Goal: Complete application form

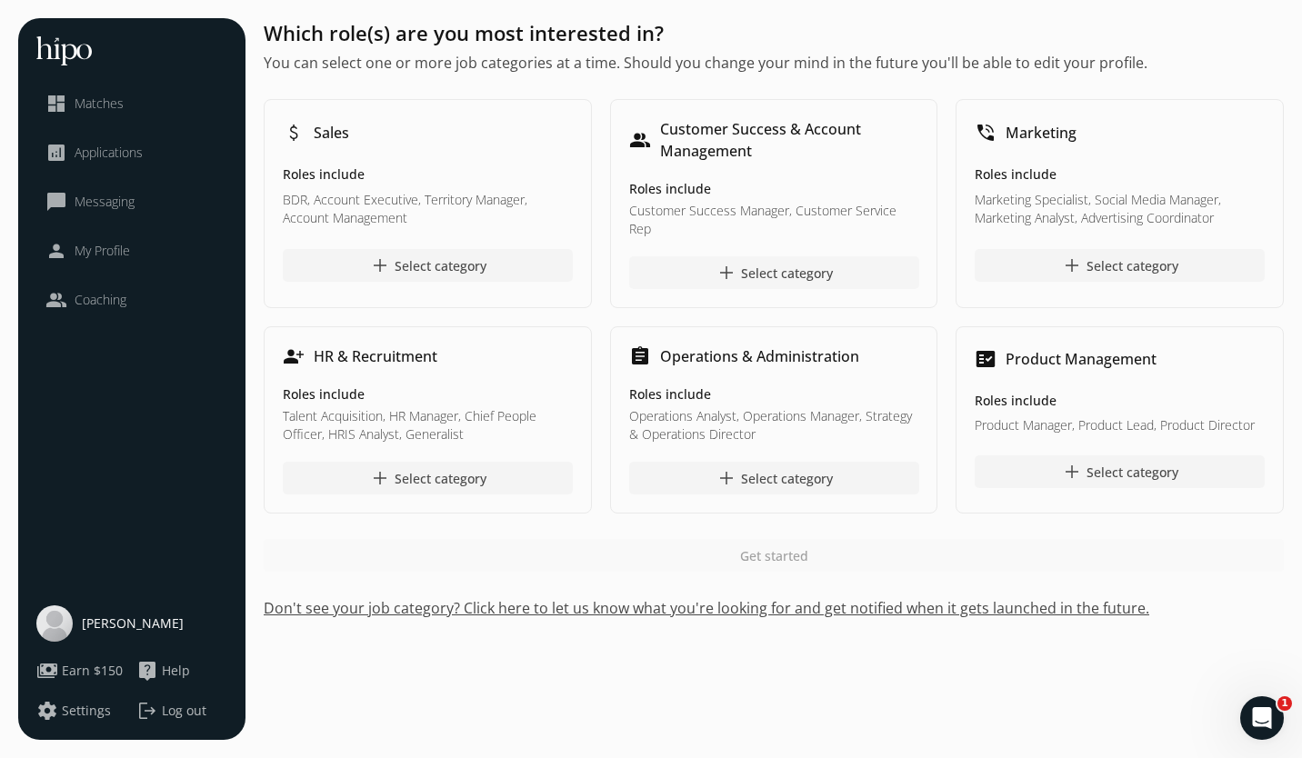
click at [753, 271] on div "add Select category" at bounding box center [773, 273] width 117 height 22
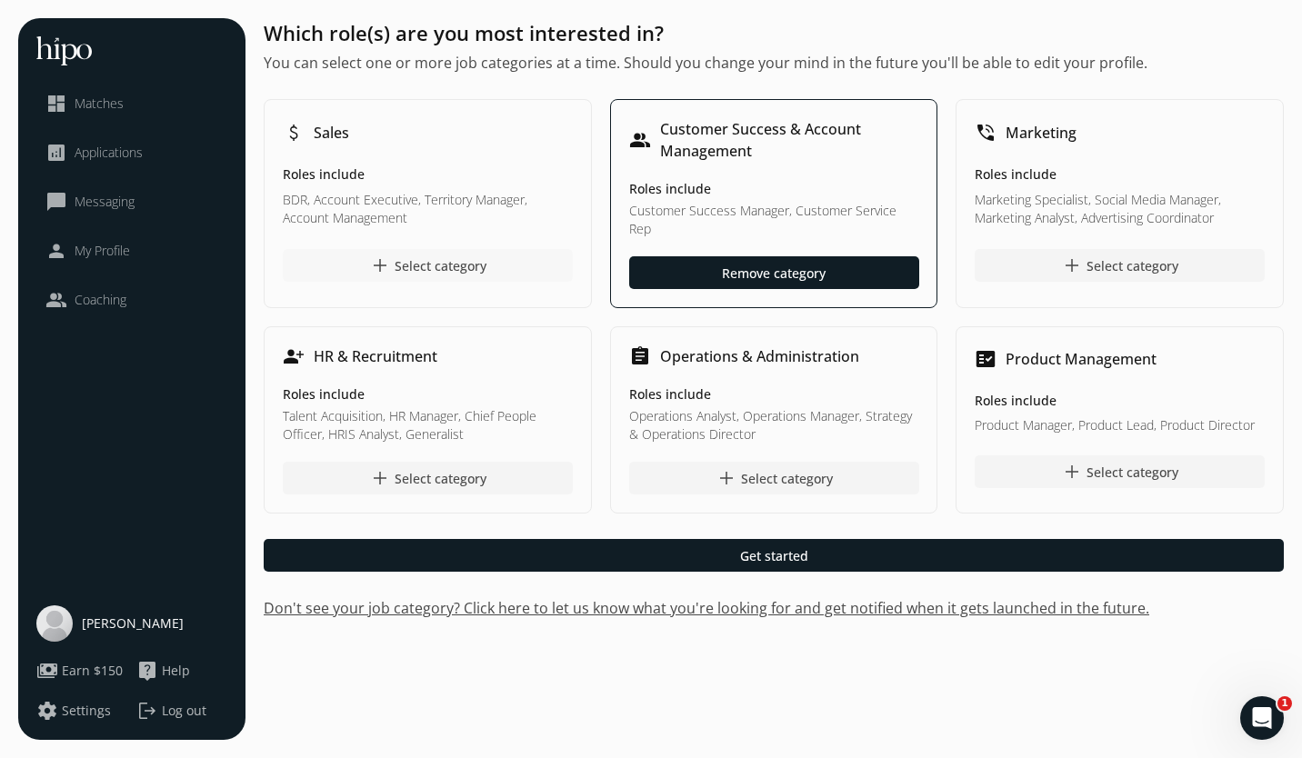
click at [433, 264] on div "add Select category" at bounding box center [427, 266] width 117 height 22
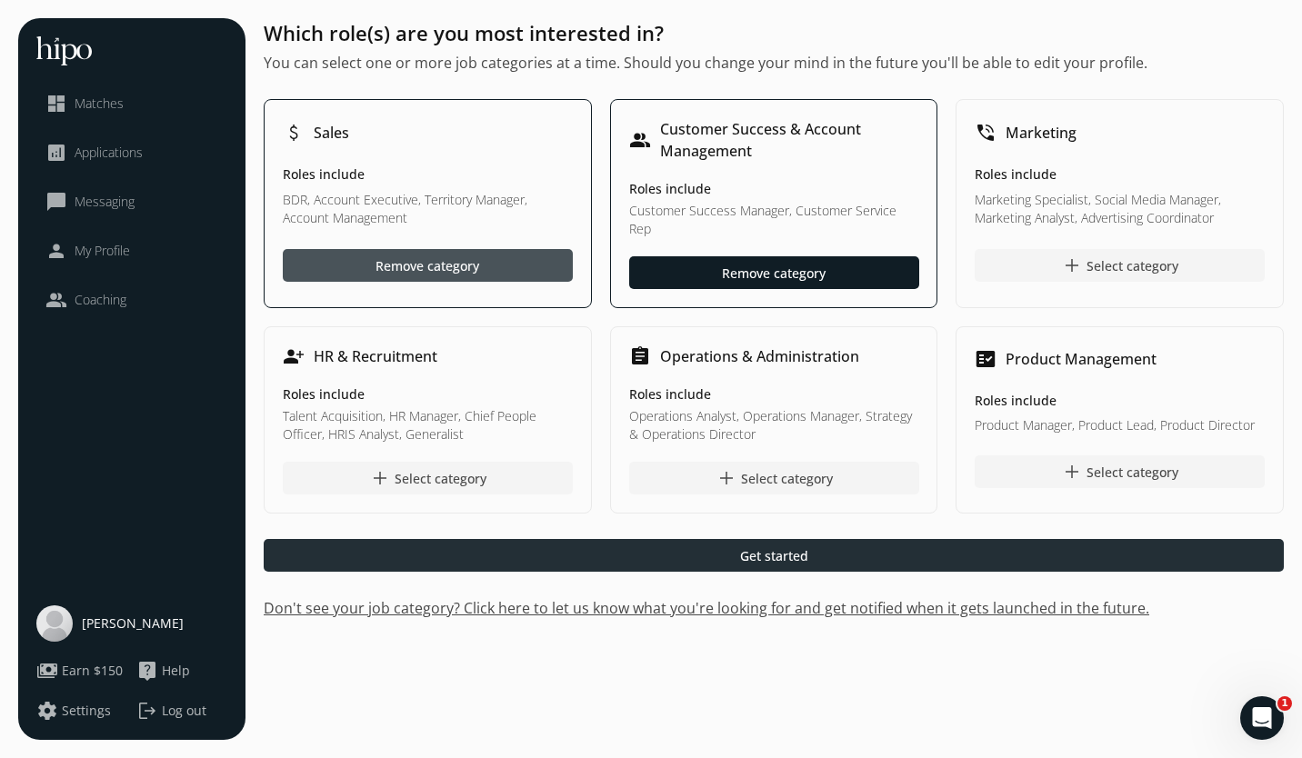
click at [877, 549] on div at bounding box center [774, 555] width 1020 height 33
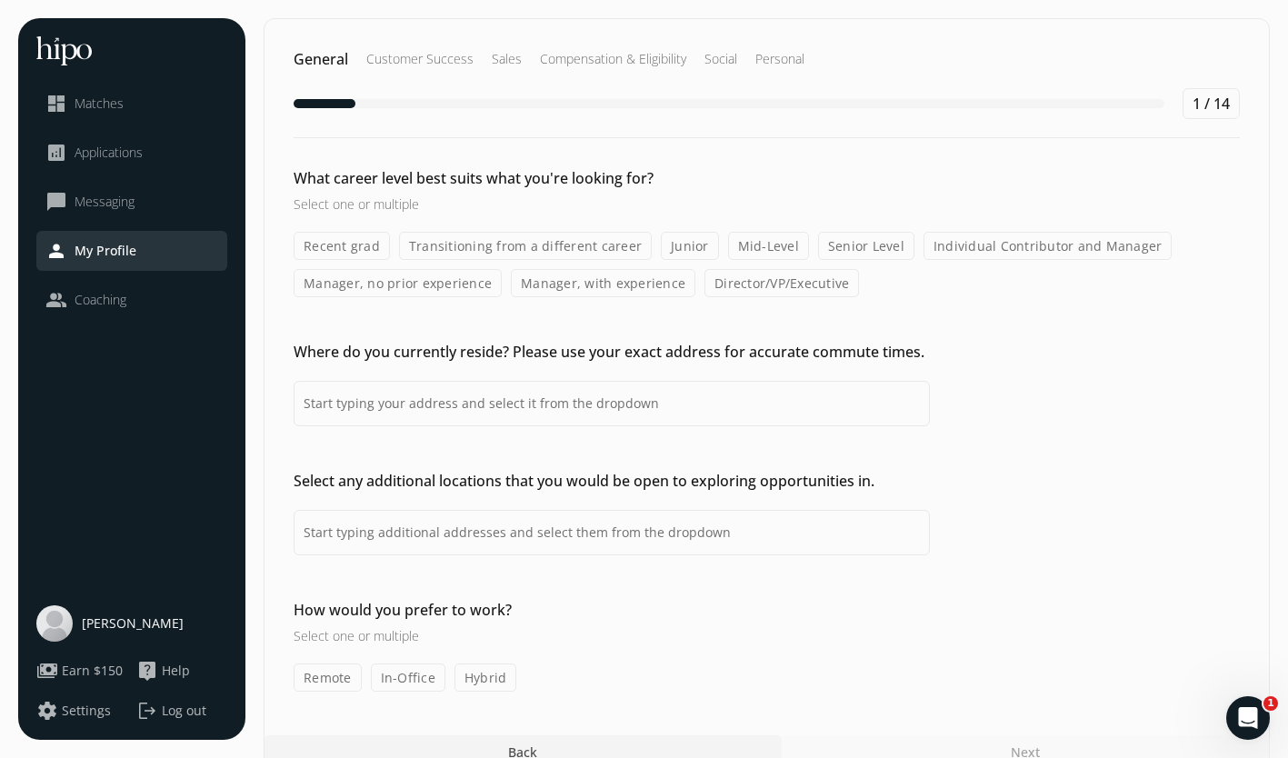
click at [764, 246] on label "Mid-Level" at bounding box center [768, 246] width 81 height 28
click at [0, 0] on input "Mid-Level" at bounding box center [0, 0] width 0 height 0
click at [844, 250] on label "Senior Level" at bounding box center [866, 246] width 96 height 28
click at [0, 0] on input "Senior Level" at bounding box center [0, 0] width 0 height 0
click at [611, 281] on label "Manager, with experience" at bounding box center [603, 283] width 185 height 28
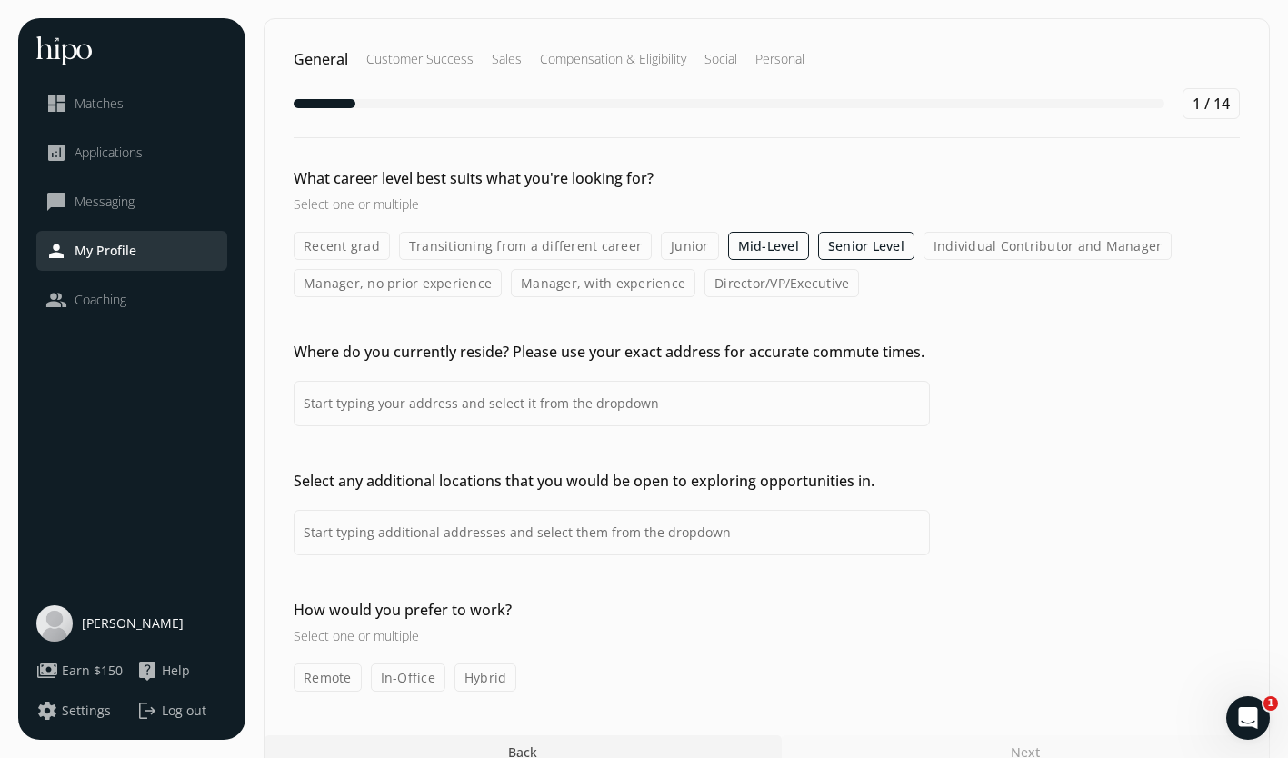
click at [0, 0] on input "Manager, with experience" at bounding box center [0, 0] width 0 height 0
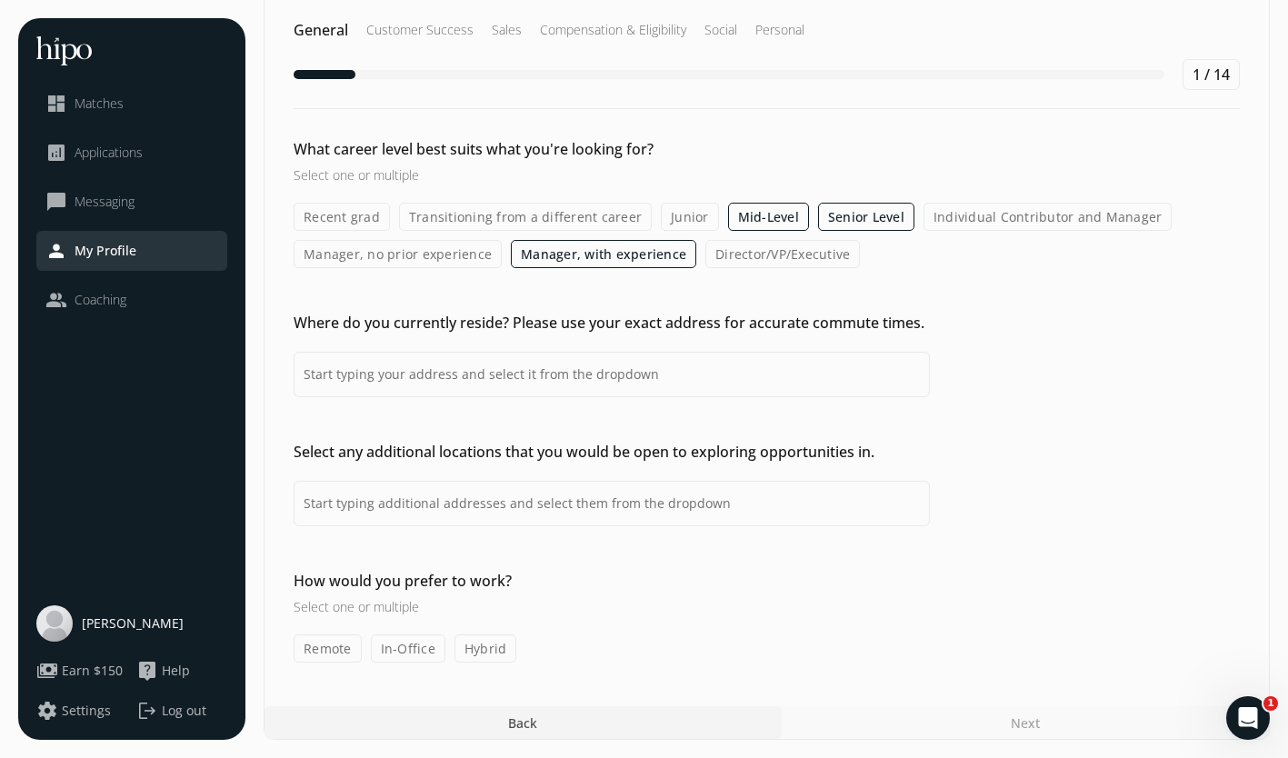
click at [1034, 215] on label "Individual Contributor and Manager" at bounding box center [1048, 217] width 249 height 28
click at [0, 0] on input "Individual Contributor and Manager" at bounding box center [0, 0] width 0 height 0
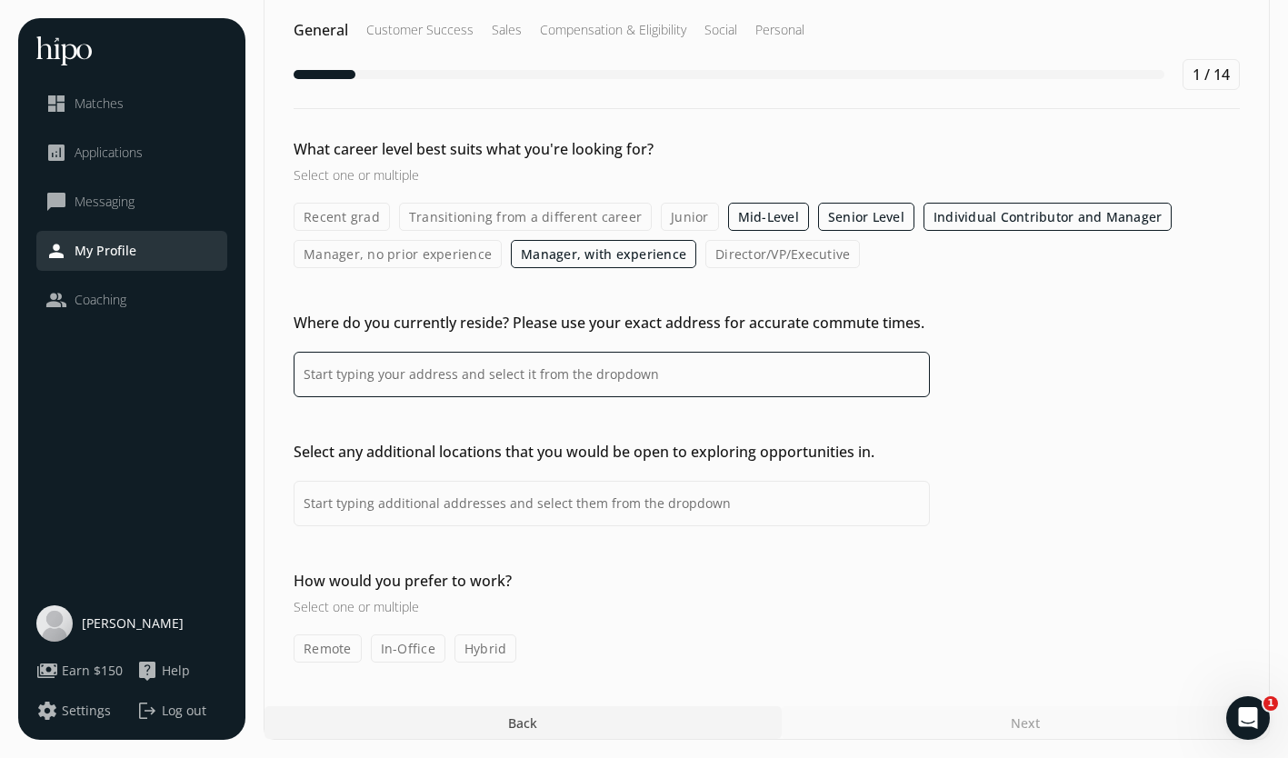
click at [680, 387] on input at bounding box center [612, 374] width 636 height 45
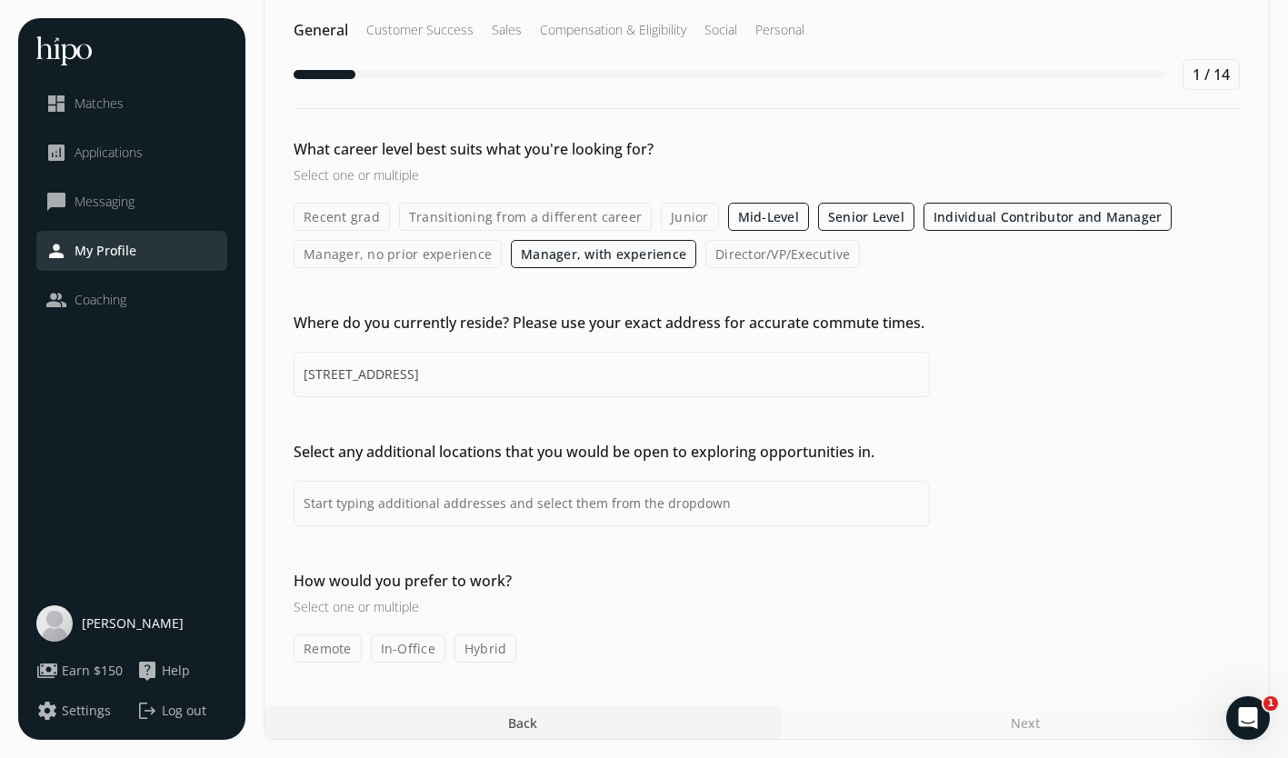
type input "[STREET_ADDRESS]"
click at [1167, 706] on div "What career level best suits what you're looking for? Select one or multiple Re…" at bounding box center [767, 722] width 1005 height 33
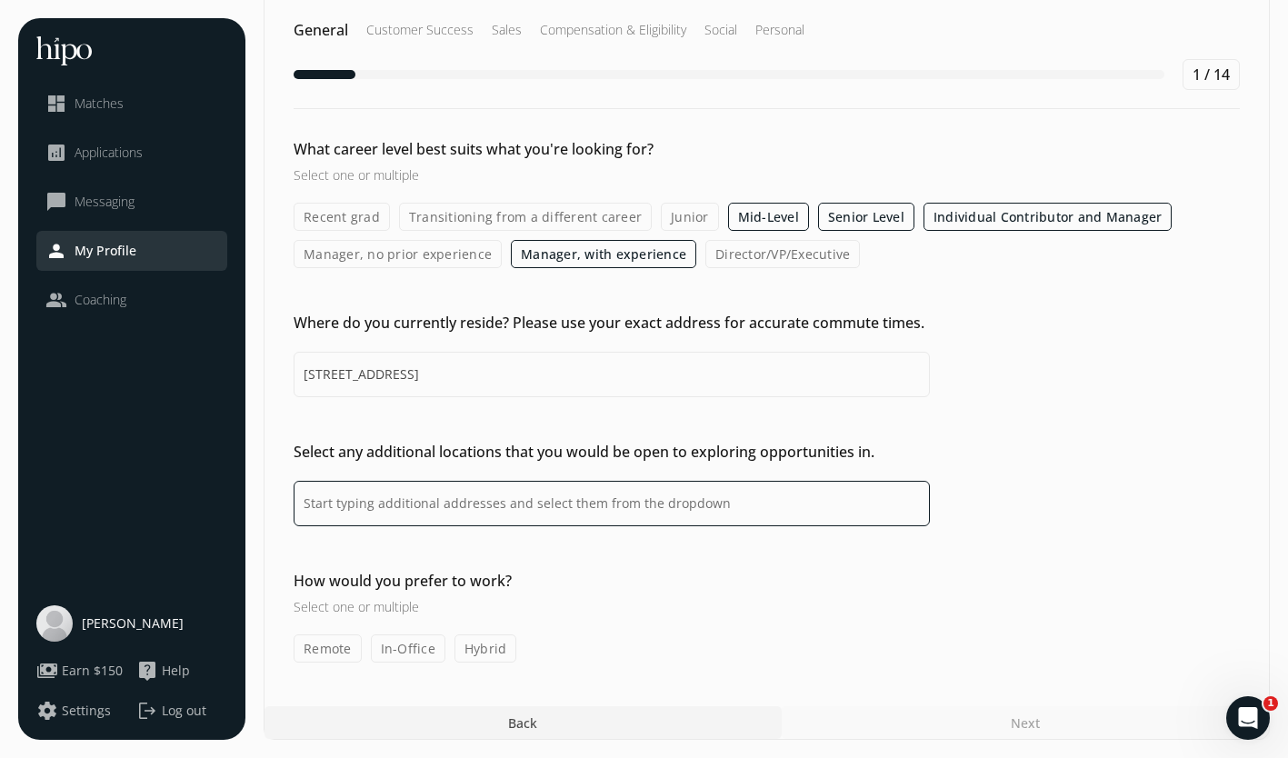
click at [596, 503] on input at bounding box center [612, 503] width 636 height 45
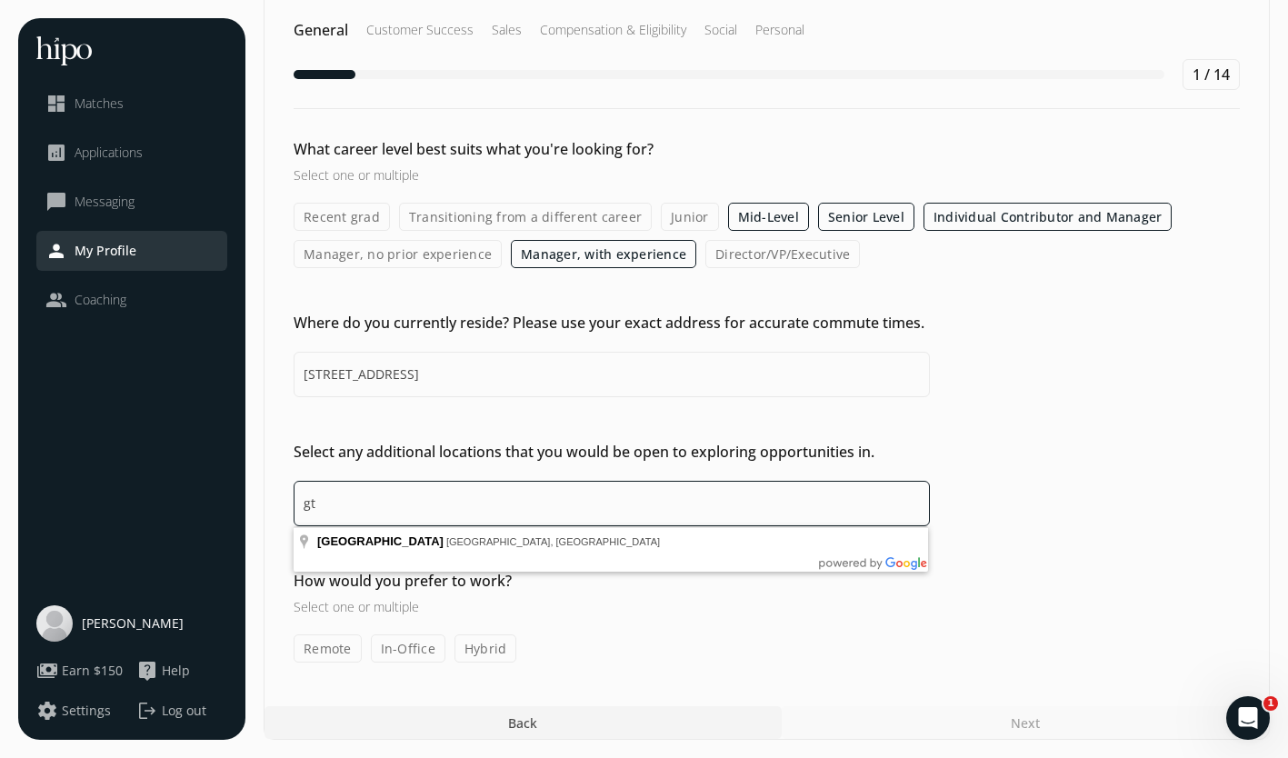
type input "g"
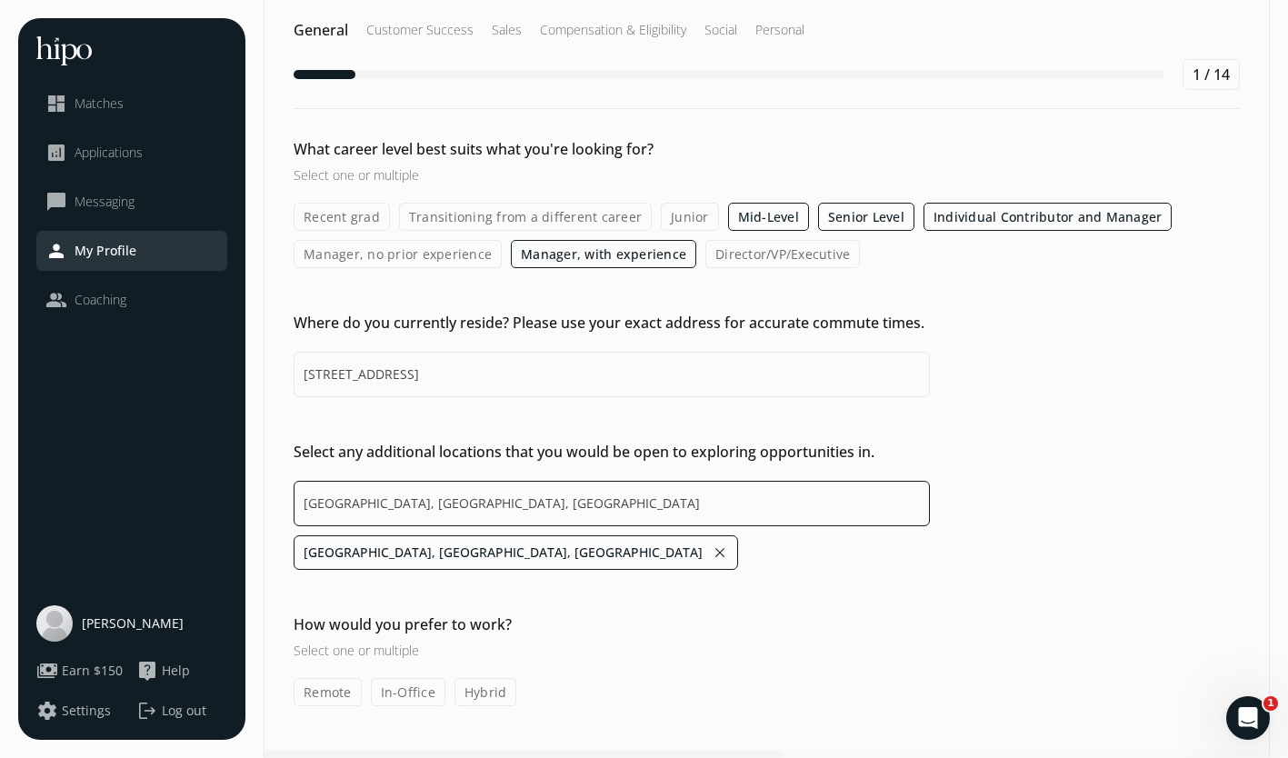
click at [518, 509] on input "[GEOGRAPHIC_DATA], [GEOGRAPHIC_DATA], [GEOGRAPHIC_DATA]" at bounding box center [612, 503] width 636 height 45
drag, startPoint x: 518, startPoint y: 509, endPoint x: 262, endPoint y: 464, distance: 260.4
click at [262, 464] on div "menu close dashboard Matches analytics Applications chat_bubble_outline Messagi…" at bounding box center [644, 386] width 1252 height 795
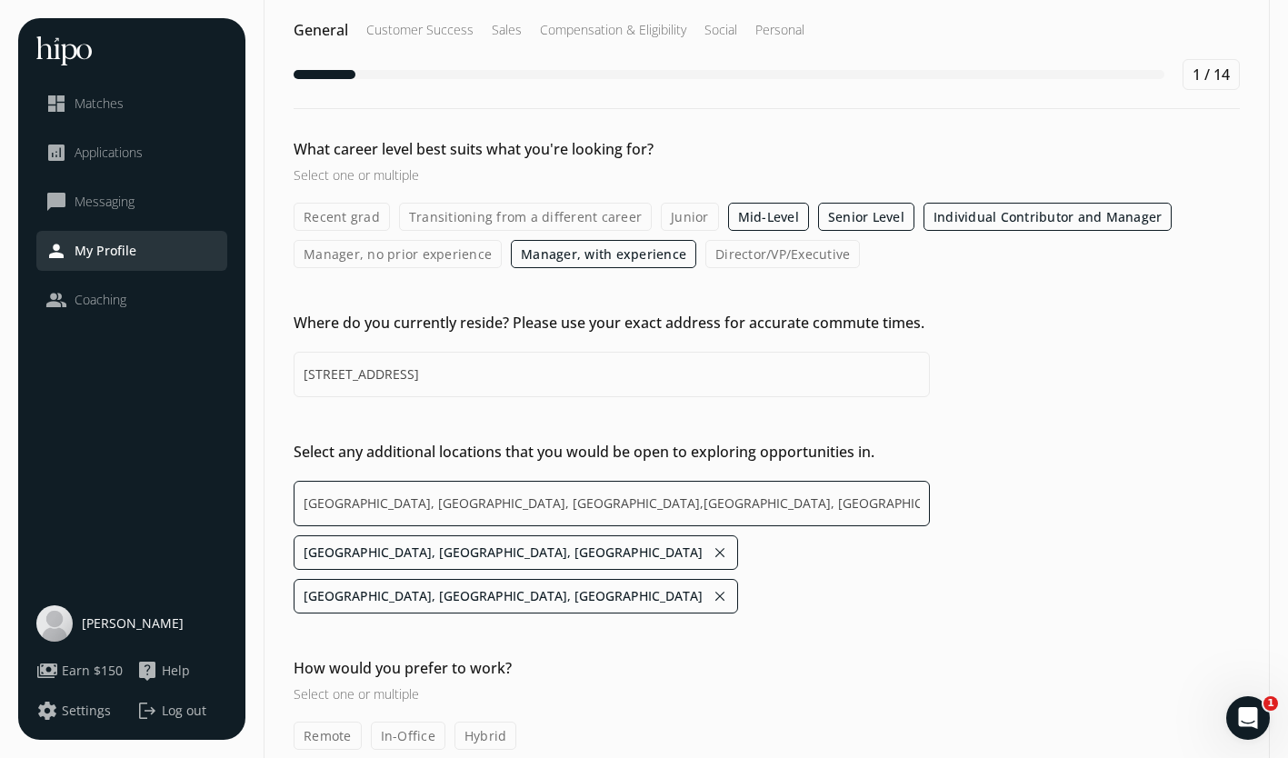
click at [677, 500] on input "[GEOGRAPHIC_DATA], [GEOGRAPHIC_DATA], [GEOGRAPHIC_DATA],[GEOGRAPHIC_DATA], [GEO…" at bounding box center [612, 503] width 636 height 45
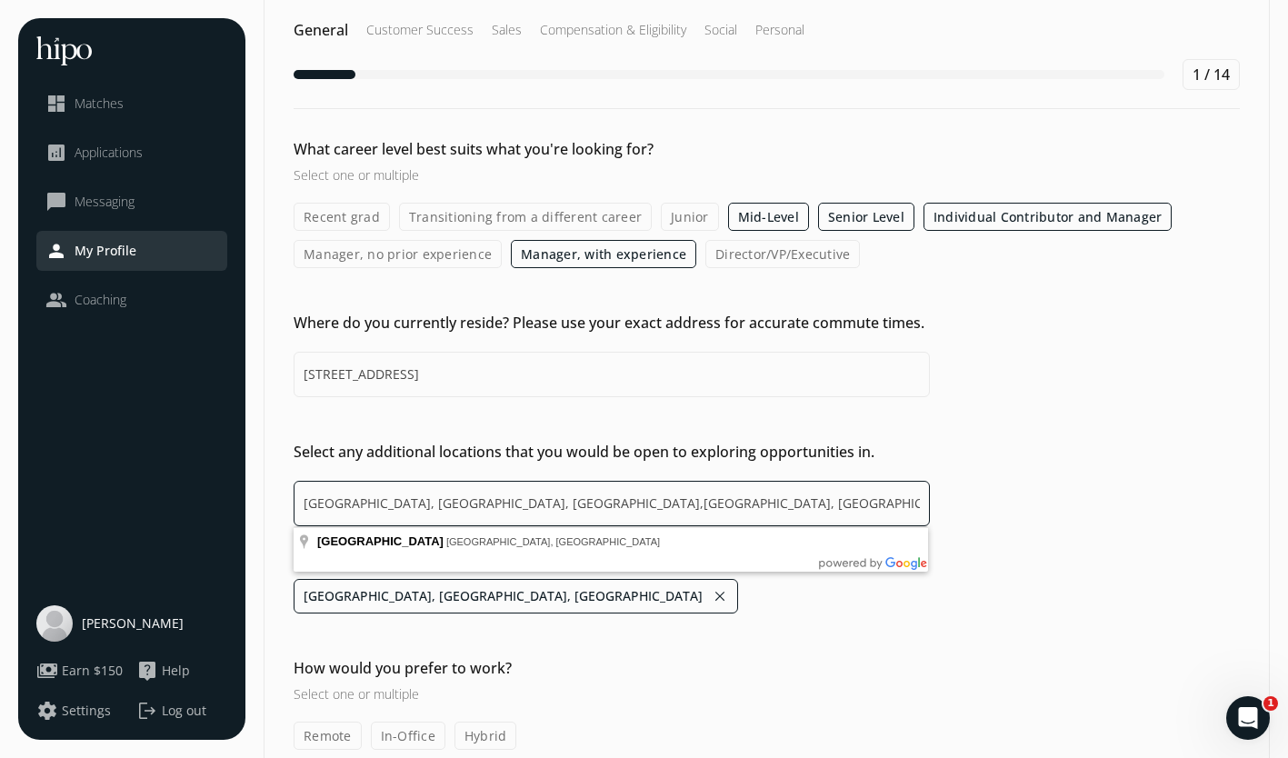
drag, startPoint x: 668, startPoint y: 501, endPoint x: 225, endPoint y: 490, distance: 443.8
click at [225, 490] on div "menu close dashboard Matches analytics Applications chat_bubble_outline Messagi…" at bounding box center [644, 408] width 1252 height 838
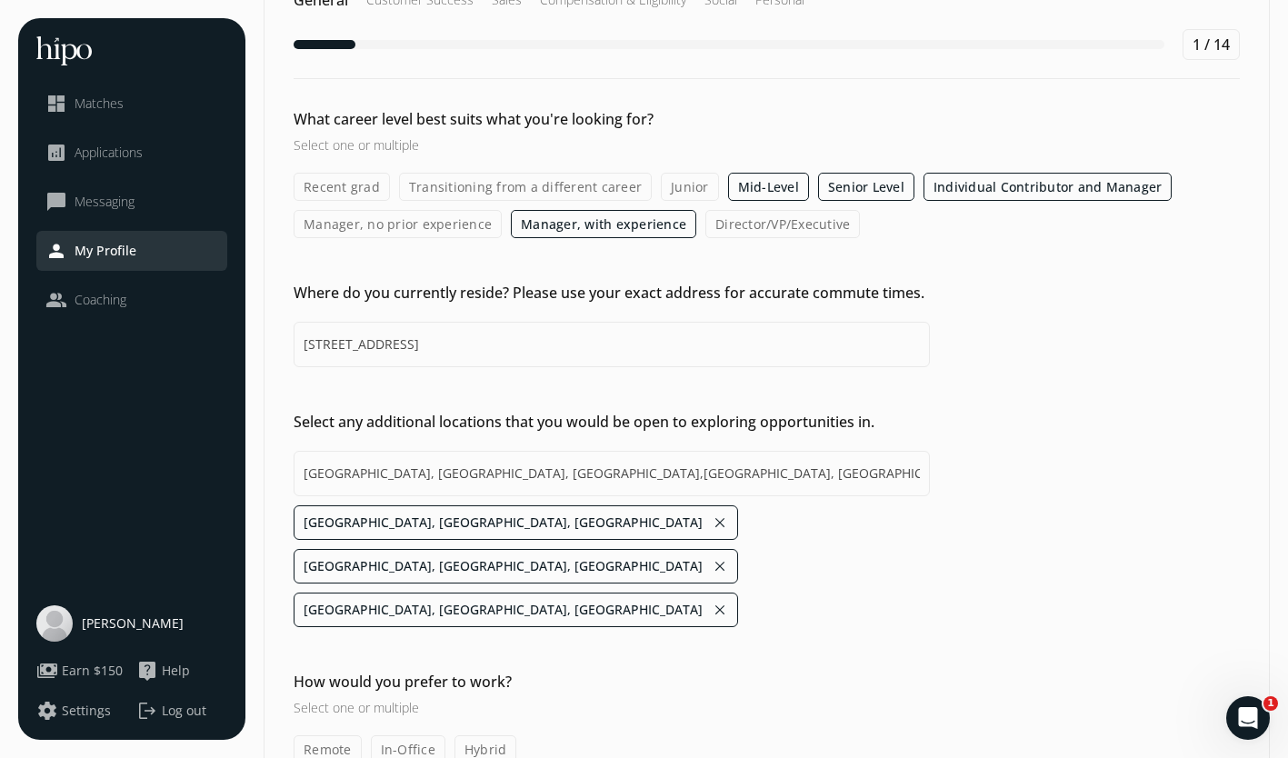
scroll to position [73, 0]
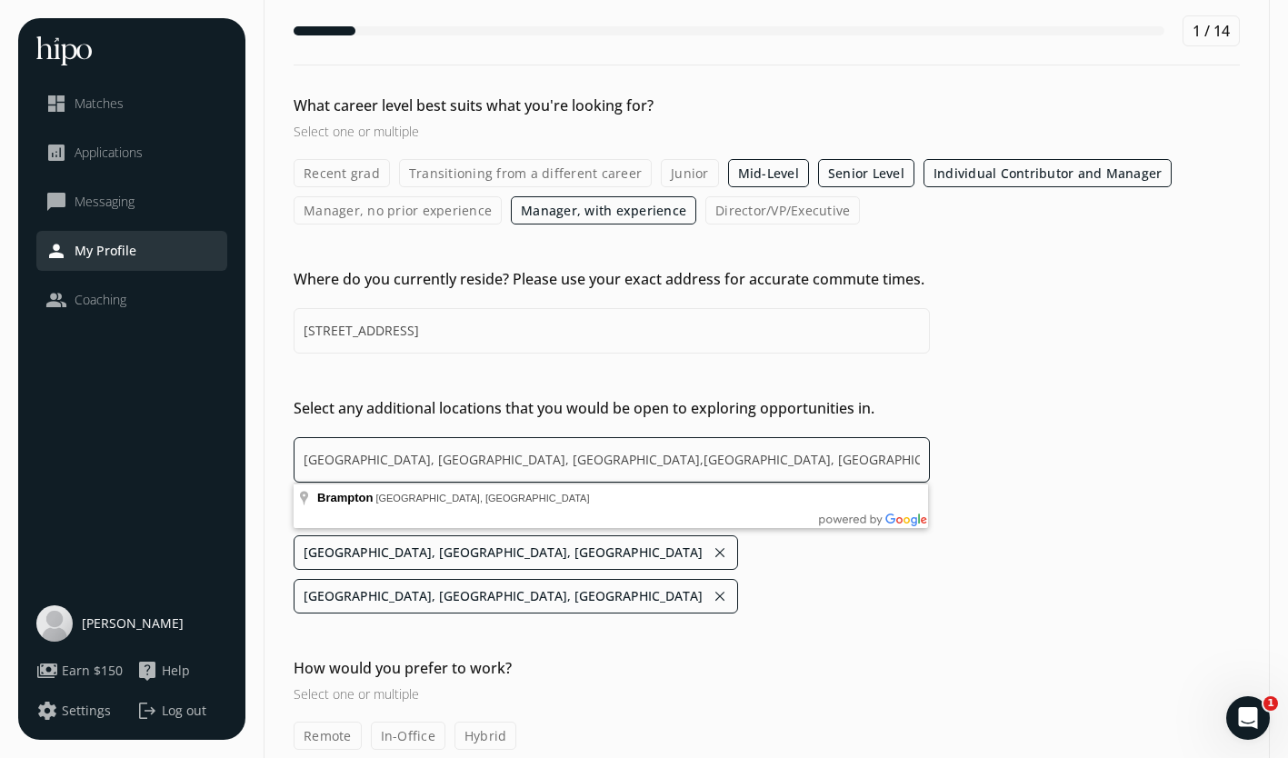
drag, startPoint x: 800, startPoint y: 452, endPoint x: 809, endPoint y: 451, distance: 9.1
click at [809, 451] on input "[GEOGRAPHIC_DATA], [GEOGRAPHIC_DATA], [GEOGRAPHIC_DATA],[GEOGRAPHIC_DATA], [GEO…" at bounding box center [612, 459] width 636 height 45
click at [805, 451] on input "[GEOGRAPHIC_DATA], [GEOGRAPHIC_DATA], [GEOGRAPHIC_DATA],[GEOGRAPHIC_DATA], [GEO…" at bounding box center [612, 459] width 636 height 45
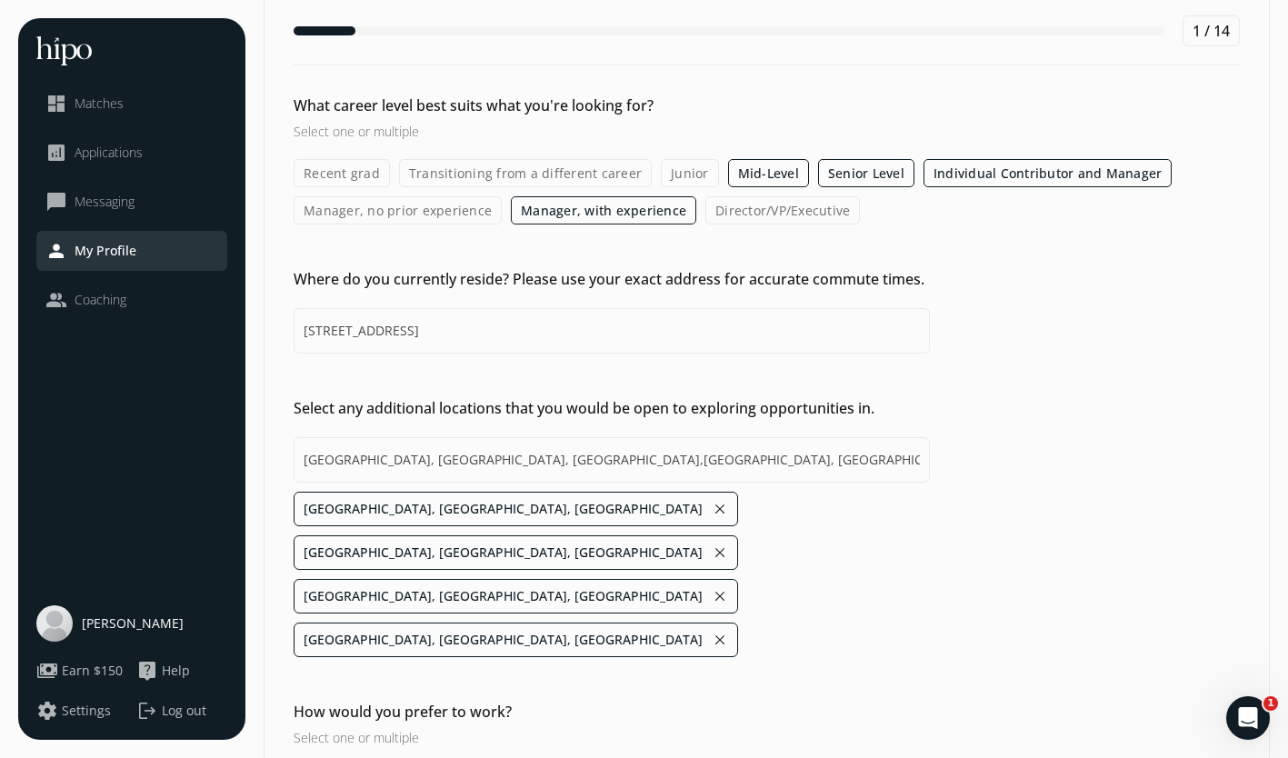
click at [452, 623] on li "Brampton, [GEOGRAPHIC_DATA], [GEOGRAPHIC_DATA] close" at bounding box center [516, 640] width 445 height 35
click at [712, 627] on button "close" at bounding box center [720, 639] width 16 height 25
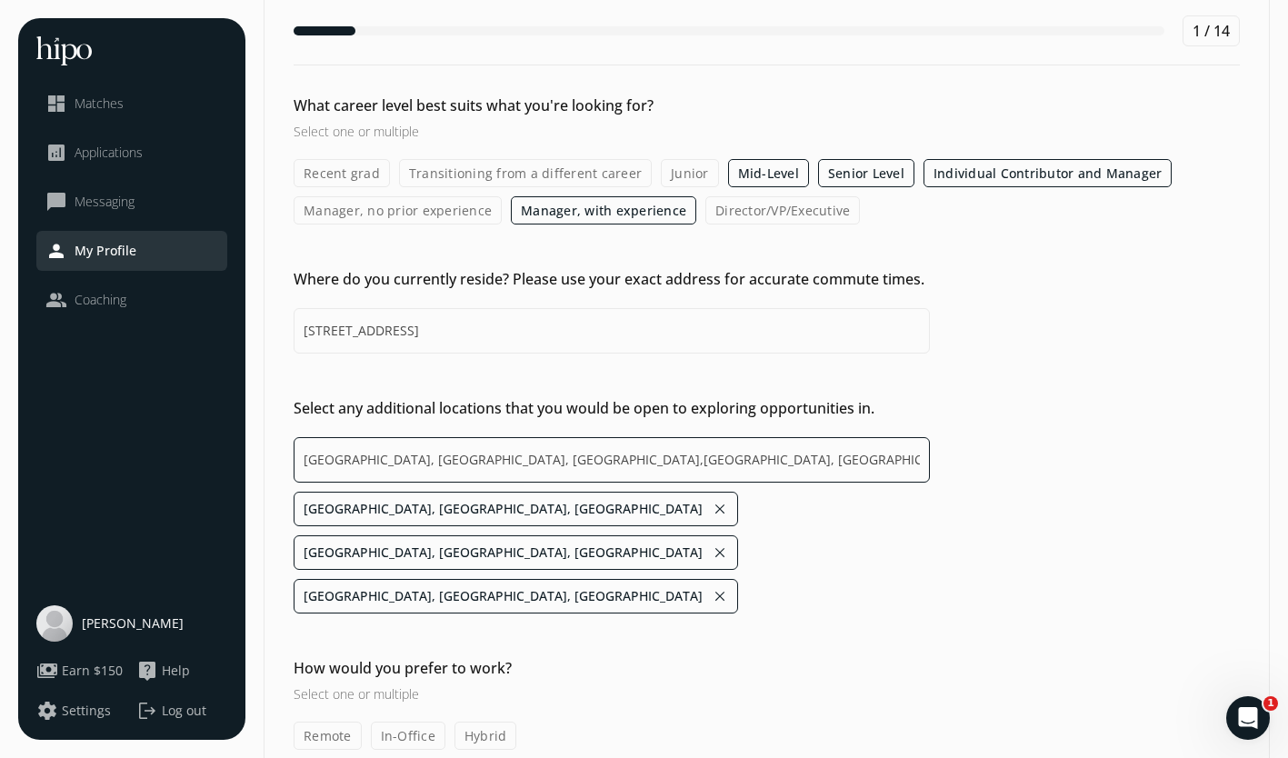
click at [726, 466] on input "[GEOGRAPHIC_DATA], [GEOGRAPHIC_DATA], [GEOGRAPHIC_DATA],[GEOGRAPHIC_DATA], [GEO…" at bounding box center [612, 459] width 636 height 45
drag, startPoint x: 824, startPoint y: 456, endPoint x: 259, endPoint y: 456, distance: 564.6
click at [259, 456] on div "menu close dashboard Matches analytics Applications chat_bubble_outline Messagi…" at bounding box center [644, 386] width 1252 height 882
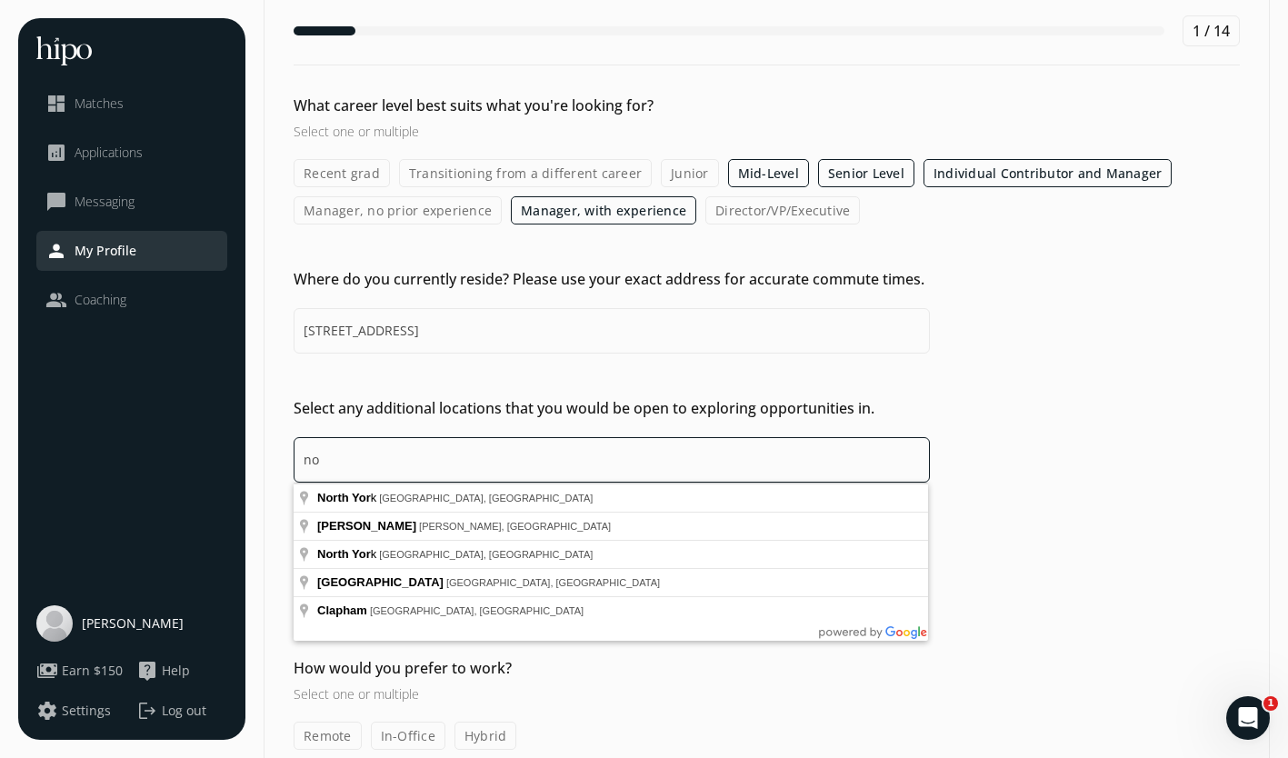
type input "n"
type input "s"
type input "o"
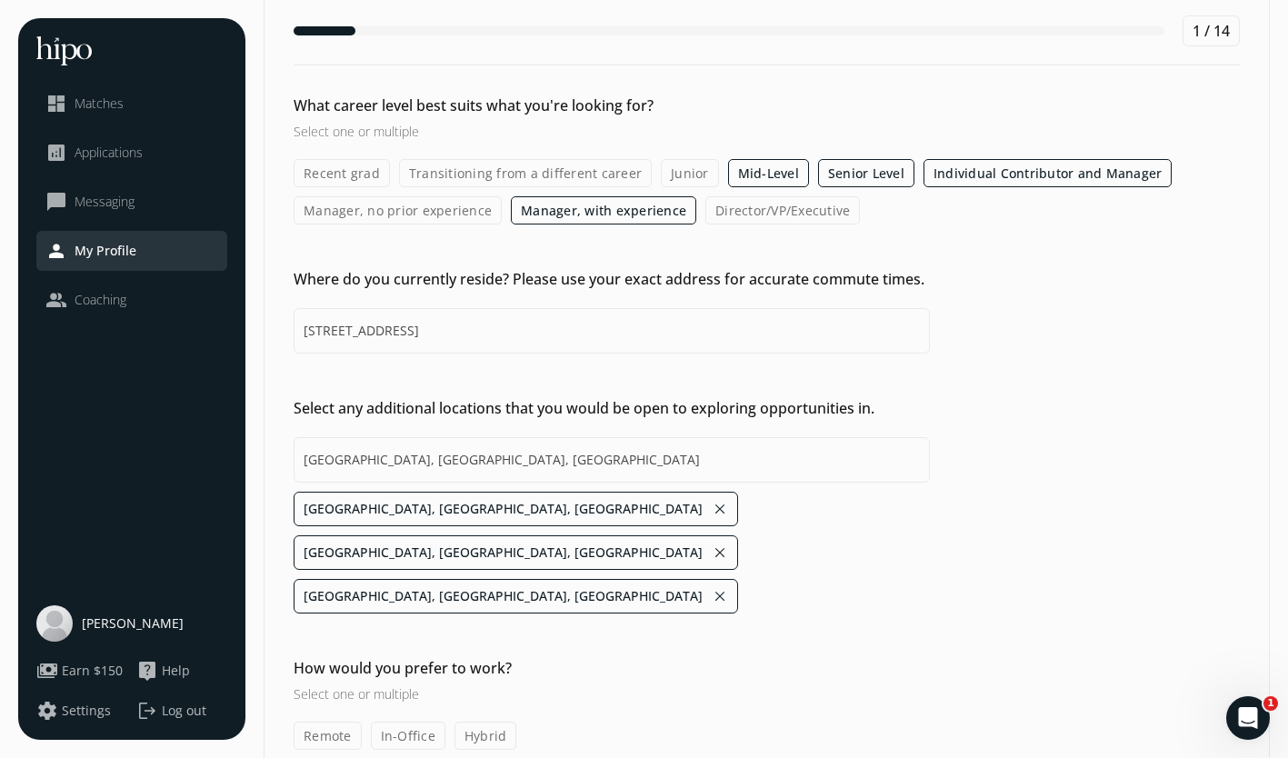
type input "[GEOGRAPHIC_DATA], [GEOGRAPHIC_DATA], [GEOGRAPHIC_DATA],[GEOGRAPHIC_DATA], [GEO…"
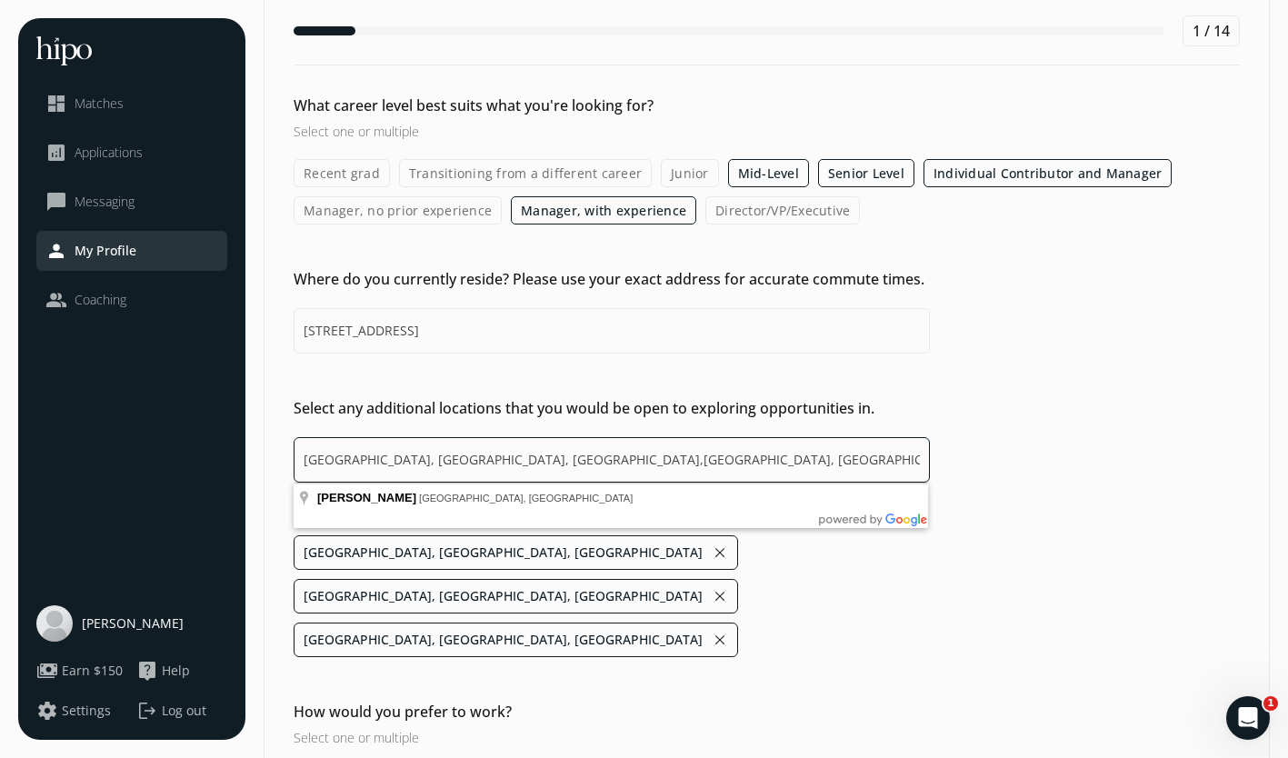
drag, startPoint x: 866, startPoint y: 458, endPoint x: 237, endPoint y: 449, distance: 628.3
click at [237, 449] on div "menu close dashboard Matches analytics Applications chat_bubble_outline Messagi…" at bounding box center [644, 408] width 1252 height 926
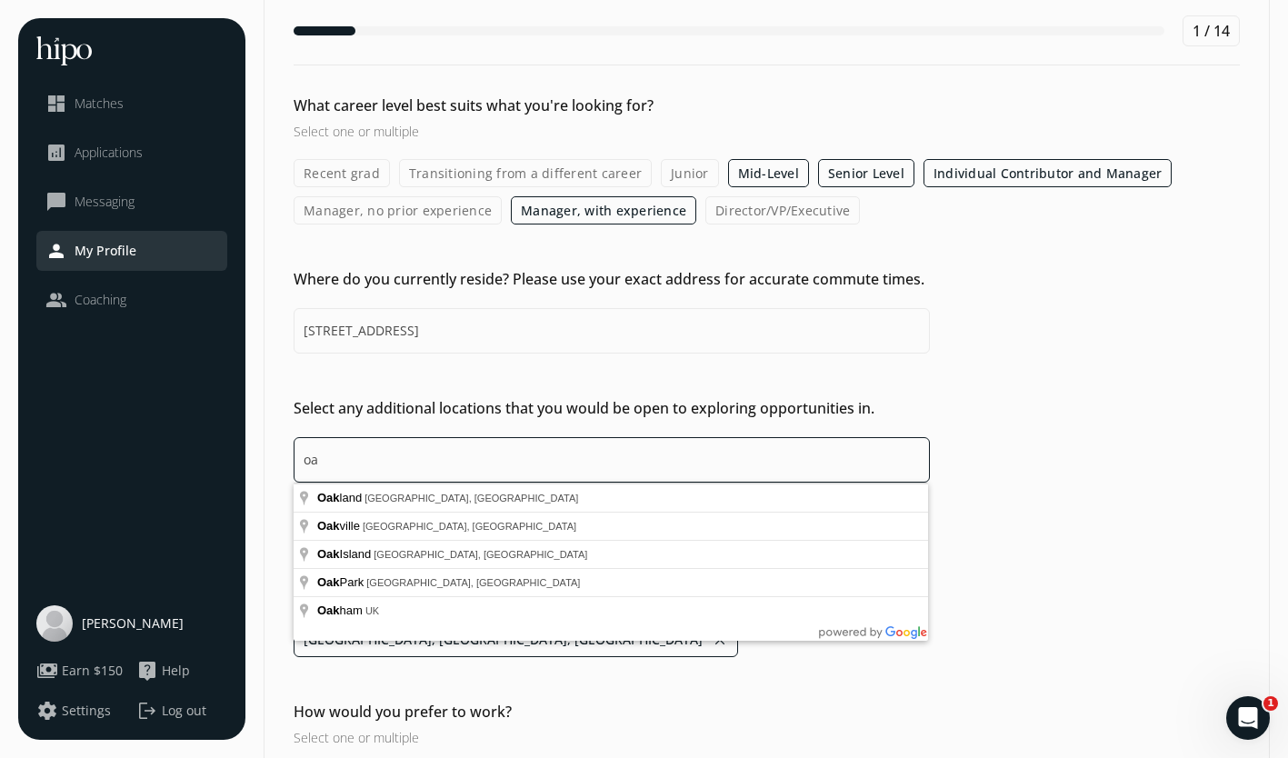
type input "o"
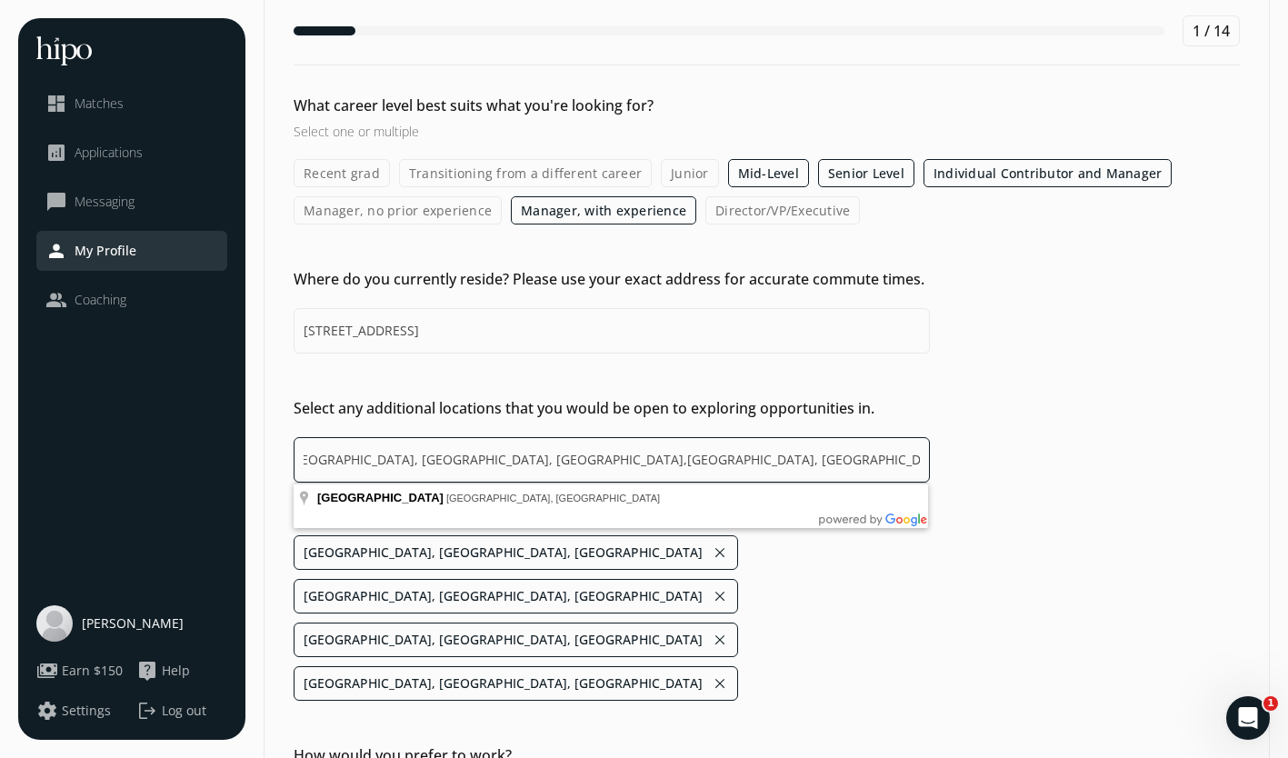
scroll to position [0, 0]
drag, startPoint x: 926, startPoint y: 454, endPoint x: 213, endPoint y: 483, distance: 713.4
click at [213, 483] on div "menu close dashboard Matches analytics Applications chat_bubble_outline Messagi…" at bounding box center [644, 429] width 1252 height 969
type input "ill, [GEOGRAPHIC_DATA], [GEOGRAPHIC_DATA]"
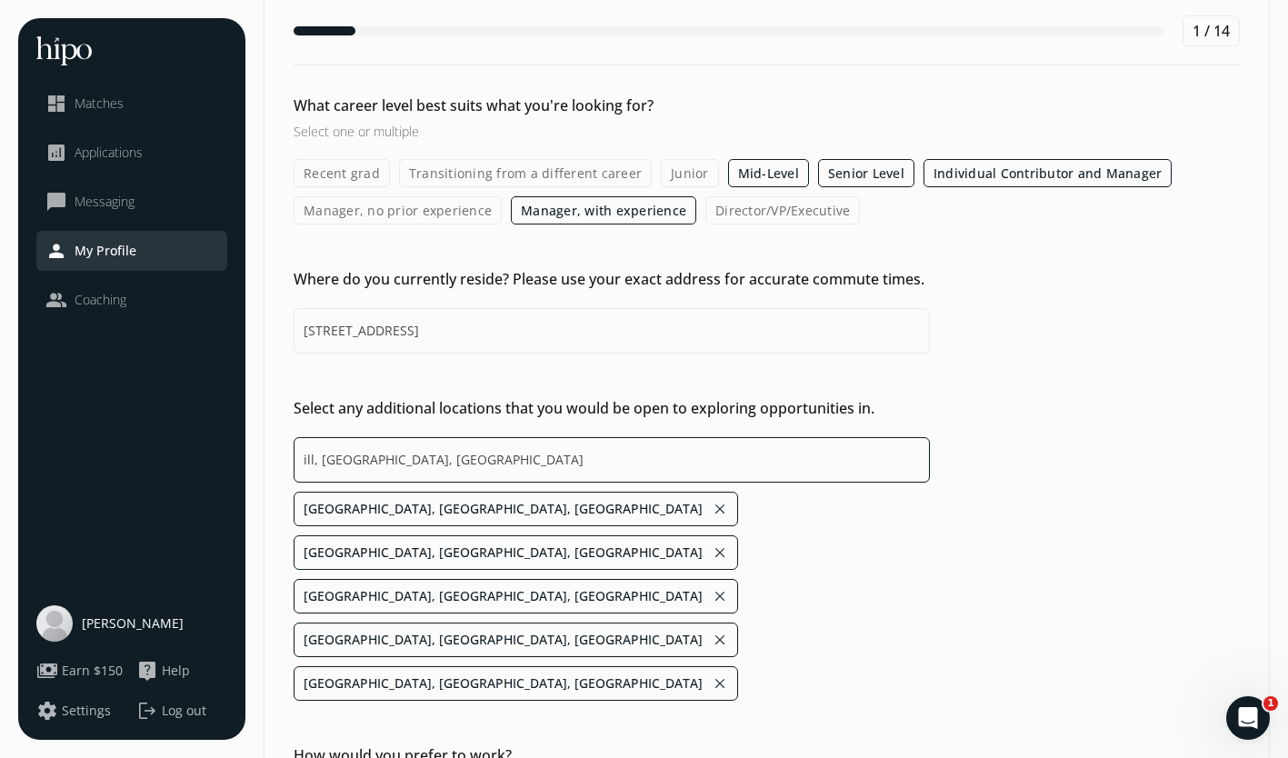
drag, startPoint x: 682, startPoint y: 470, endPoint x: 242, endPoint y: 470, distance: 440.1
click at [242, 470] on div "menu close dashboard Matches analytics Applications chat_bubble_outline Messagi…" at bounding box center [644, 429] width 1252 height 969
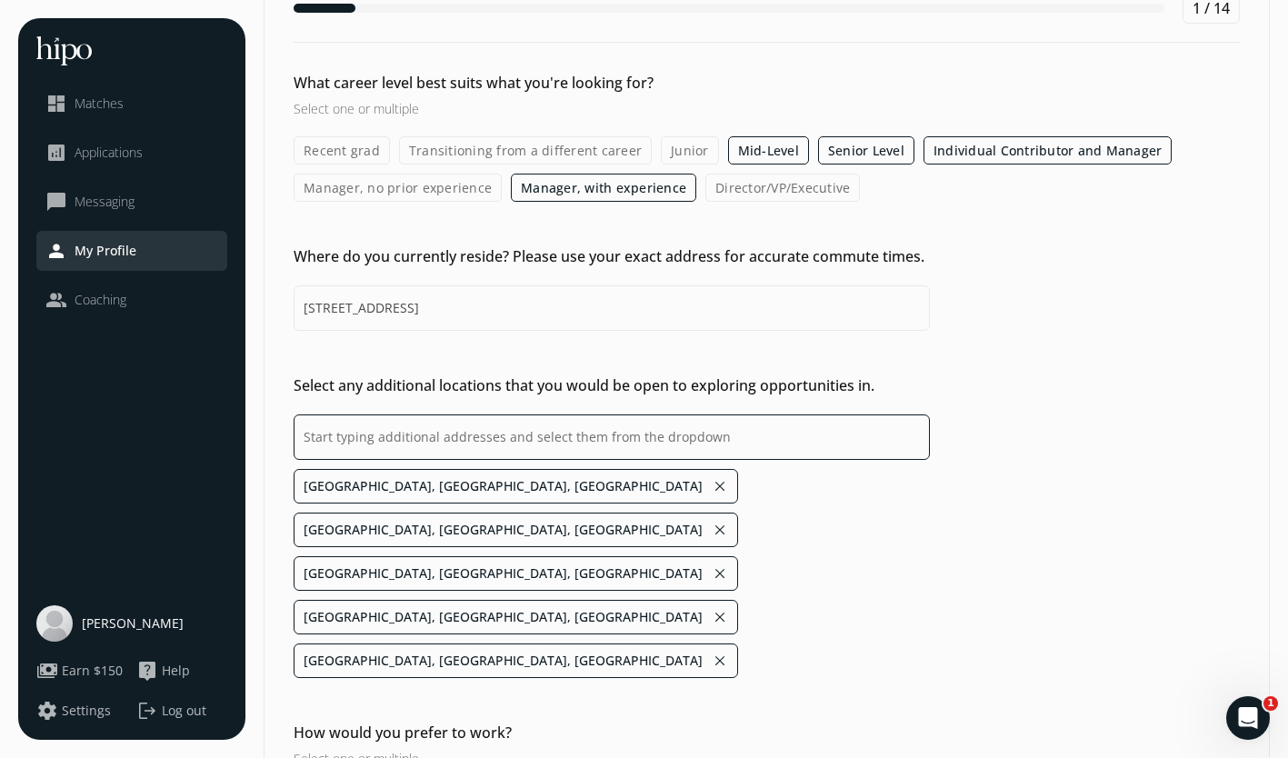
scroll to position [116, 0]
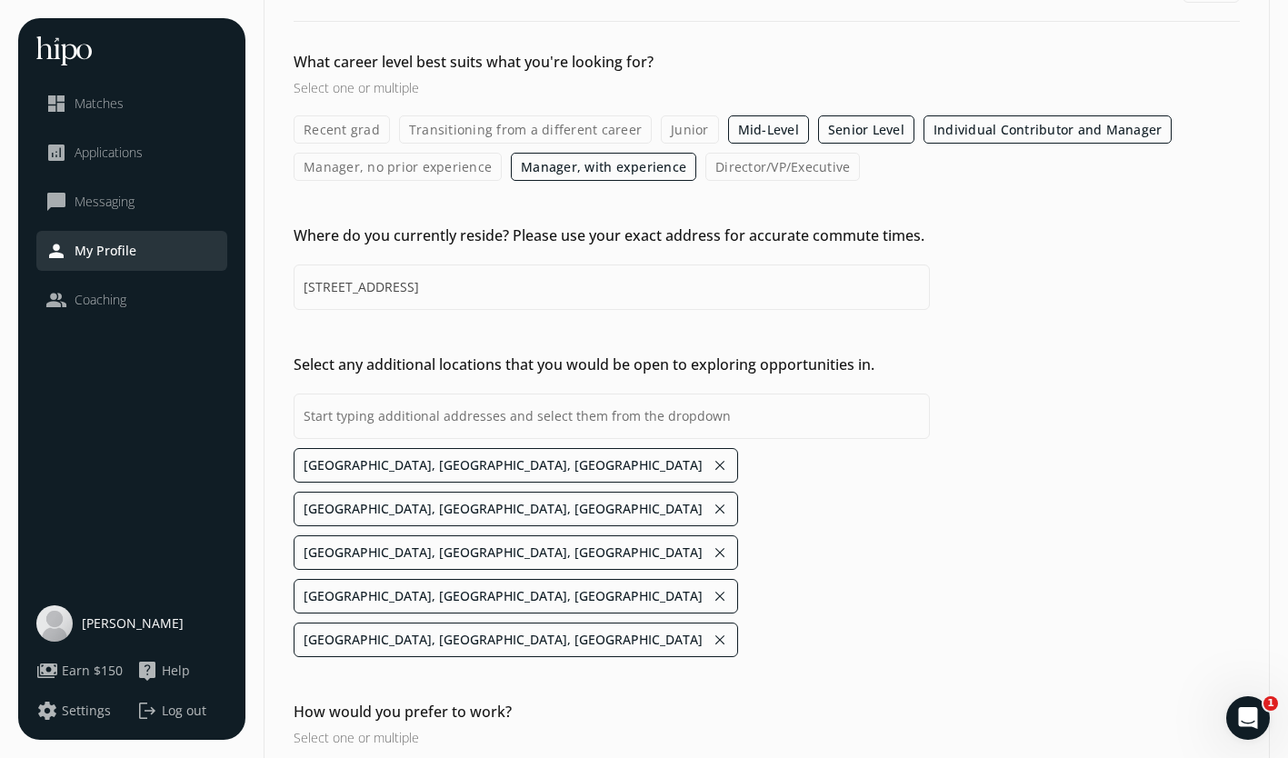
click at [0, 0] on input "Remote" at bounding box center [0, 0] width 0 height 0
click at [0, 0] on input "Hybrid" at bounding box center [0, 0] width 0 height 0
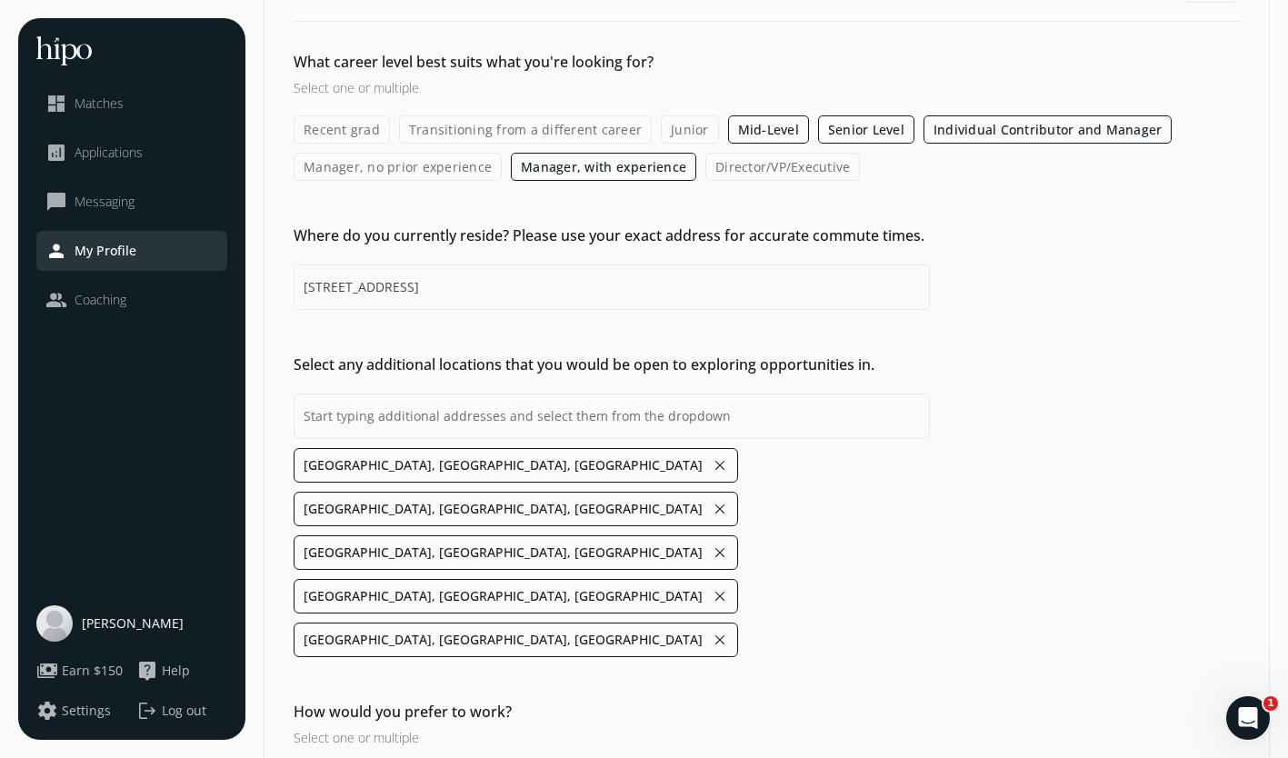
click at [0, 0] on input "In-Office" at bounding box center [0, 0] width 0 height 0
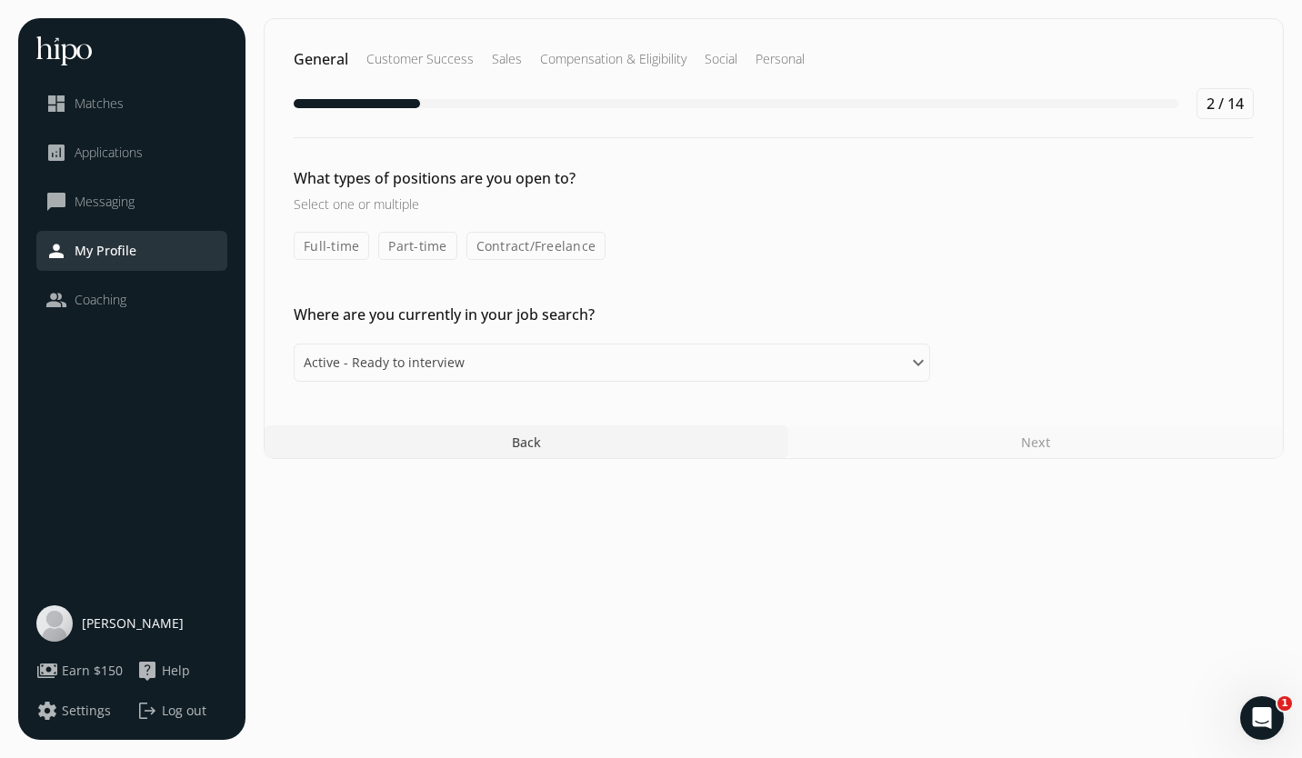
click at [325, 236] on label "Full-time" at bounding box center [331, 246] width 75 height 28
click at [0, 0] on input "Full-time" at bounding box center [0, 0] width 0 height 0
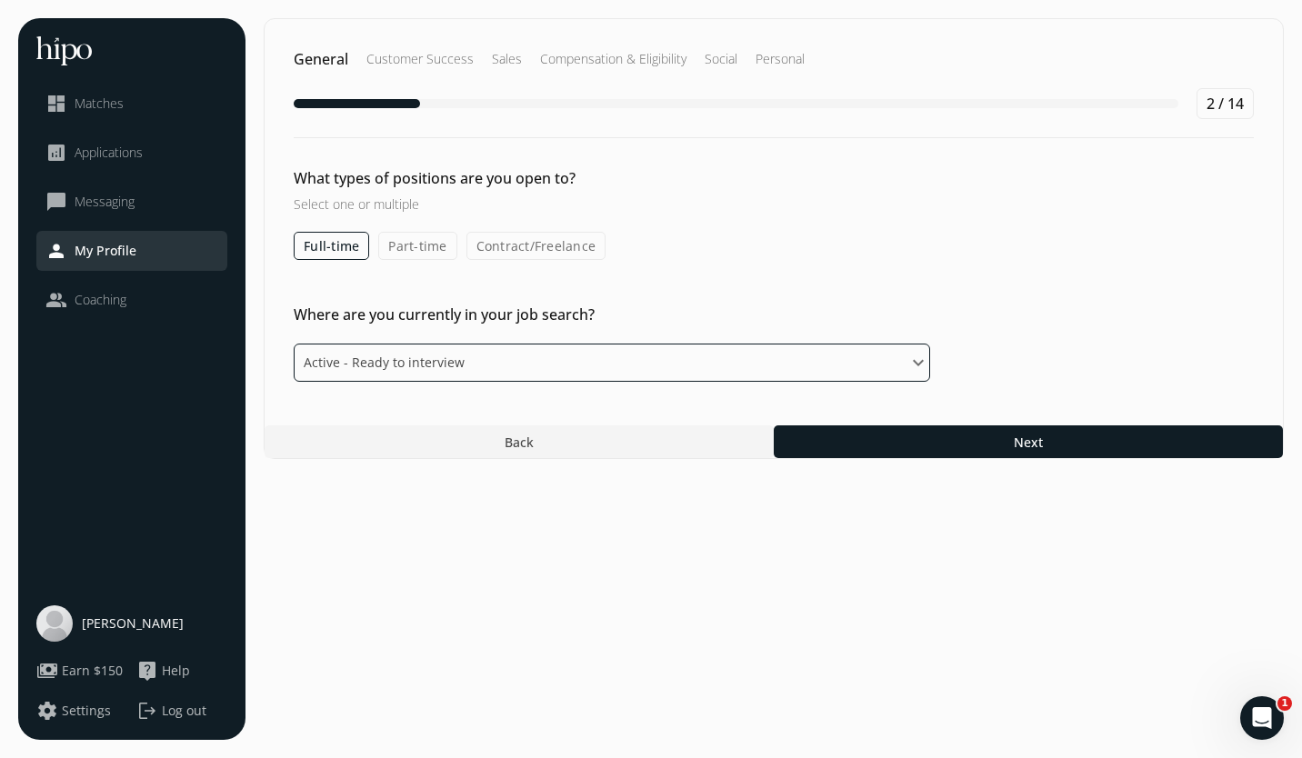
click at [509, 361] on select "Please select an option Active - Ready to interview Passive - Open to exploring…" at bounding box center [612, 363] width 636 height 38
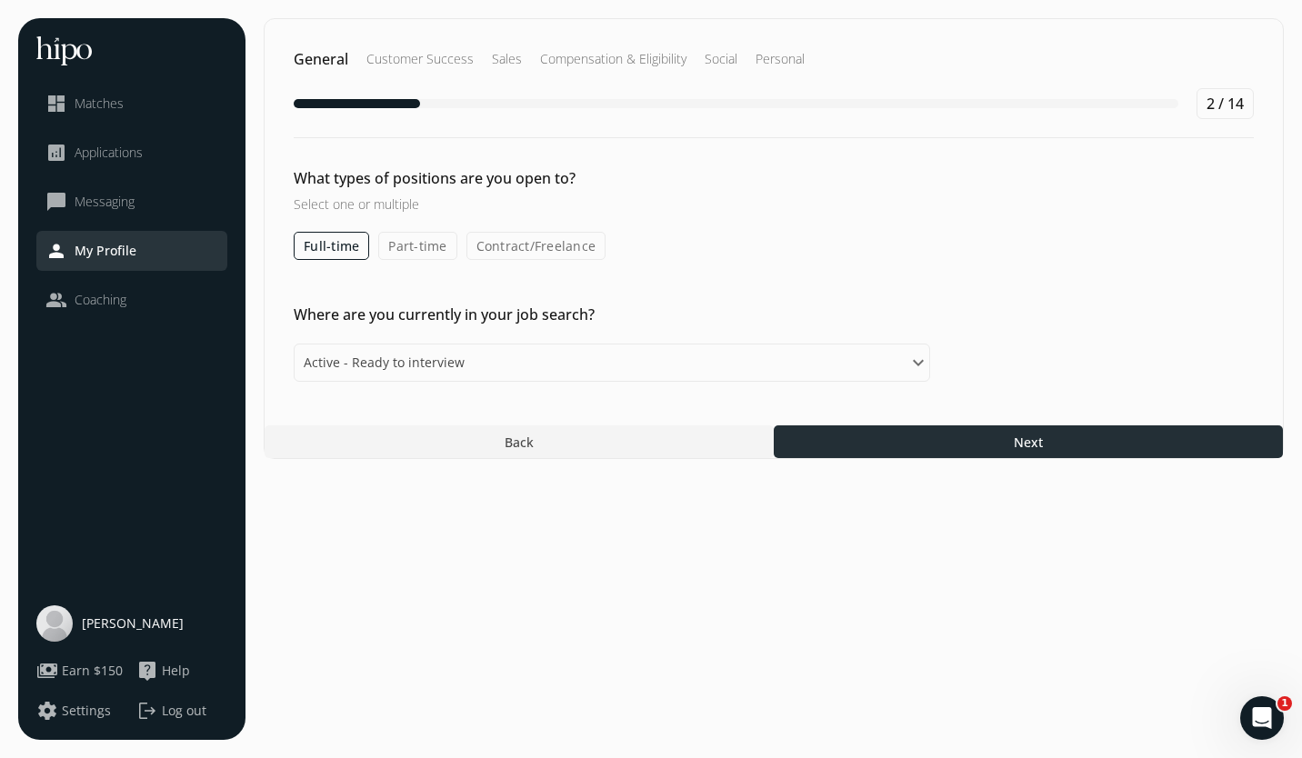
click at [901, 435] on div at bounding box center [1028, 442] width 509 height 33
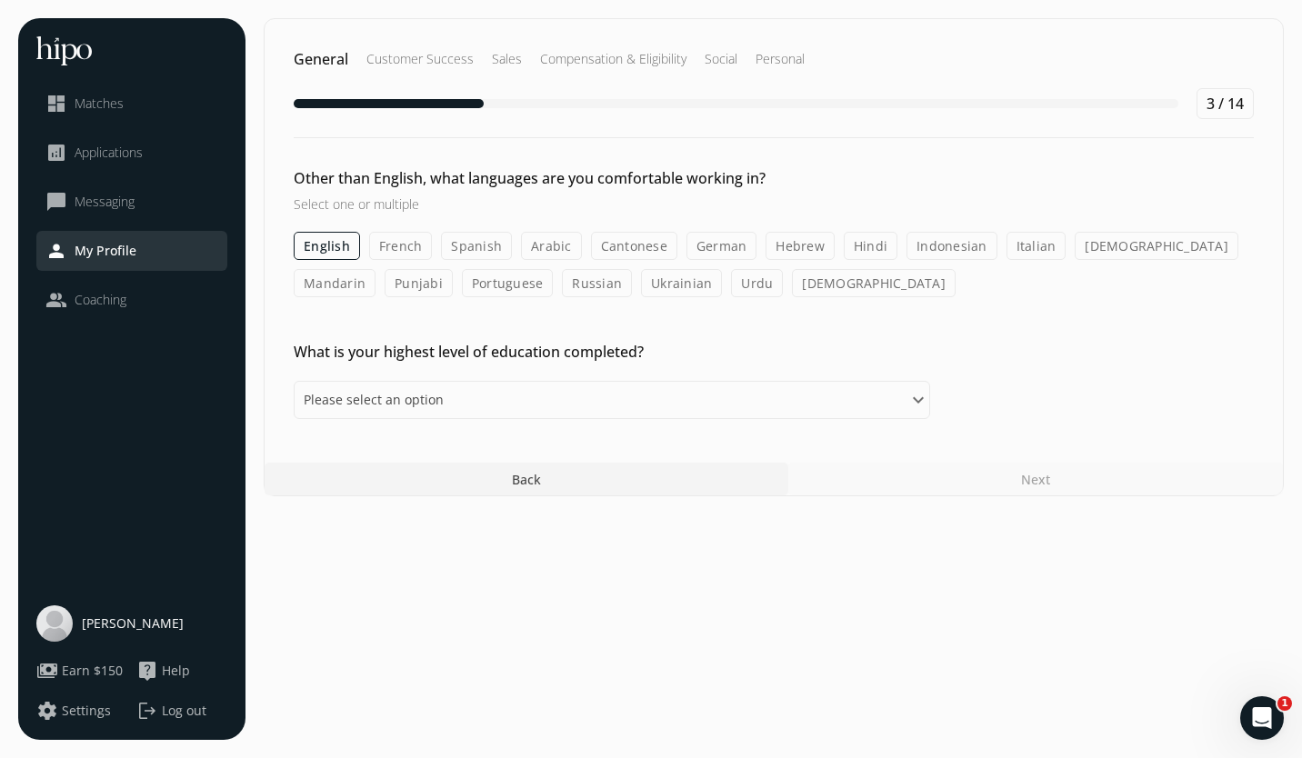
click at [396, 237] on label "French" at bounding box center [401, 246] width 64 height 28
click at [0, 0] on input "French" at bounding box center [0, 0] width 0 height 0
click at [325, 240] on label "English" at bounding box center [327, 246] width 66 height 28
click at [0, 0] on input "English" at bounding box center [0, 0] width 0 height 0
click at [404, 242] on label "French" at bounding box center [401, 246] width 64 height 28
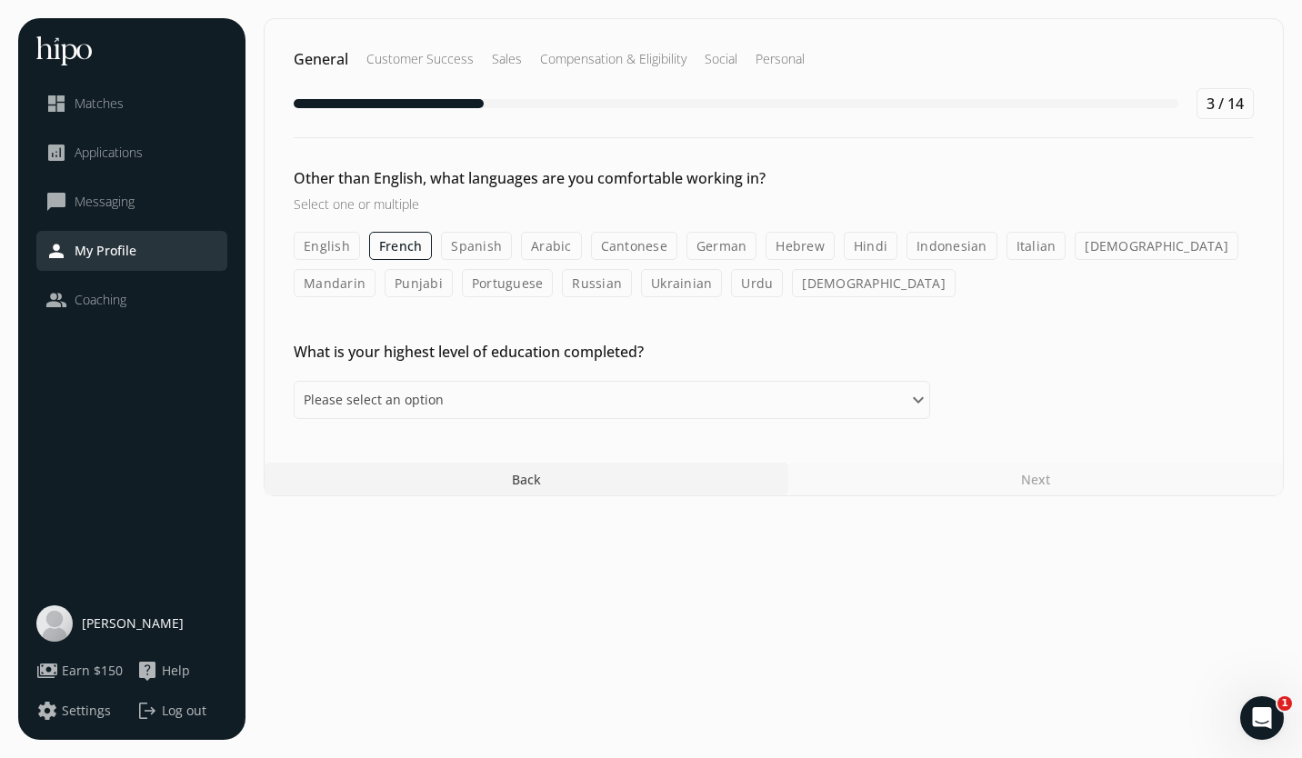
click at [0, 0] on input "French" at bounding box center [0, 0] width 0 height 0
click at [356, 243] on label "English" at bounding box center [327, 246] width 66 height 28
click at [0, 0] on input "English" at bounding box center [0, 0] width 0 height 0
click at [643, 390] on select "Please select an option Some High School High School Diploma Some University or…" at bounding box center [612, 400] width 636 height 38
select select "master"
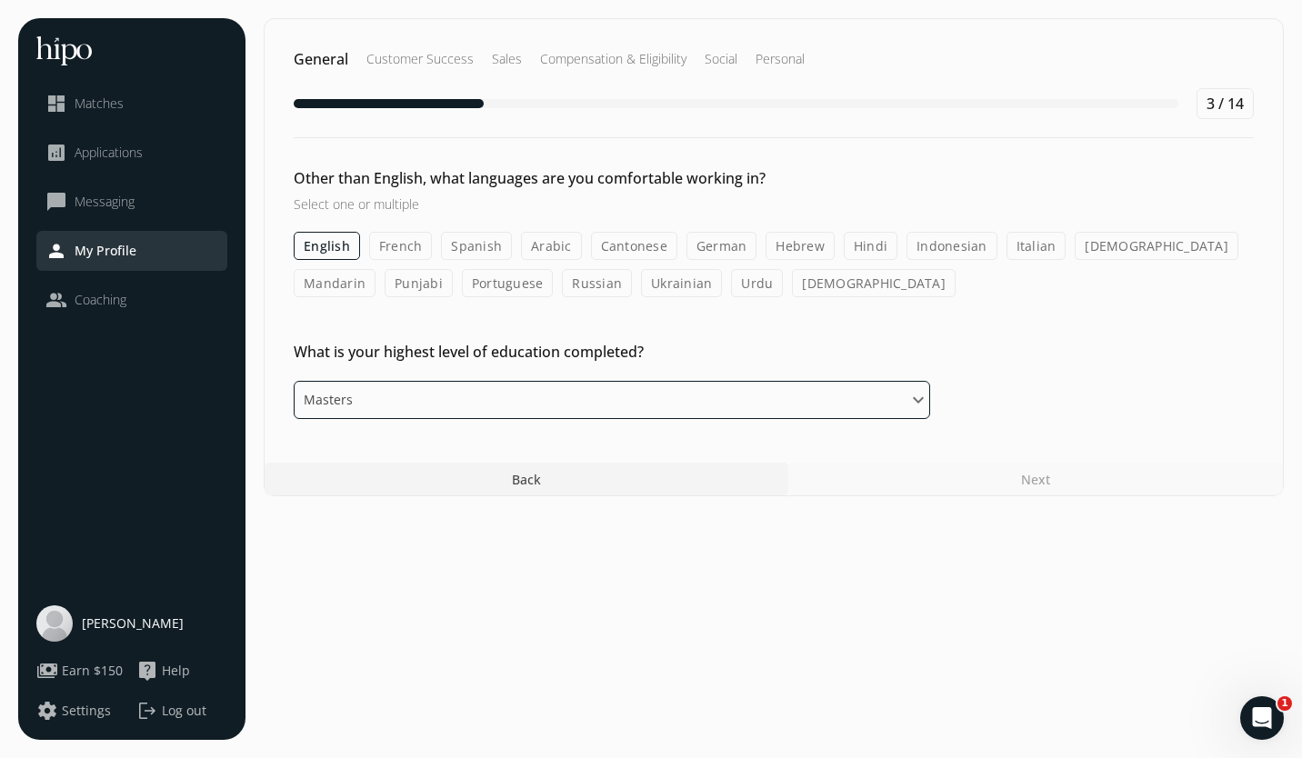
click at [294, 381] on select "Please select an option Some High School High School Diploma Some University or…" at bounding box center [612, 400] width 636 height 38
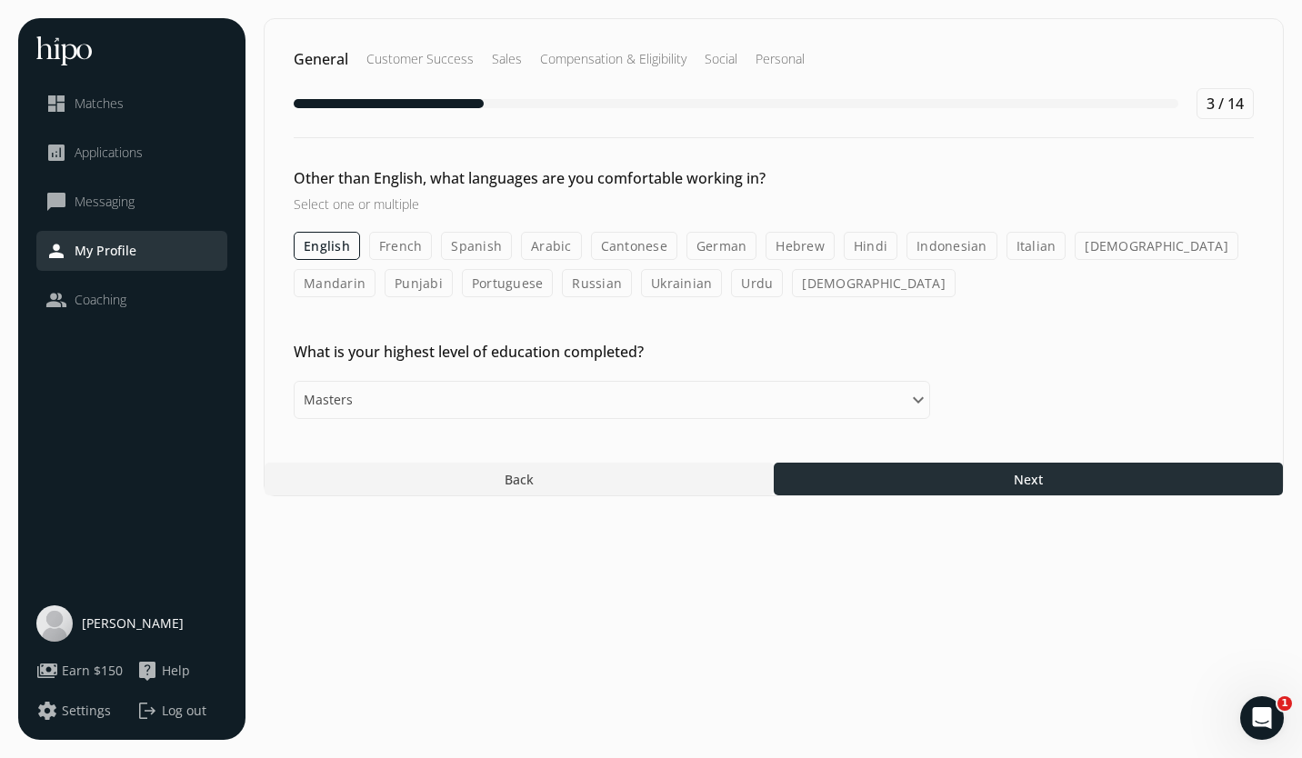
click at [965, 484] on div at bounding box center [1028, 479] width 509 height 33
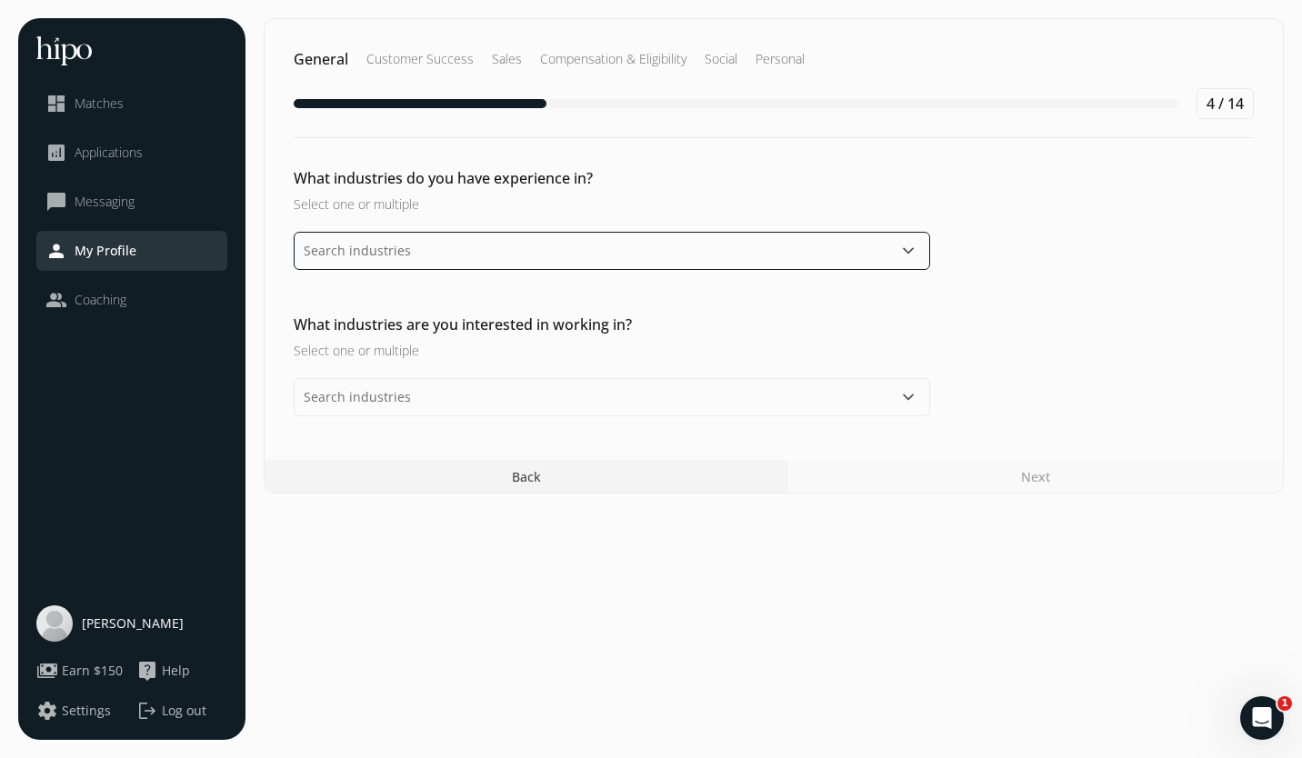
click at [579, 252] on input "text" at bounding box center [612, 251] width 636 height 38
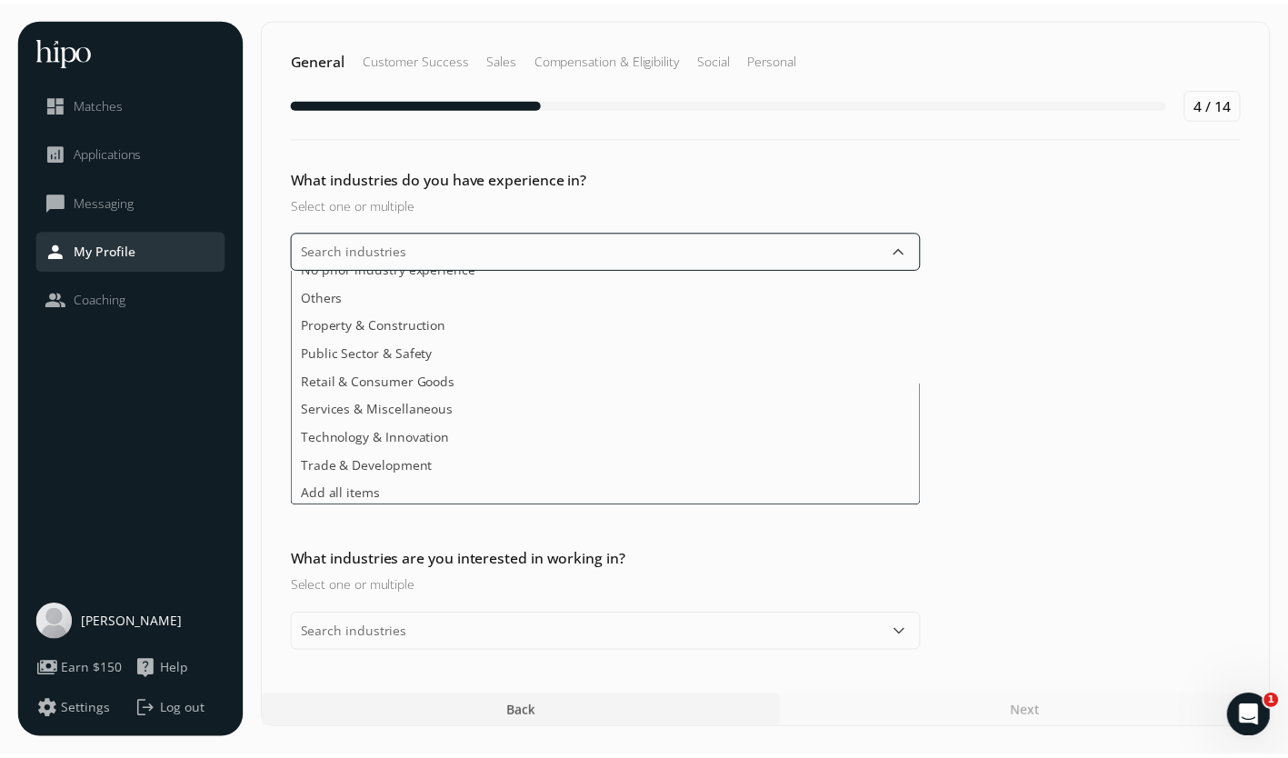
scroll to position [356, 0]
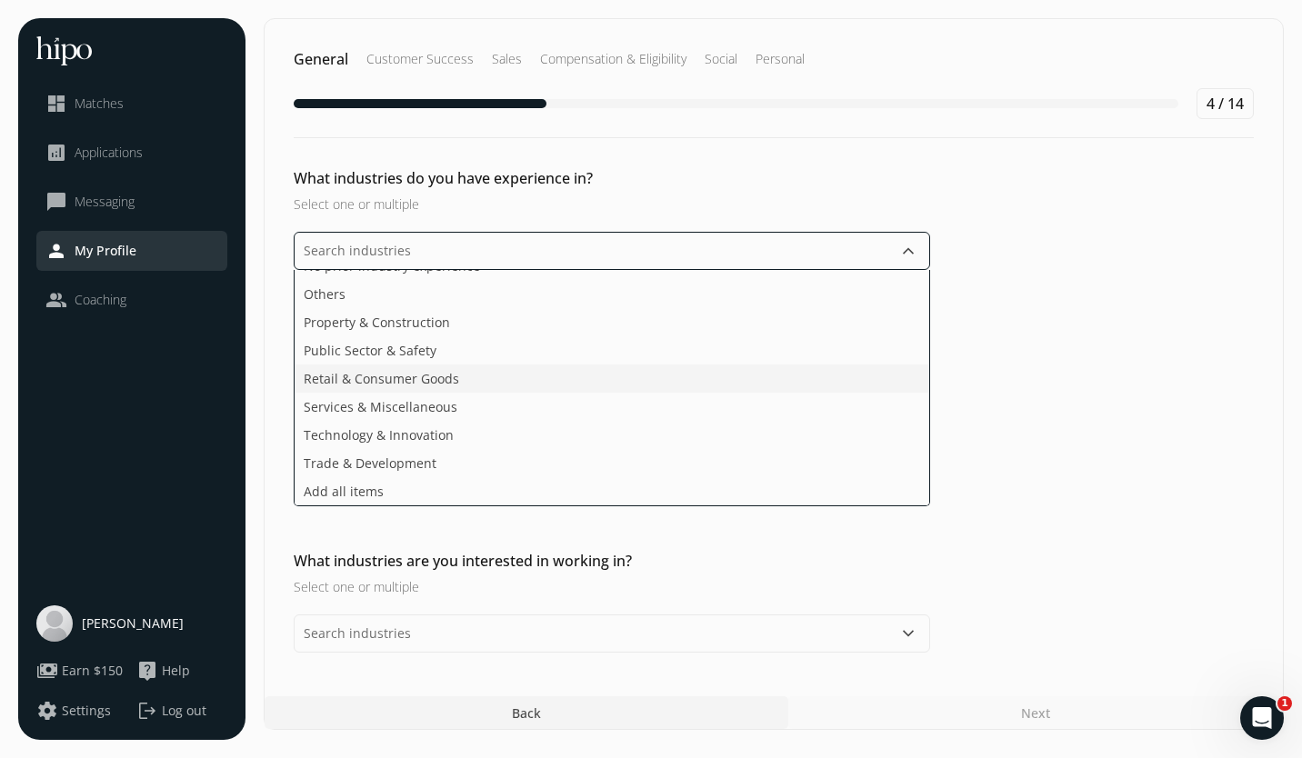
click at [378, 382] on ul "Agriculture & Food Arts, Media & Entertainment Business & Financial Services De…" at bounding box center [612, 388] width 636 height 236
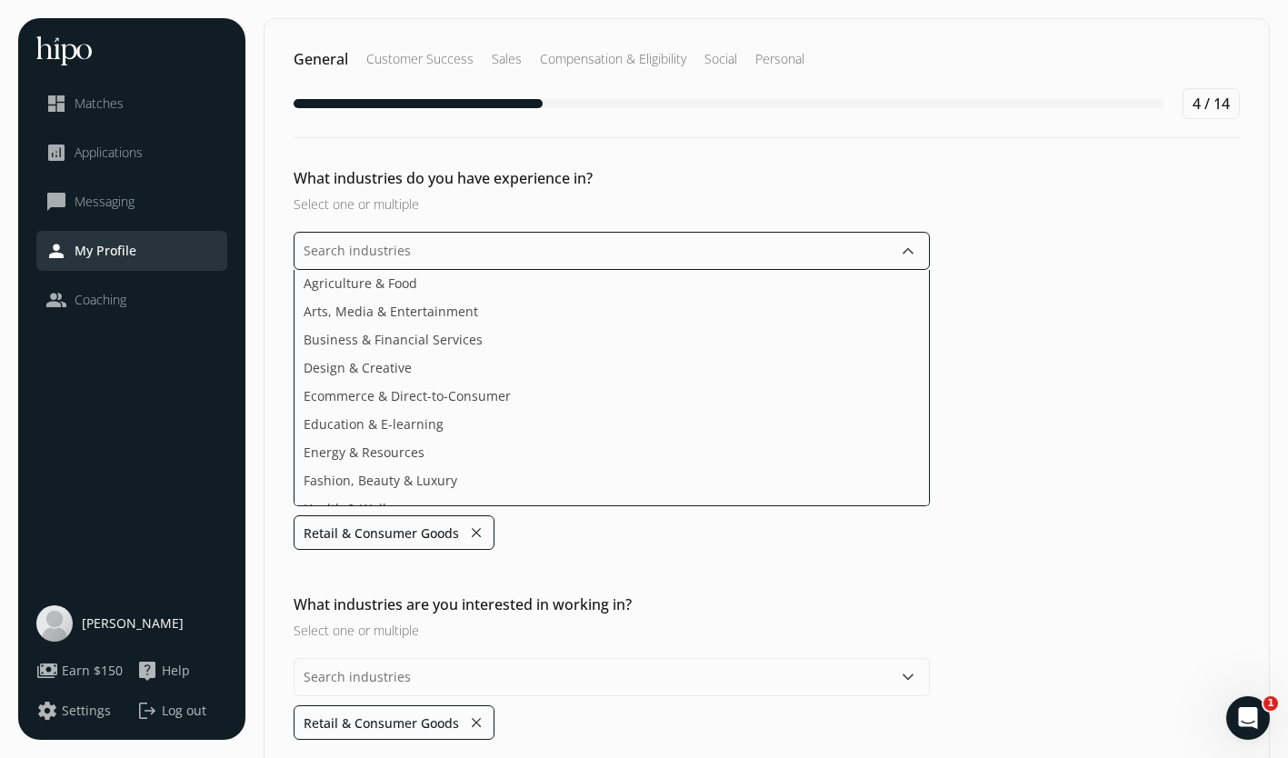
scroll to position [0, 0]
click at [359, 337] on span "Business & Financial Services" at bounding box center [393, 340] width 179 height 19
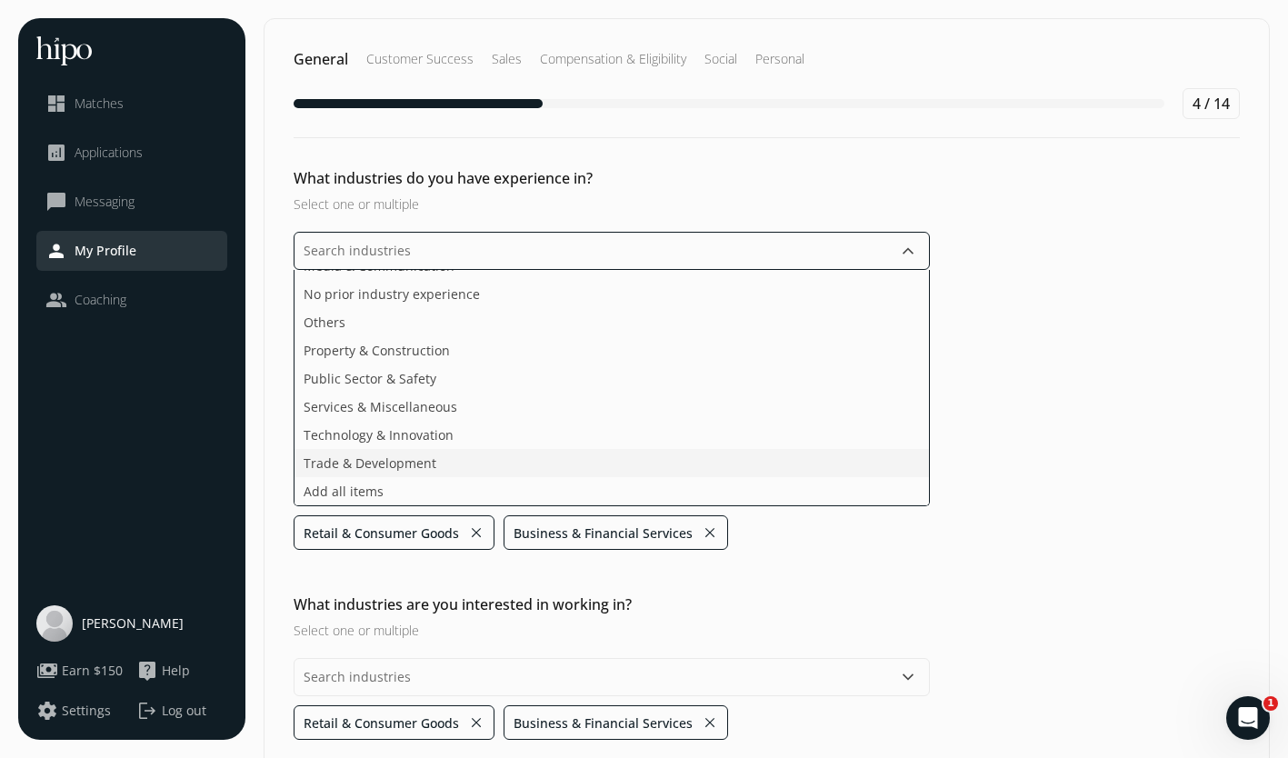
scroll to position [272, 0]
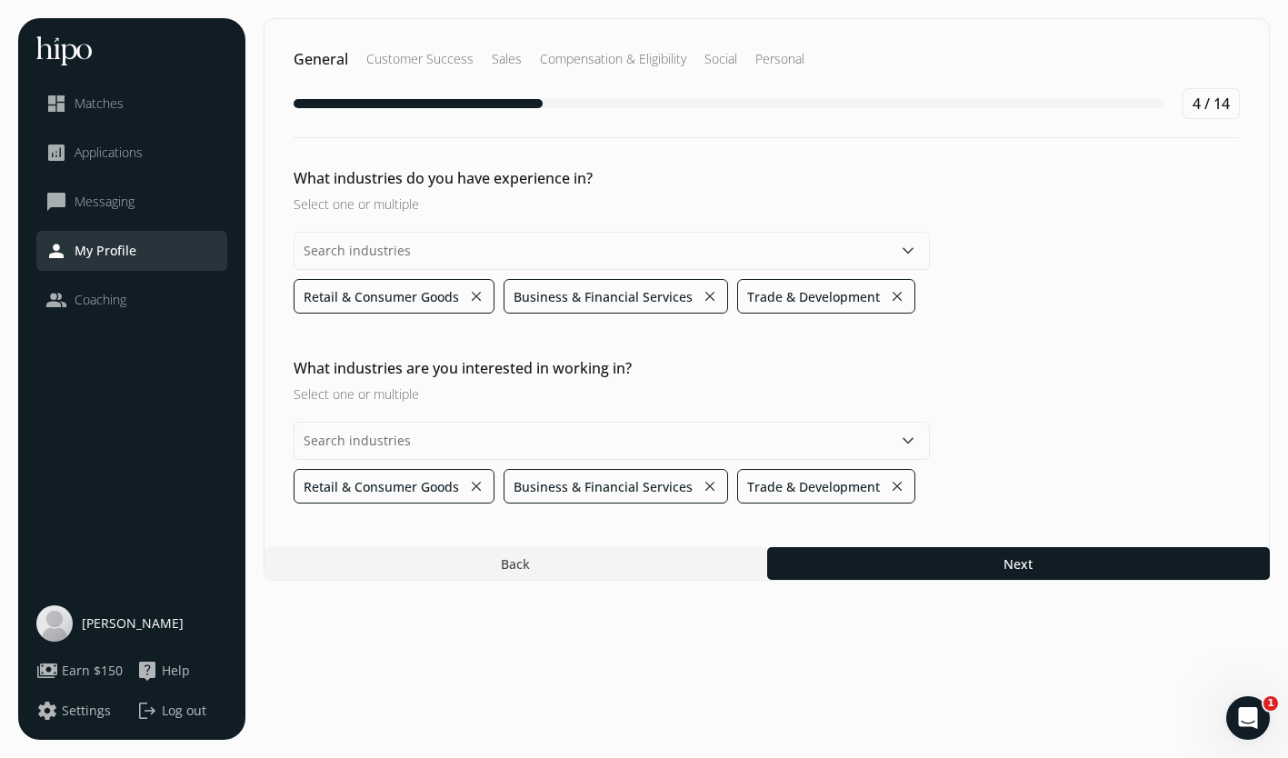
click at [1054, 547] on div "What industries do you have experience in? Select one or multiple keyboard_arro…" at bounding box center [767, 563] width 1005 height 33
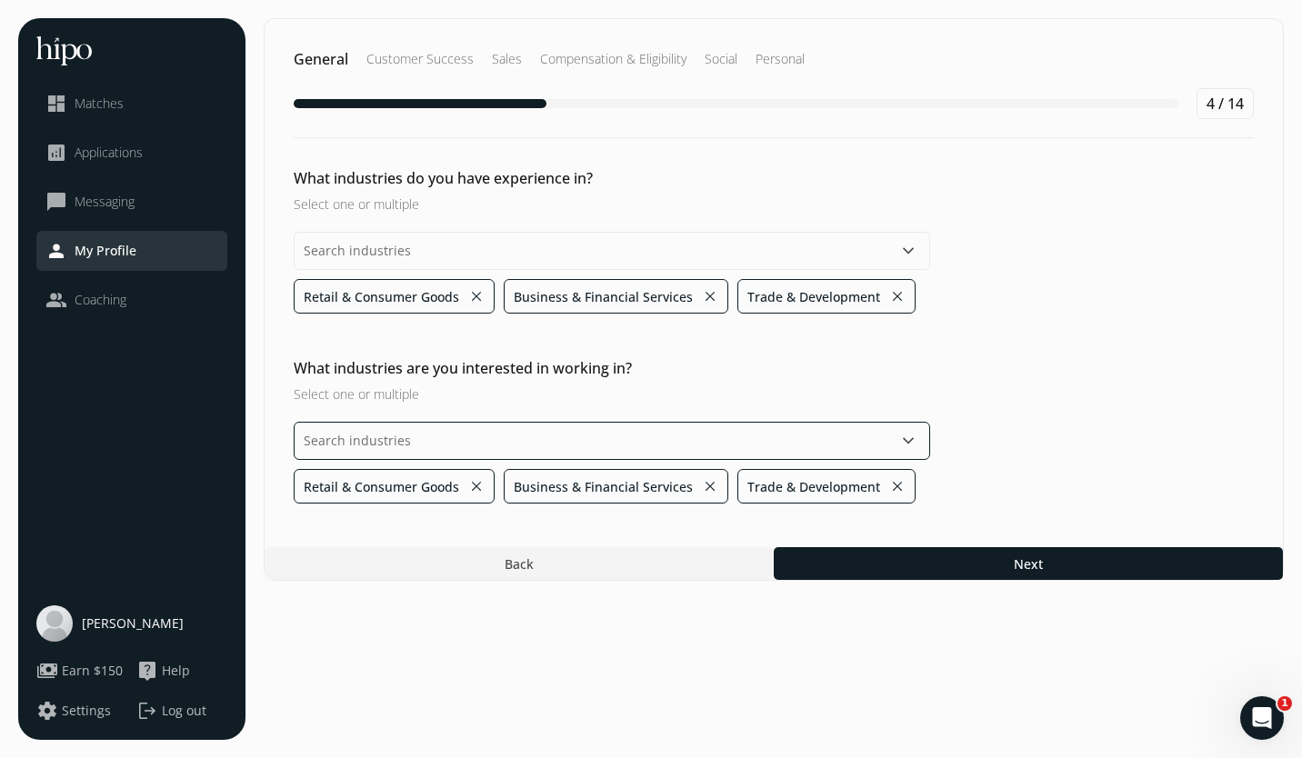
click at [499, 433] on input "text" at bounding box center [612, 441] width 636 height 38
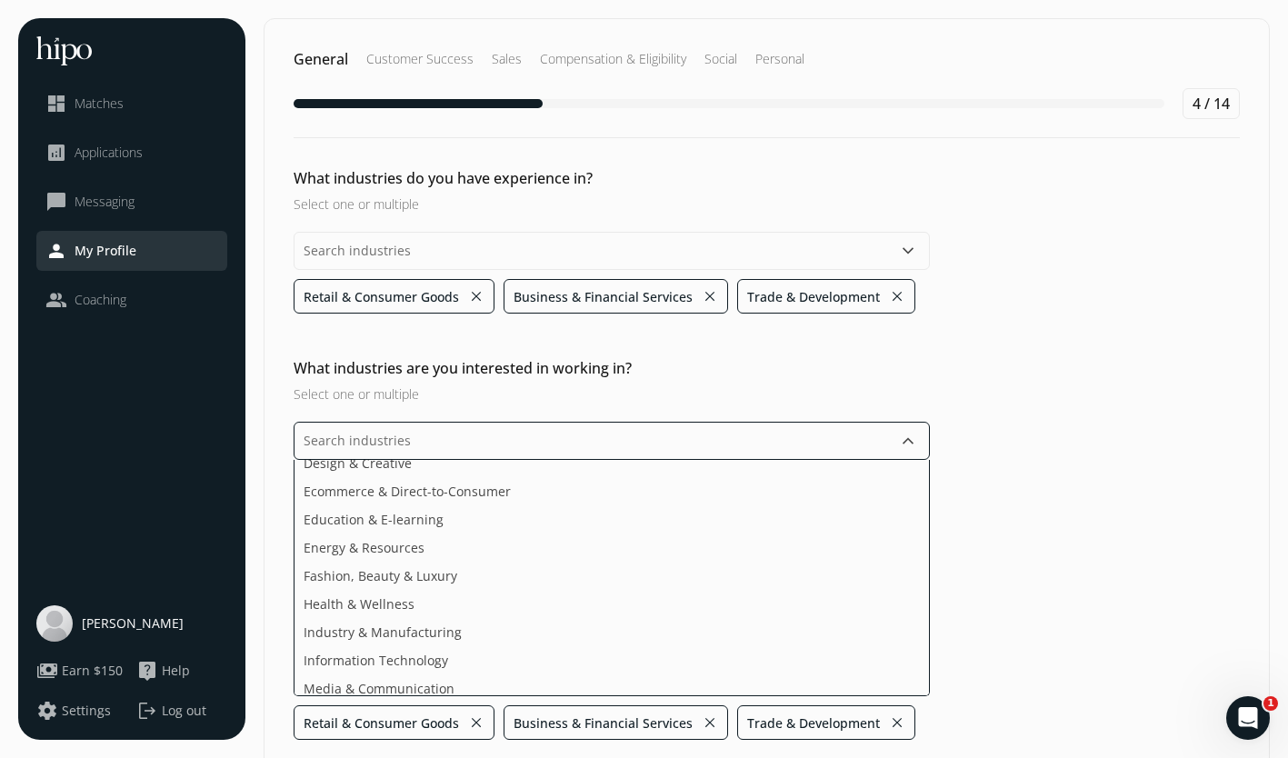
scroll to position [84, 0]
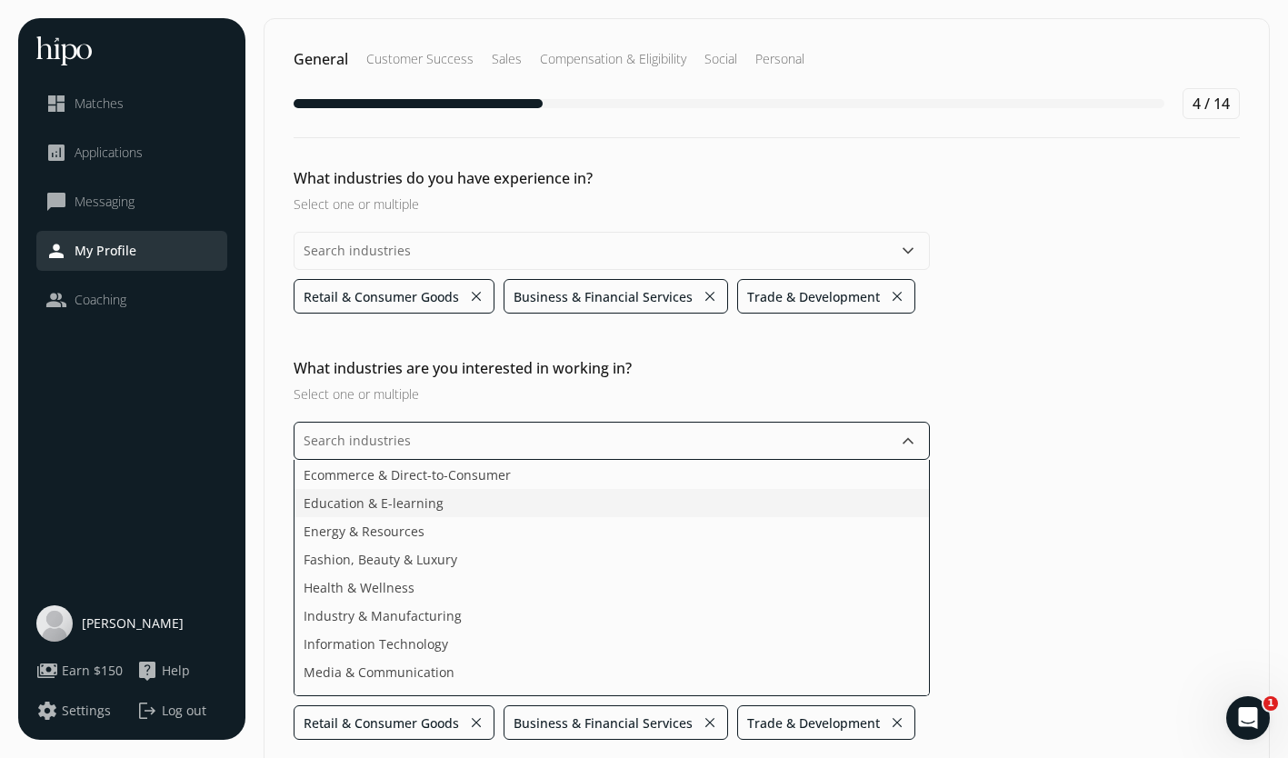
click at [378, 503] on span "Education & E-learning" at bounding box center [374, 503] width 140 height 19
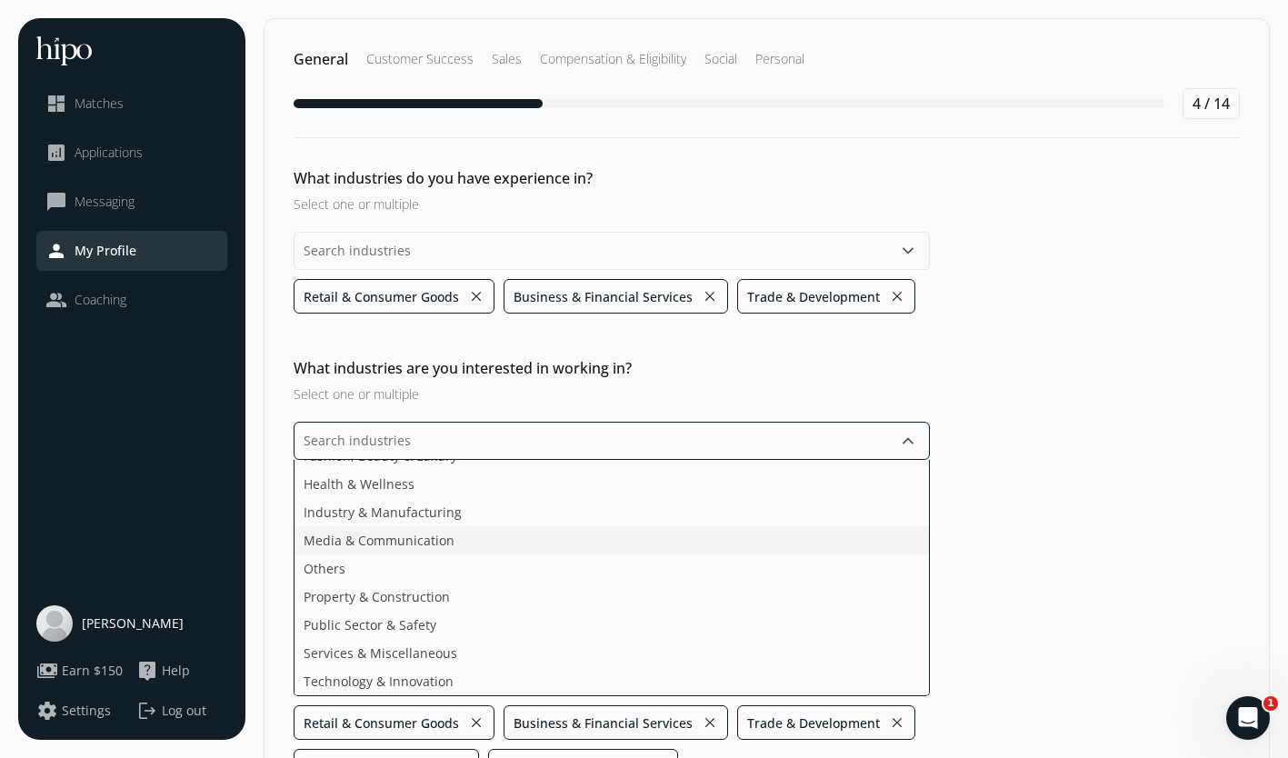
scroll to position [159, 0]
click at [423, 502] on ul "Agriculture & Food Arts, Media & Entertainment Design & Creative Ecommerce & Di…" at bounding box center [612, 578] width 636 height 236
click at [472, 596] on ul "Agriculture & Food Arts, Media & Entertainment Design & Creative Ecommerce & Di…" at bounding box center [612, 578] width 636 height 236
click at [401, 627] on ul "Agriculture & Food Arts, Media & Entertainment Design & Creative Ecommerce & Di…" at bounding box center [612, 578] width 636 height 236
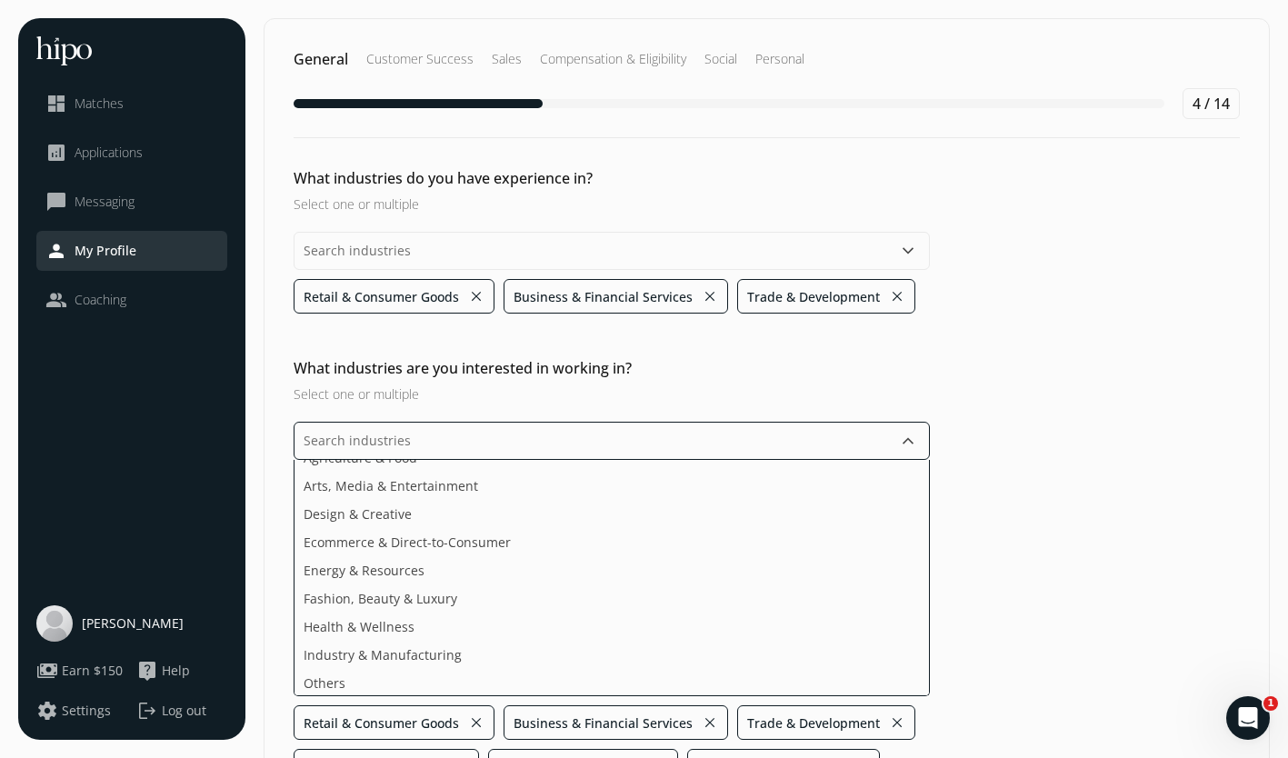
scroll to position [8, 0]
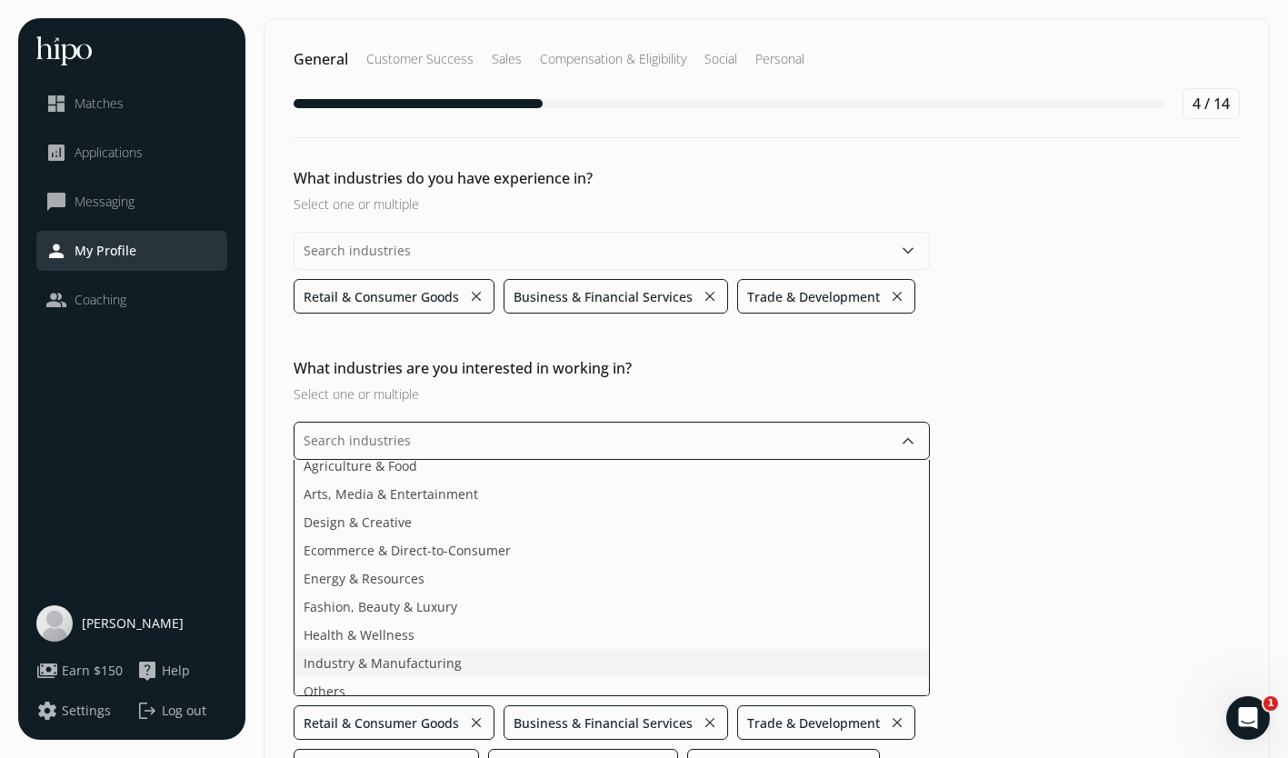
click at [361, 677] on li "Industry & Manufacturing" at bounding box center [612, 691] width 635 height 28
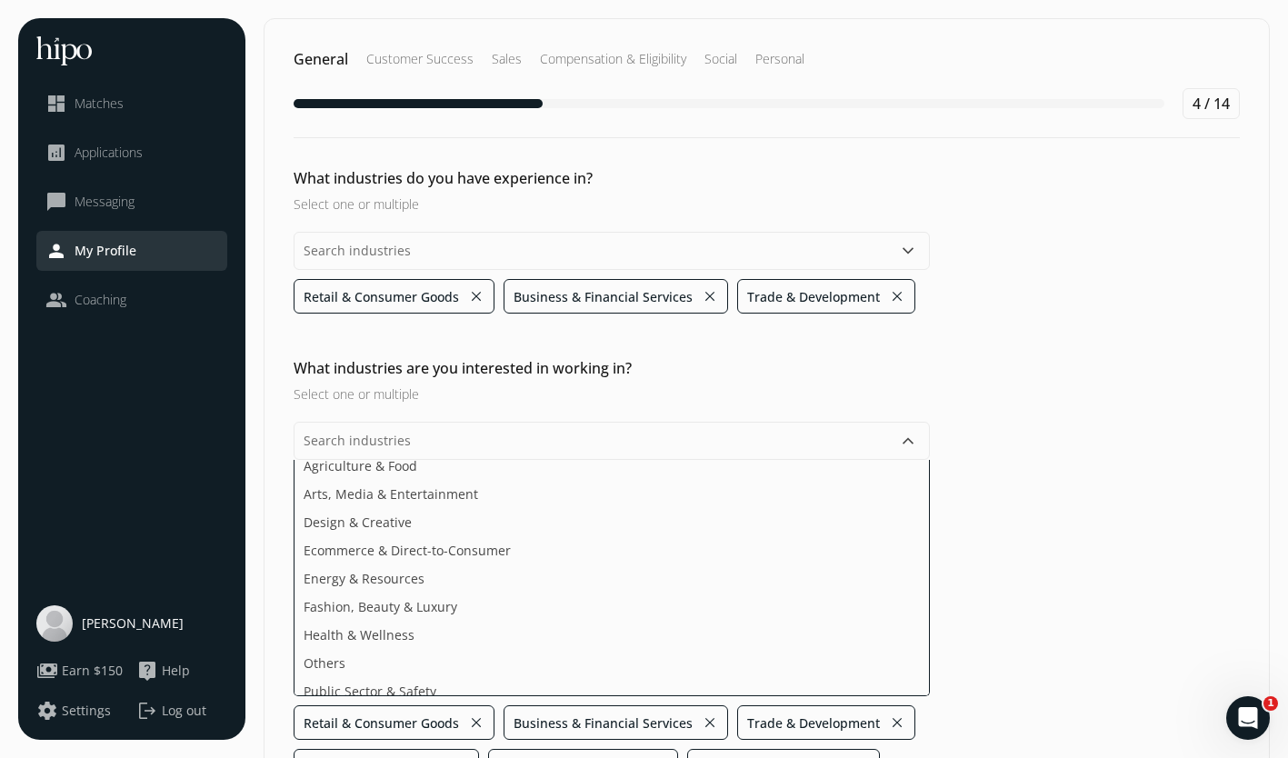
click at [1109, 539] on div "What industries are you interested in working in? Select one or multiple keyboa…" at bounding box center [767, 614] width 1005 height 514
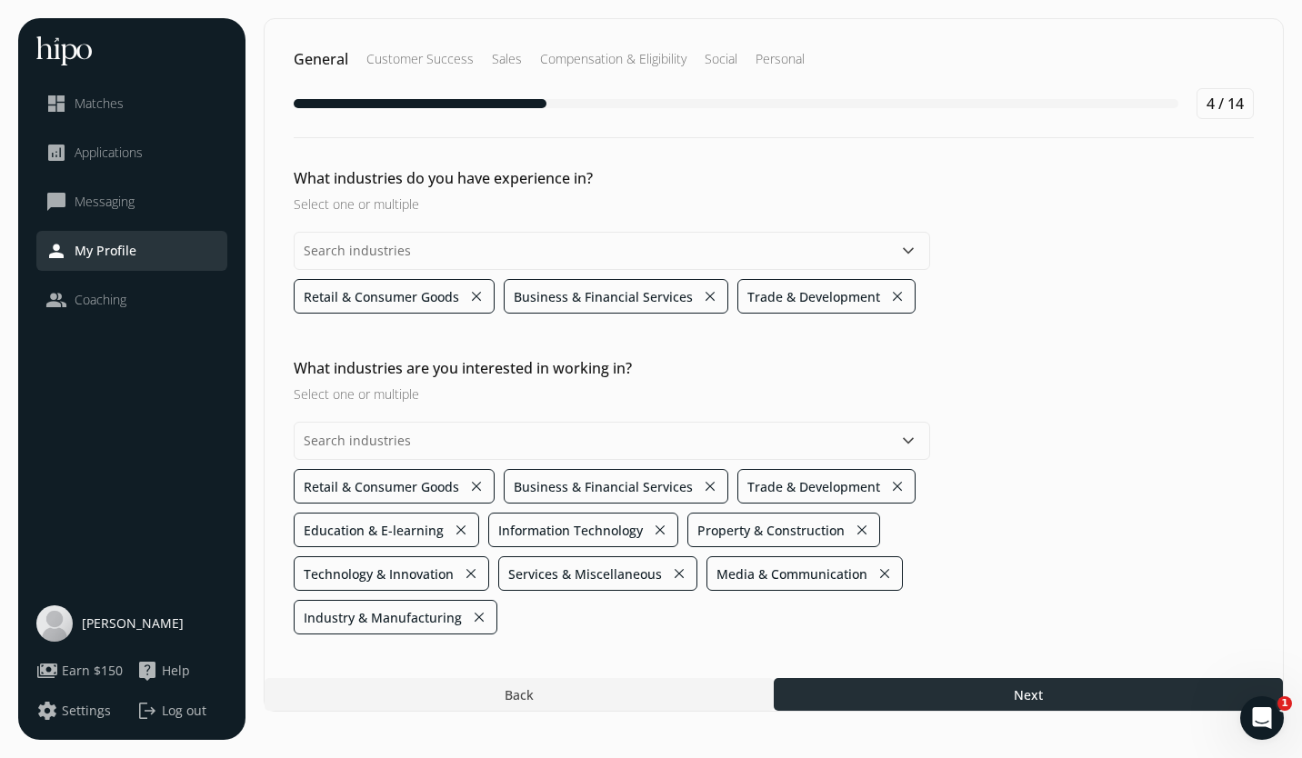
click at [1000, 687] on div at bounding box center [1028, 694] width 509 height 33
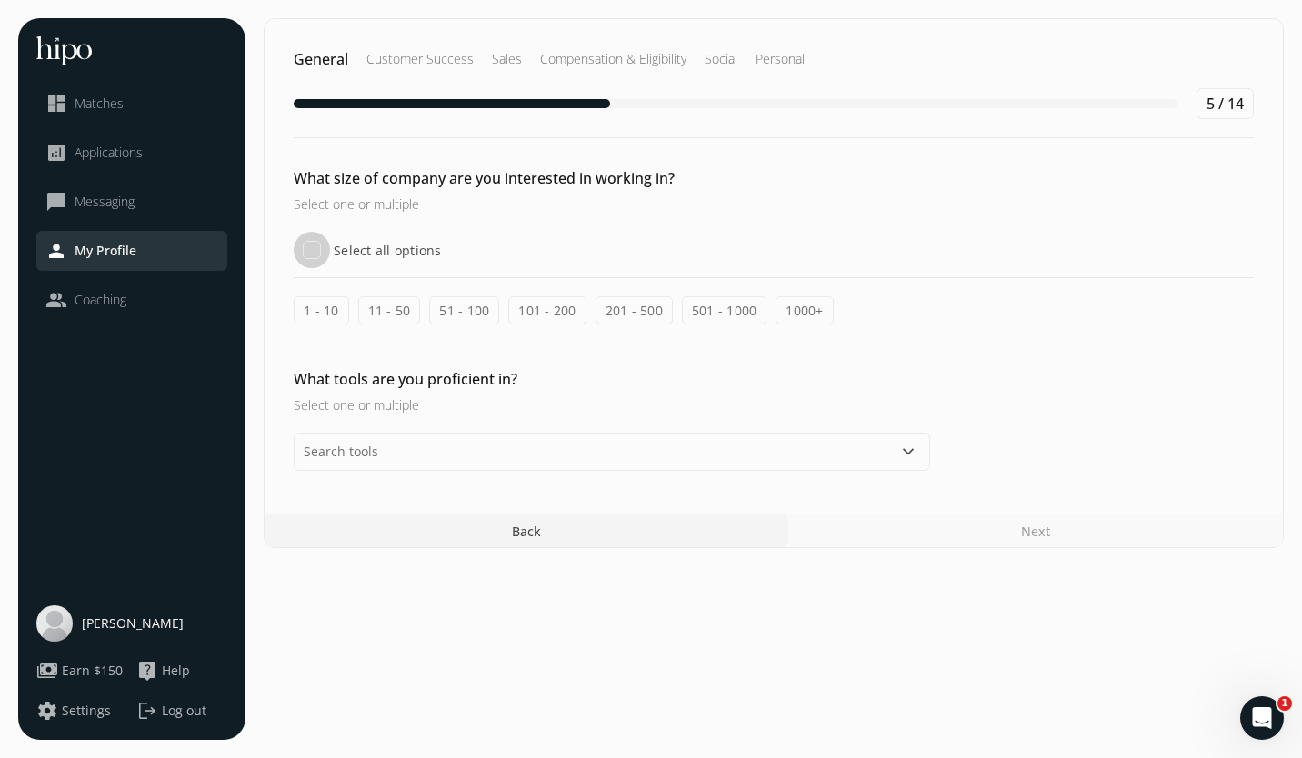
click at [300, 254] on input "Select all options" at bounding box center [312, 250] width 36 height 36
checkbox input "true"
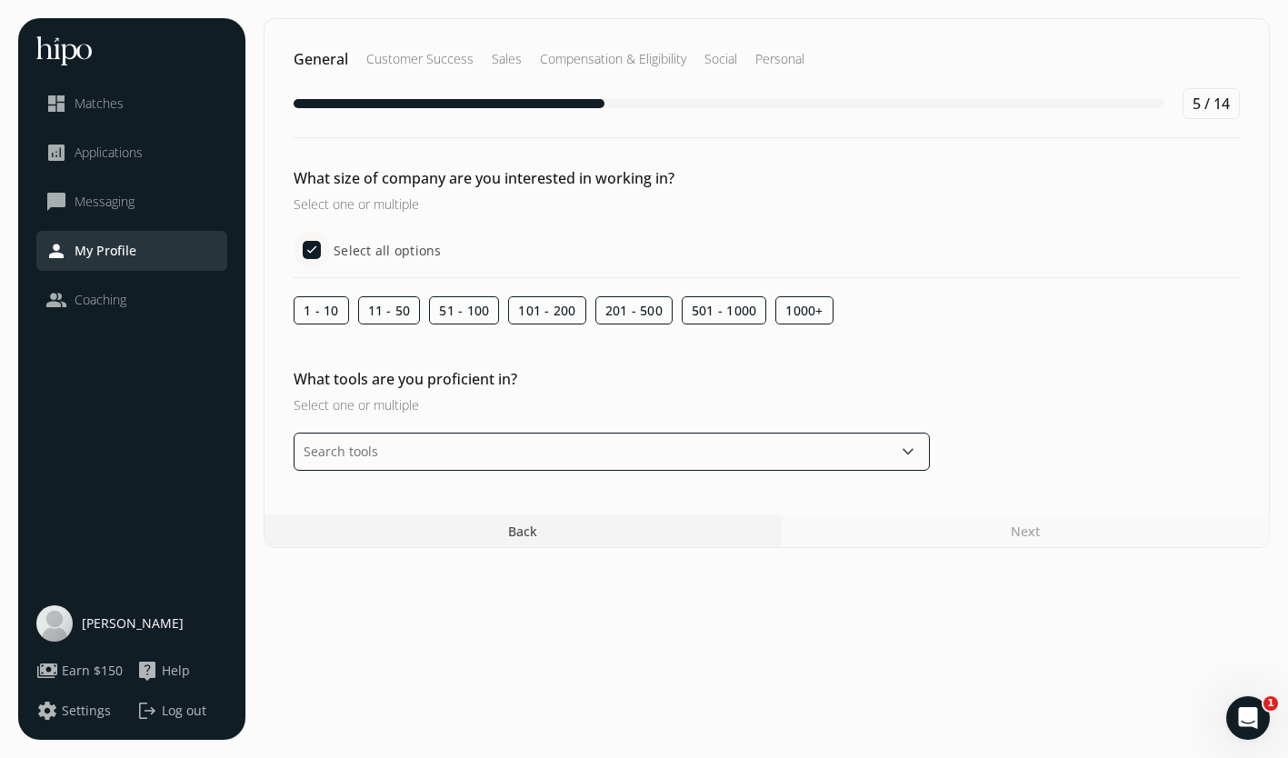
click at [512, 446] on input "text" at bounding box center [612, 452] width 636 height 38
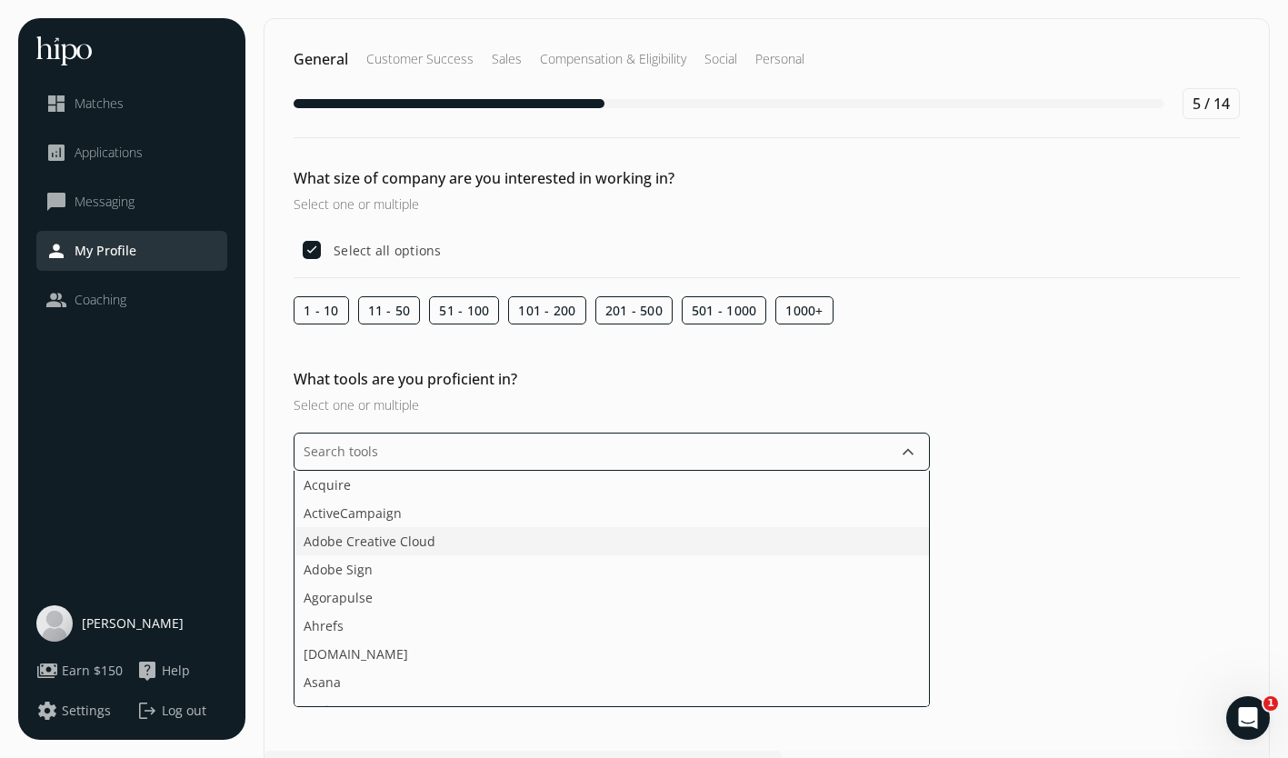
click at [732, 556] on li "Adobe Creative Cloud" at bounding box center [612, 570] width 635 height 28
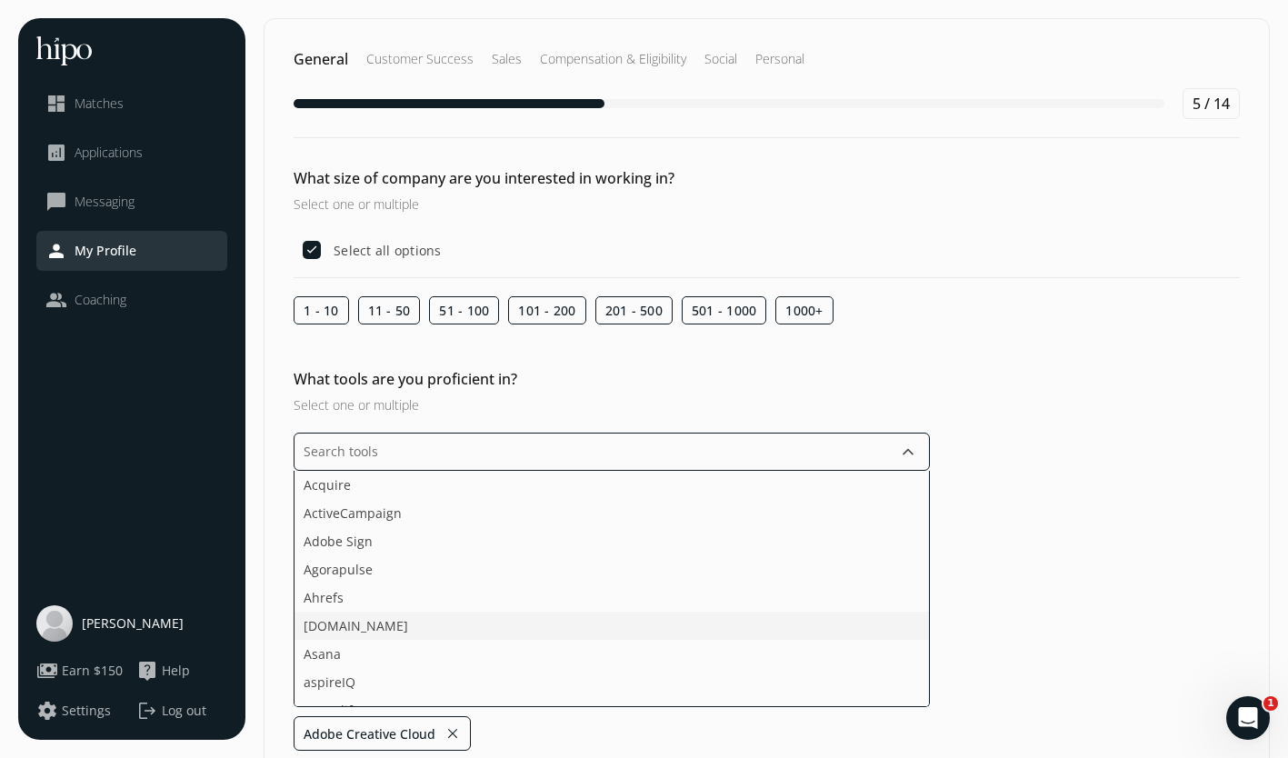
click at [359, 640] on li "[DOMAIN_NAME]" at bounding box center [612, 654] width 635 height 28
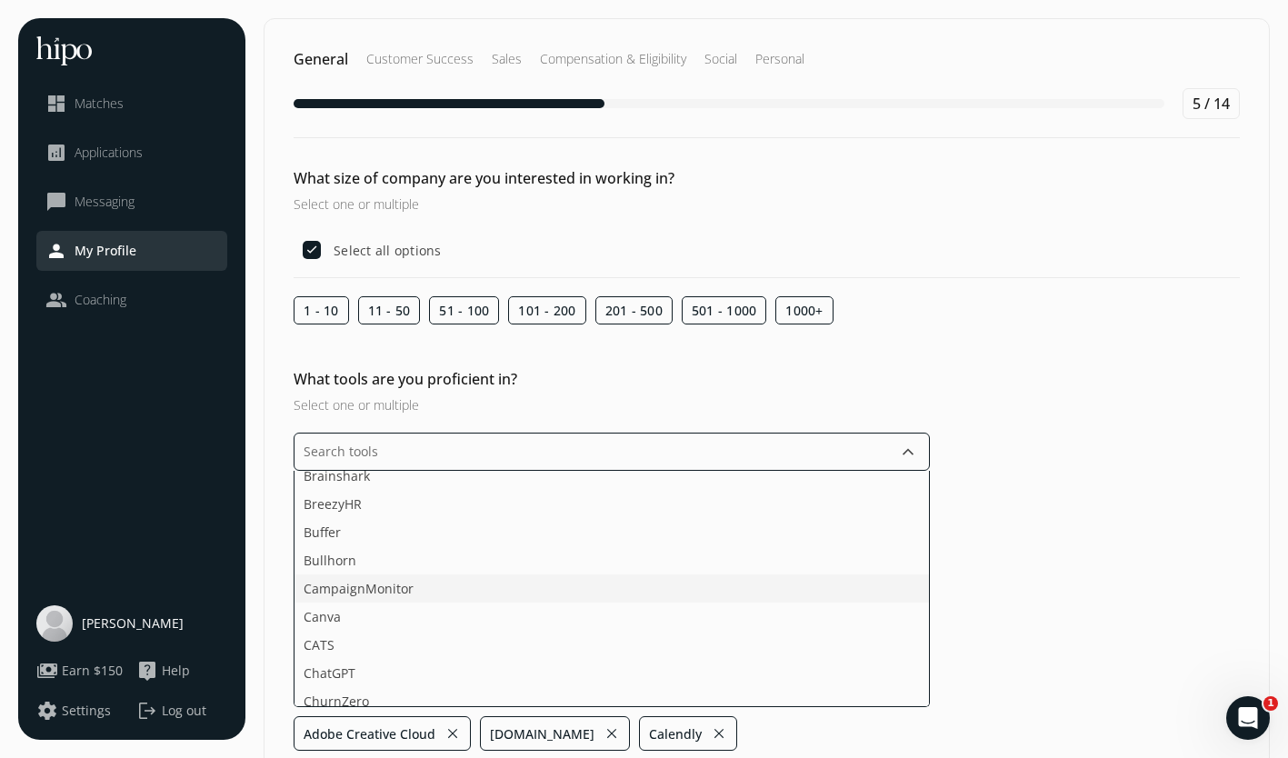
click at [366, 603] on li "CampaignMonitor" at bounding box center [612, 617] width 635 height 28
click at [380, 631] on li "Canva" at bounding box center [612, 645] width 635 height 28
click at [618, 659] on li "ChatGPT" at bounding box center [612, 673] width 635 height 28
click at [376, 545] on li "Eventbrite" at bounding box center [612, 559] width 635 height 28
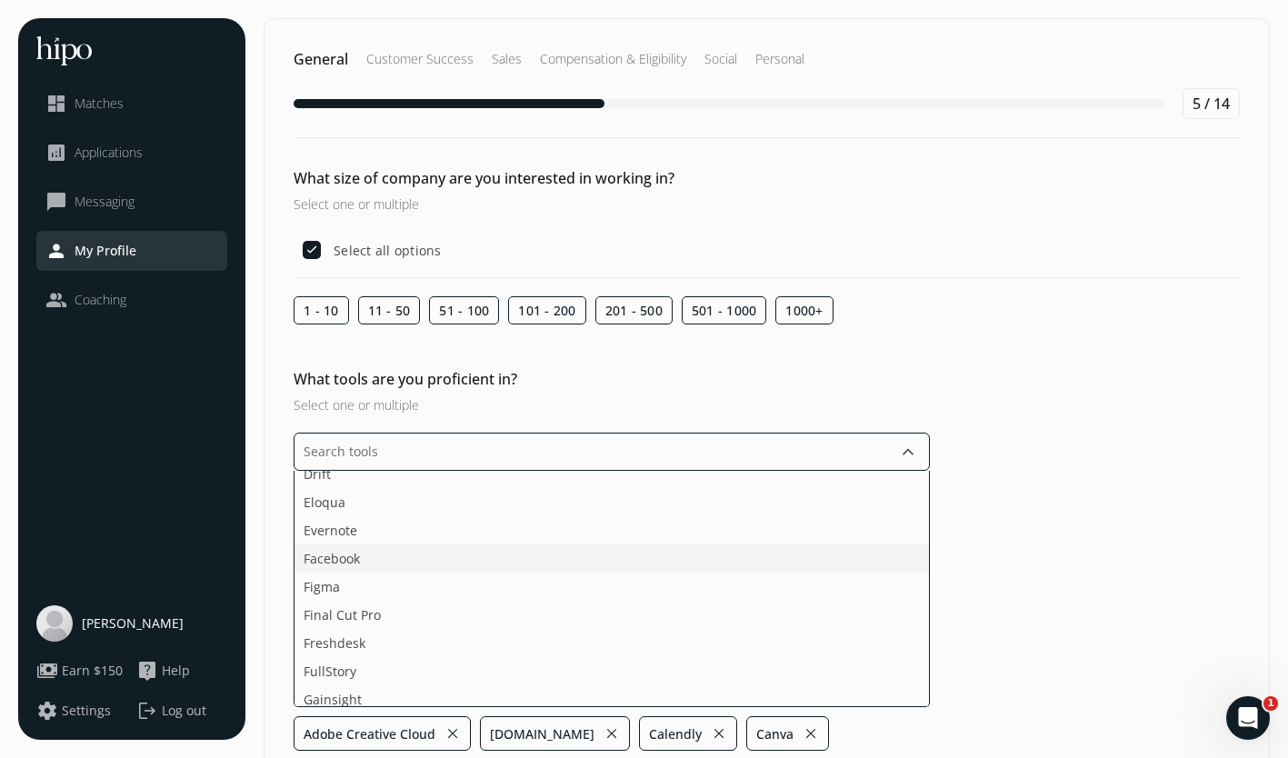
click at [389, 573] on li "Facebook" at bounding box center [612, 587] width 635 height 28
click at [322, 520] on span "Glassdoor" at bounding box center [334, 517] width 61 height 19
click at [352, 582] on span "Google Meet" at bounding box center [342, 574] width 76 height 19
click at [354, 575] on span "Google Search Console" at bounding box center [373, 574] width 139 height 19
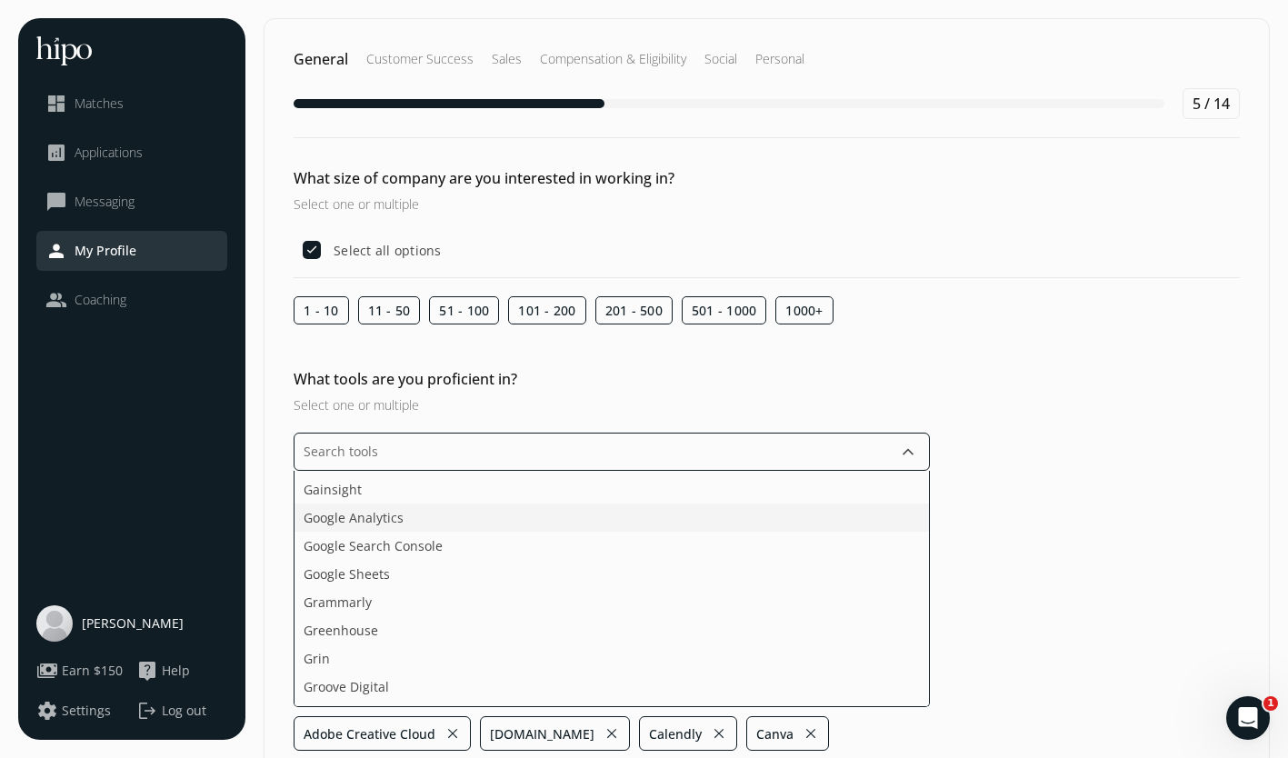
click at [352, 520] on span "Google Analytics" at bounding box center [354, 517] width 100 height 19
click at [380, 588] on li "Grammarly" at bounding box center [612, 602] width 635 height 28
click at [377, 588] on li "Grammarly" at bounding box center [612, 602] width 635 height 28
click at [371, 556] on li "Help Scout" at bounding box center [612, 570] width 635 height 28
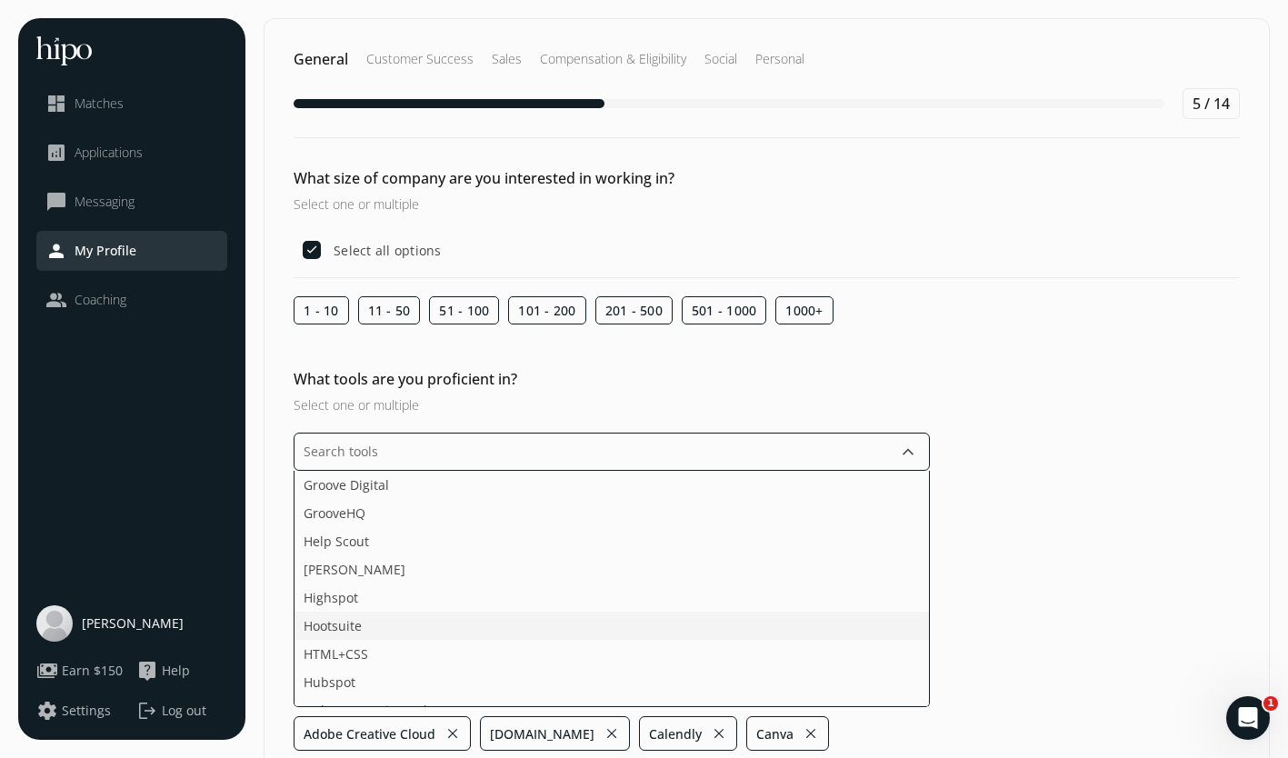
click at [544, 640] on li "Hootsuite" at bounding box center [612, 654] width 635 height 28
click at [537, 668] on li "Hubspot Service Hub" at bounding box center [612, 682] width 635 height 28
click at [303, 607] on li "Indeed" at bounding box center [612, 621] width 635 height 28
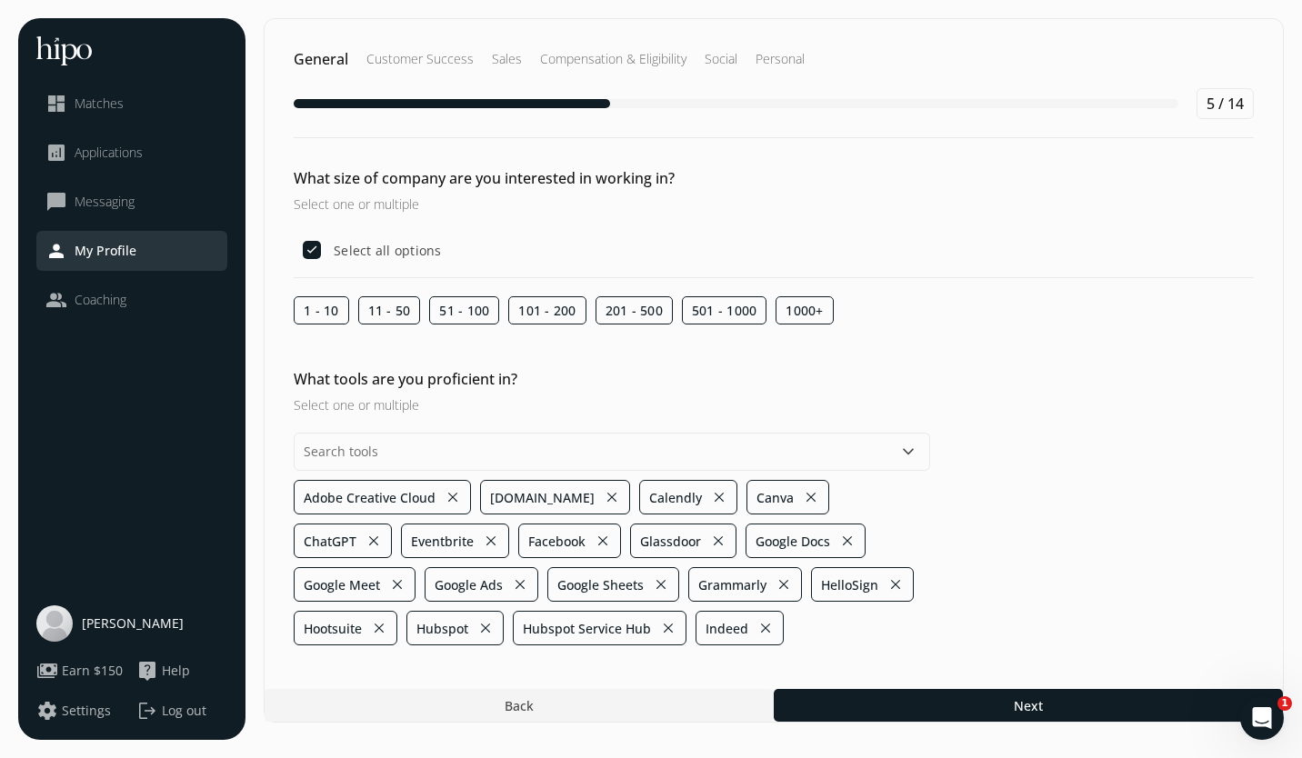
click at [914, 456] on button "keyboard_arrow_down" at bounding box center [908, 452] width 22 height 22
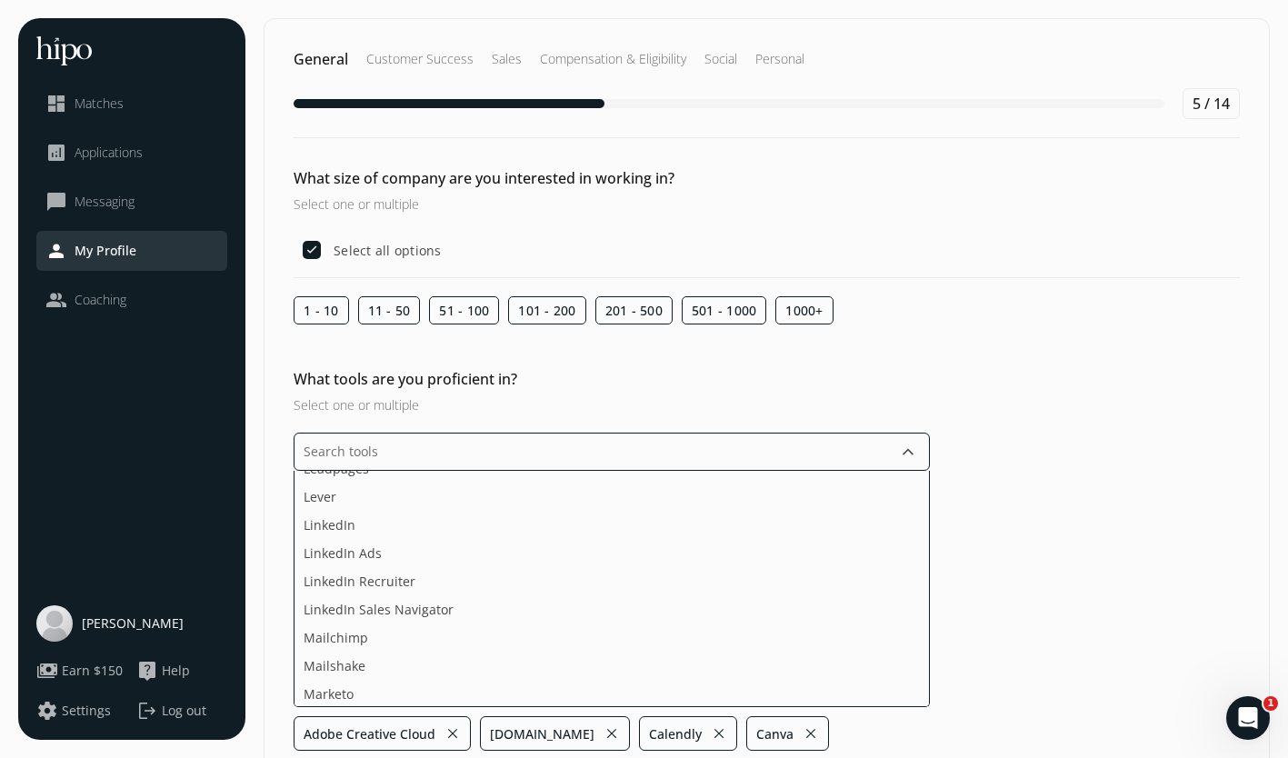
scroll to position [1716, 0]
click at [401, 531] on li "LinkedIn" at bounding box center [612, 545] width 635 height 28
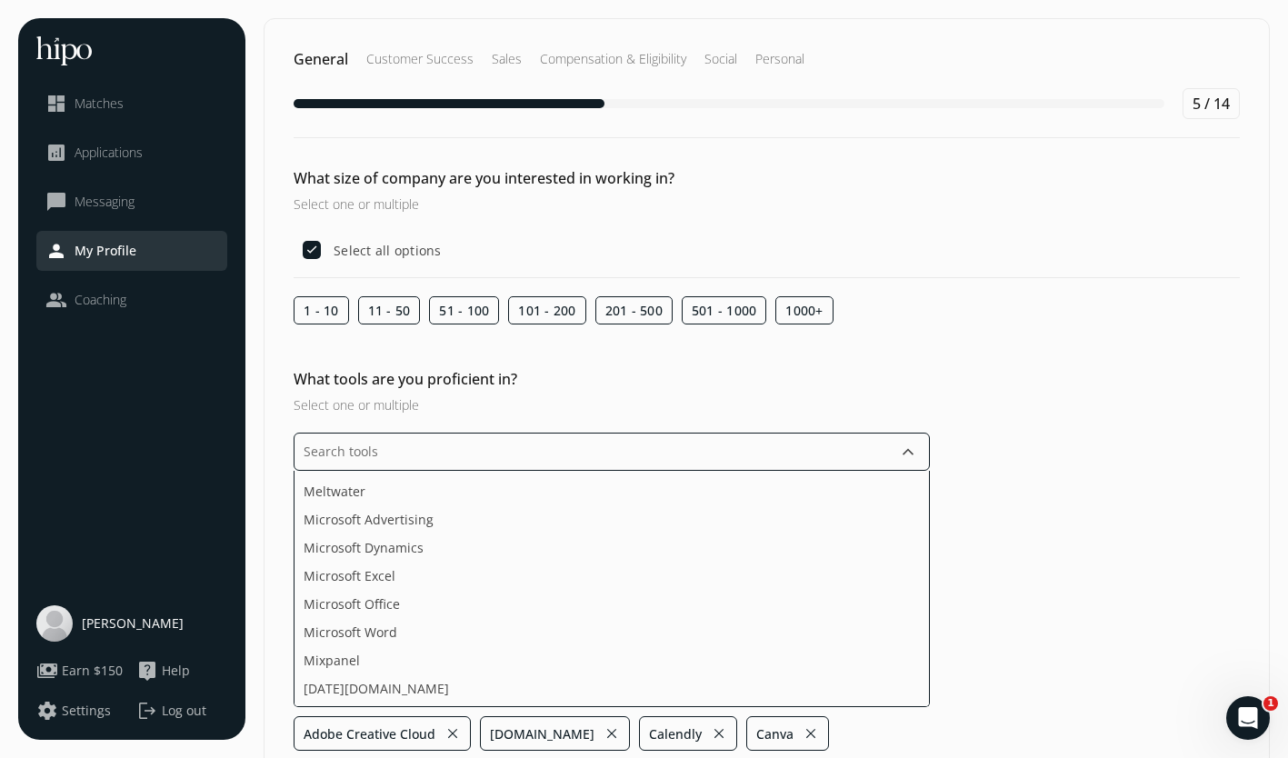
scroll to position [1935, 0]
click at [416, 566] on li "Microsoft Excel" at bounding box center [612, 580] width 635 height 28
click at [408, 566] on li "Microsoft Office" at bounding box center [612, 580] width 635 height 28
click at [409, 566] on li "Microsoft Word" at bounding box center [612, 580] width 635 height 28
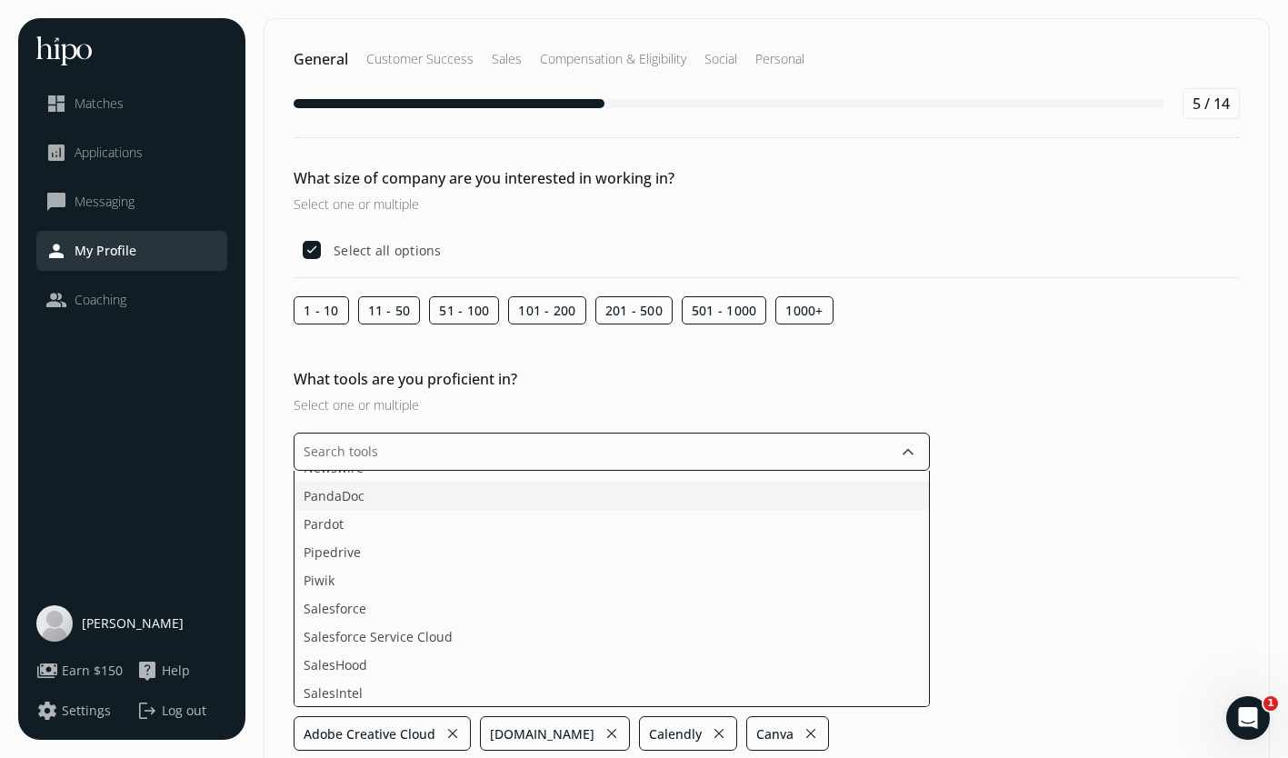
click at [574, 510] on li "PandaDoc" at bounding box center [612, 524] width 635 height 28
click at [363, 603] on span "Salesforce Service Cloud" at bounding box center [378, 608] width 149 height 19
click at [410, 588] on li "Shopify" at bounding box center [612, 602] width 635 height 28
click at [666, 645] on li "Social media platforms" at bounding box center [612, 659] width 635 height 28
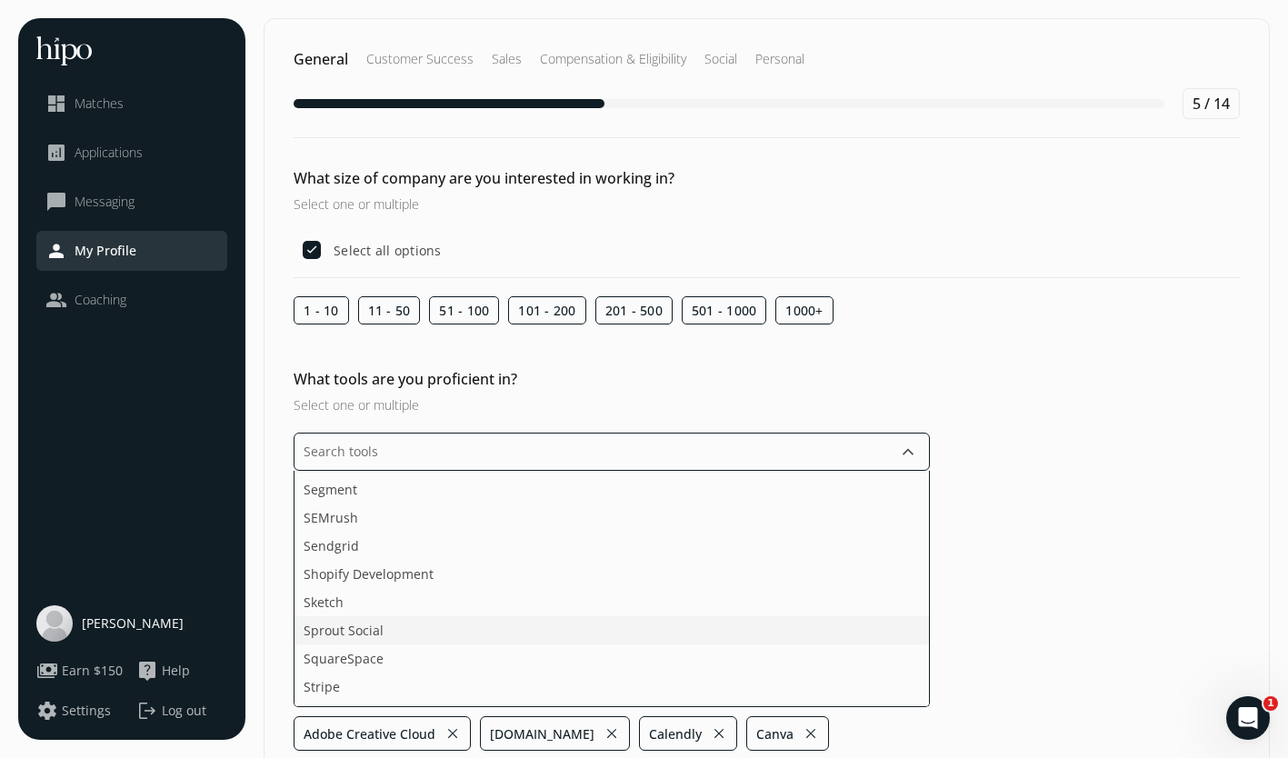
click at [666, 645] on li "Sprout Social" at bounding box center [612, 659] width 635 height 28
click at [307, 663] on ul "Acquire ActiveCampaign Adobe Sign Agorapulse Ahrefs Asana aspireIQ Attendify Ba…" at bounding box center [612, 589] width 636 height 236
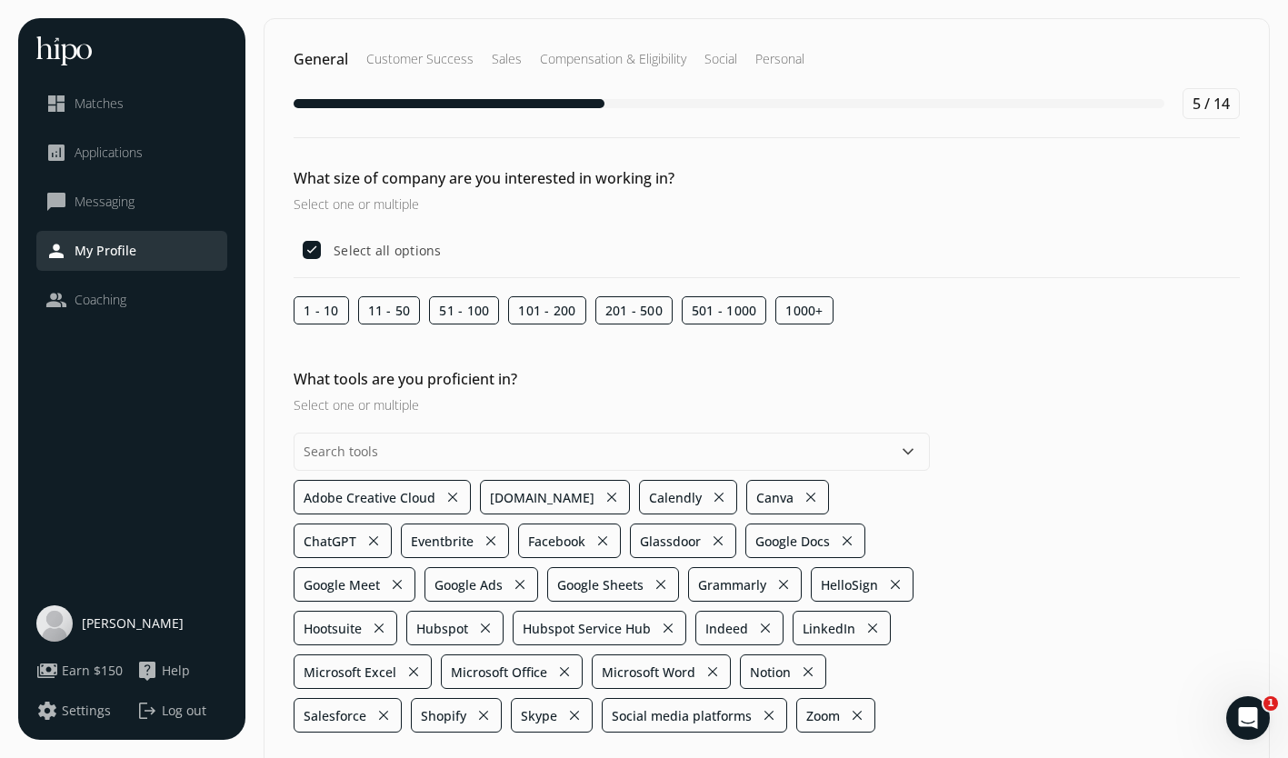
click at [1027, 630] on div "What tools are you proficient in? Select one or multiple keyboard_arrow_down Ad…" at bounding box center [767, 550] width 1005 height 365
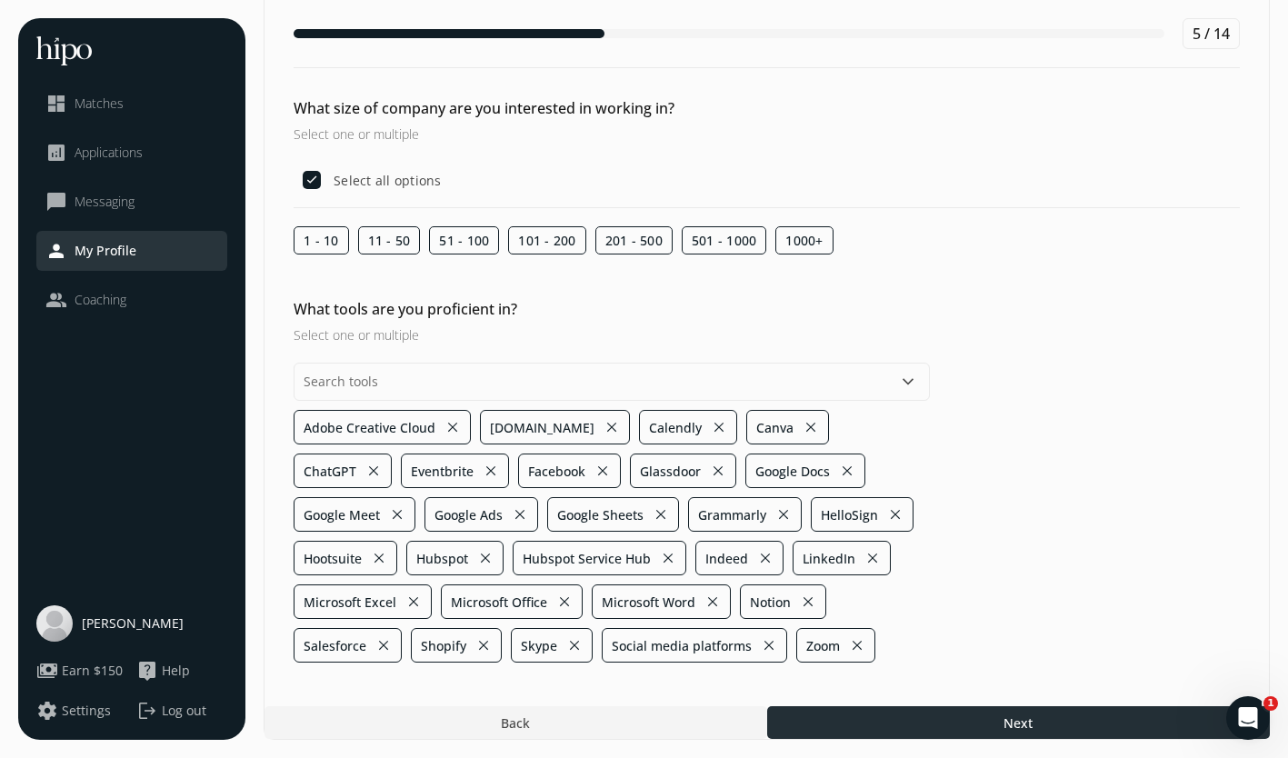
click at [1042, 713] on div at bounding box center [1018, 722] width 503 height 33
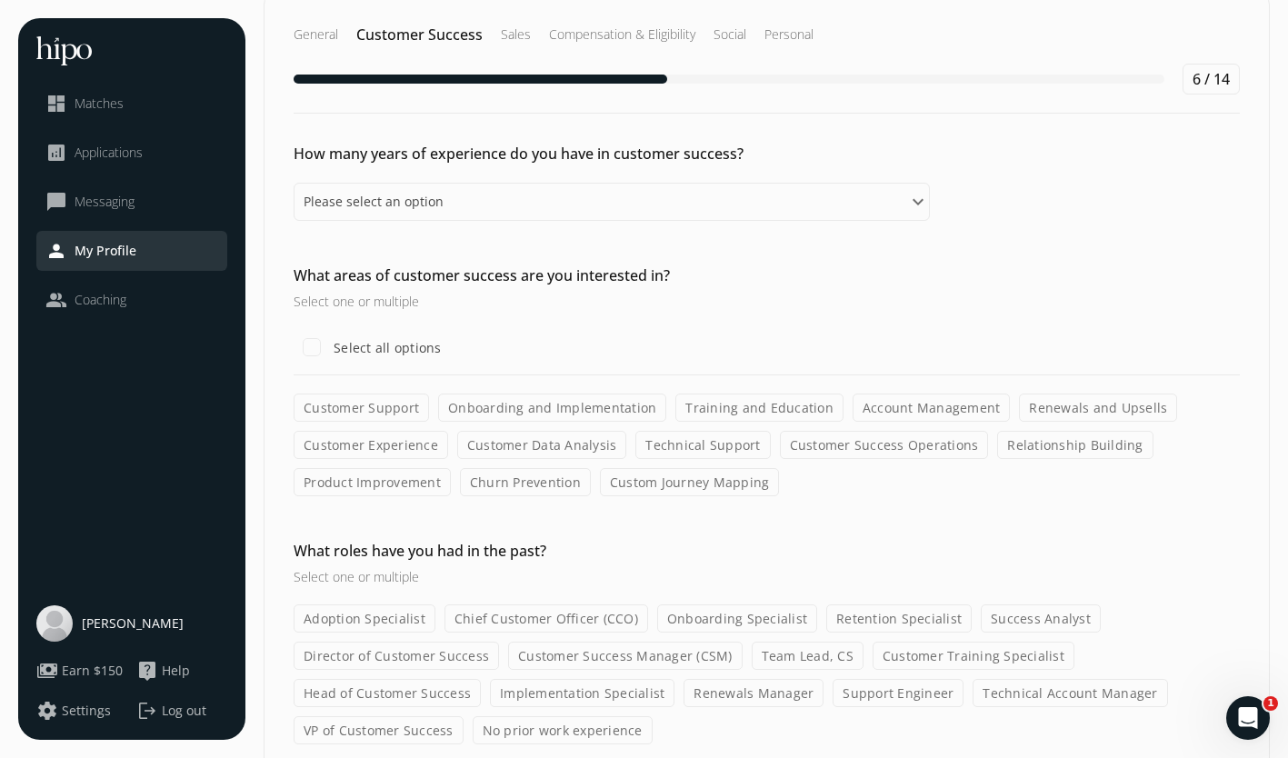
scroll to position [36, 0]
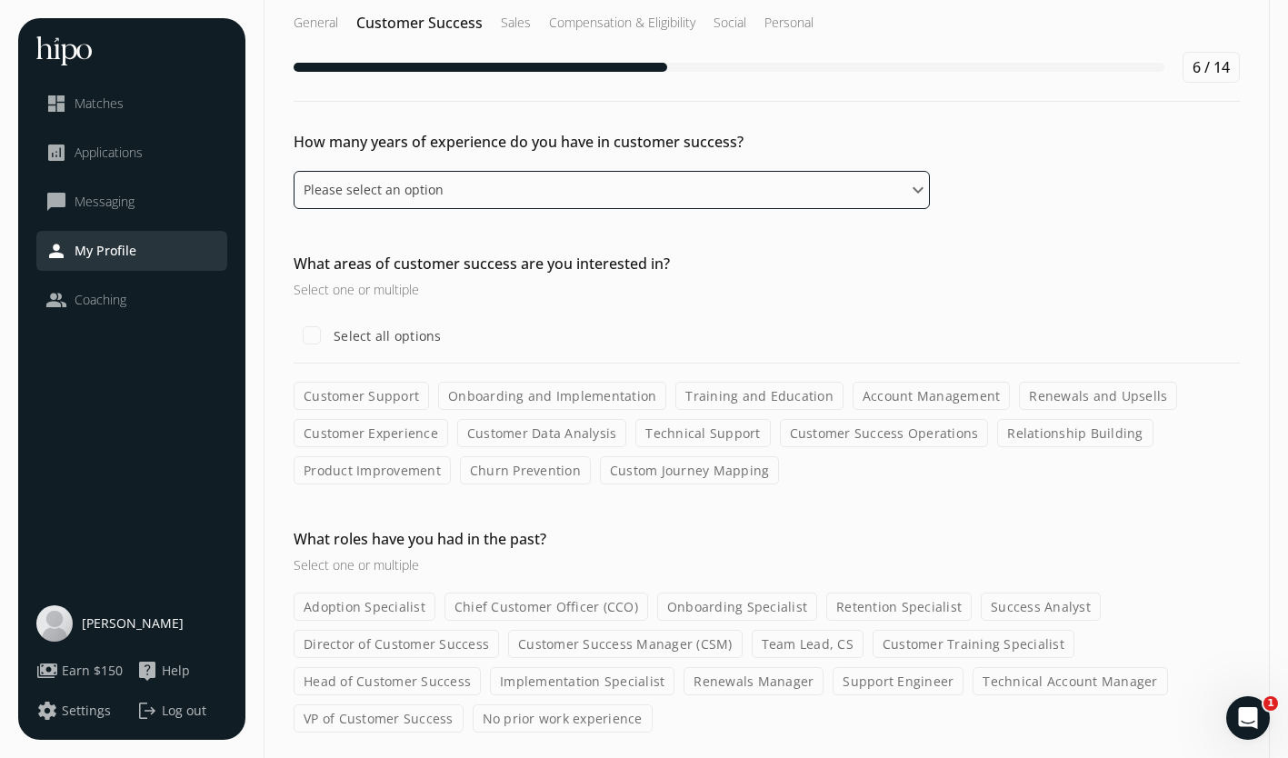
click at [533, 188] on select "Please select an option 0 - 1 years 2 - 3 years 4 - 5 years 6 - 8 years 9+ years" at bounding box center [612, 190] width 636 height 38
select select "four_five_years"
click at [294, 171] on select "Please select an option 0 - 1 years 2 - 3 years 4 - 5 years 6 - 8 years 9+ years" at bounding box center [612, 190] width 636 height 38
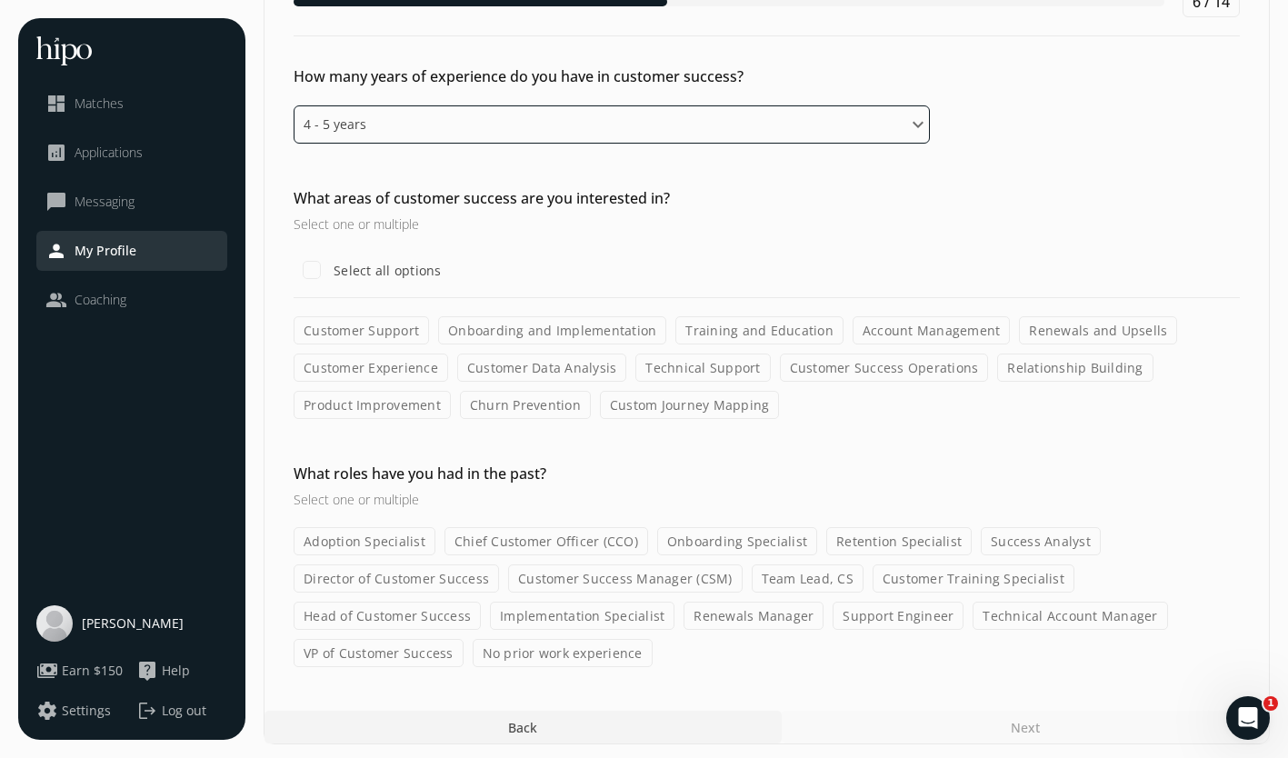
scroll to position [106, 0]
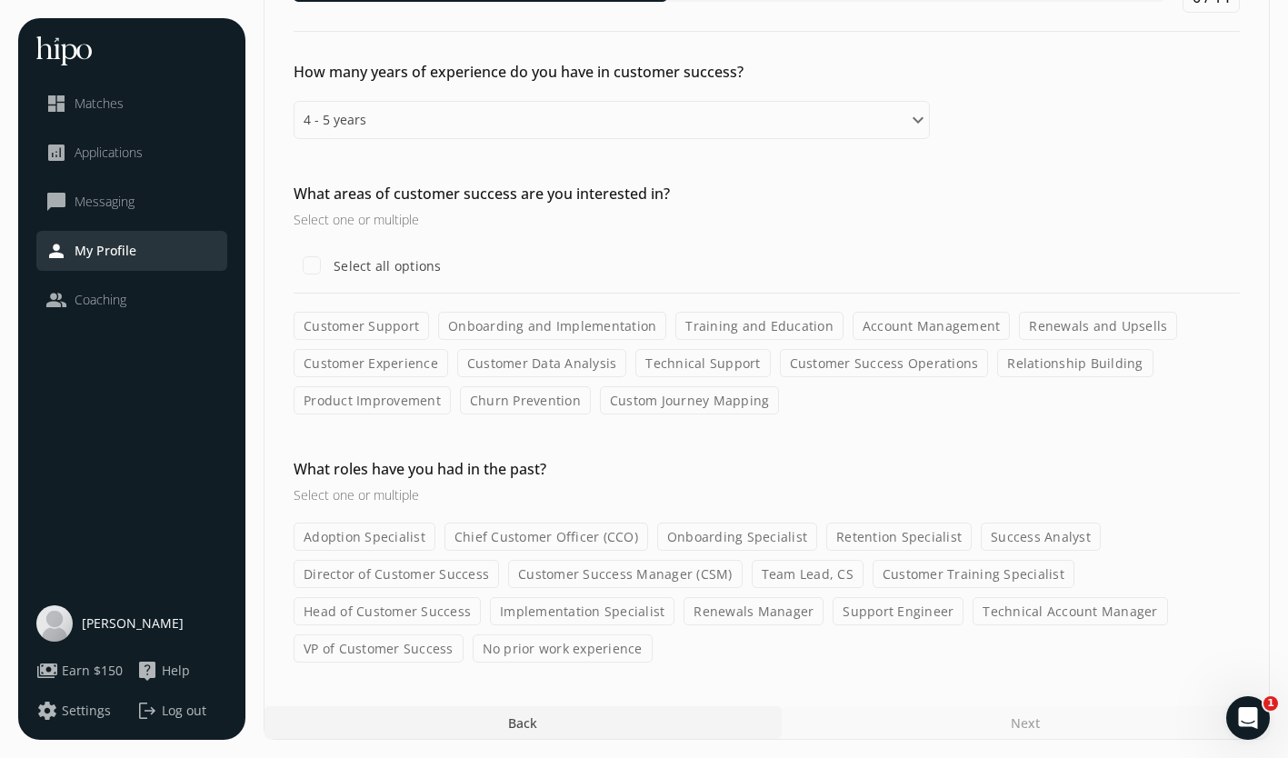
click at [365, 327] on label "Customer Support" at bounding box center [361, 326] width 135 height 28
click at [0, 0] on input "Customer Support" at bounding box center [0, 0] width 0 height 0
click at [526, 324] on label "Onboarding and Implementation" at bounding box center [552, 326] width 228 height 28
click at [0, 0] on input "Onboarding and Implementation" at bounding box center [0, 0] width 0 height 0
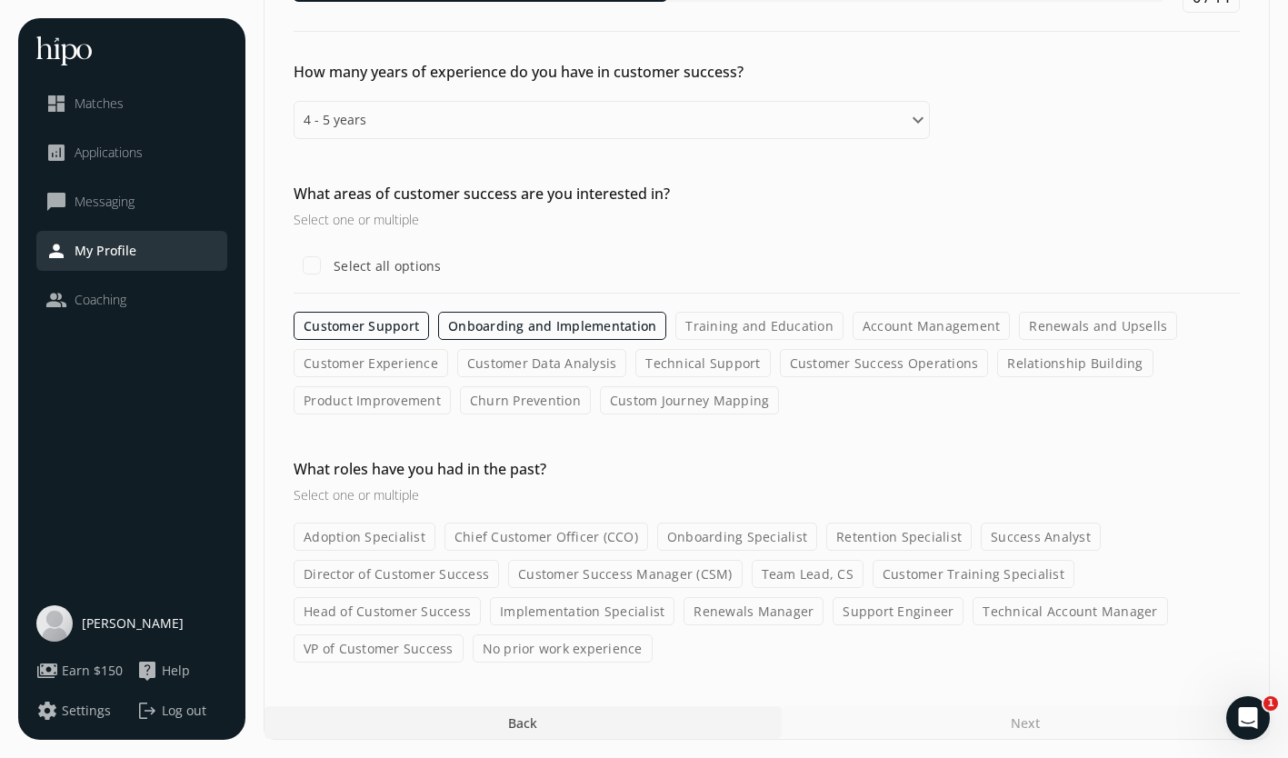
click at [918, 325] on label "Account Management" at bounding box center [932, 326] width 158 height 28
click at [0, 0] on input "Account Management" at bounding box center [0, 0] width 0 height 0
click at [1060, 325] on label "Renewals and Upsells" at bounding box center [1098, 326] width 158 height 28
click at [0, 0] on input "Renewals and Upsells" at bounding box center [0, 0] width 0 height 0
click at [380, 359] on label "Customer Experience" at bounding box center [371, 363] width 155 height 28
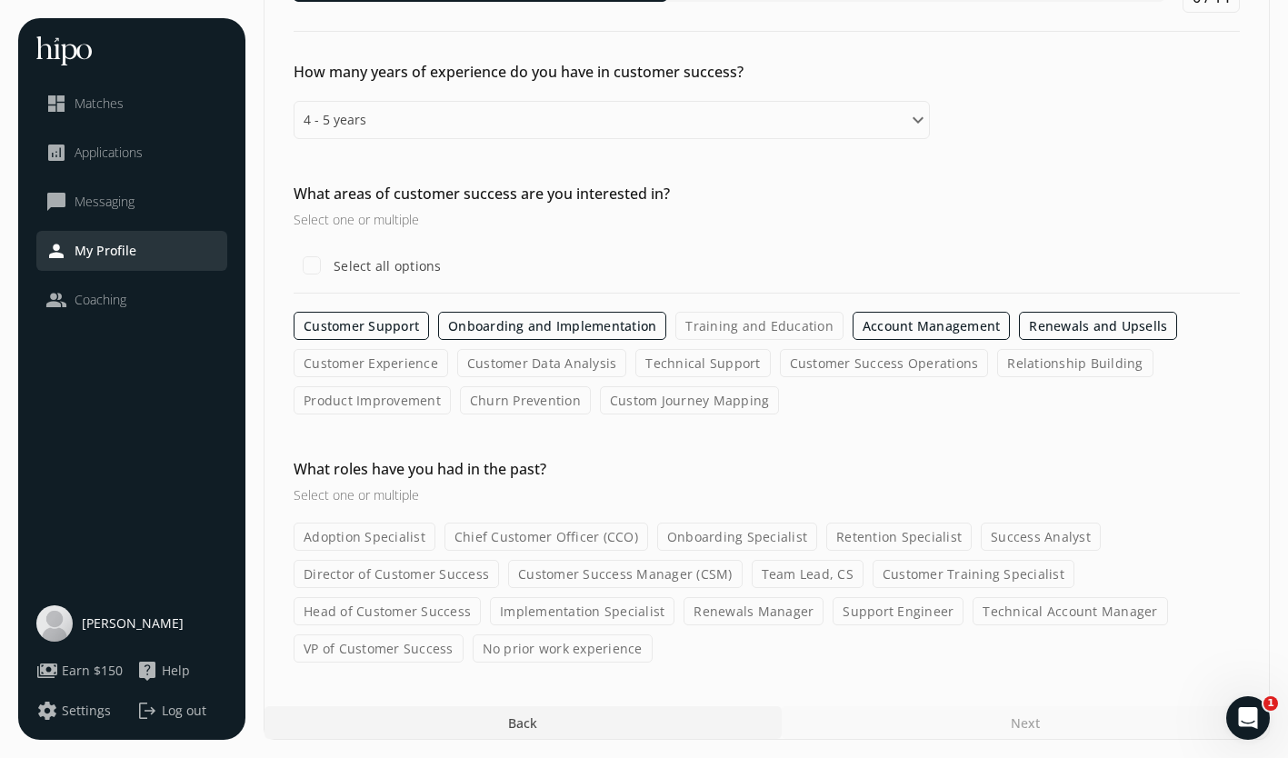
click at [0, 0] on input "Customer Experience" at bounding box center [0, 0] width 0 height 0
click at [573, 368] on label "Customer Data Analysis" at bounding box center [543, 363] width 170 height 28
click at [0, 0] on input "Customer Data Analysis" at bounding box center [0, 0] width 0 height 0
click at [720, 364] on label "Technical Support" at bounding box center [703, 363] width 135 height 28
click at [0, 0] on input "Technical Support" at bounding box center [0, 0] width 0 height 0
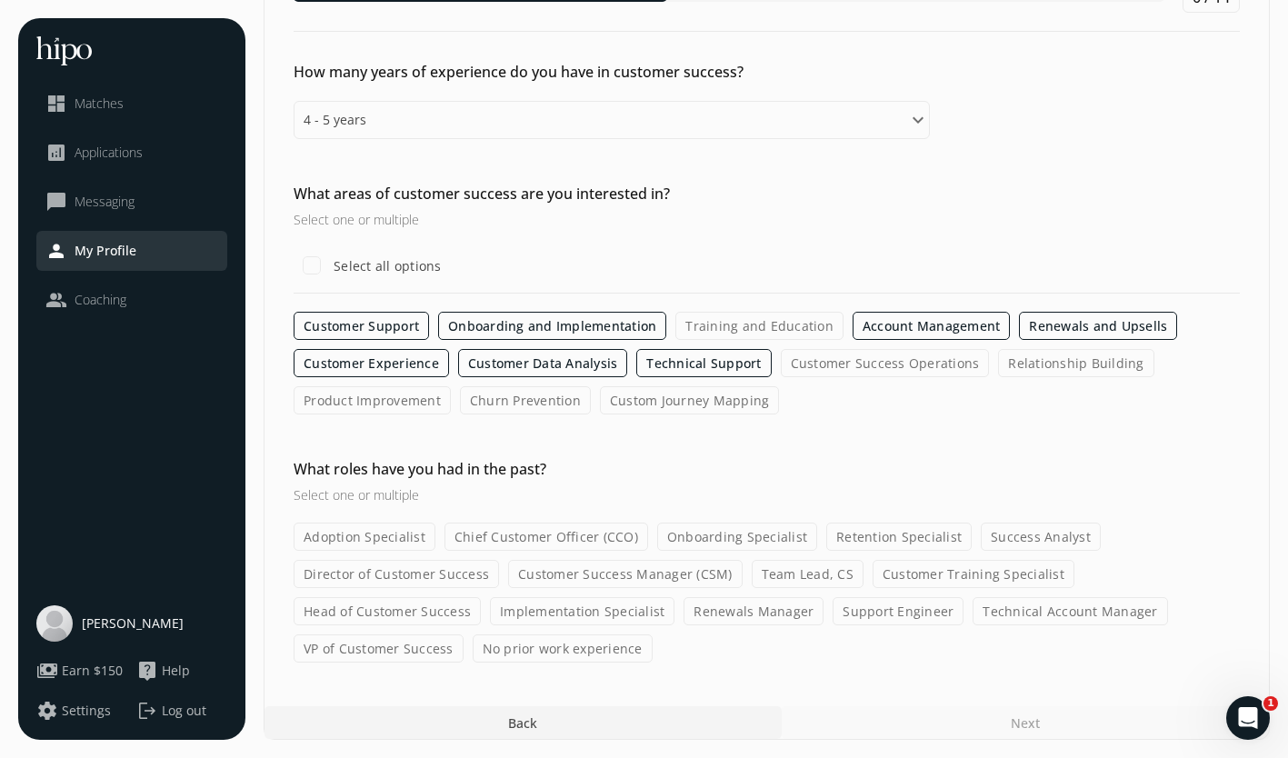
click at [908, 369] on label "Customer Success Operations" at bounding box center [885, 363] width 209 height 28
click at [0, 0] on input "Customer Success Operations" at bounding box center [0, 0] width 0 height 0
drag, startPoint x: 307, startPoint y: 263, endPoint x: 330, endPoint y: 275, distance: 26.1
click at [307, 263] on input "Select all options" at bounding box center [312, 265] width 36 height 36
checkbox input "true"
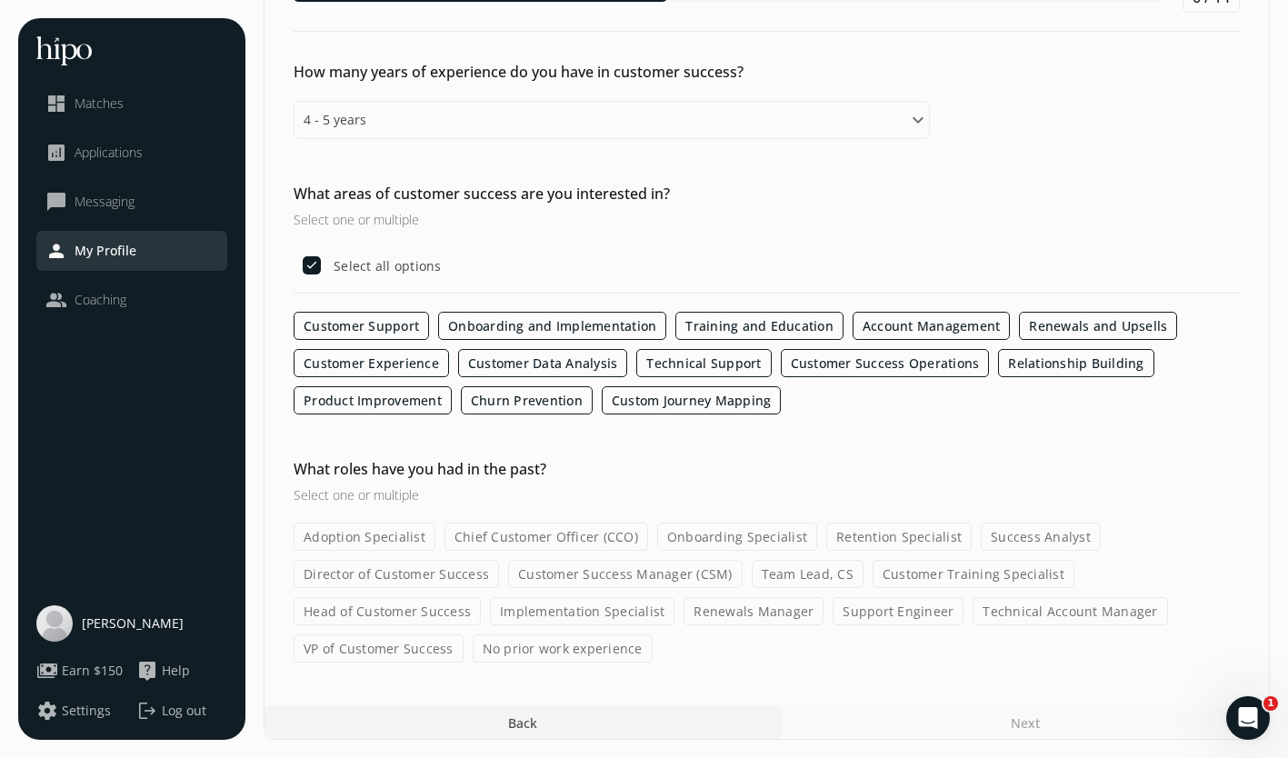
click at [788, 570] on label "Team Lead, CS" at bounding box center [808, 574] width 112 height 28
click at [0, 0] on input "Team Lead, CS" at bounding box center [0, 0] width 0 height 0
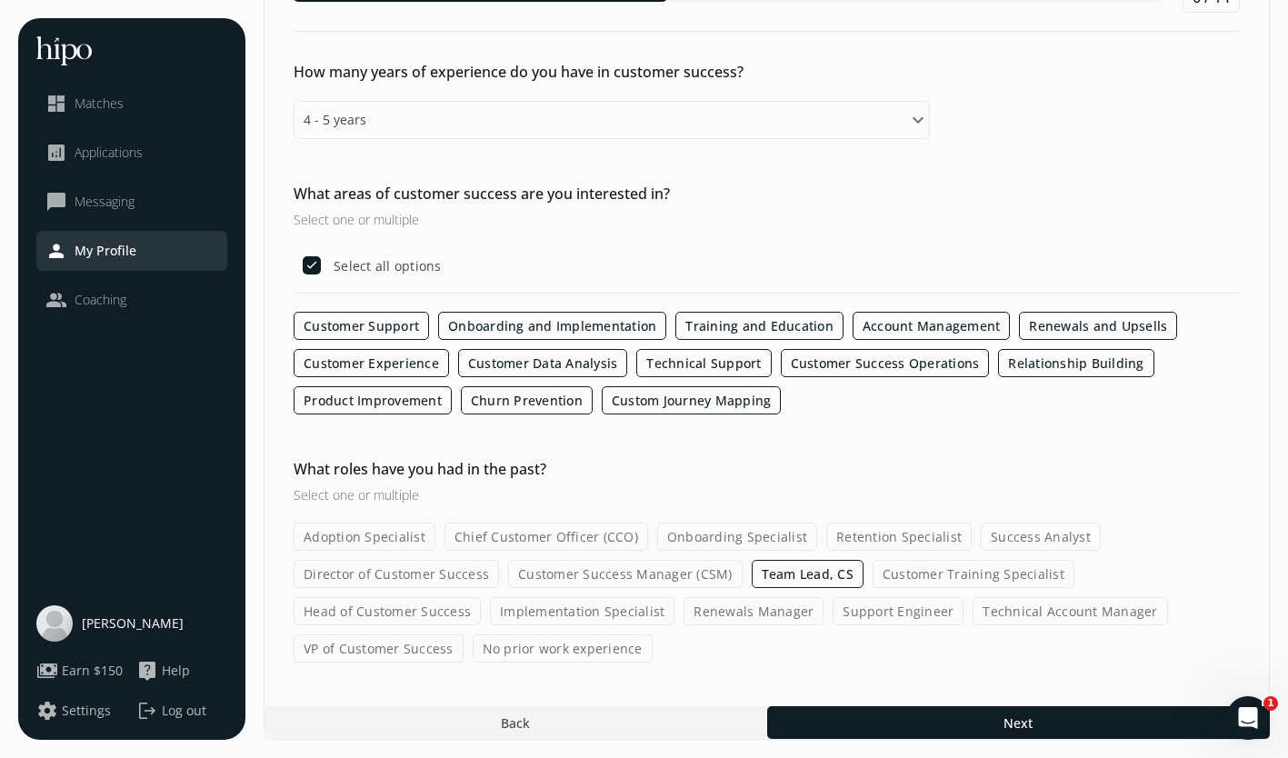
click at [565, 615] on label "Implementation Specialist" at bounding box center [582, 611] width 185 height 28
click at [0, 0] on input "Implementation Specialist" at bounding box center [0, 0] width 0 height 0
click at [1079, 620] on label "Technical Account Manager" at bounding box center [1070, 611] width 195 height 28
click at [0, 0] on input "Technical Account Manager" at bounding box center [0, 0] width 0 height 0
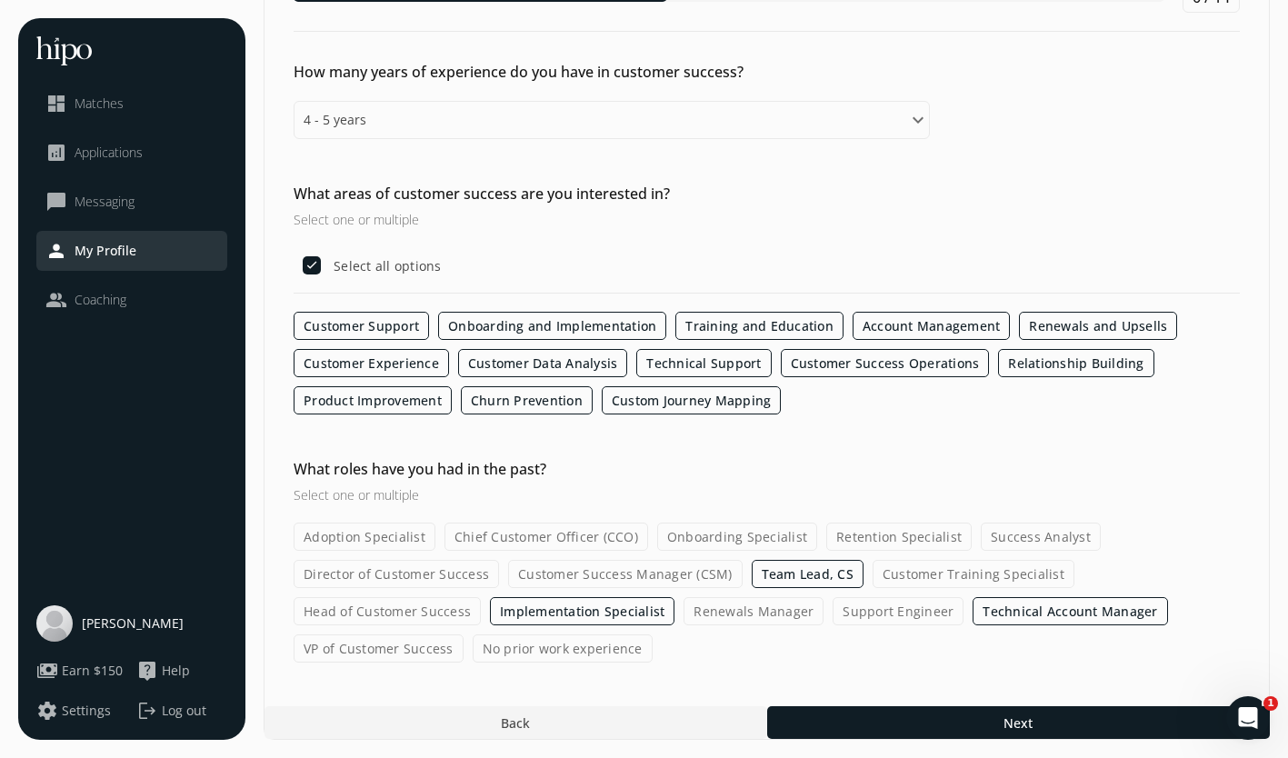
click at [400, 536] on label "Adoption Specialist" at bounding box center [365, 537] width 142 height 28
click at [0, 0] on input "Adoption Specialist" at bounding box center [0, 0] width 0 height 0
click at [377, 540] on label "Adoption Specialist" at bounding box center [365, 537] width 142 height 28
click at [0, 0] on input "Adoption Specialist" at bounding box center [0, 0] width 0 height 0
click at [536, 611] on label "Implementation Specialist" at bounding box center [582, 611] width 185 height 28
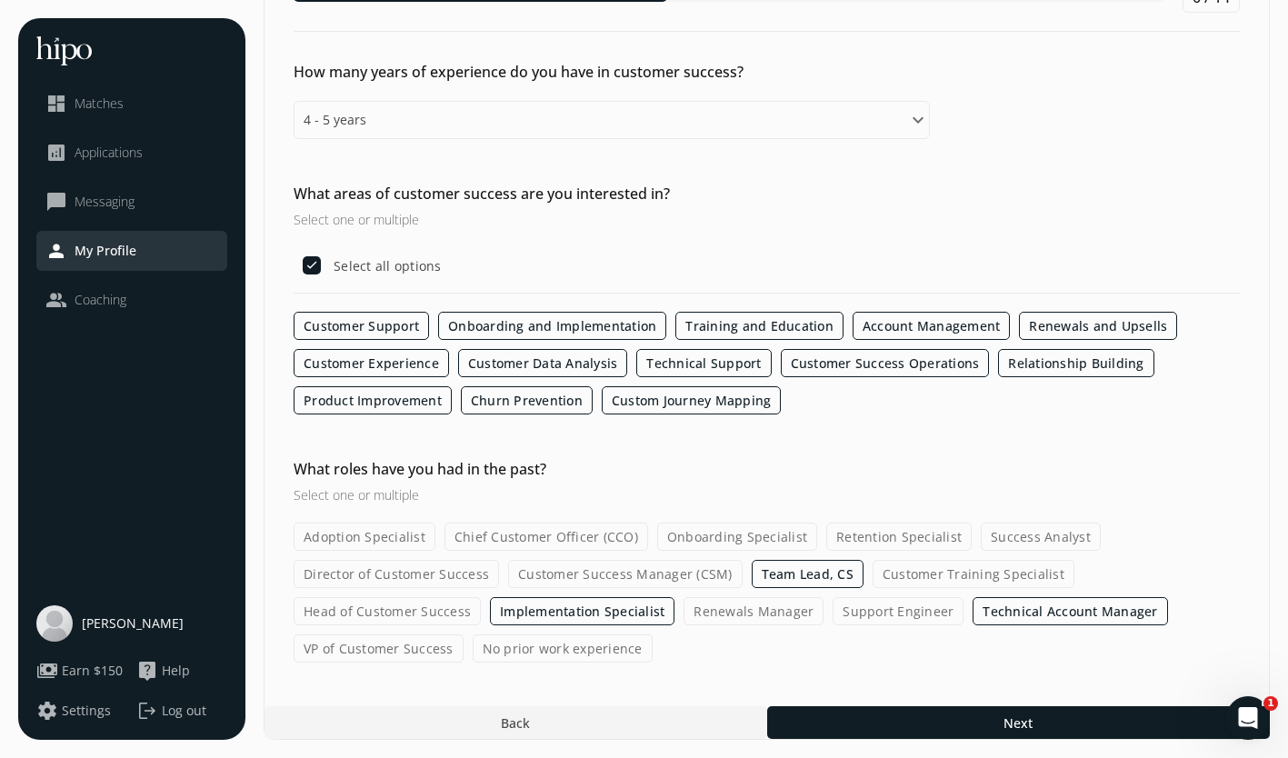
click at [0, 0] on input "Implementation Specialist" at bounding box center [0, 0] width 0 height 0
click at [1048, 604] on label "Technical Account Manager" at bounding box center [1070, 611] width 195 height 28
click at [0, 0] on input "Technical Account Manager" at bounding box center [0, 0] width 0 height 0
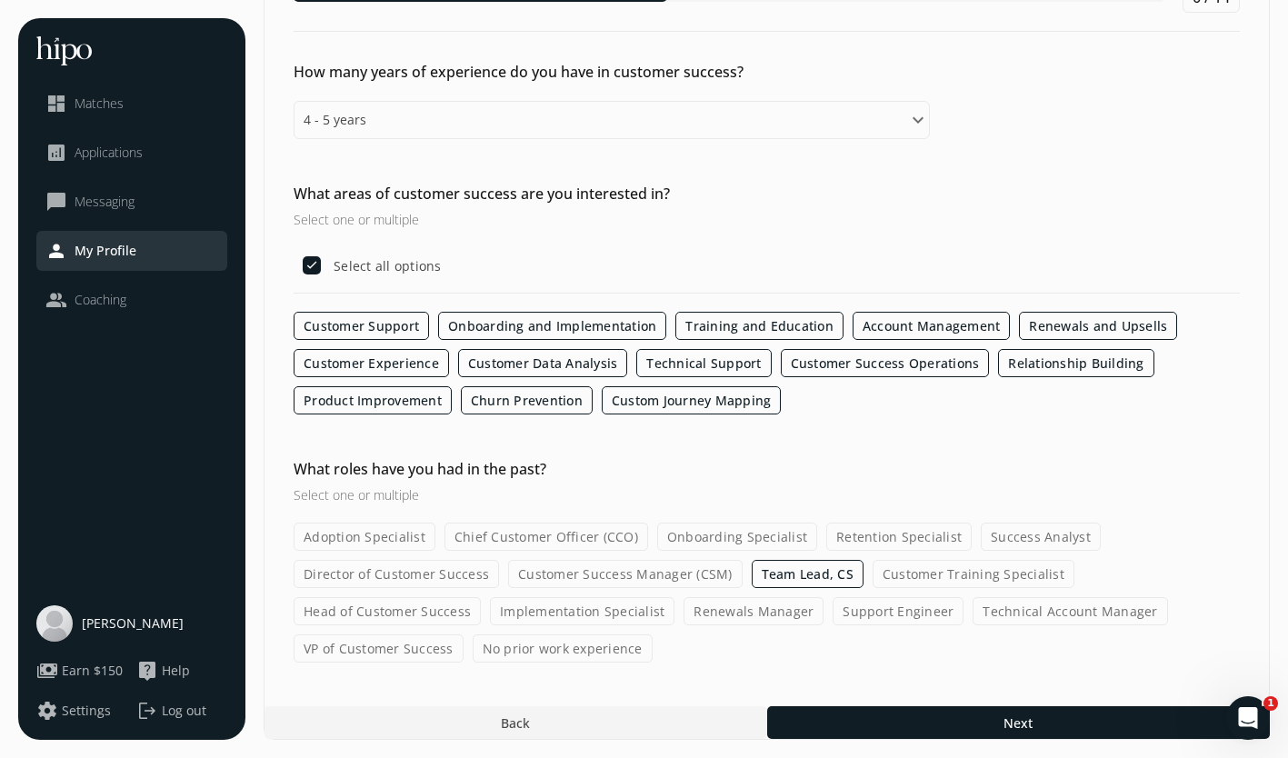
click at [792, 570] on label "Team Lead, CS" at bounding box center [808, 574] width 112 height 28
click at [0, 0] on input "Team Lead, CS" at bounding box center [0, 0] width 0 height 0
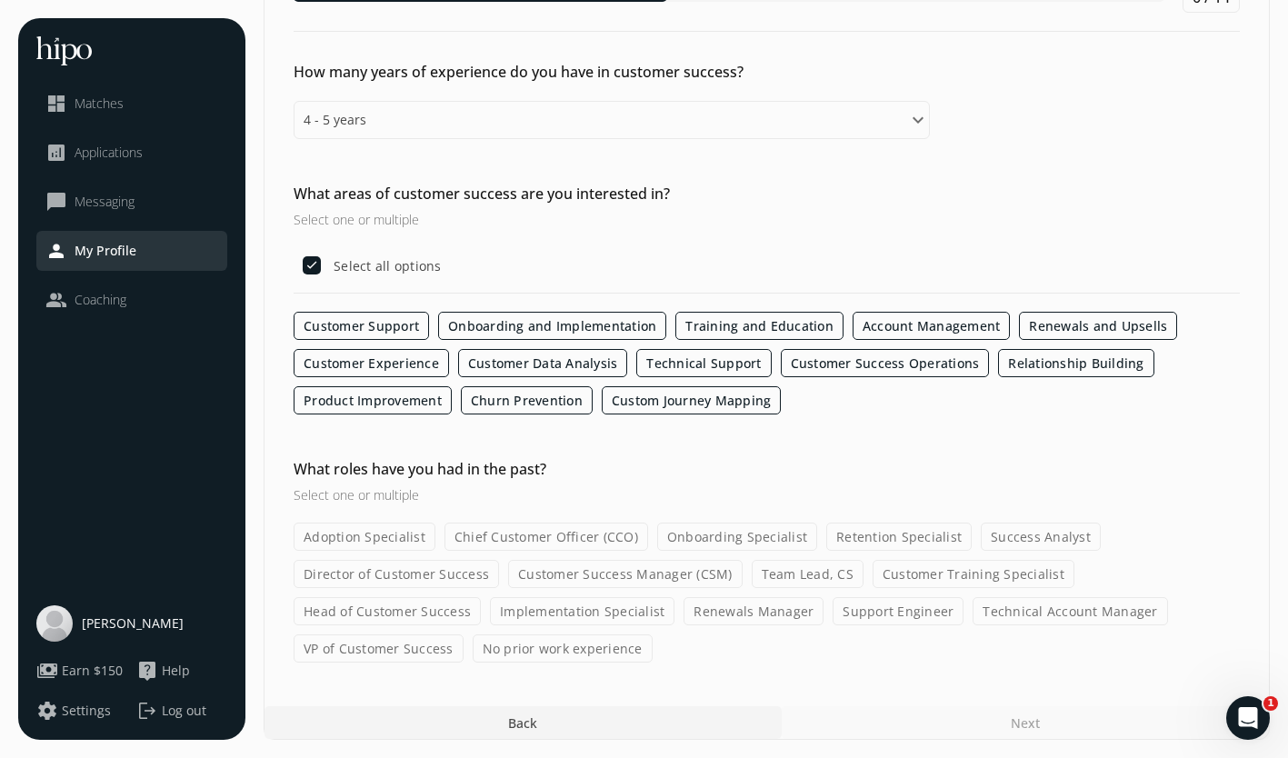
click at [557, 649] on label "No prior work experience" at bounding box center [563, 649] width 180 height 28
click at [0, 0] on input "No prior work experience" at bounding box center [0, 0] width 0 height 0
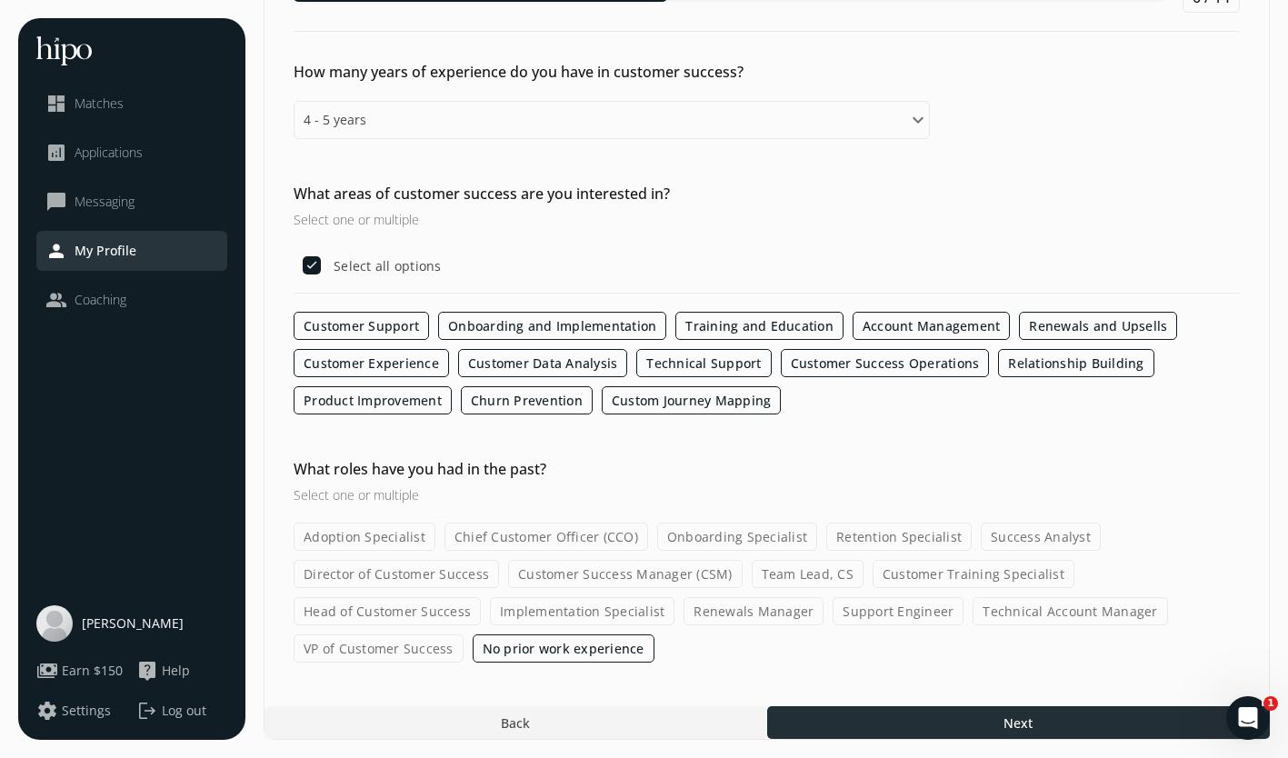
click at [1037, 711] on div at bounding box center [1018, 722] width 503 height 33
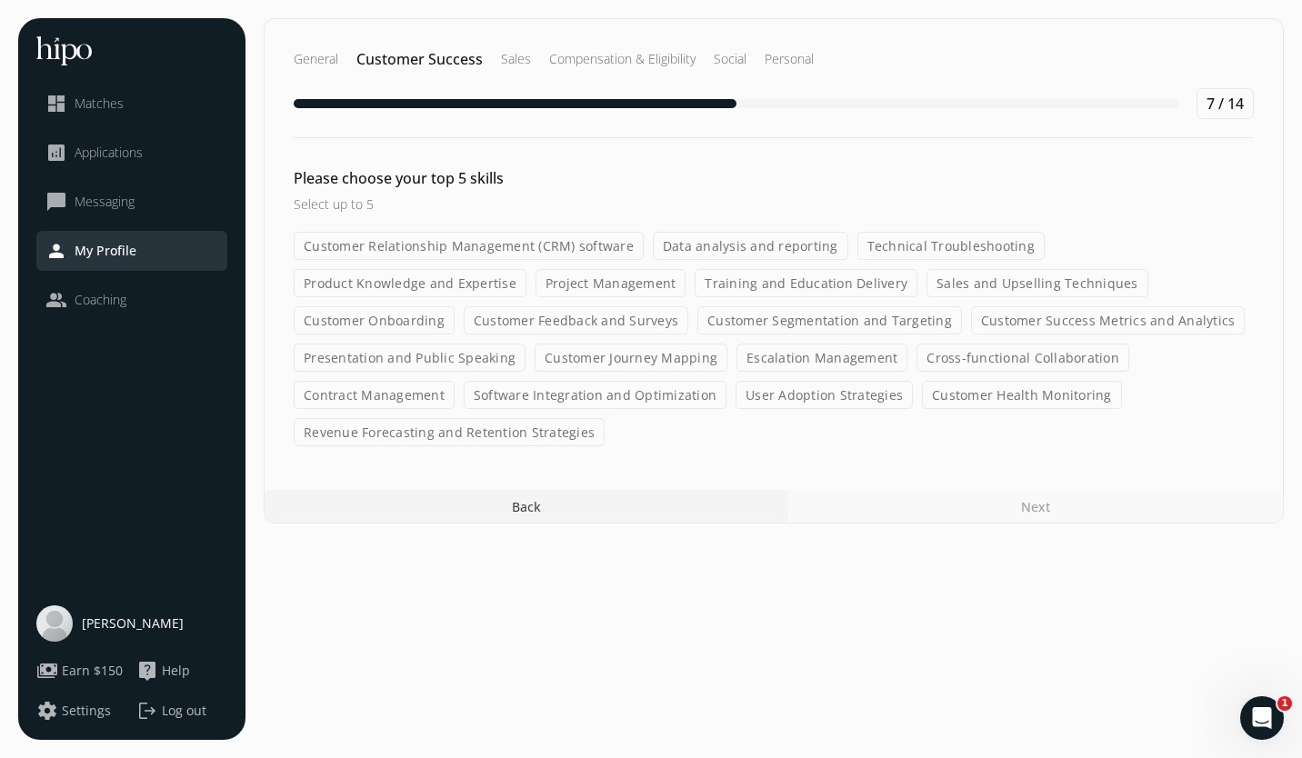
click at [523, 243] on label "Customer Relationship Management (CRM) software" at bounding box center [469, 246] width 350 height 28
click at [0, 0] on input "Customer Relationship Management (CRM) software" at bounding box center [0, 0] width 0 height 0
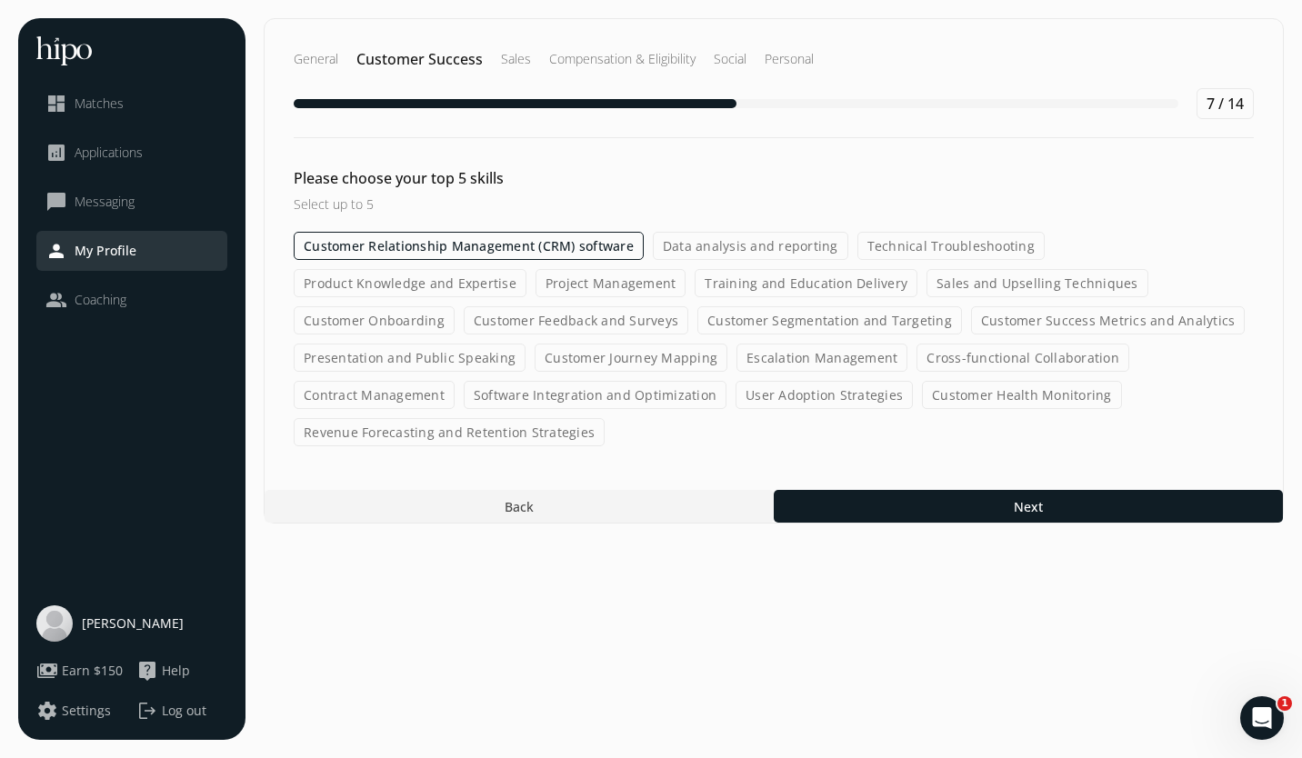
click at [473, 286] on label "Product Knowledge and Expertise" at bounding box center [410, 283] width 233 height 28
click at [0, 0] on input "Product Knowledge and Expertise" at bounding box center [0, 0] width 0 height 0
click at [988, 288] on label "Sales and Upselling Techniques" at bounding box center [1039, 283] width 222 height 28
click at [0, 0] on input "Sales and Upselling Techniques" at bounding box center [0, 0] width 0 height 0
click at [948, 357] on label "Cross-functional Collaboration" at bounding box center [1022, 358] width 213 height 28
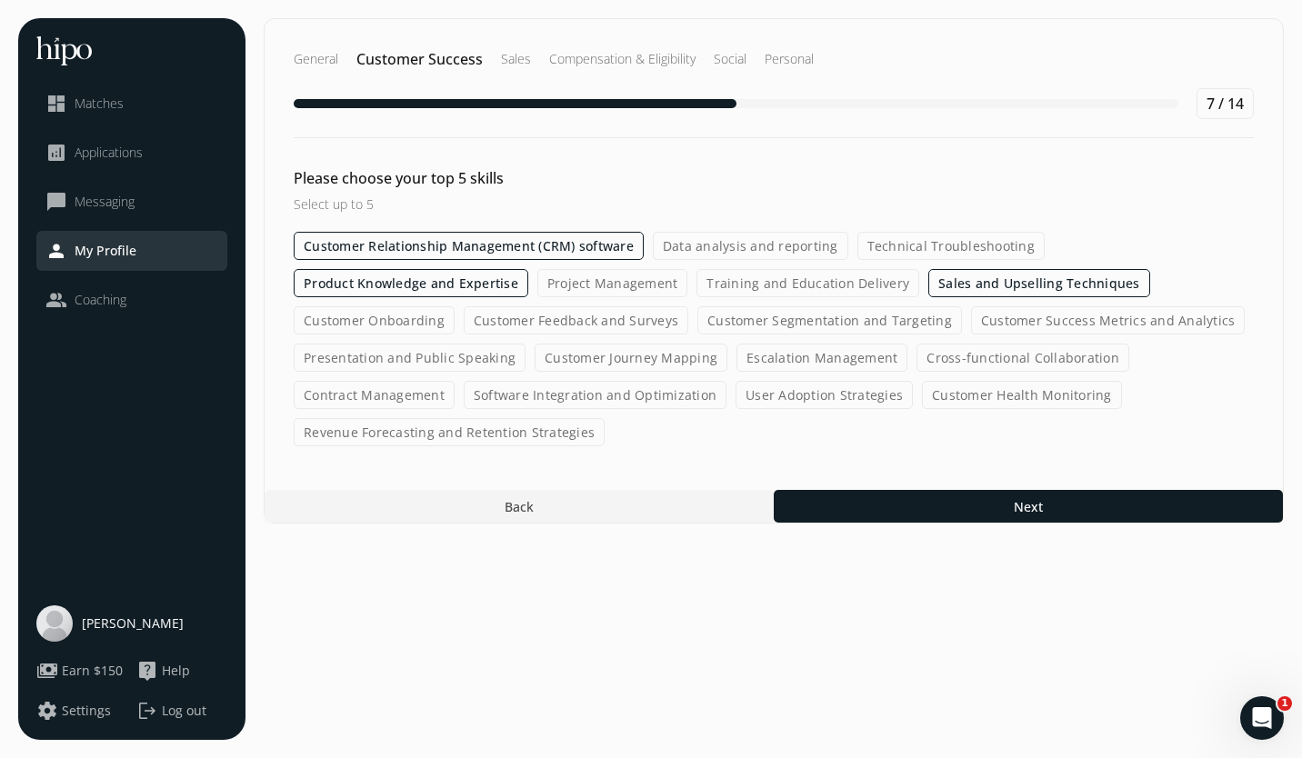
click at [0, 0] on input "Cross-functional Collaboration" at bounding box center [0, 0] width 0 height 0
click at [843, 315] on label "Customer Segmentation and Targeting" at bounding box center [829, 320] width 265 height 28
click at [0, 0] on input "Customer Segmentation and Targeting" at bounding box center [0, 0] width 0 height 0
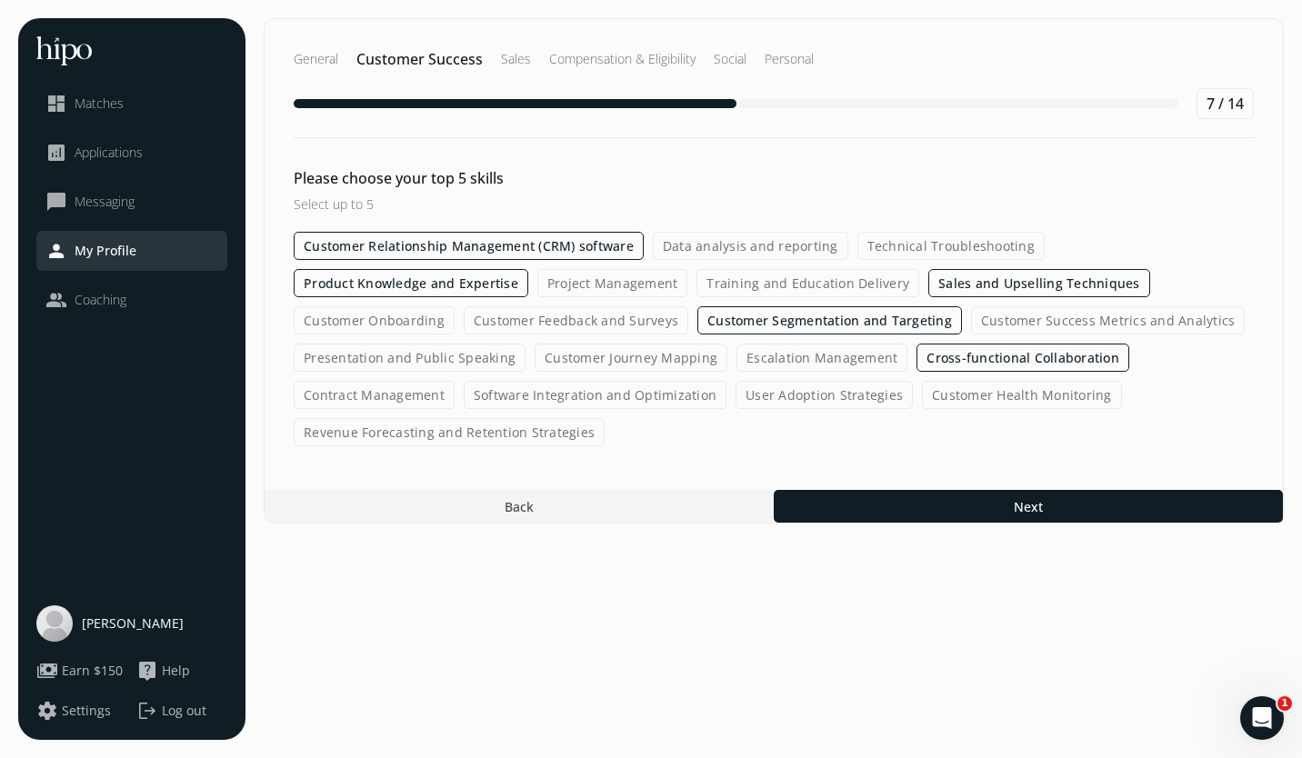
click at [883, 242] on label "Technical Troubleshooting" at bounding box center [950, 246] width 187 height 28
click at [0, 0] on input "Technical Troubleshooting" at bounding box center [0, 0] width 0 height 0
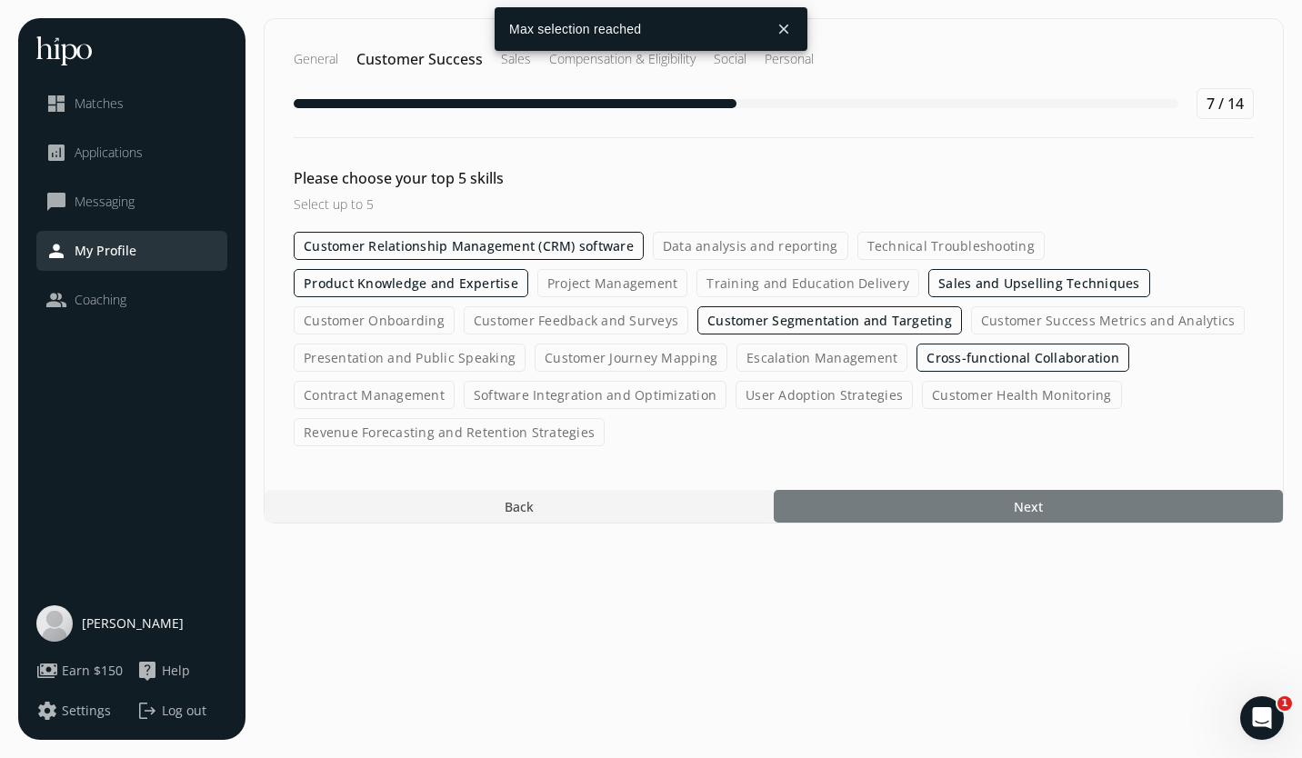
click at [963, 500] on div at bounding box center [1028, 506] width 509 height 33
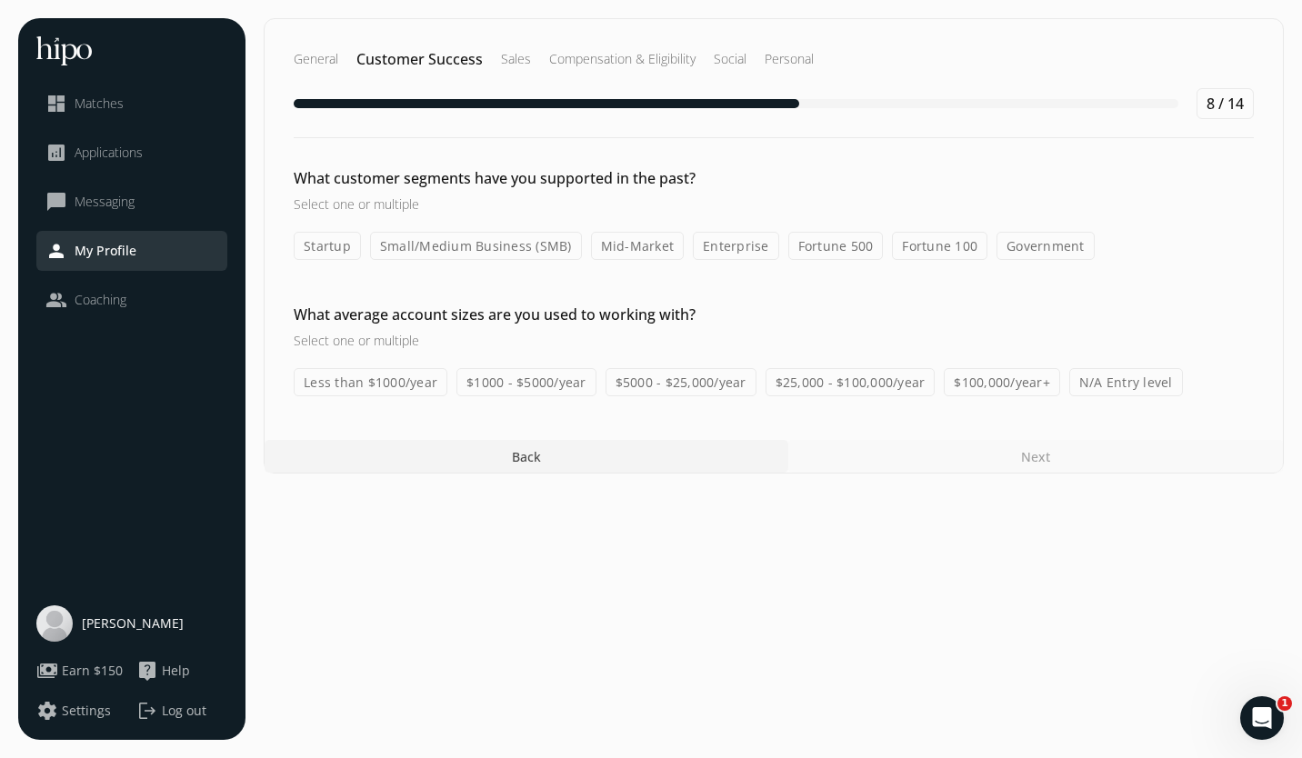
click at [742, 252] on label "Enterprise" at bounding box center [736, 246] width 86 height 28
click at [0, 0] on input "Enterprise" at bounding box center [0, 0] width 0 height 0
click at [850, 251] on label "Fortune 500" at bounding box center [835, 246] width 95 height 28
click at [0, 0] on input "Fortune 500" at bounding box center [0, 0] width 0 height 0
click at [503, 249] on label "Small/Medium Business (SMB)" at bounding box center [476, 246] width 212 height 28
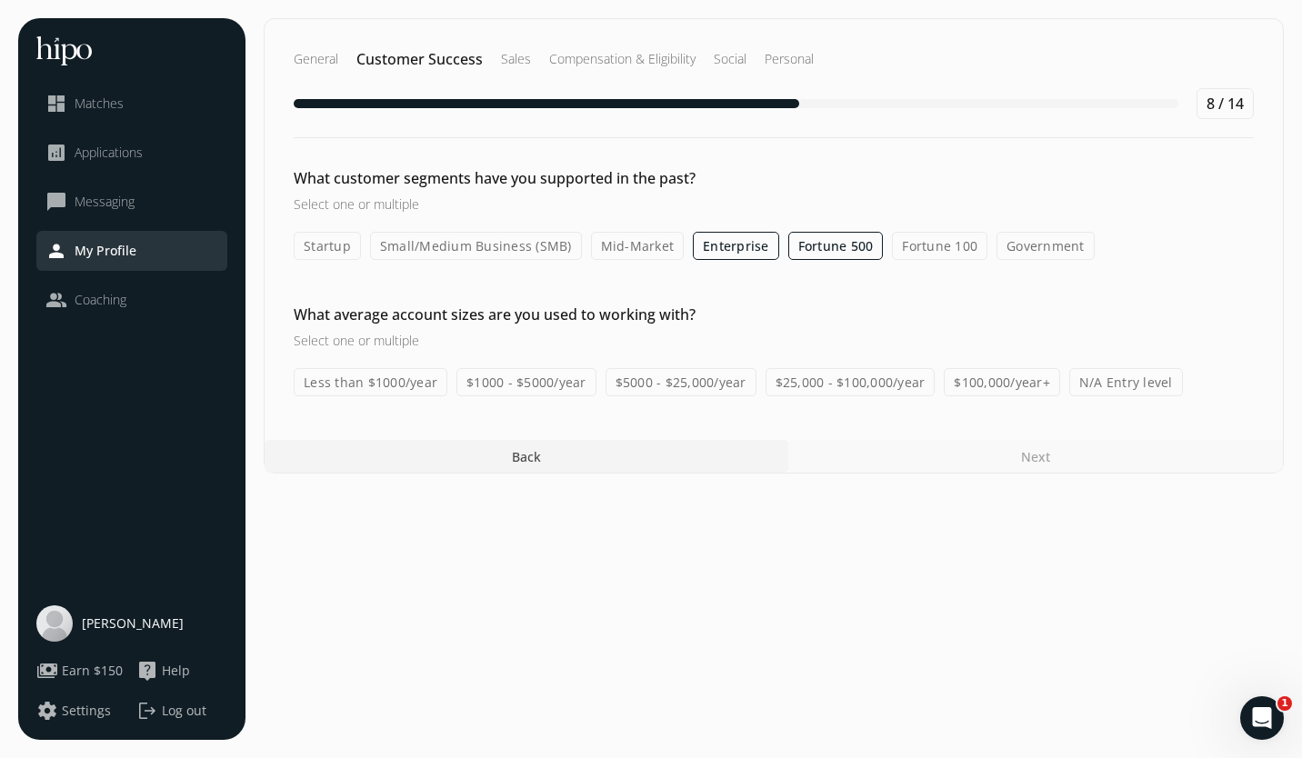
click at [0, 0] on input "Small/Medium Business (SMB)" at bounding box center [0, 0] width 0 height 0
click at [999, 376] on label "$100,000/year+" at bounding box center [1002, 382] width 116 height 28
click at [0, 0] on input "$100,000/year+" at bounding box center [0, 0] width 0 height 0
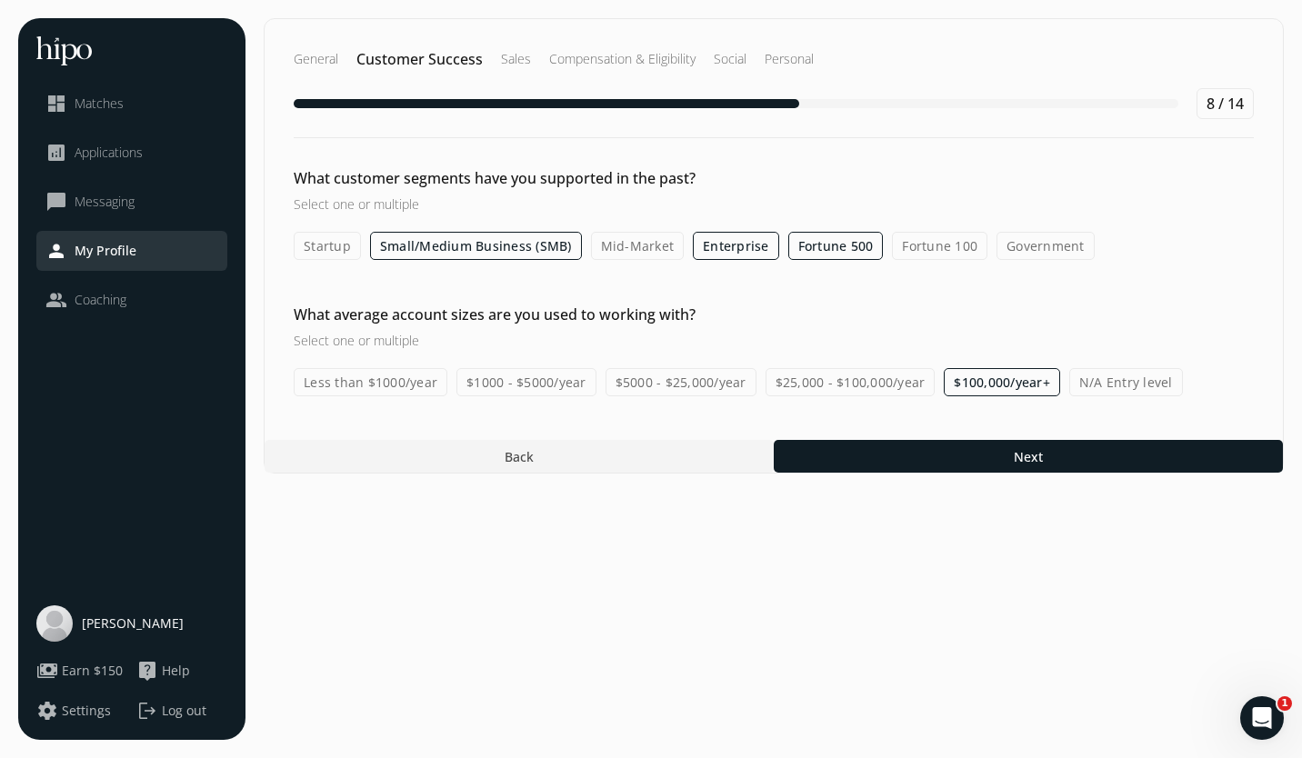
click at [898, 384] on label "$25,000 - $100,000/year" at bounding box center [851, 382] width 170 height 28
click at [0, 0] on input "$25,000 - $100,000/year" at bounding box center [0, 0] width 0 height 0
click at [693, 386] on label "$5000 - $25,000/year" at bounding box center [681, 382] width 151 height 28
click at [0, 0] on input "$5000 - $25,000/year" at bounding box center [0, 0] width 0 height 0
click at [574, 379] on label "$1000 - $5000/year" at bounding box center [526, 382] width 140 height 28
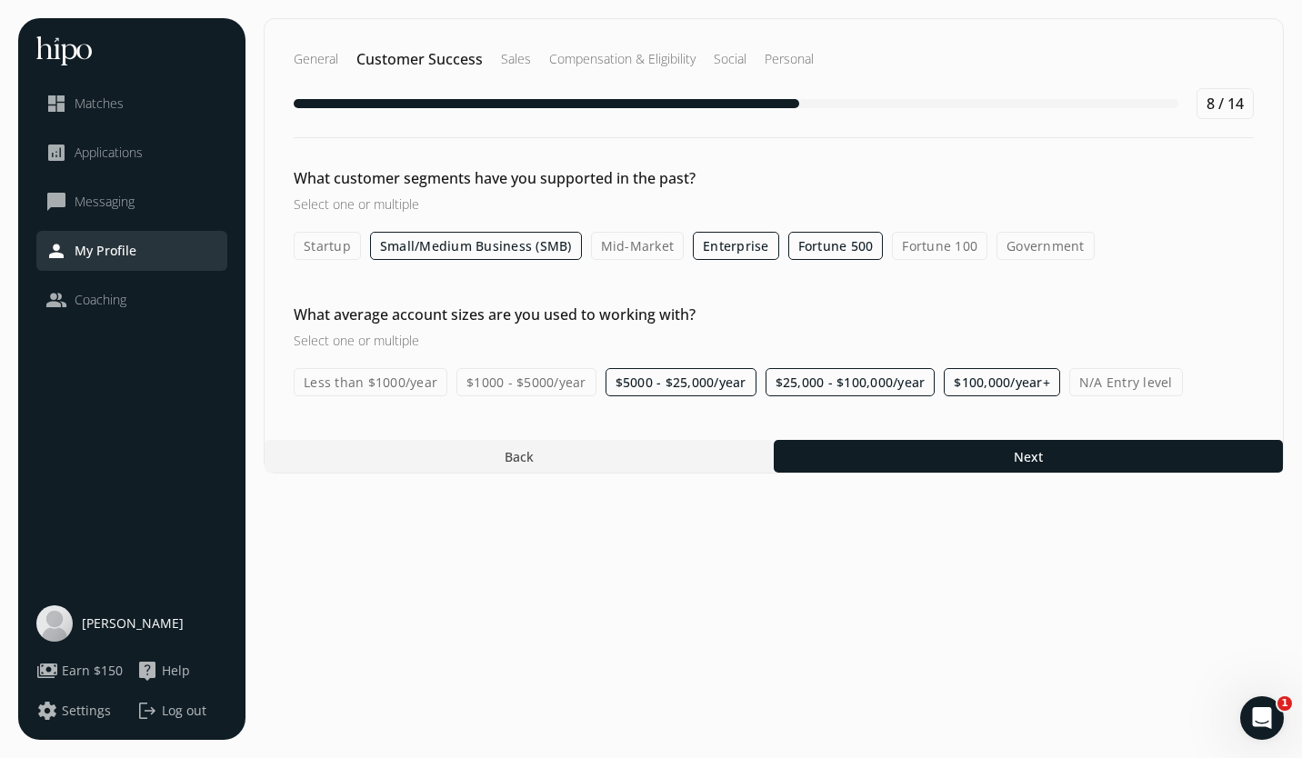
click at [0, 0] on input "$1000 - $5000/year" at bounding box center [0, 0] width 0 height 0
click at [405, 386] on label "Less than $1000/year" at bounding box center [371, 382] width 154 height 28
click at [0, 0] on input "Less than $1000/year" at bounding box center [0, 0] width 0 height 0
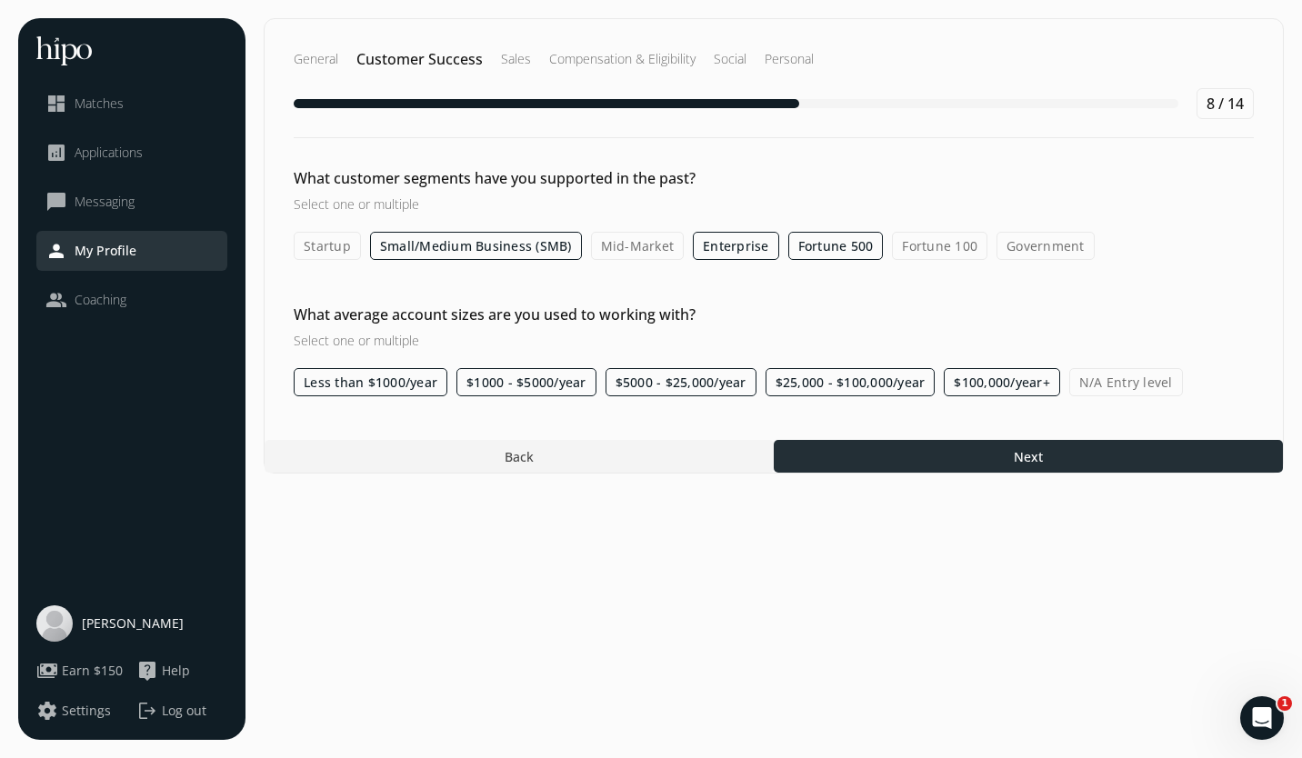
click at [1079, 448] on div at bounding box center [1028, 456] width 509 height 33
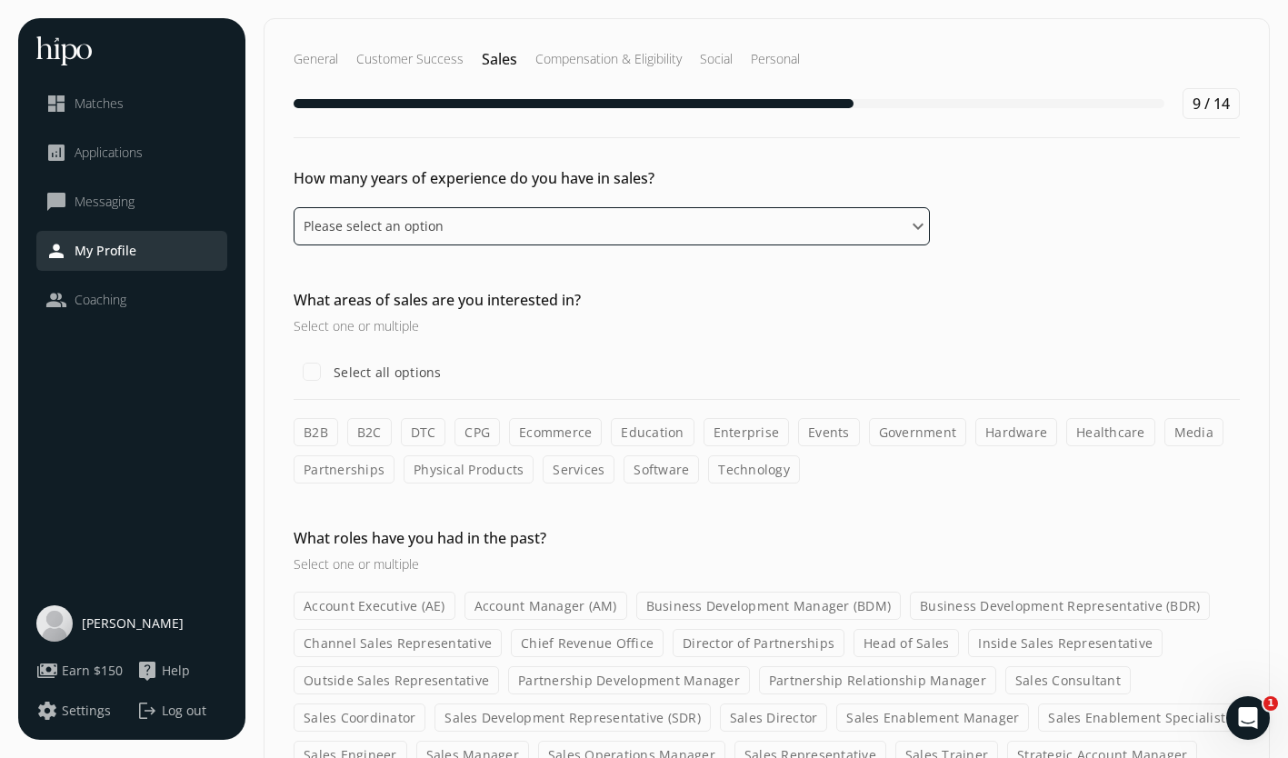
click at [656, 227] on select "Please select an option 0 - 1 years 2 - 3 years 4 - 5 years 6 - 8 years 9+ years" at bounding box center [612, 226] width 636 height 38
select select "four_five_years"
click at [294, 207] on select "Please select an option 0 - 1 years 2 - 3 years 4 - 5 years 6 - 8 years 9+ years" at bounding box center [612, 226] width 636 height 38
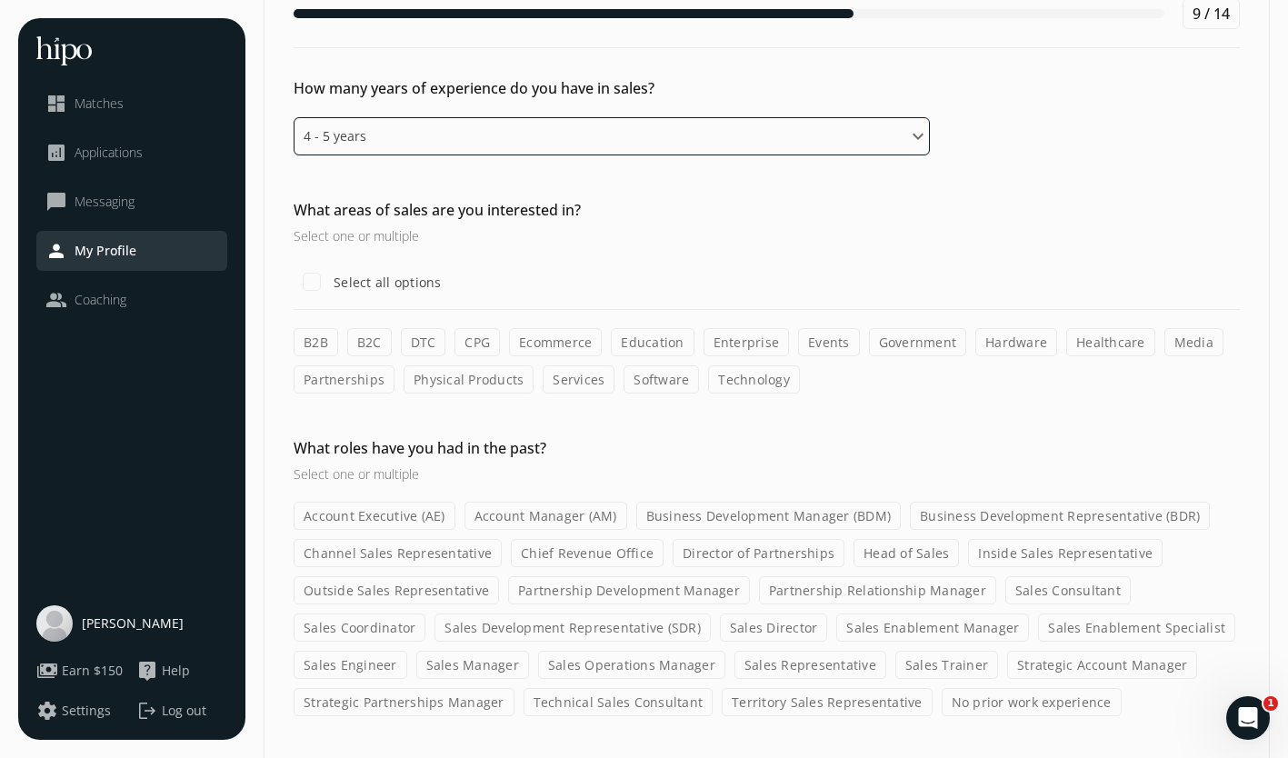
scroll to position [113, 0]
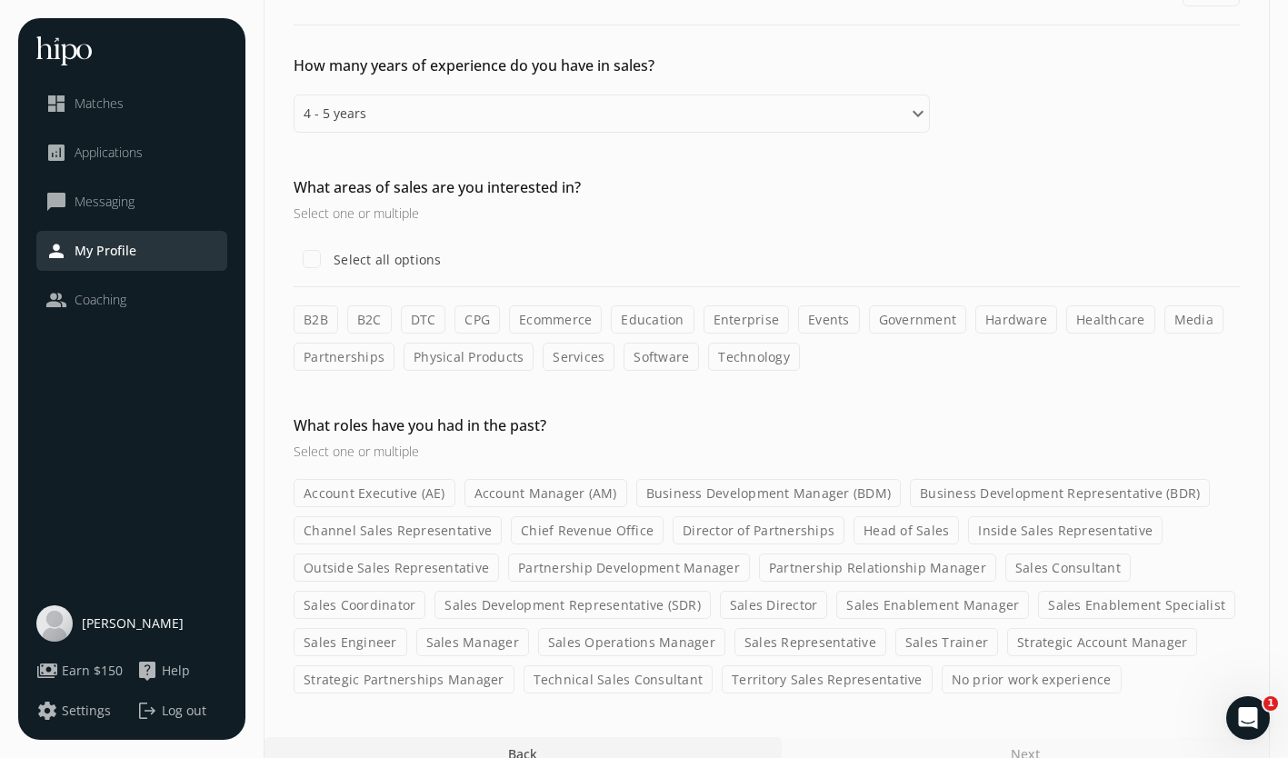
click at [305, 323] on label "B2B" at bounding box center [316, 319] width 45 height 28
click at [0, 0] on input "B2B" at bounding box center [0, 0] width 0 height 0
click at [372, 317] on label "B2C" at bounding box center [369, 319] width 45 height 28
click at [0, 0] on input "B2C" at bounding box center [0, 0] width 0 height 0
click at [570, 324] on label "Ecommerce" at bounding box center [555, 319] width 93 height 28
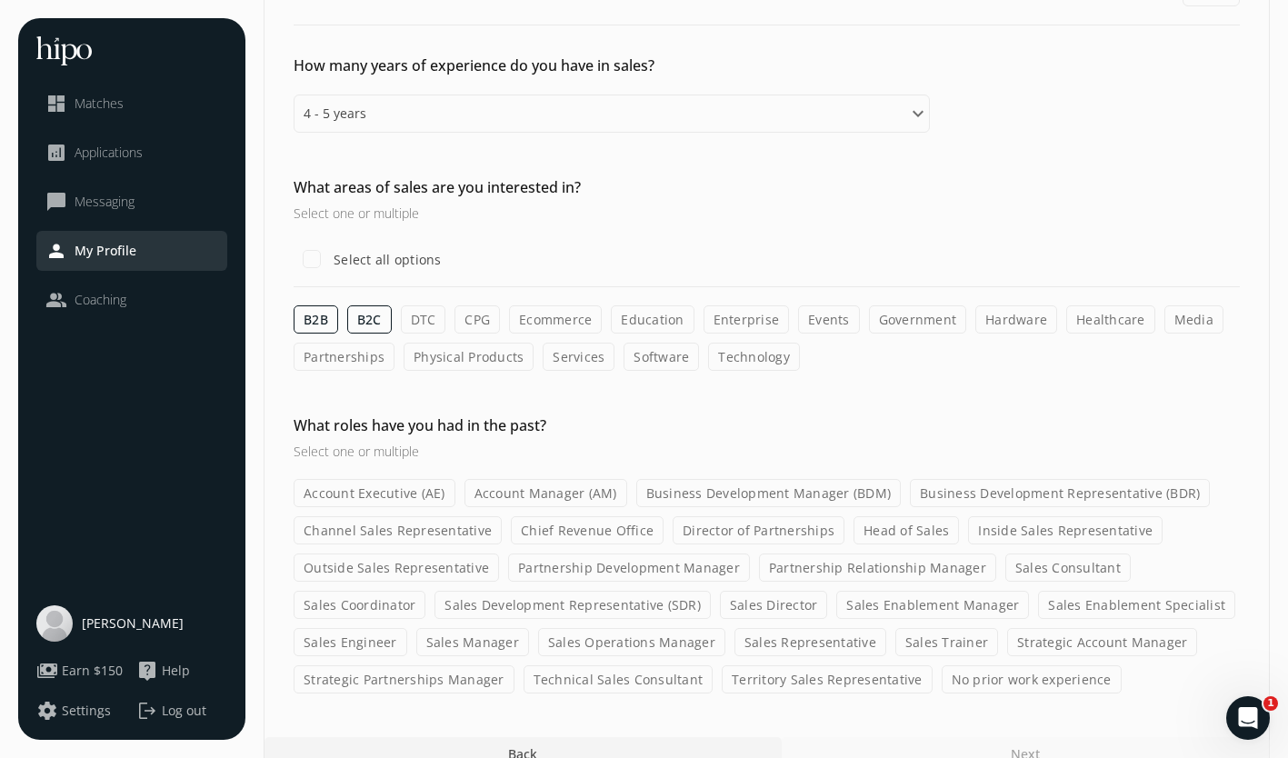
click at [0, 0] on input "Ecommerce" at bounding box center [0, 0] width 0 height 0
click at [375, 363] on label "Partnerships" at bounding box center [344, 357] width 101 height 28
click at [0, 0] on input "Partnerships" at bounding box center [0, 0] width 0 height 0
click at [500, 356] on label "Physical Products" at bounding box center [470, 357] width 130 height 28
click at [0, 0] on input "Physical Products" at bounding box center [0, 0] width 0 height 0
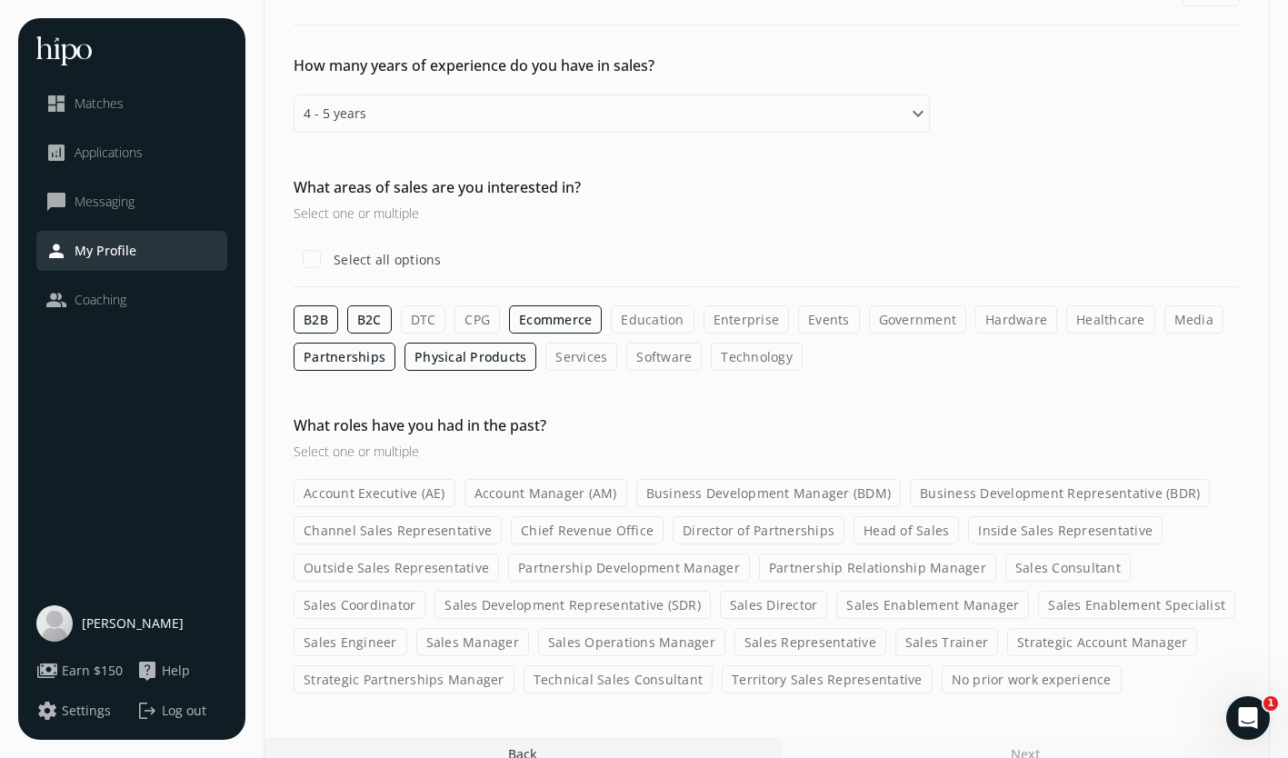
click at [589, 354] on label "Services" at bounding box center [582, 357] width 72 height 28
click at [0, 0] on input "Services" at bounding box center [0, 0] width 0 height 0
click at [657, 360] on label "Software" at bounding box center [663, 357] width 75 height 28
click at [0, 0] on input "Software" at bounding box center [0, 0] width 0 height 0
click at [728, 360] on label "Technology" at bounding box center [757, 357] width 92 height 28
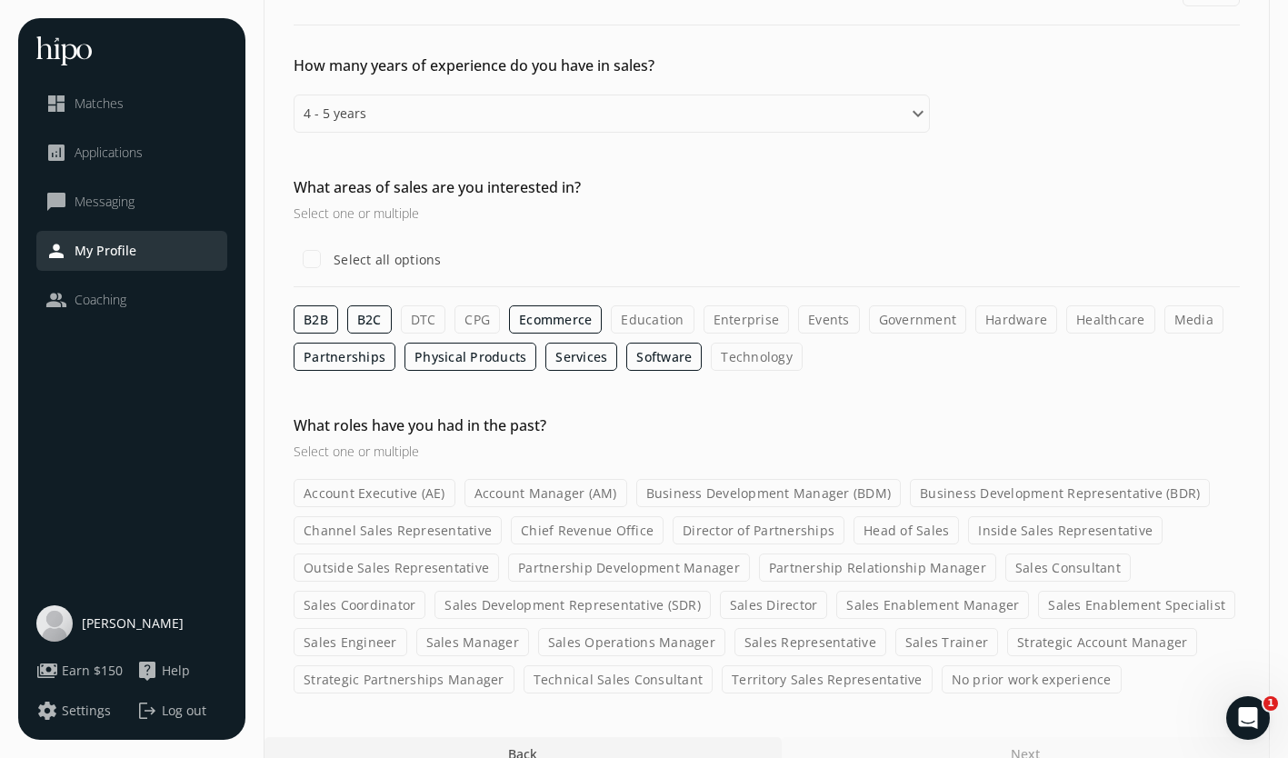
click at [0, 0] on input "Technology" at bounding box center [0, 0] width 0 height 0
click at [1168, 321] on label "Media" at bounding box center [1194, 319] width 59 height 28
click at [0, 0] on input "Media" at bounding box center [0, 0] width 0 height 0
click at [734, 331] on label "Enterprise" at bounding box center [747, 319] width 86 height 28
click at [0, 0] on input "Enterprise" at bounding box center [0, 0] width 0 height 0
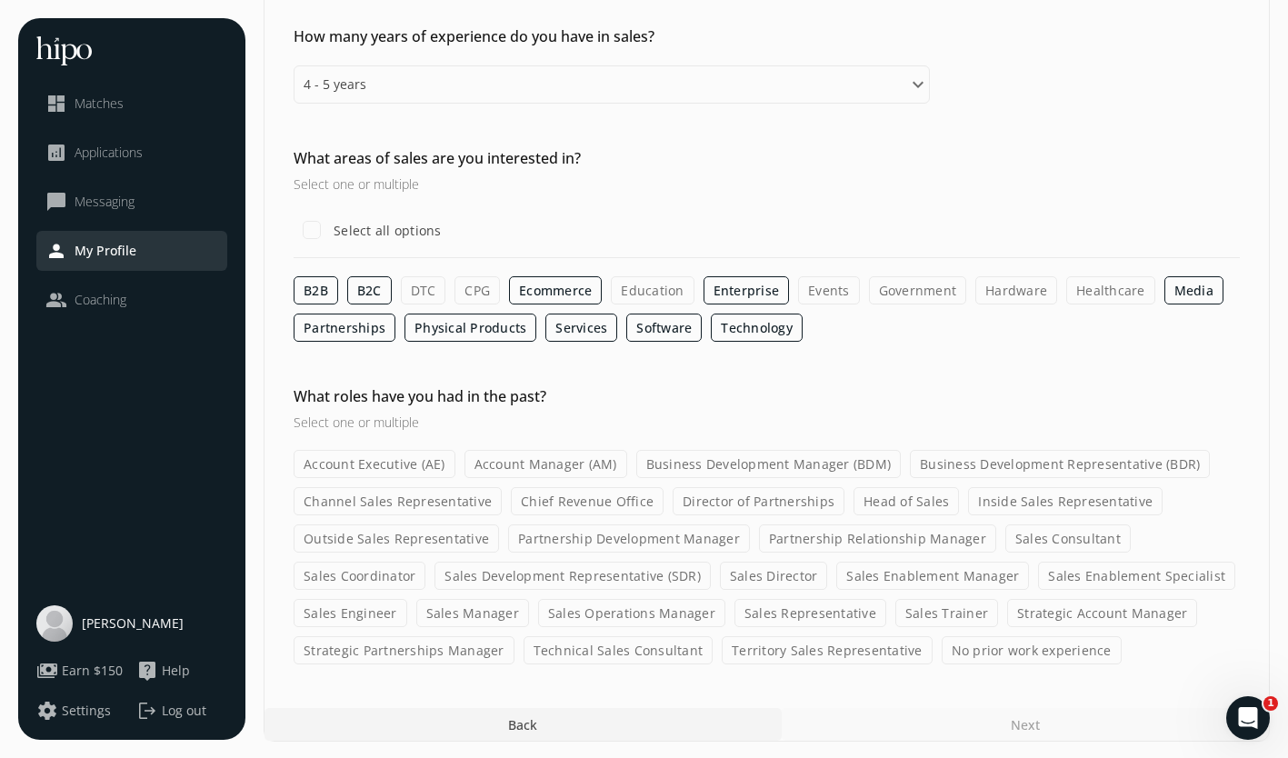
scroll to position [144, 0]
click at [649, 287] on label "Education" at bounding box center [652, 289] width 83 height 28
click at [0, 0] on input "Education" at bounding box center [0, 0] width 0 height 0
click at [399, 461] on label "Account Executive (AE)" at bounding box center [375, 462] width 162 height 28
click at [0, 0] on input "Account Executive (AE)" at bounding box center [0, 0] width 0 height 0
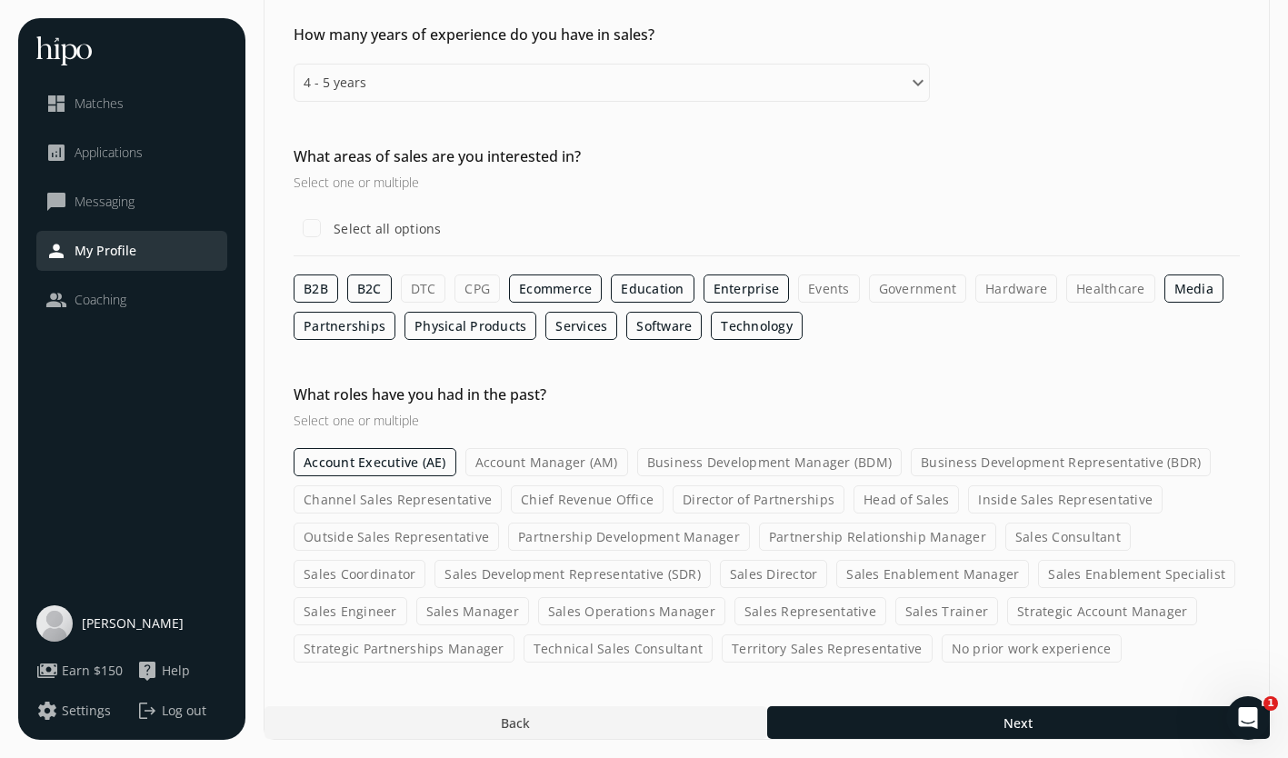
click at [394, 452] on label "Account Executive (AE)" at bounding box center [375, 462] width 163 height 28
click at [0, 0] on input "Account Executive (AE)" at bounding box center [0, 0] width 0 height 0
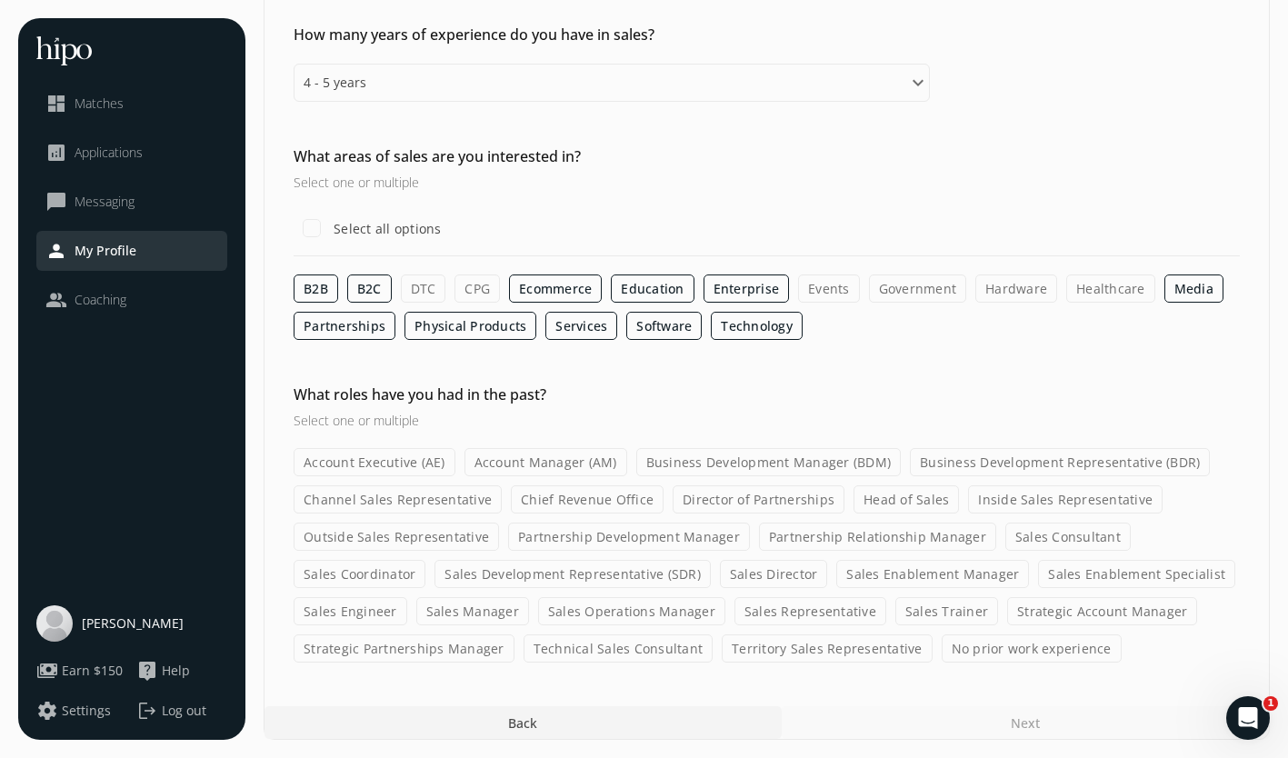
click at [989, 474] on label "Business Development Representative (BDR)" at bounding box center [1060, 462] width 300 height 28
click at [0, 0] on input "Business Development Representative (BDR)" at bounding box center [0, 0] width 0 height 0
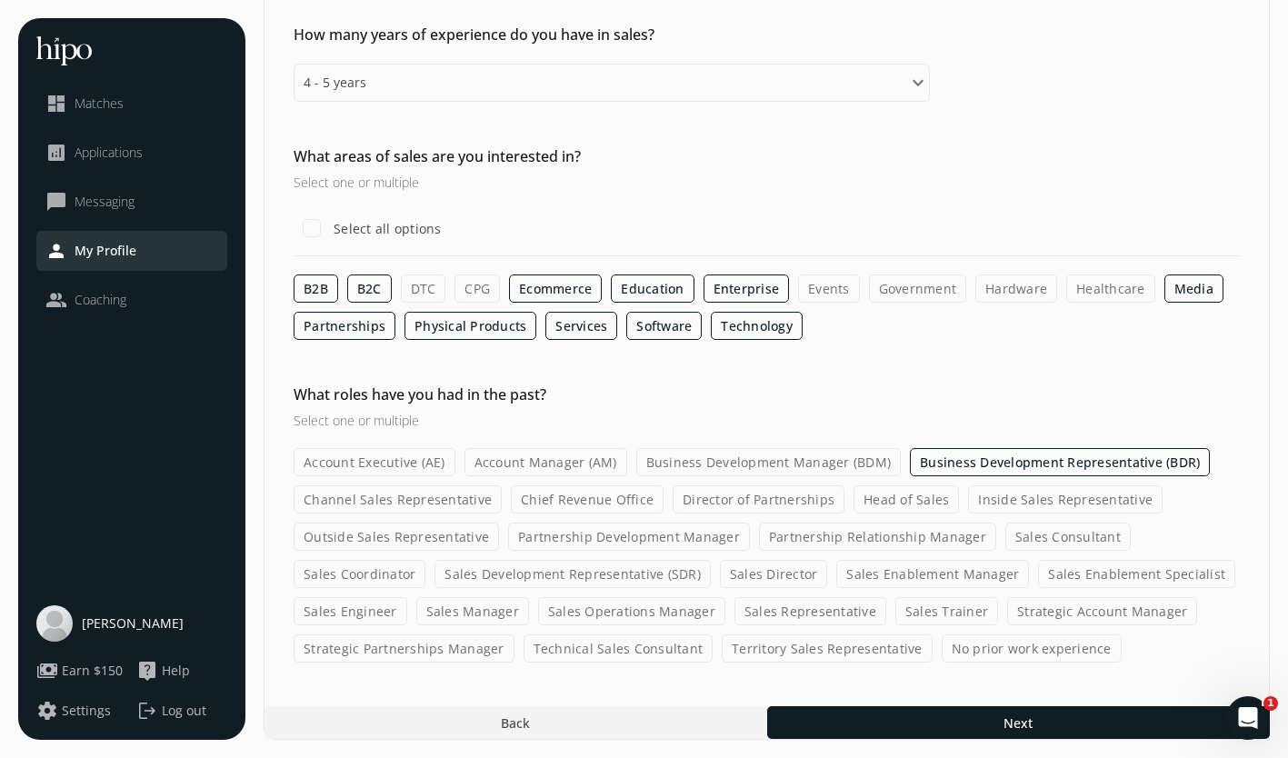
click at [1097, 501] on label "Inside Sales Representative" at bounding box center [1065, 500] width 195 height 28
click at [0, 0] on input "Inside Sales Representative" at bounding box center [0, 0] width 0 height 0
click at [534, 573] on label "Sales Development Representative (SDR)" at bounding box center [573, 574] width 276 height 28
click at [0, 0] on input "Sales Development Representative (SDR)" at bounding box center [0, 0] width 0 height 0
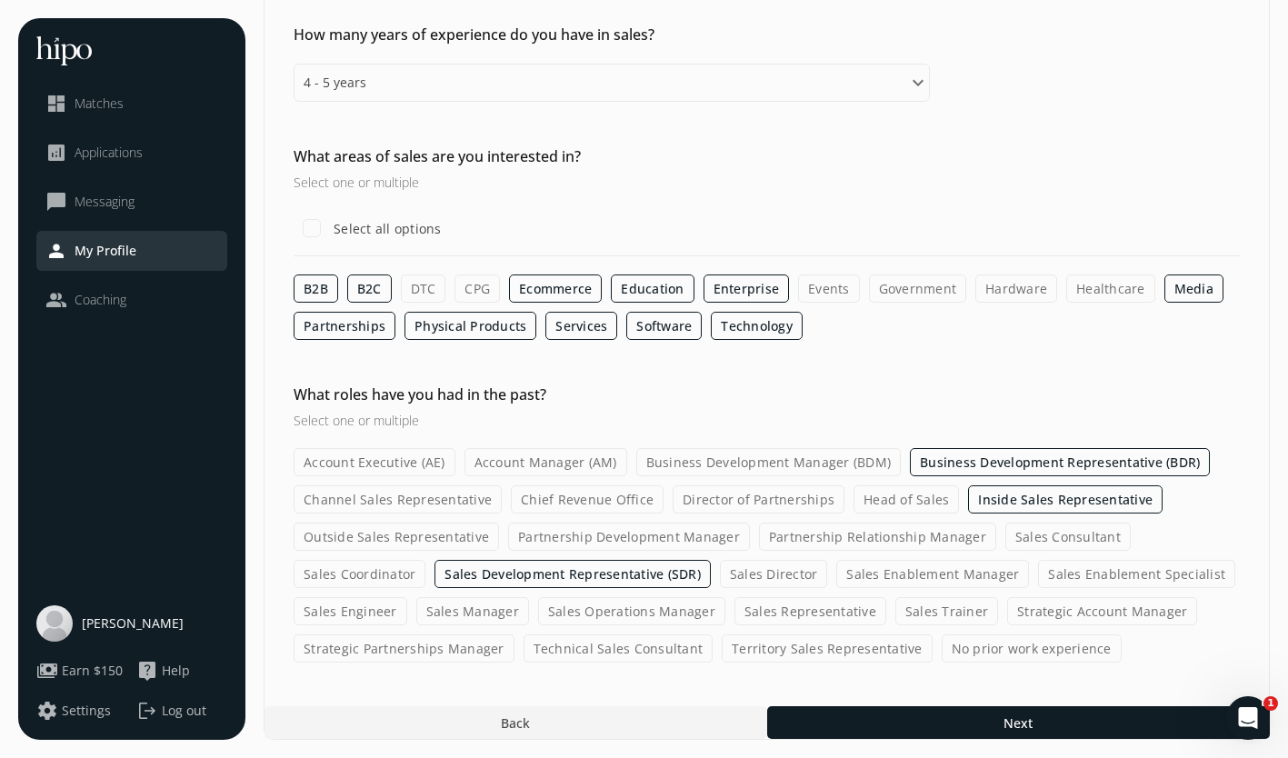
click at [827, 616] on label "Sales Representative" at bounding box center [811, 611] width 152 height 28
click at [0, 0] on input "Sales Representative" at bounding box center [0, 0] width 0 height 0
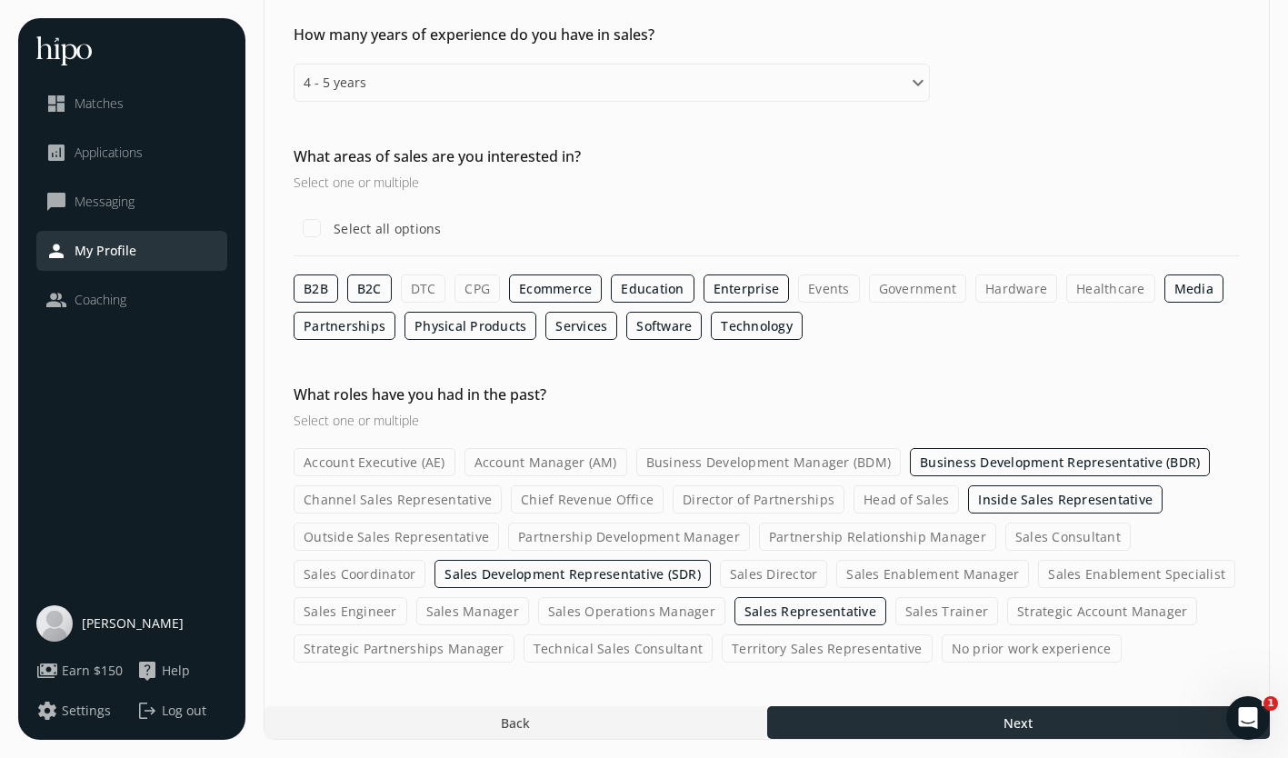
click at [1061, 716] on div at bounding box center [1018, 722] width 503 height 33
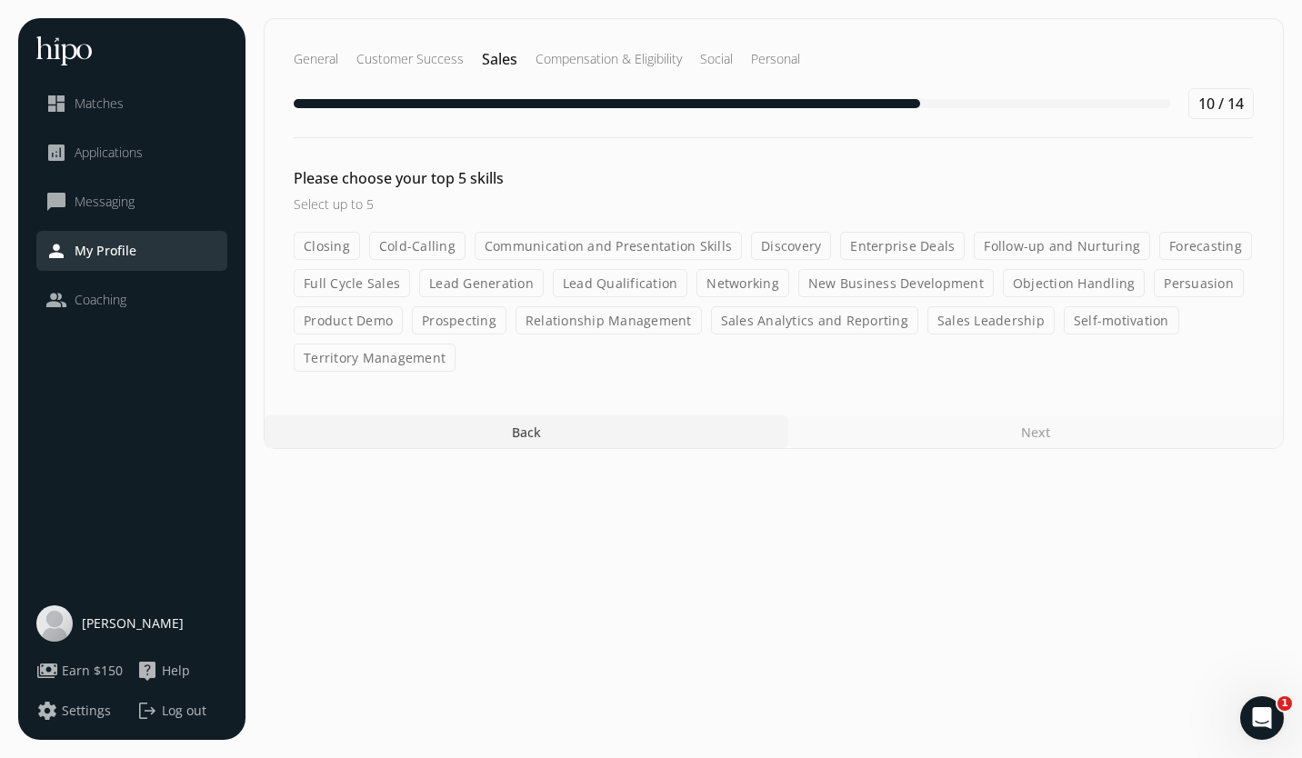
click at [665, 253] on label "Communication and Presentation Skills" at bounding box center [608, 246] width 267 height 28
click at [0, 0] on input "Communication and Presentation Skills" at bounding box center [0, 0] width 0 height 0
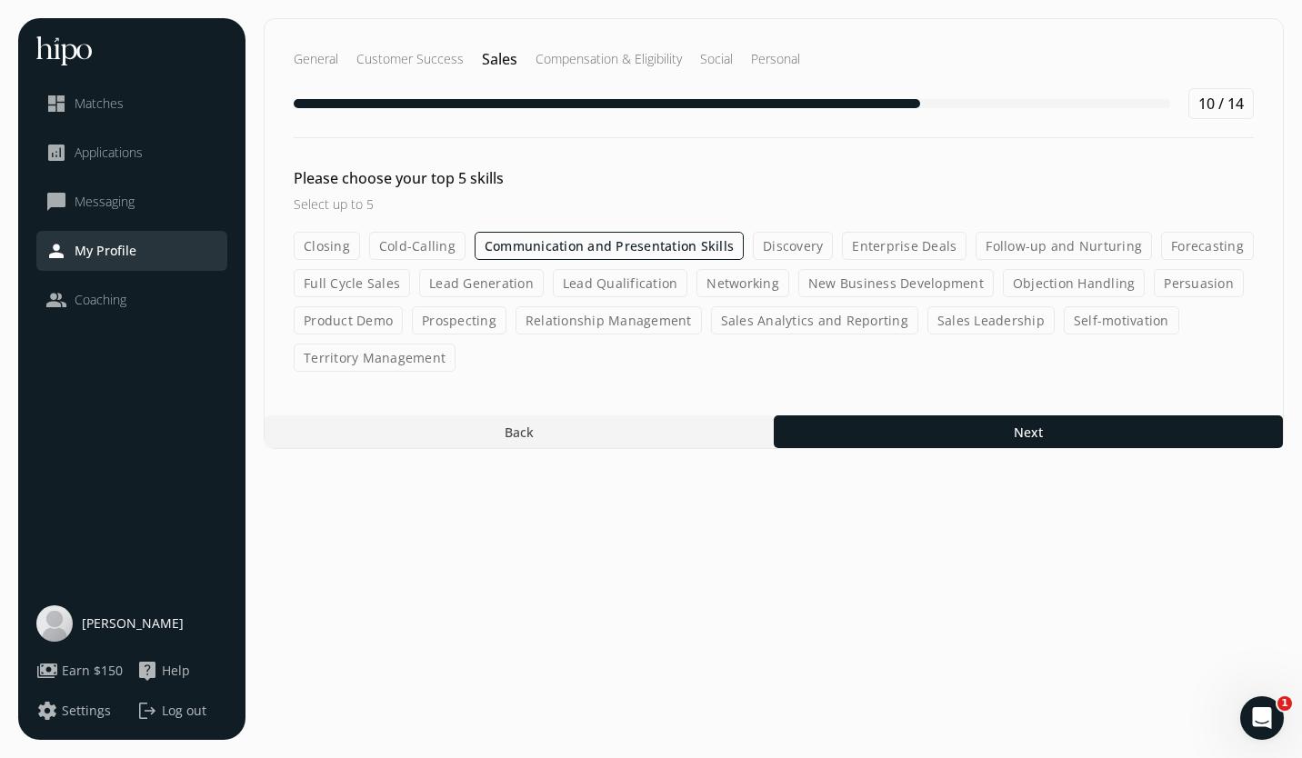
click at [370, 283] on label "Full Cycle Sales" at bounding box center [352, 283] width 116 height 28
click at [0, 0] on input "Full Cycle Sales" at bounding box center [0, 0] width 0 height 0
click at [483, 290] on label "Lead Generation" at bounding box center [481, 283] width 125 height 28
click at [0, 0] on input "Lead Generation" at bounding box center [0, 0] width 0 height 0
click at [639, 291] on label "Lead Qualification" at bounding box center [620, 283] width 135 height 28
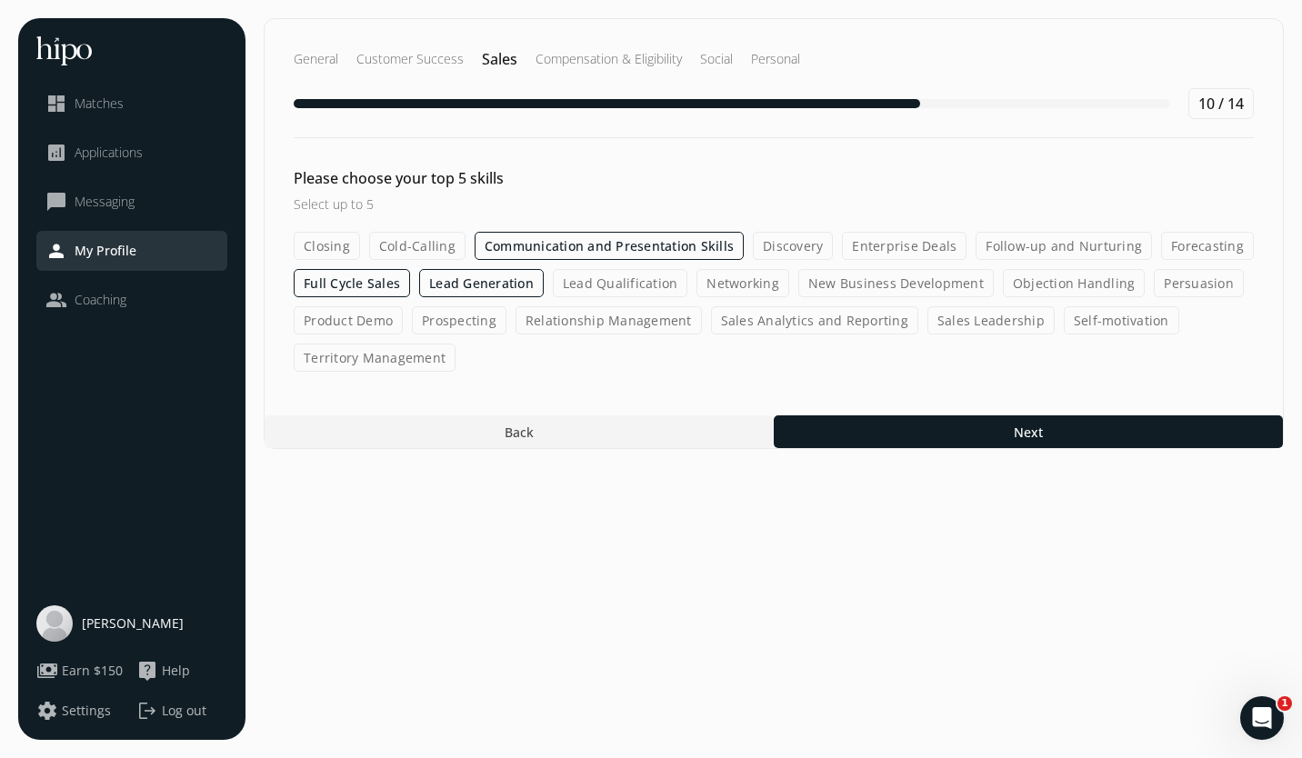
click at [0, 0] on input "Lead Qualification" at bounding box center [0, 0] width 0 height 0
click at [880, 280] on label "New Business Development" at bounding box center [895, 283] width 195 height 28
click at [0, 0] on input "New Business Development" at bounding box center [0, 0] width 0 height 0
click at [608, 324] on label "Relationship Management" at bounding box center [609, 320] width 186 height 28
click at [0, 0] on input "Relationship Management" at bounding box center [0, 0] width 0 height 0
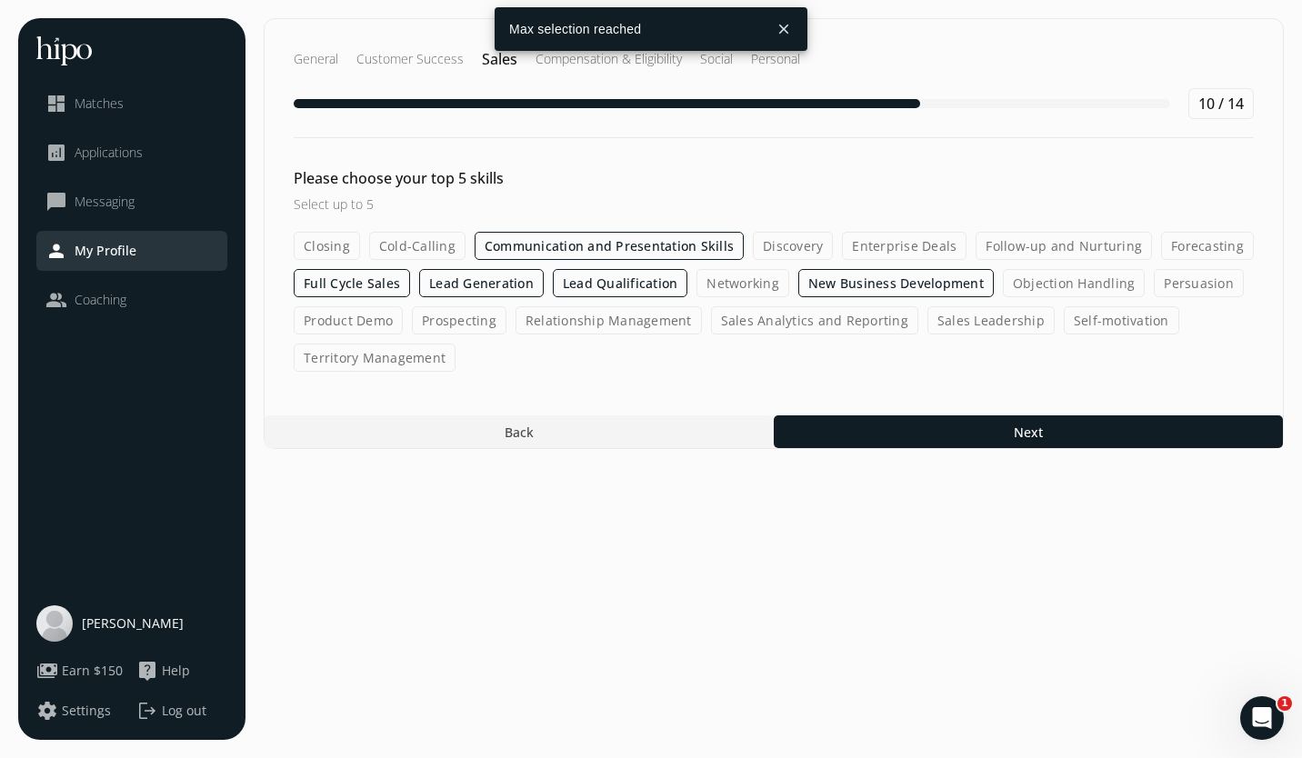
click at [604, 255] on label "Communication and Presentation Skills" at bounding box center [609, 246] width 269 height 28
click at [0, 0] on input "Communication and Presentation Skills" at bounding box center [0, 0] width 0 height 0
click at [620, 317] on label "Relationship Management" at bounding box center [609, 320] width 186 height 28
click at [0, 0] on input "Relationship Management" at bounding box center [0, 0] width 0 height 0
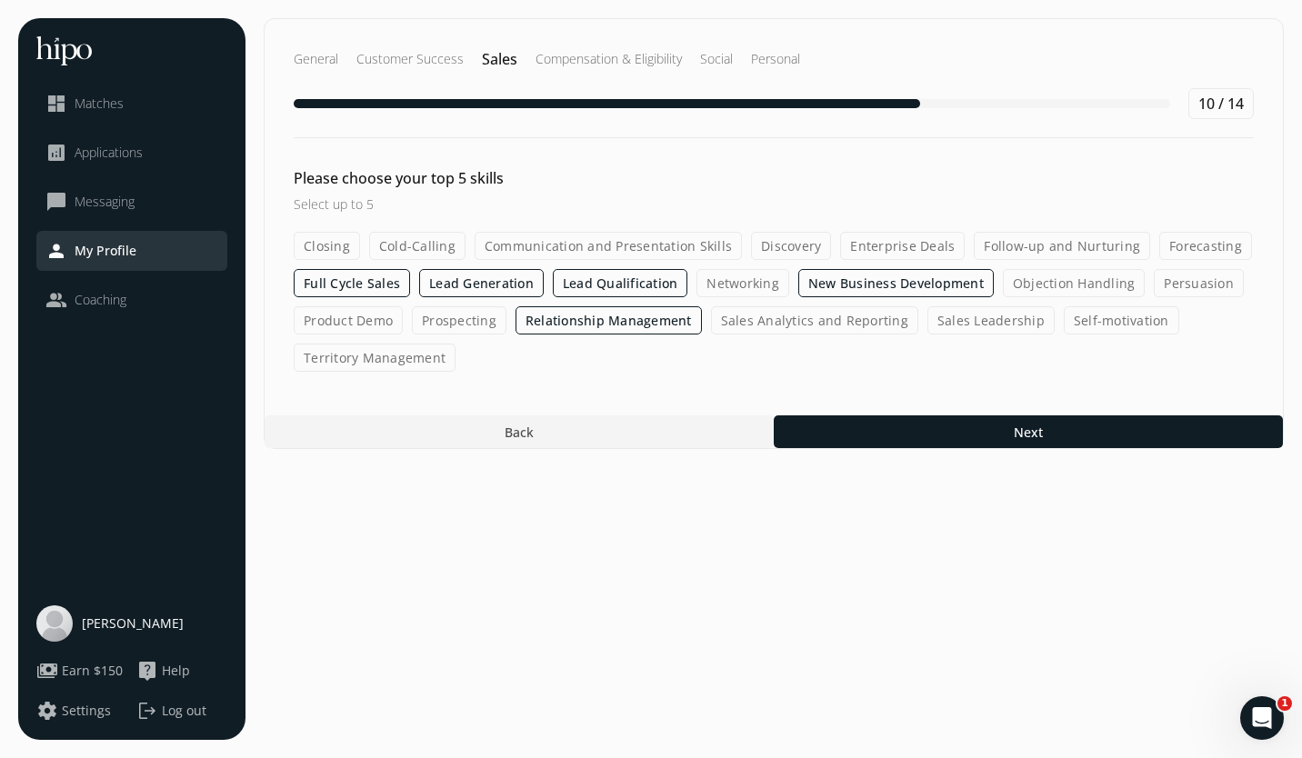
click at [387, 285] on label "Full Cycle Sales" at bounding box center [352, 283] width 116 height 28
click at [0, 0] on input "Full Cycle Sales" at bounding box center [0, 0] width 0 height 0
click at [454, 321] on label "Prospecting" at bounding box center [459, 320] width 95 height 28
click at [0, 0] on input "Prospecting" at bounding box center [0, 0] width 0 height 0
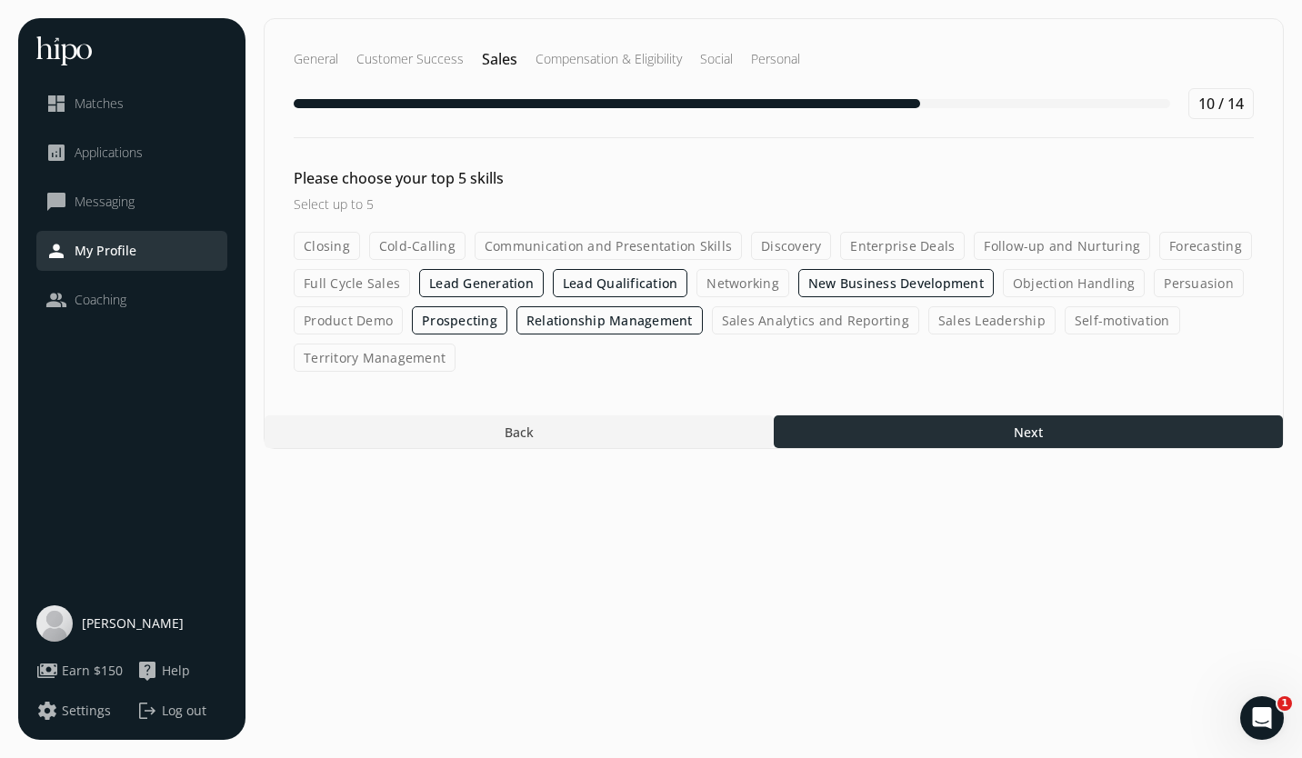
click at [995, 441] on div at bounding box center [1028, 432] width 509 height 33
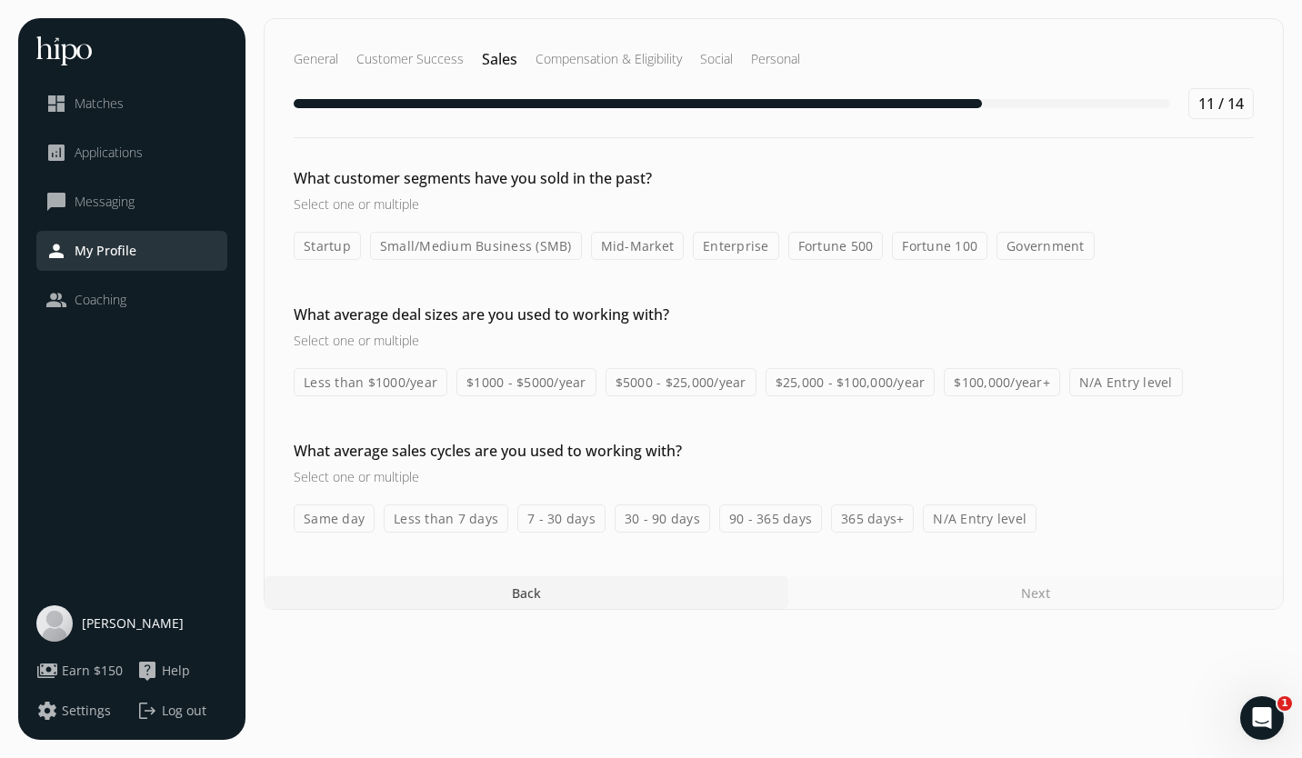
click at [643, 245] on label "Mid-Market" at bounding box center [638, 246] width 94 height 28
click at [0, 0] on input "Mid-Market" at bounding box center [0, 0] width 0 height 0
click at [516, 244] on label "Small/Medium Business (SMB)" at bounding box center [476, 246] width 212 height 28
click at [0, 0] on input "Small/Medium Business (SMB)" at bounding box center [0, 0] width 0 height 0
click at [732, 255] on label "Enterprise" at bounding box center [737, 246] width 86 height 28
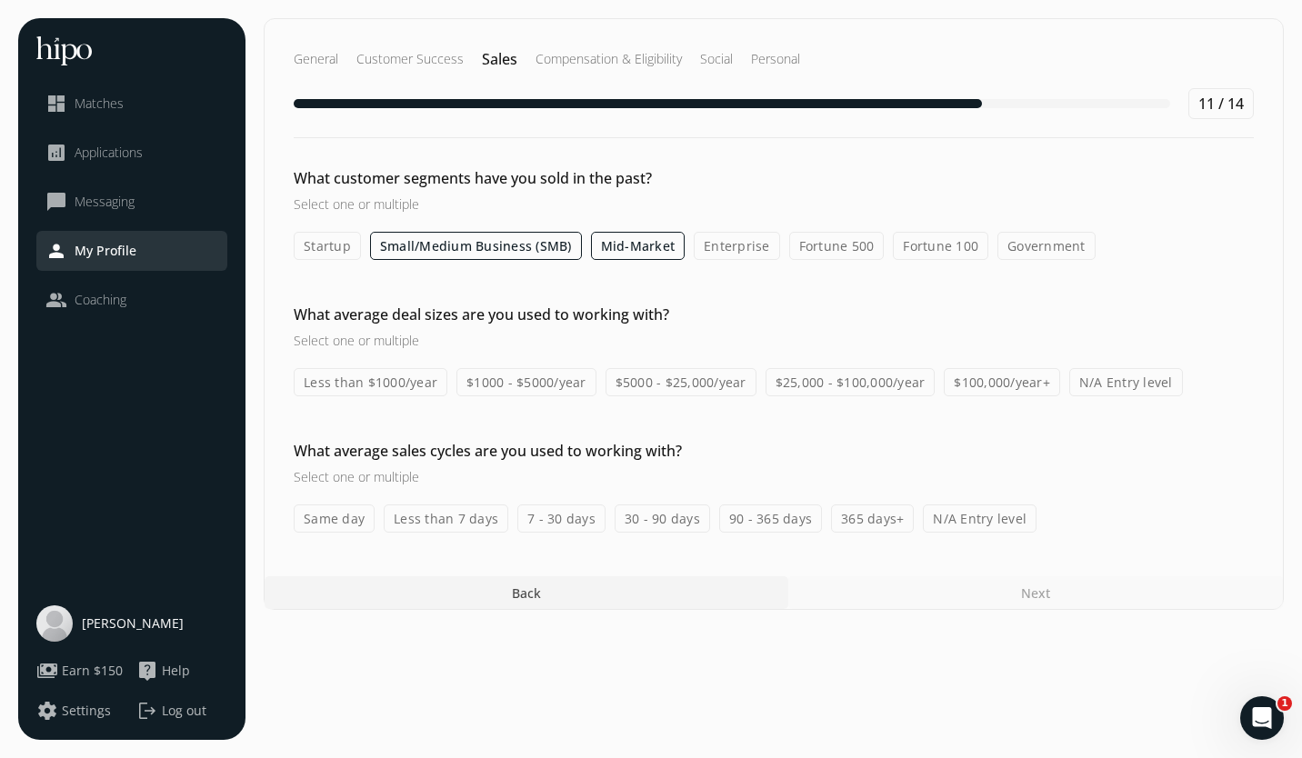
click at [0, 0] on input "Enterprise" at bounding box center [0, 0] width 0 height 0
click at [685, 384] on label "$5000 - $25,000/year" at bounding box center [681, 382] width 151 height 28
click at [0, 0] on input "$5000 - $25,000/year" at bounding box center [0, 0] width 0 height 0
click at [886, 372] on label "$25,000 - $100,000/year" at bounding box center [851, 382] width 170 height 28
click at [0, 0] on input "$25,000 - $100,000/year" at bounding box center [0, 0] width 0 height 0
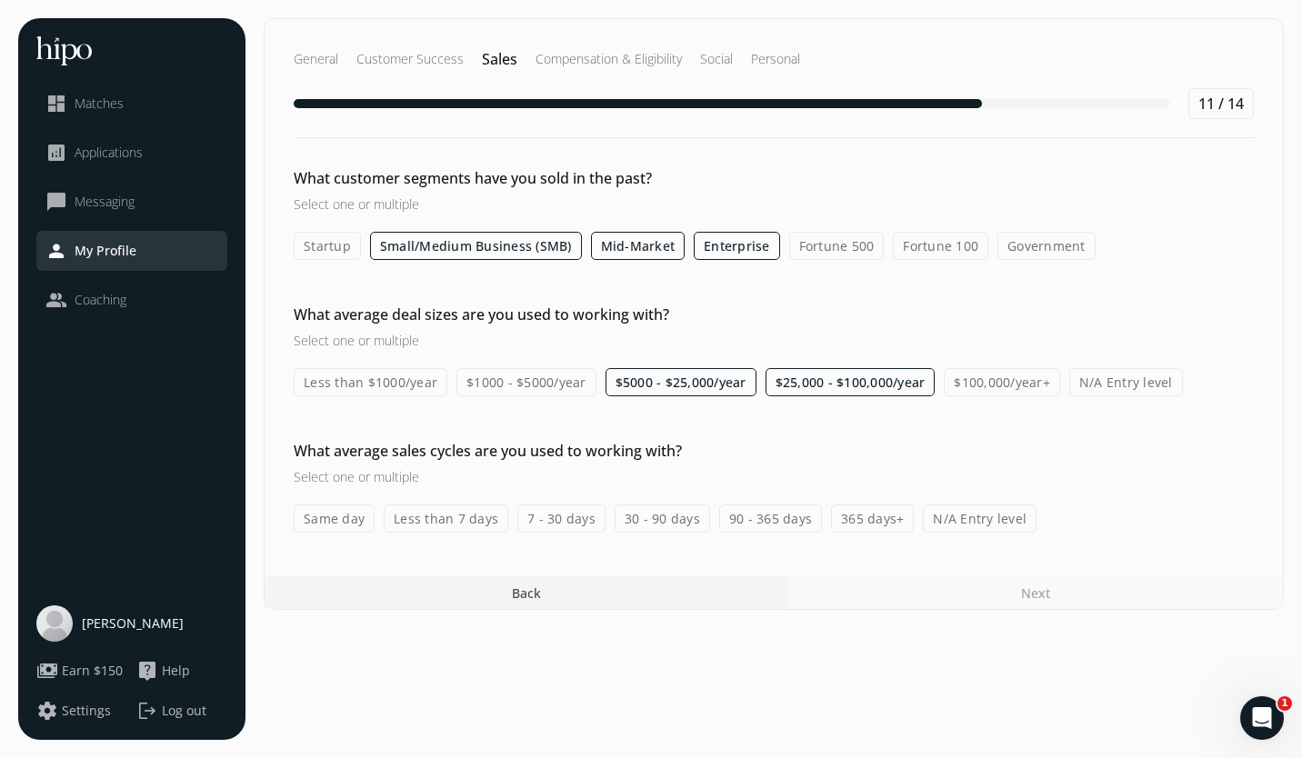
click at [336, 517] on label "Same day" at bounding box center [334, 519] width 81 height 28
click at [0, 0] on input "Same day" at bounding box center [0, 0] width 0 height 0
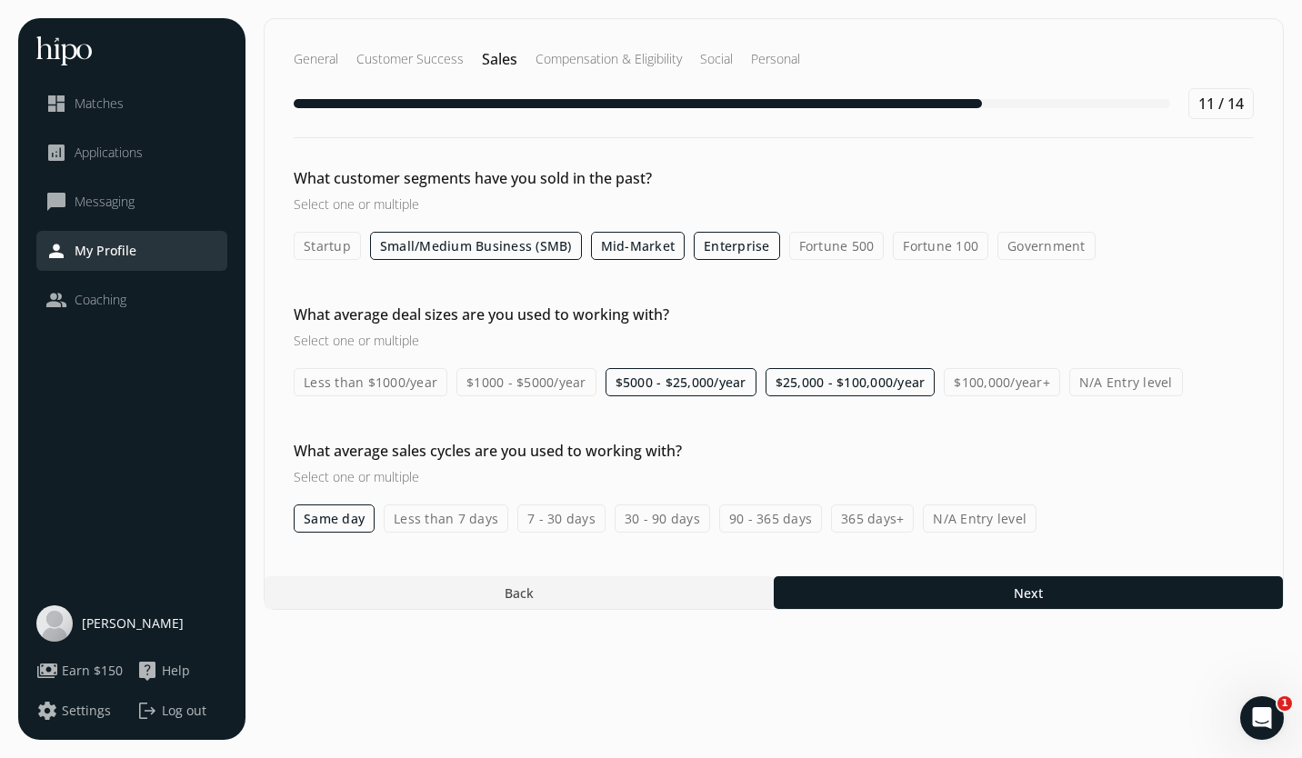
click at [480, 512] on label "Less than 7 days" at bounding box center [446, 519] width 125 height 28
click at [0, 0] on input "Less than 7 days" at bounding box center [0, 0] width 0 height 0
click at [563, 513] on label "7 - 30 days" at bounding box center [561, 519] width 88 height 28
click at [0, 0] on input "7 - 30 days" at bounding box center [0, 0] width 0 height 0
click at [655, 516] on label "30 - 90 days" at bounding box center [662, 519] width 95 height 28
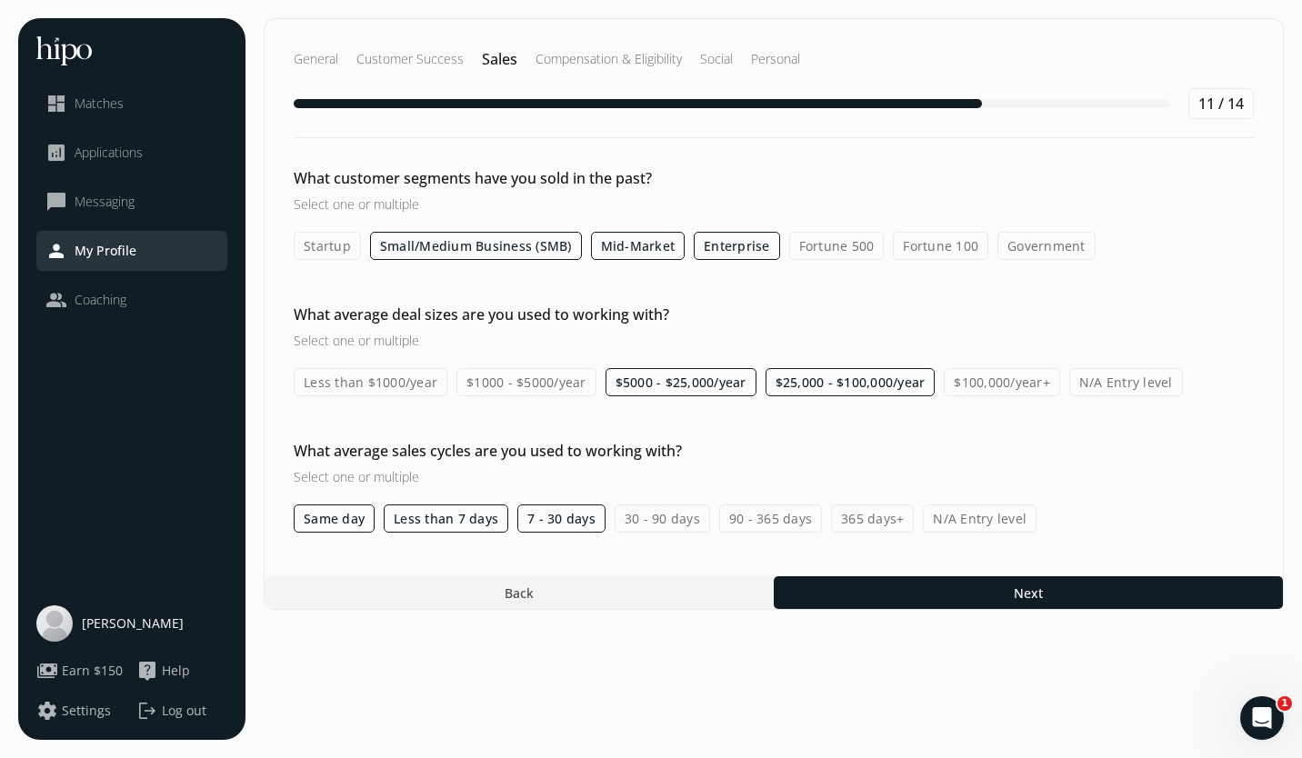
click at [0, 0] on input "30 - 90 days" at bounding box center [0, 0] width 0 height 0
click at [758, 517] on label "90 - 365 days" at bounding box center [770, 519] width 103 height 28
click at [0, 0] on input "90 - 365 days" at bounding box center [0, 0] width 0 height 0
click at [871, 517] on label "365 days+" at bounding box center [872, 519] width 83 height 28
click at [0, 0] on input "365 days+" at bounding box center [0, 0] width 0 height 0
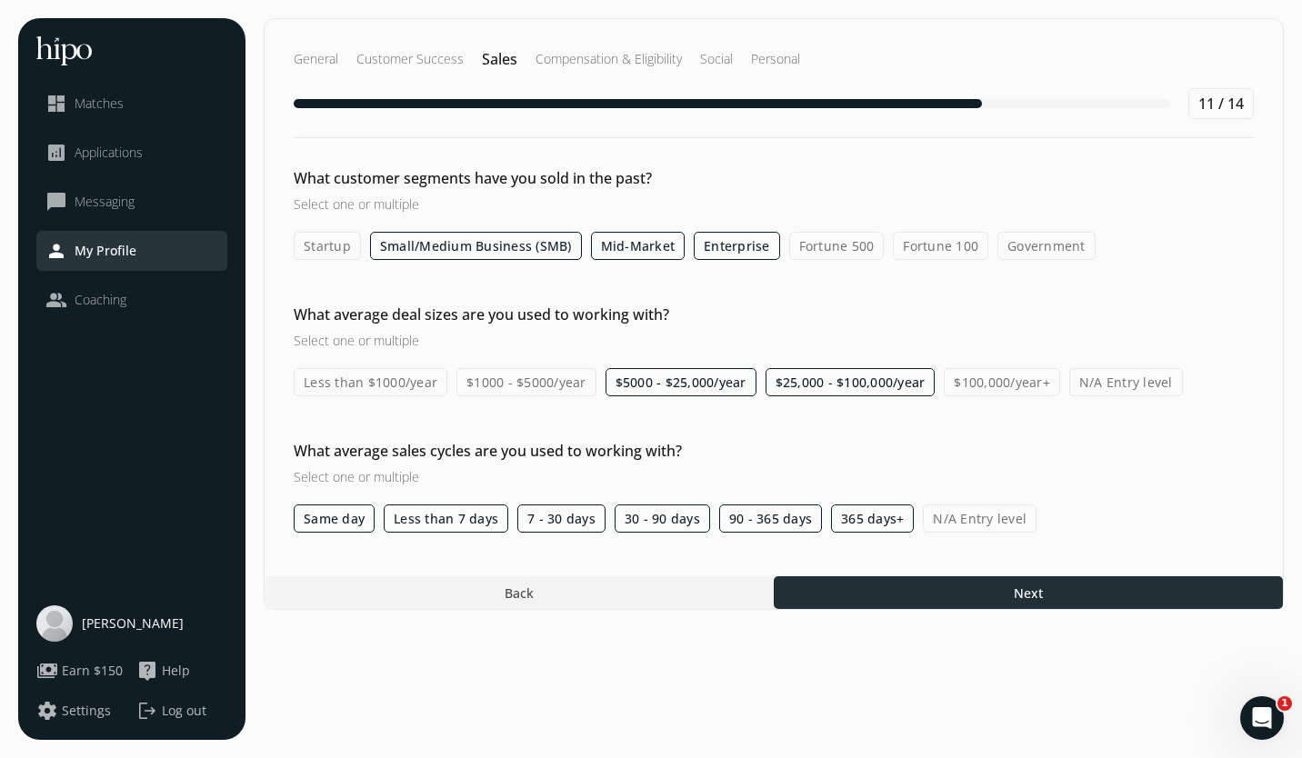
click at [935, 586] on div at bounding box center [1028, 592] width 509 height 33
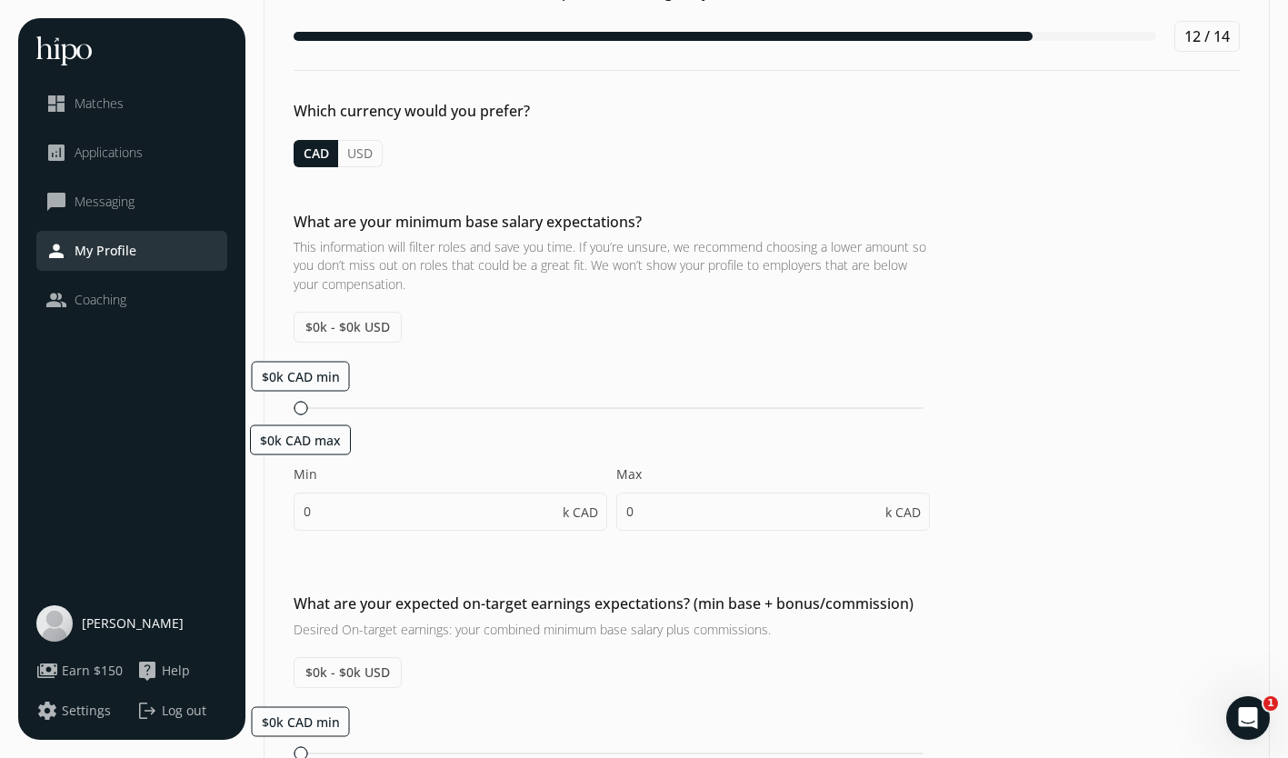
scroll to position [108, 0]
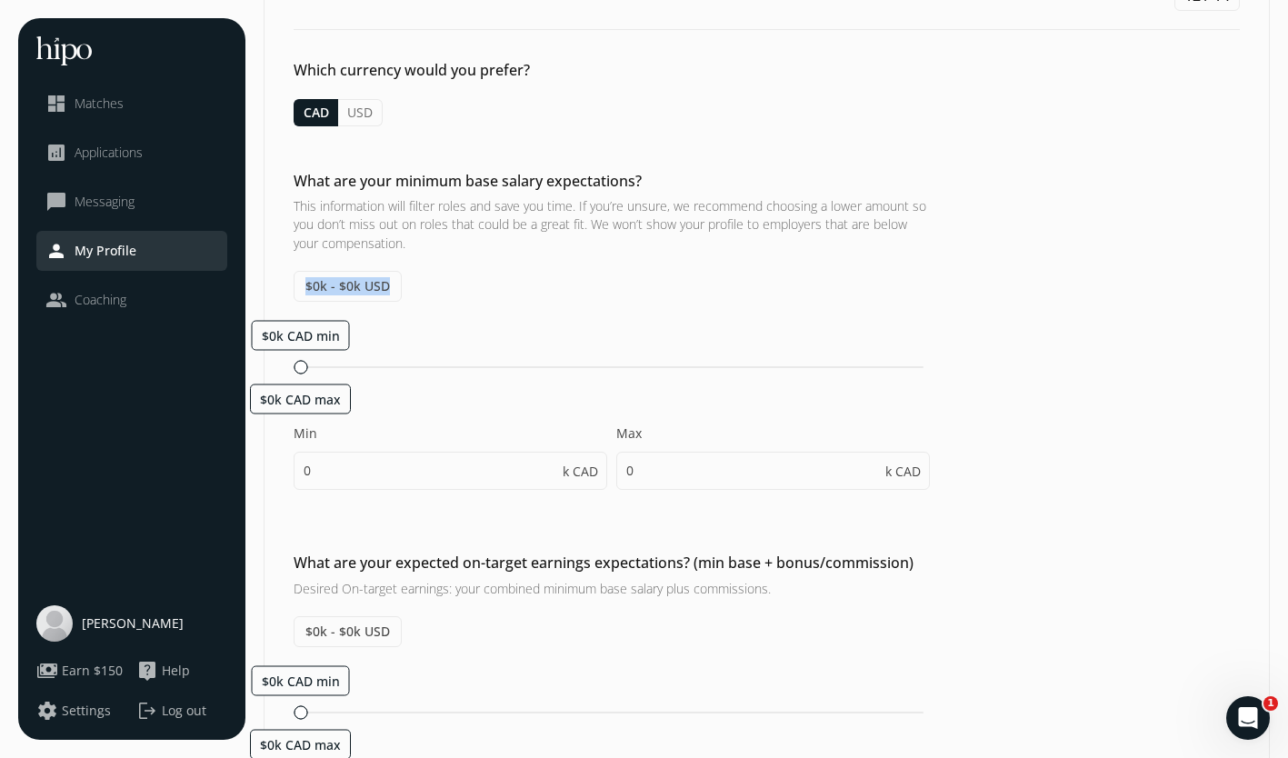
drag, startPoint x: 390, startPoint y: 285, endPoint x: 273, endPoint y: 284, distance: 117.3
click at [273, 552] on div "What are your minimum base salary expectations? This information will filter ro…" at bounding box center [767, 703] width 1005 height 302
drag, startPoint x: 273, startPoint y: 284, endPoint x: 319, endPoint y: 288, distance: 46.6
click at [319, 288] on span "$0k - $0k USD" at bounding box center [348, 286] width 108 height 31
click at [335, 284] on span "$0k - $0k USD" at bounding box center [348, 286] width 108 height 31
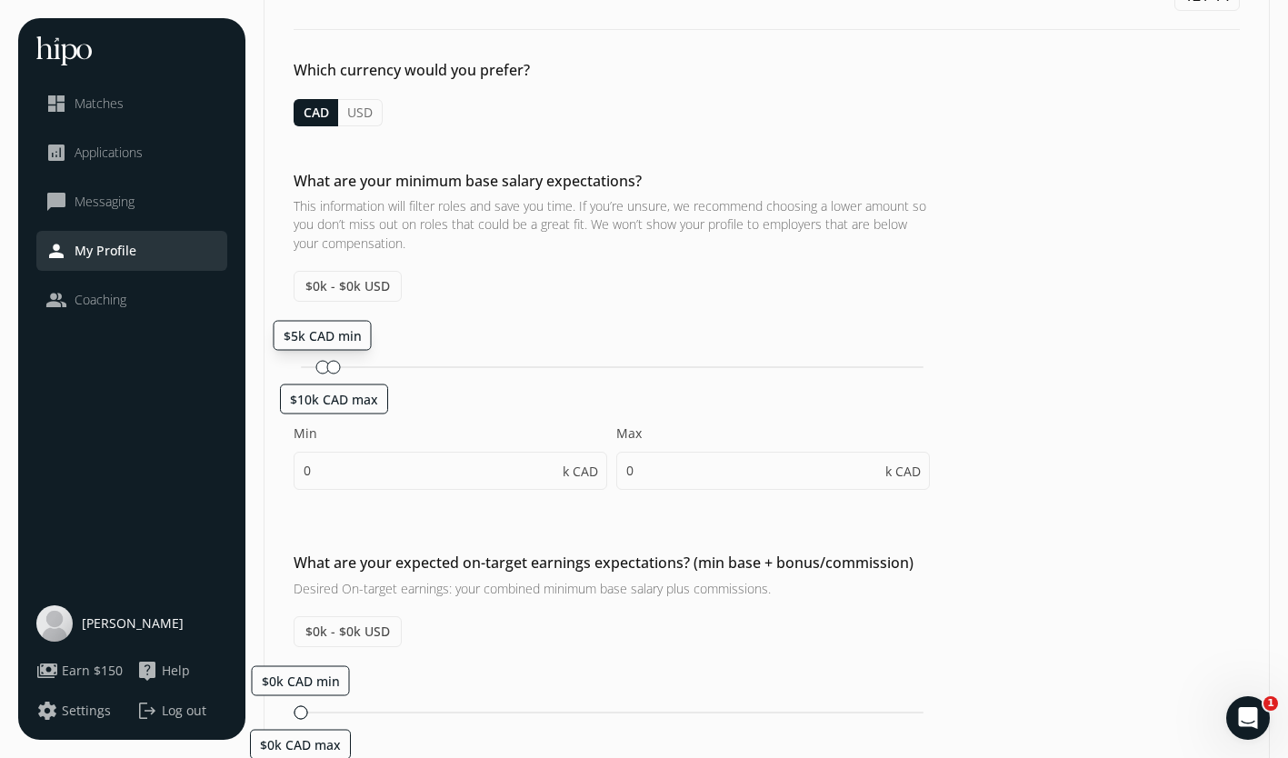
drag, startPoint x: 298, startPoint y: 359, endPoint x: 323, endPoint y: 362, distance: 24.7
click at [323, 362] on div "$5k CAD min $10k CAD max" at bounding box center [612, 367] width 636 height 17
type input "10"
type input "15"
type input "10"
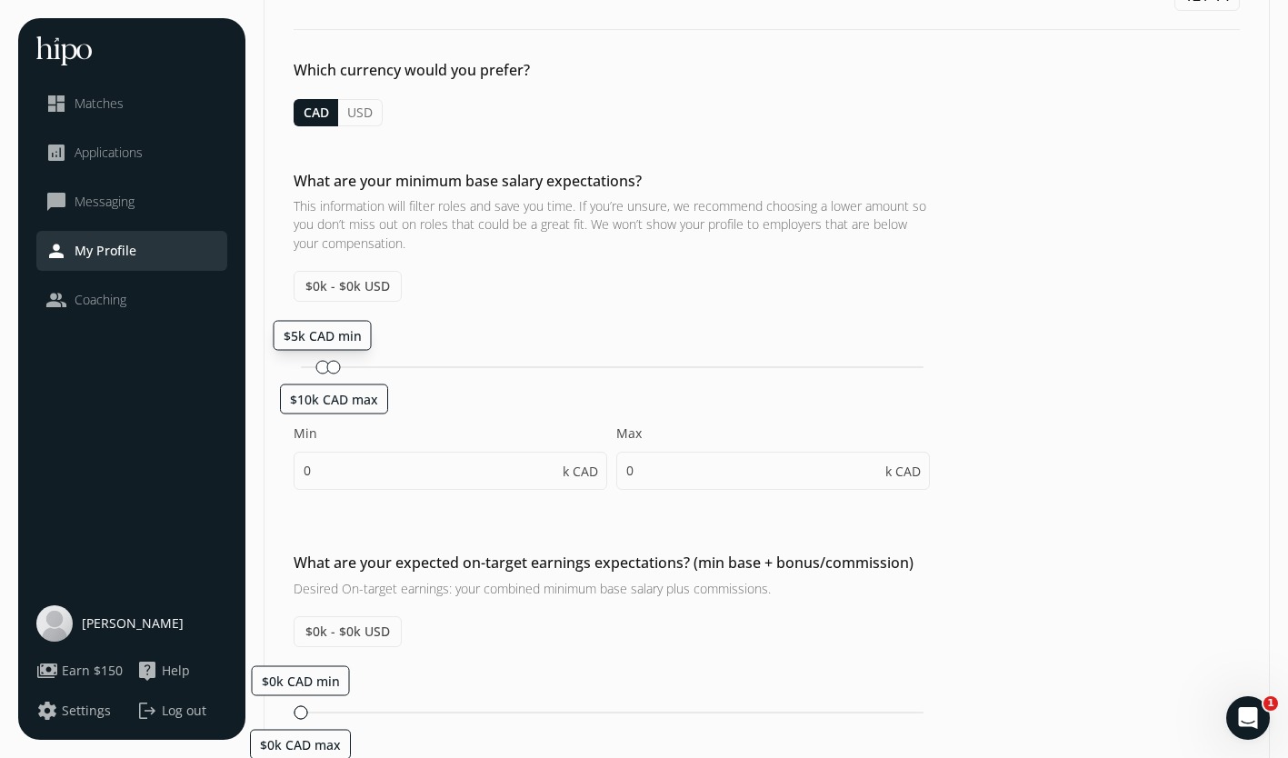
type input "15"
drag, startPoint x: 330, startPoint y: 363, endPoint x: 299, endPoint y: 362, distance: 30.9
click at [302, 362] on div "$5k CAD min" at bounding box center [309, 367] width 14 height 14
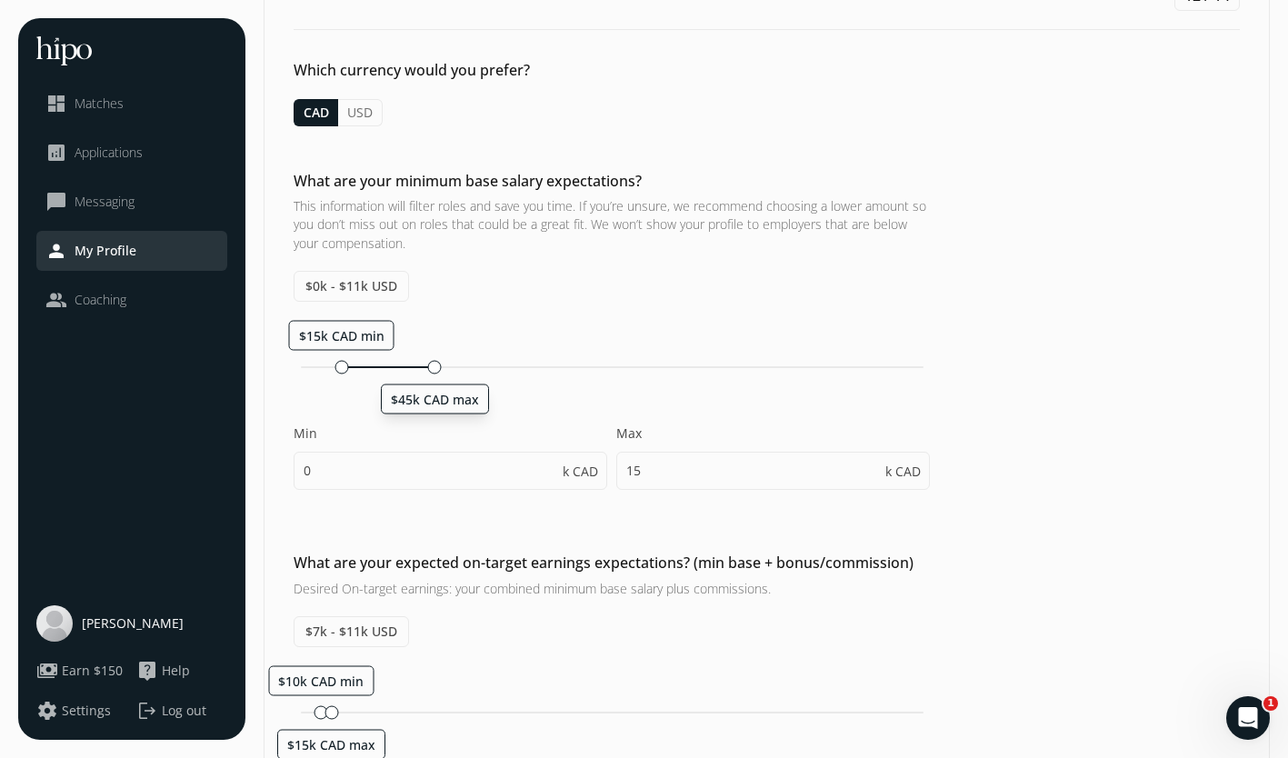
drag, startPoint x: 347, startPoint y: 367, endPoint x: 434, endPoint y: 373, distance: 86.5
click at [434, 373] on div "$45k CAD max" at bounding box center [435, 367] width 14 height 14
type input "15"
type input "45"
type input "15"
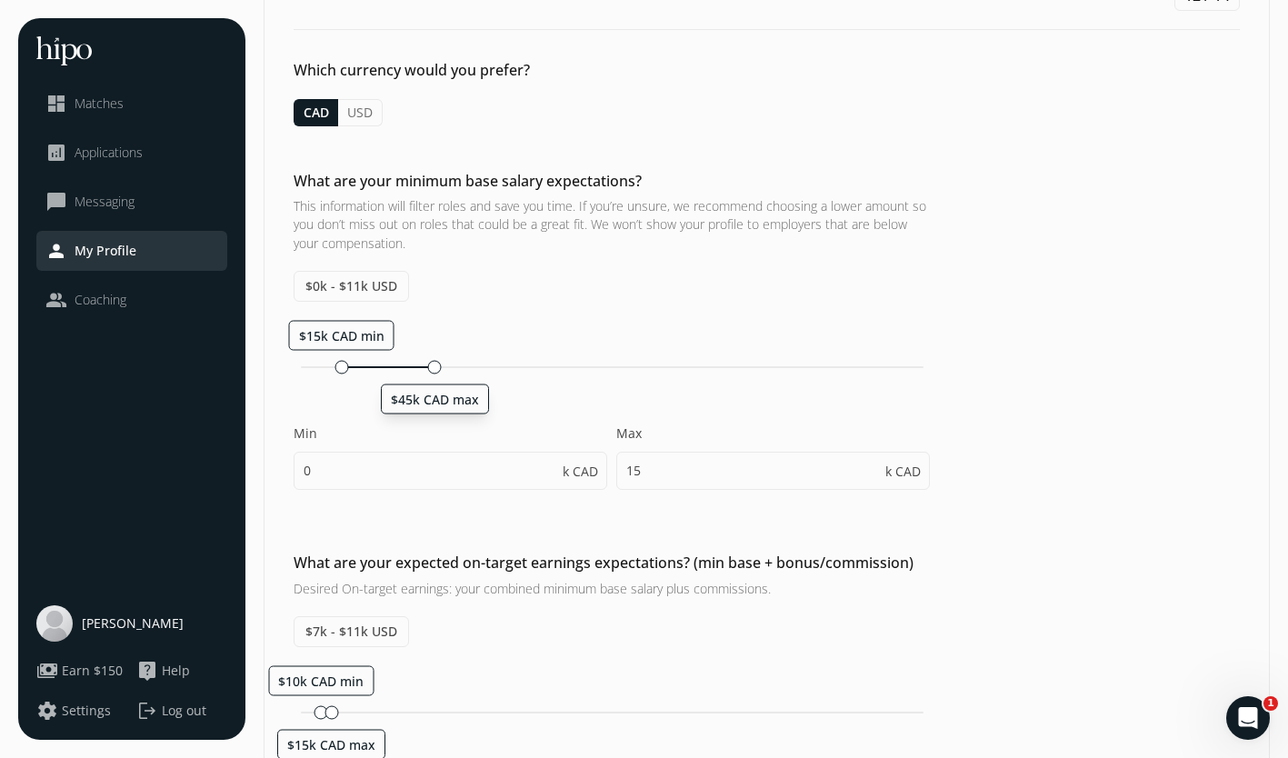
type input "20"
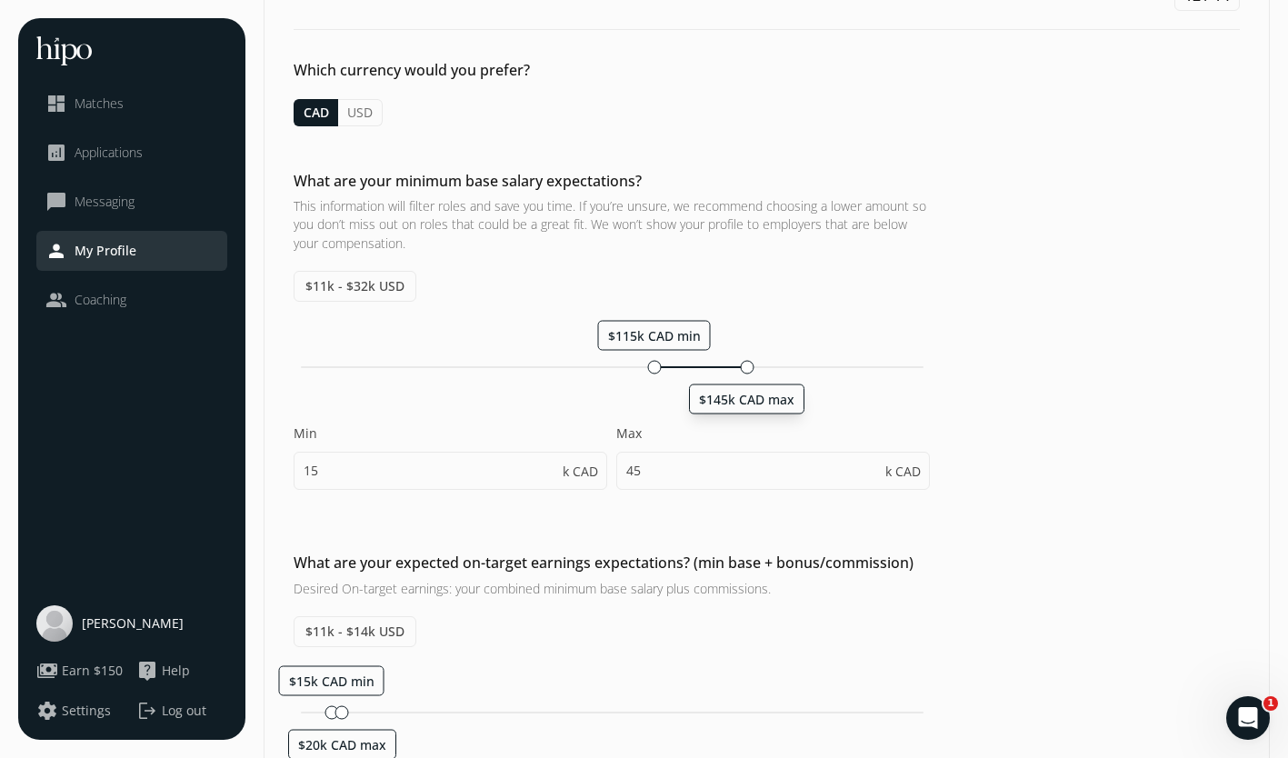
drag, startPoint x: 442, startPoint y: 363, endPoint x: 750, endPoint y: 371, distance: 308.3
click at [750, 371] on div at bounding box center [747, 367] width 14 height 14
type input "115"
type input "145"
type input "115"
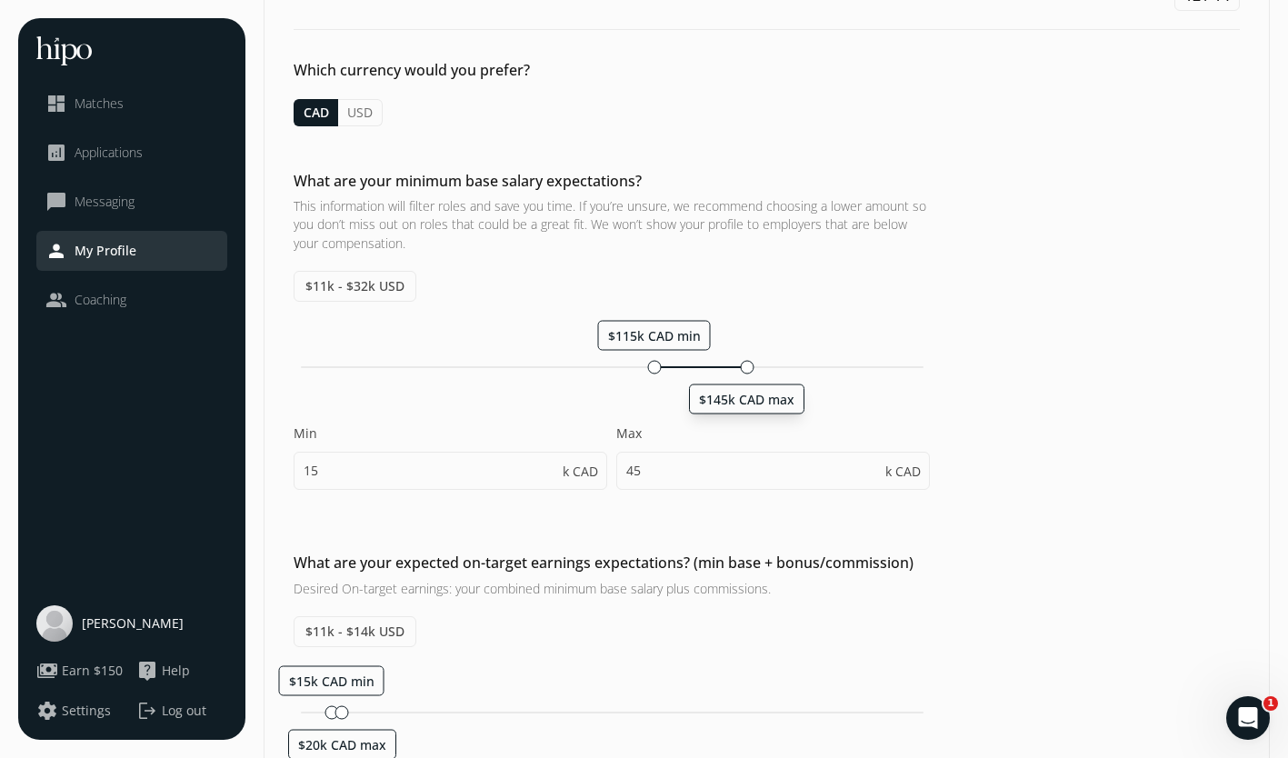
type input "120"
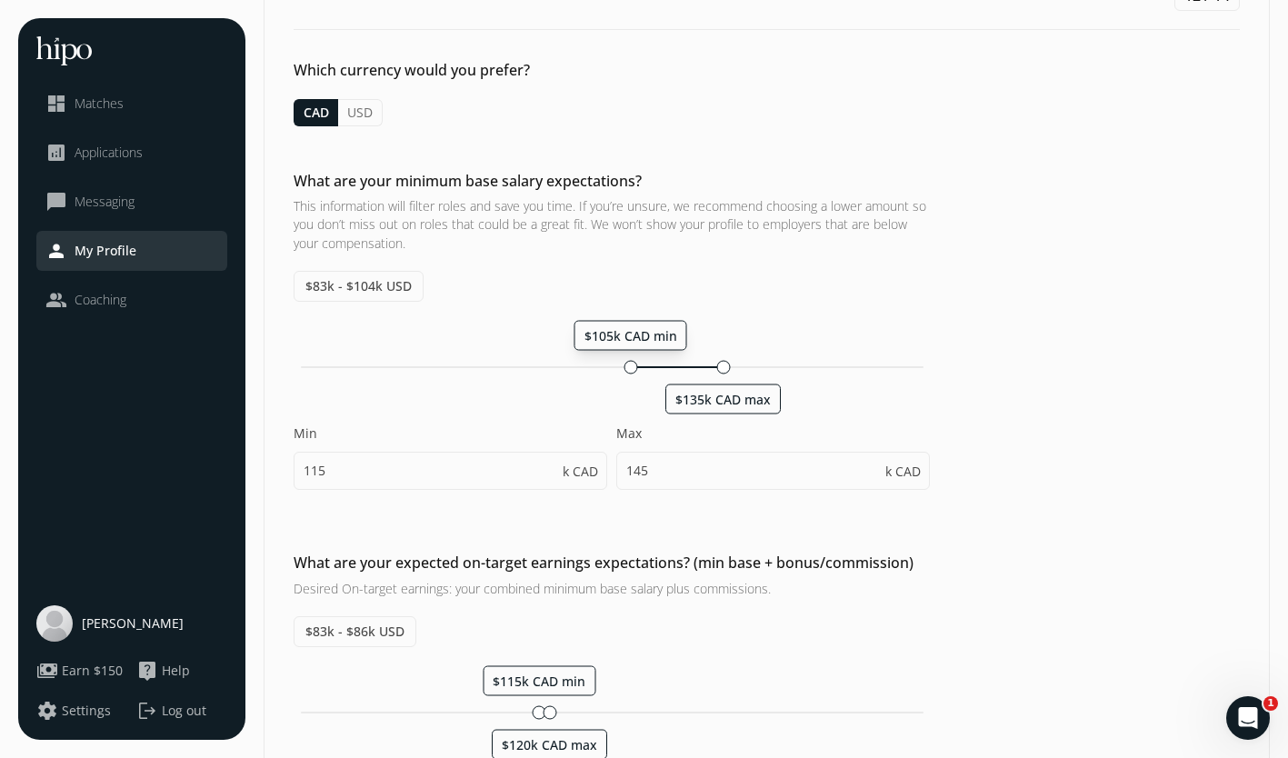
drag, startPoint x: 663, startPoint y: 367, endPoint x: 631, endPoint y: 366, distance: 31.8
click at [631, 366] on div at bounding box center [631, 367] width 14 height 14
type input "105"
type input "135"
drag, startPoint x: 627, startPoint y: 366, endPoint x: 616, endPoint y: 364, distance: 12.0
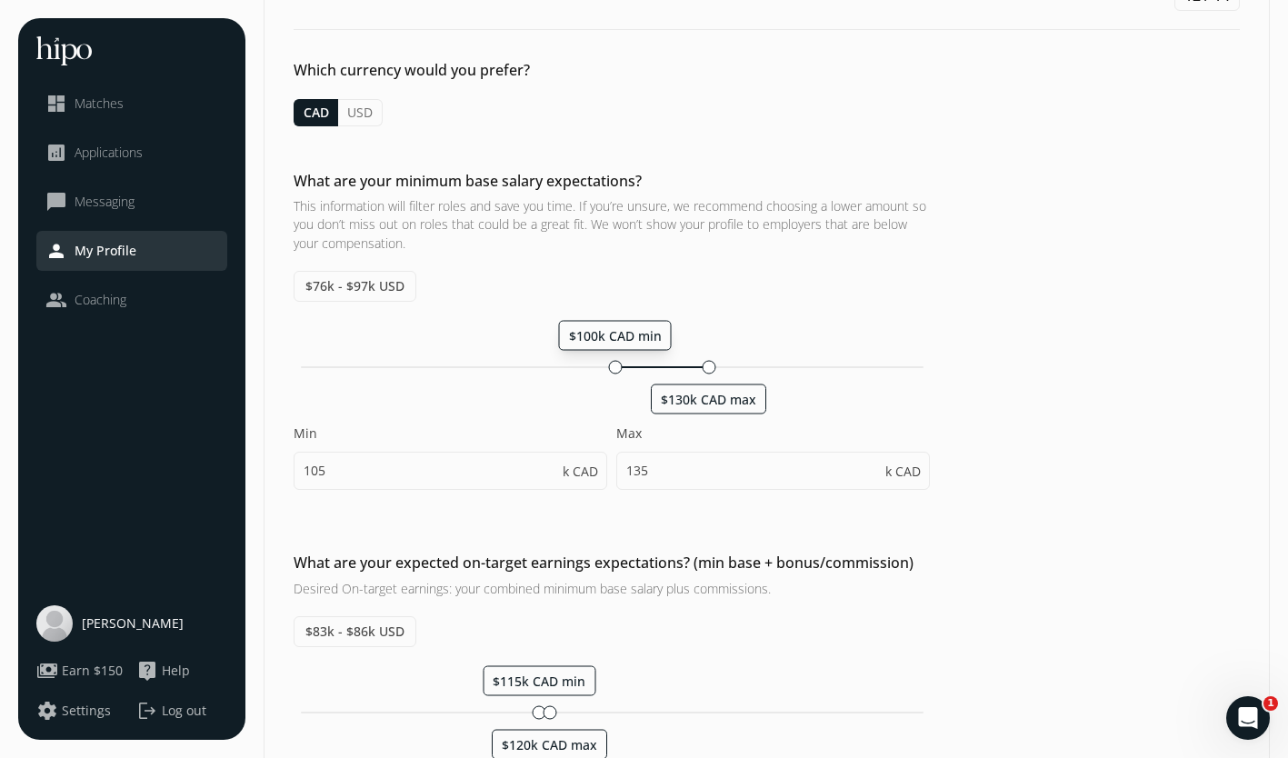
click at [616, 364] on div at bounding box center [615, 367] width 14 height 14
type input "100"
type input "130"
click at [1084, 552] on div "What are your minimum base salary expectations? This information will filter ro…" at bounding box center [767, 703] width 1005 height 302
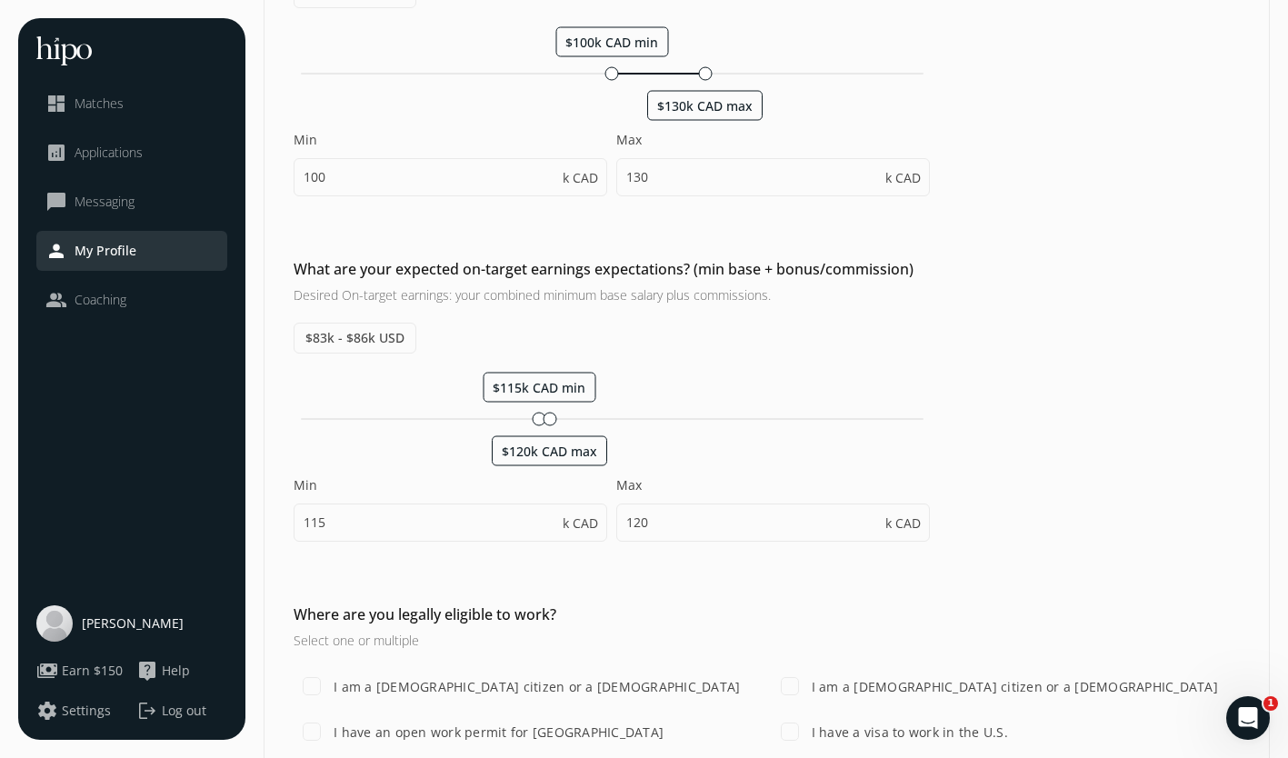
scroll to position [405, 0]
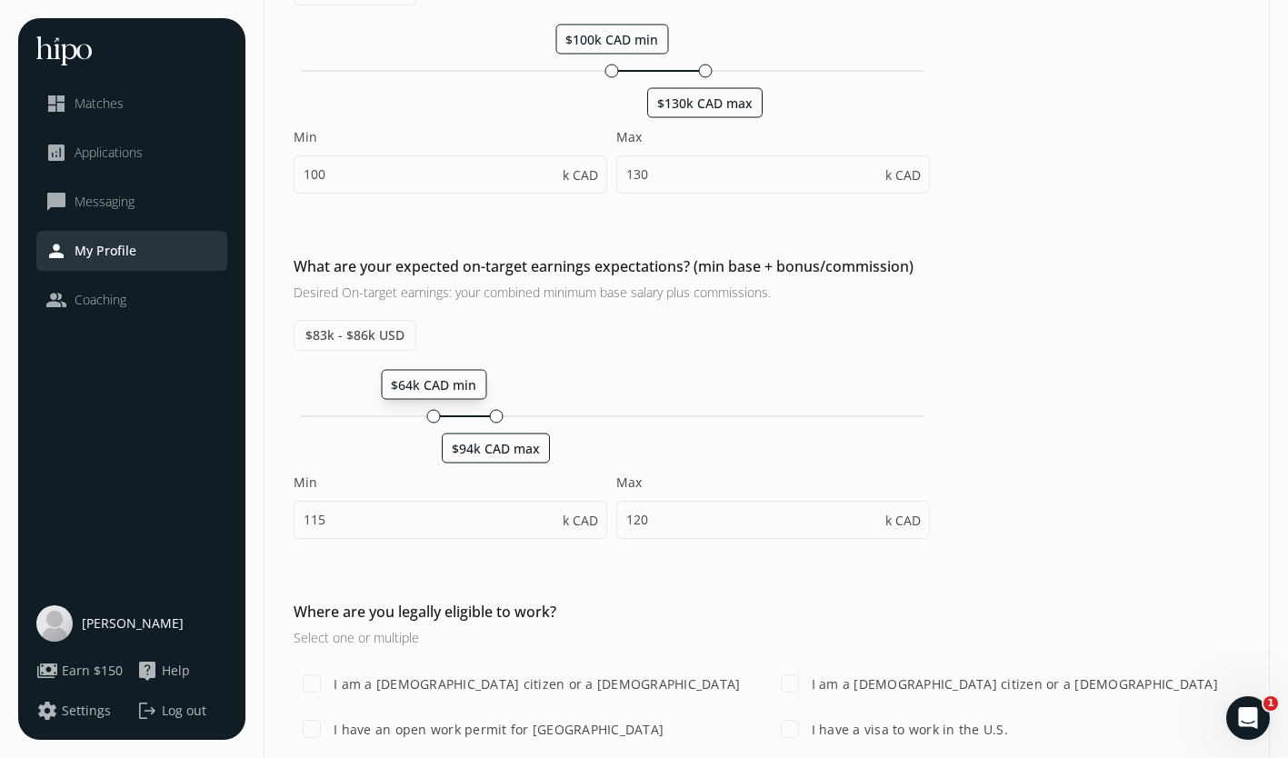
drag, startPoint x: 536, startPoint y: 415, endPoint x: 430, endPoint y: 414, distance: 105.5
click at [430, 414] on div at bounding box center [434, 416] width 14 height 14
type input "100"
type input "105"
click at [498, 413] on div "$100k CAD min $105k CAD max" at bounding box center [612, 416] width 636 height 17
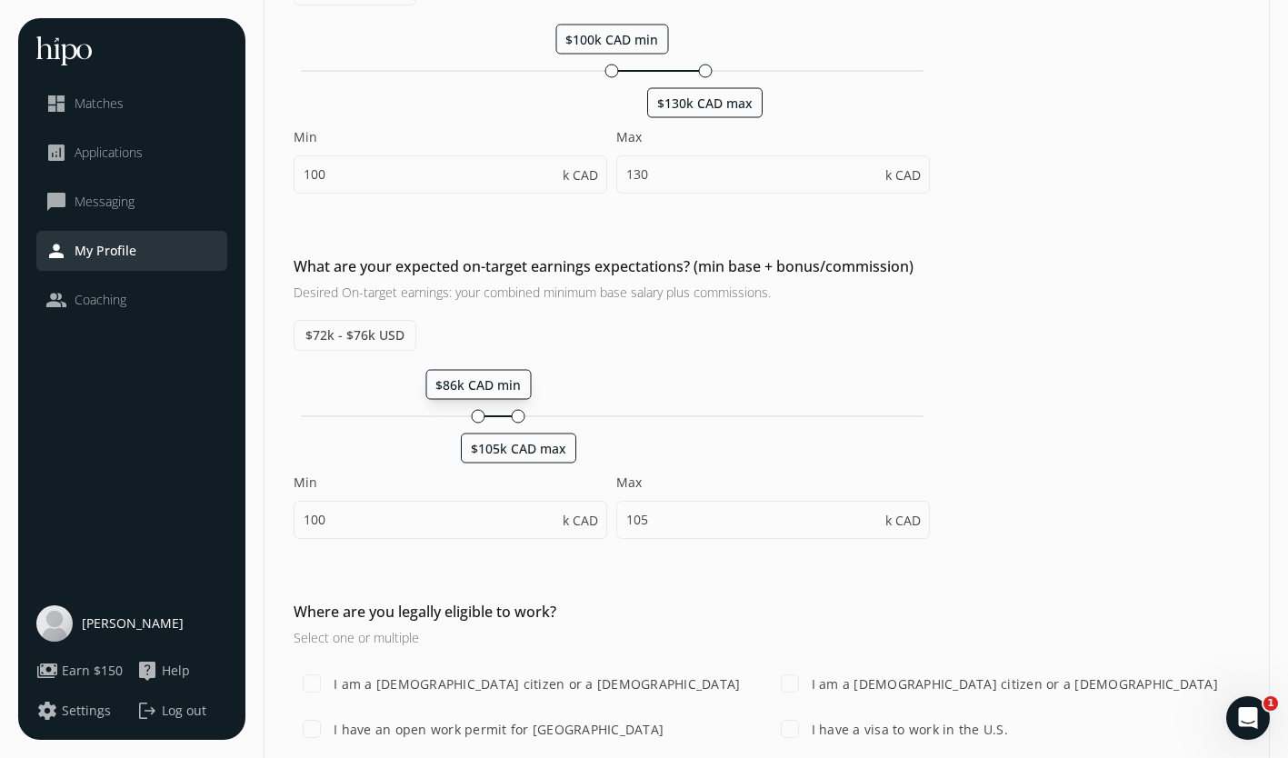
drag, startPoint x: 498, startPoint y: 413, endPoint x: 474, endPoint y: 416, distance: 24.7
click at [474, 416] on div "$86k CAD min $105k CAD max" at bounding box center [612, 416] width 636 height 17
type input "100"
drag, startPoint x: 516, startPoint y: 414, endPoint x: 572, endPoint y: 418, distance: 56.6
click at [562, 418] on div at bounding box center [563, 416] width 14 height 14
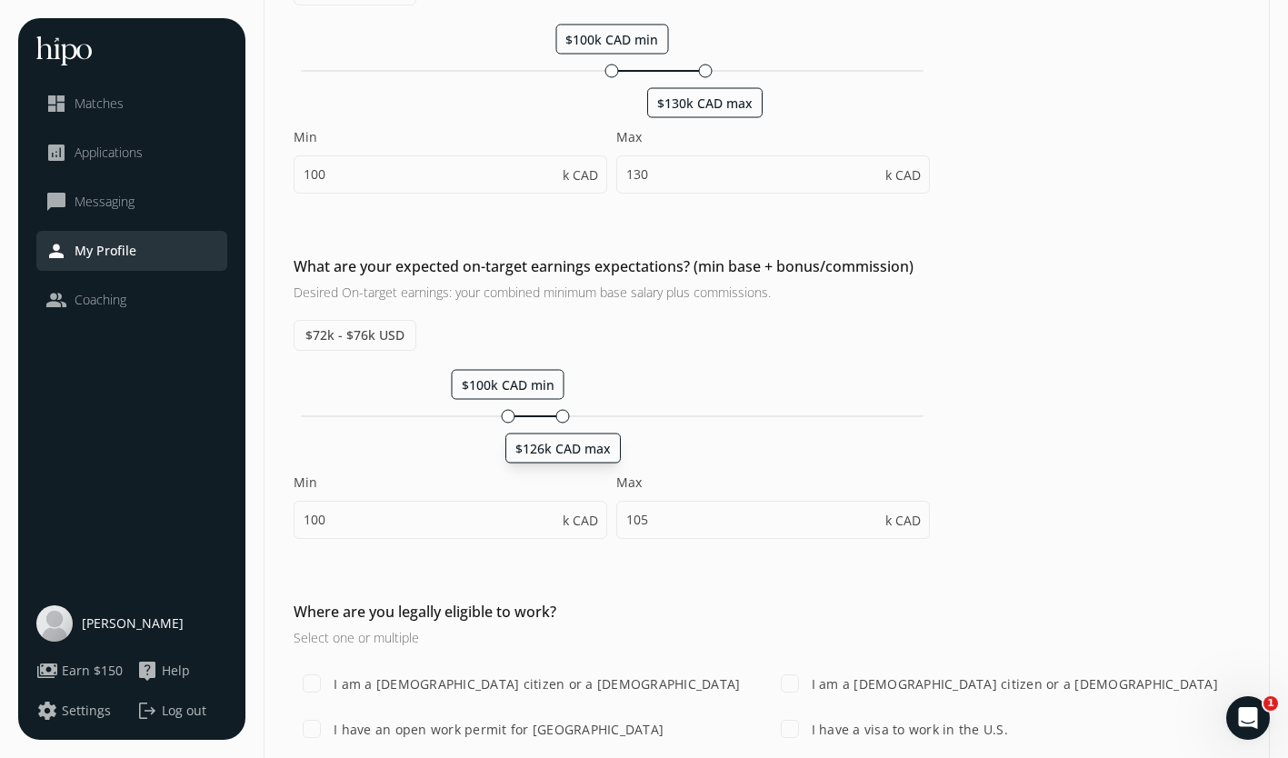
type input "127"
drag, startPoint x: 566, startPoint y: 416, endPoint x: 598, endPoint y: 416, distance: 31.8
click at [598, 416] on div at bounding box center [596, 416] width 14 height 14
type input "114"
type input "144"
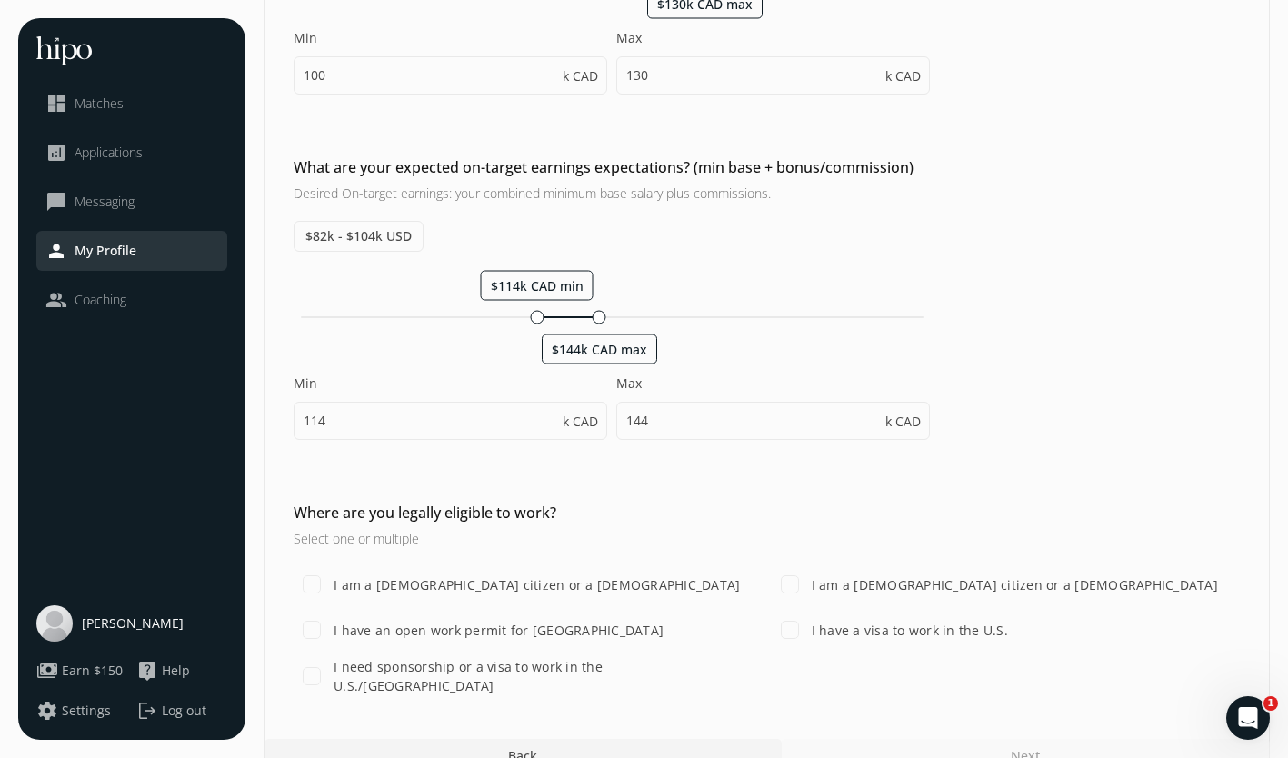
scroll to position [535, 0]
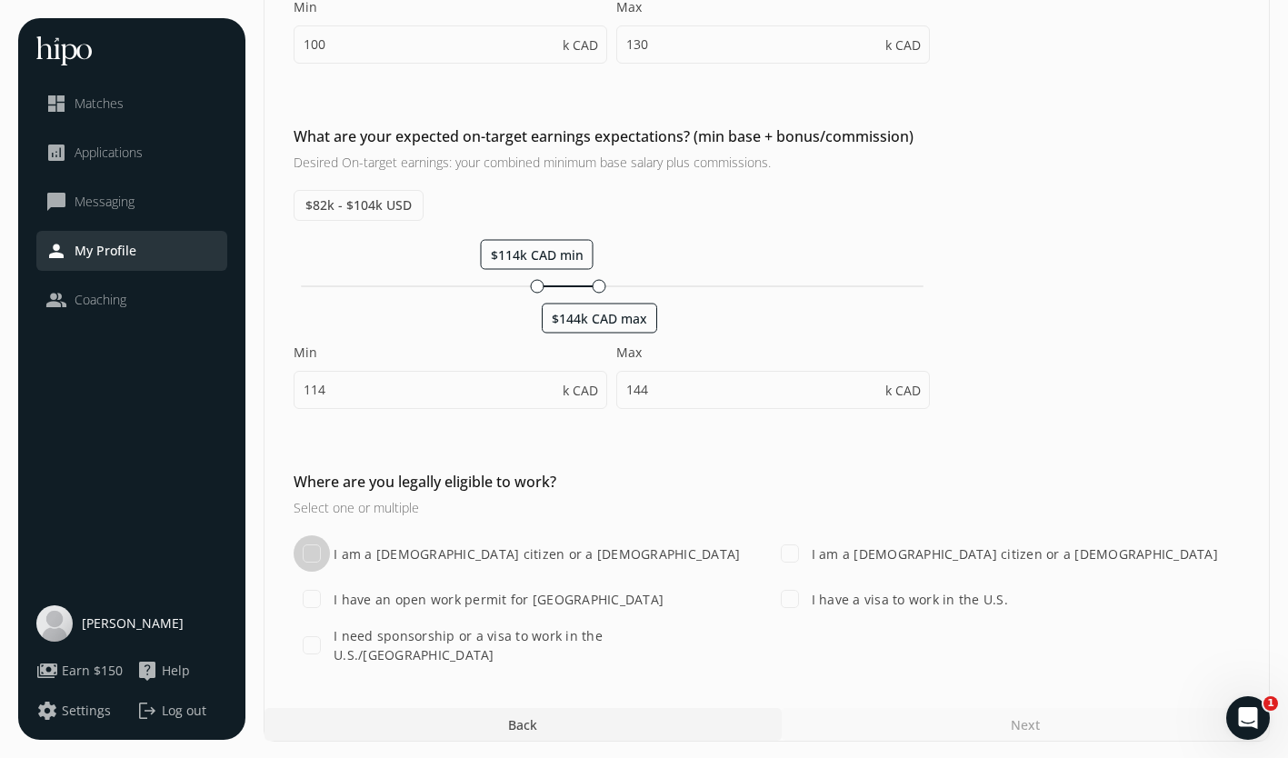
click at [307, 557] on input "I am a [DEMOGRAPHIC_DATA] citizen or a [DEMOGRAPHIC_DATA]" at bounding box center [312, 554] width 36 height 36
checkbox input "true"
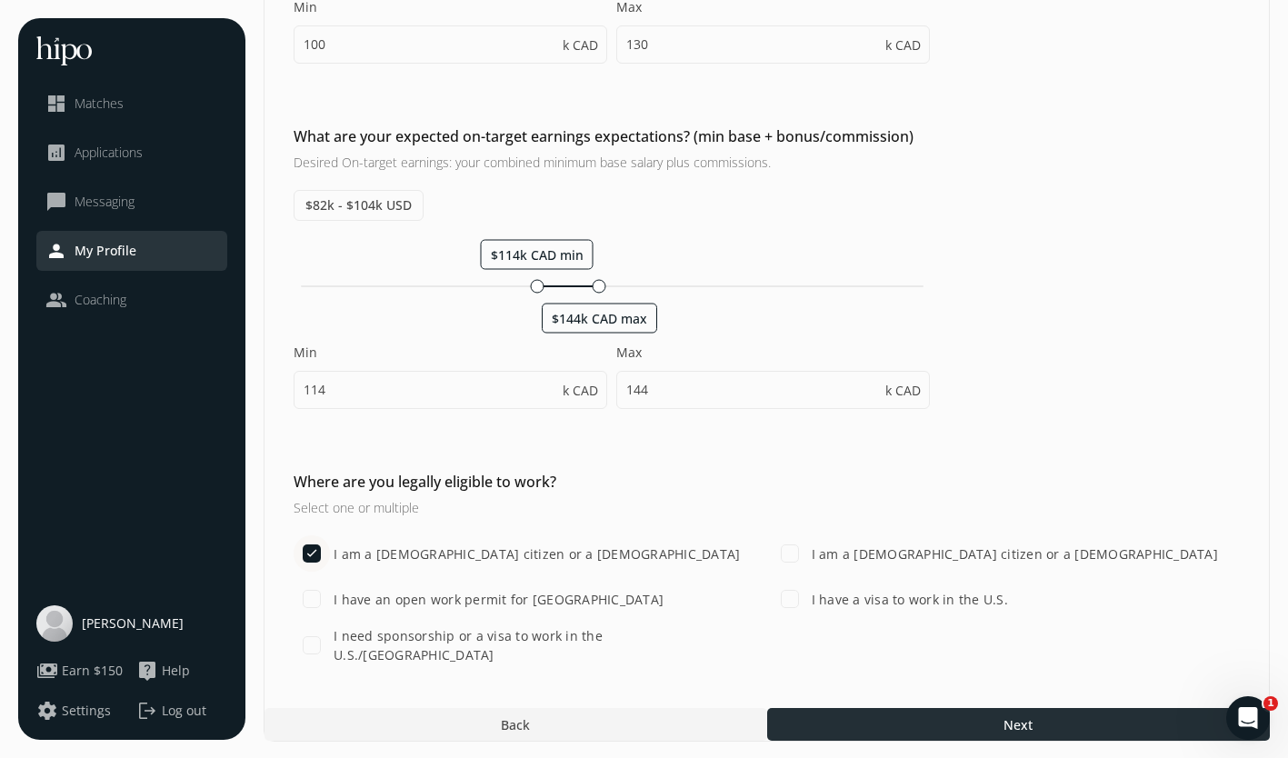
click at [921, 719] on div at bounding box center [1018, 724] width 503 height 33
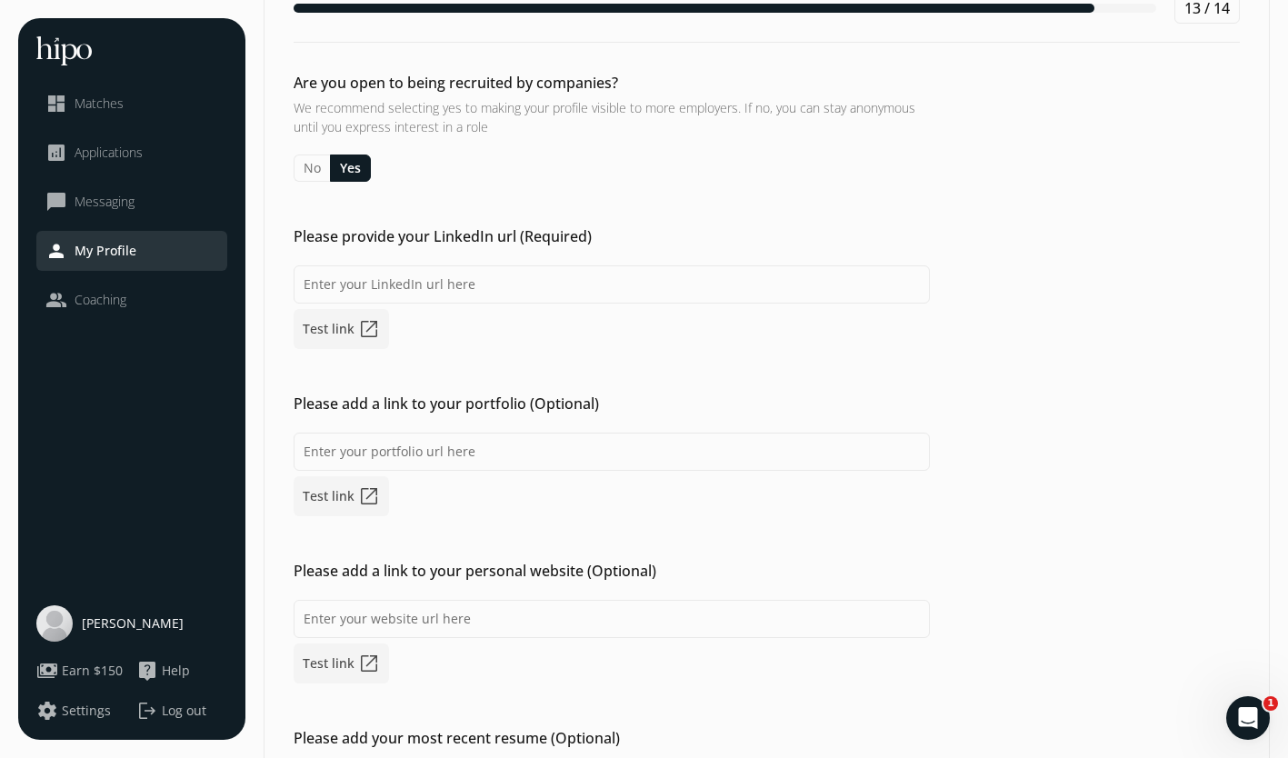
scroll to position [97, 0]
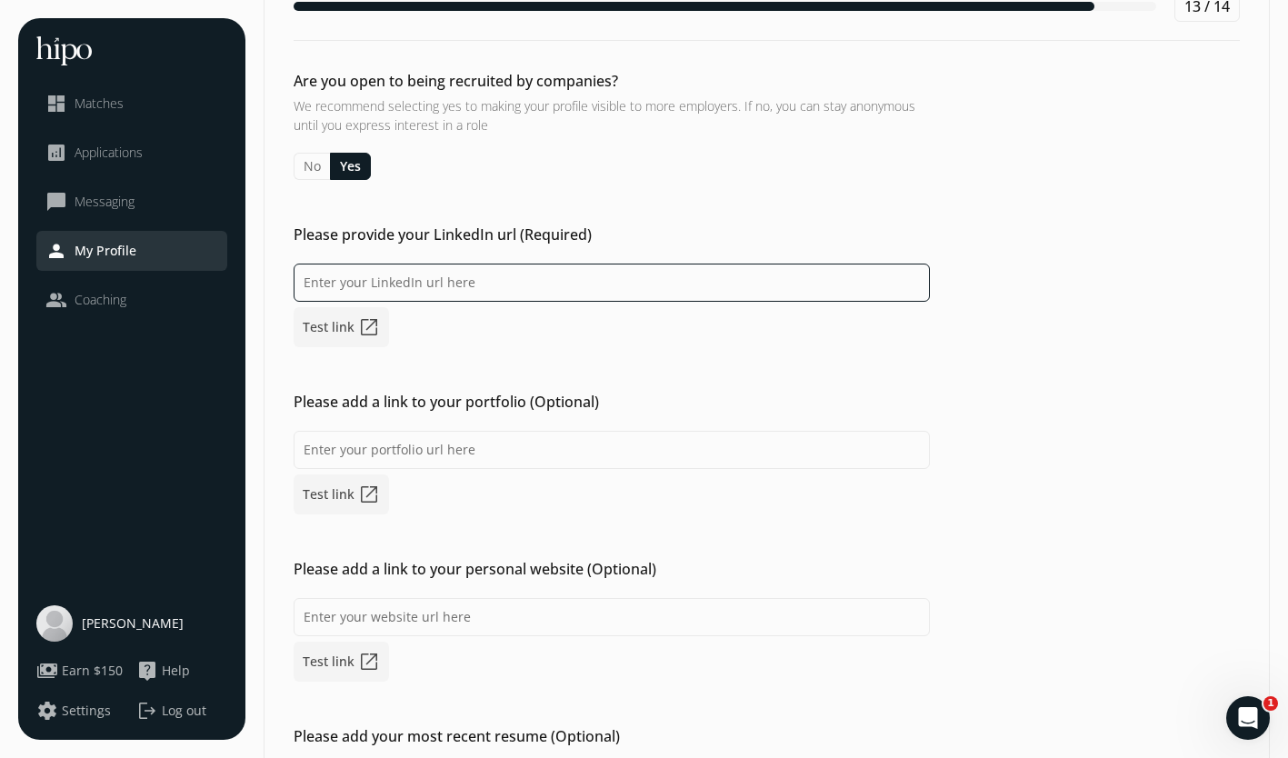
click at [480, 289] on input at bounding box center [612, 283] width 636 height 38
paste input "[DOMAIN_NAME][URL]"
type input "[DOMAIN_NAME][URL]"
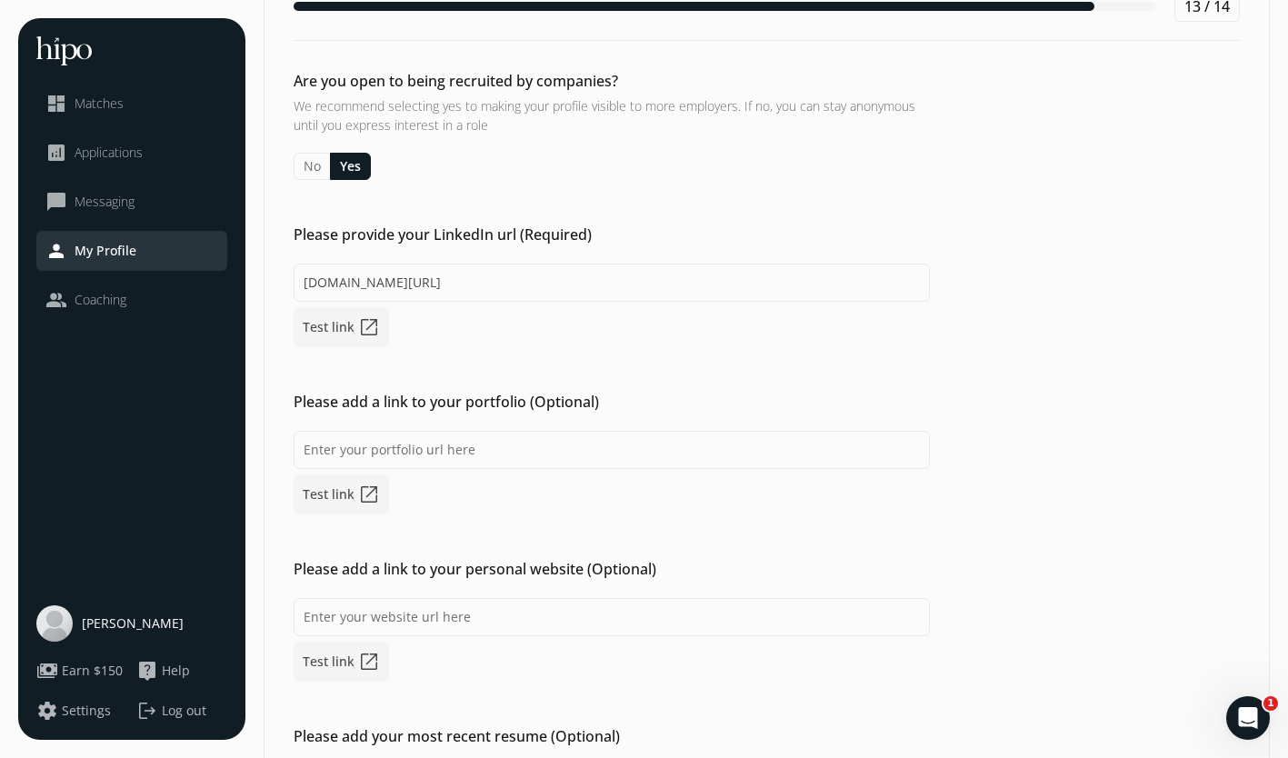
click at [362, 323] on span "open_in_new" at bounding box center [369, 327] width 22 height 22
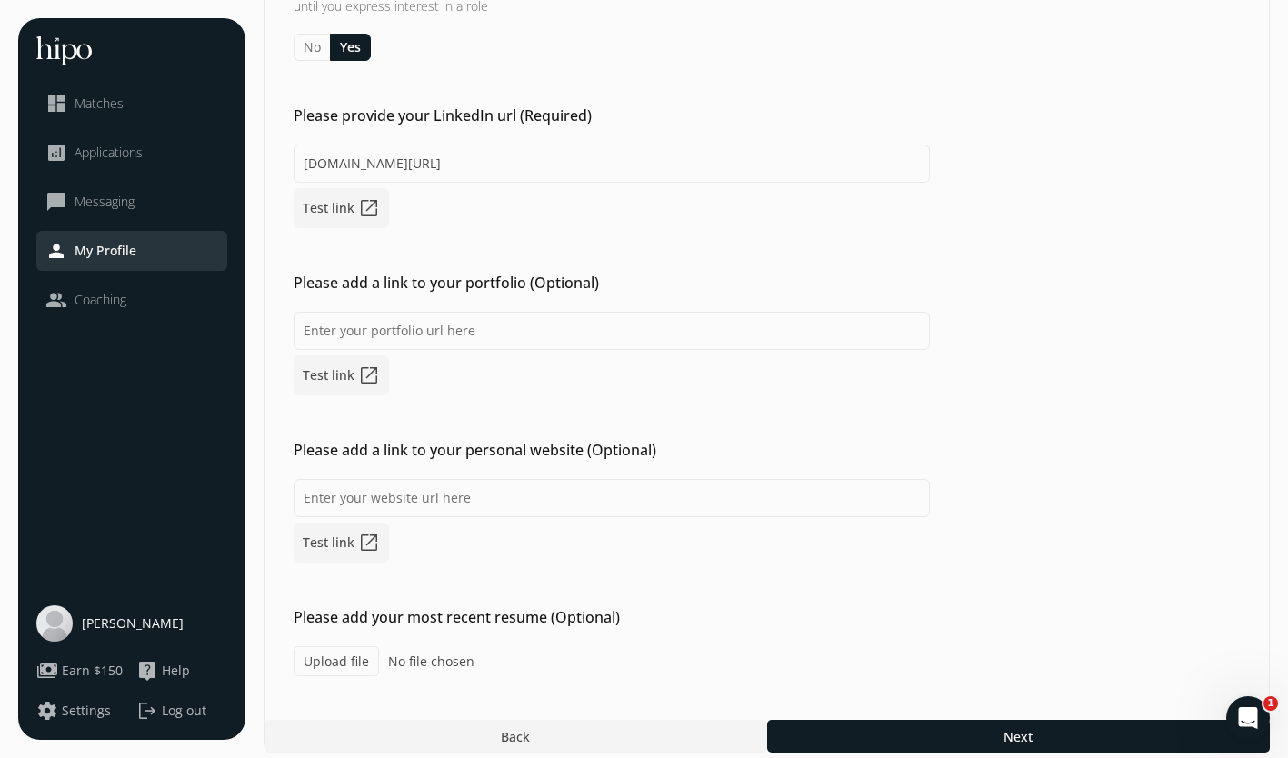
scroll to position [230, 0]
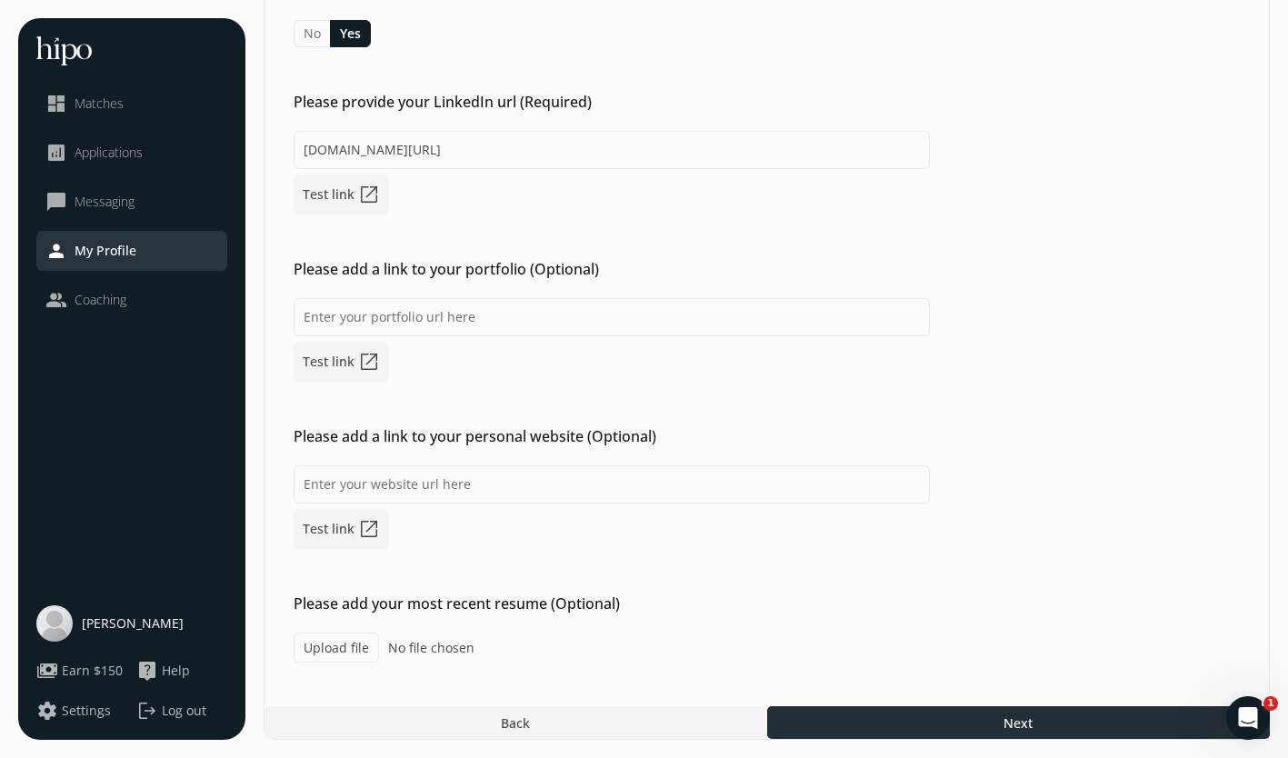
click at [853, 716] on div at bounding box center [1018, 722] width 503 height 33
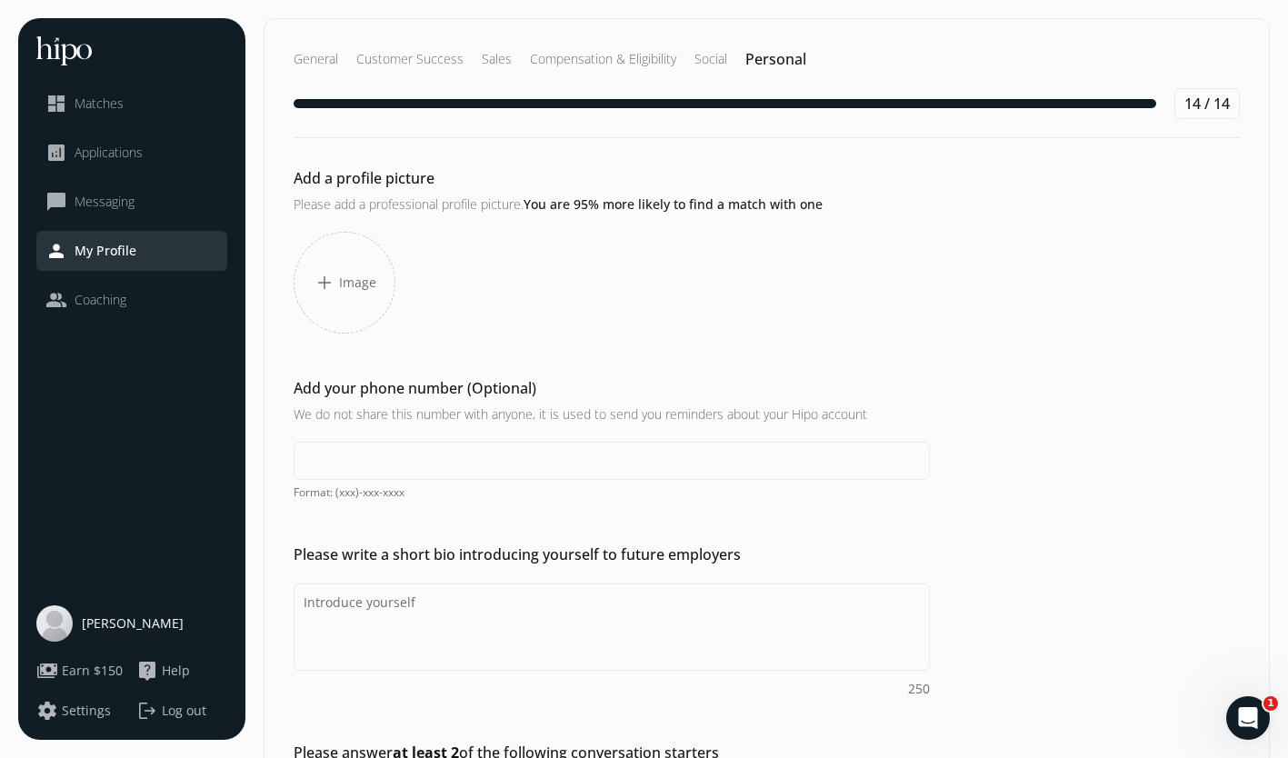
click at [344, 289] on span "Image" at bounding box center [357, 283] width 37 height 18
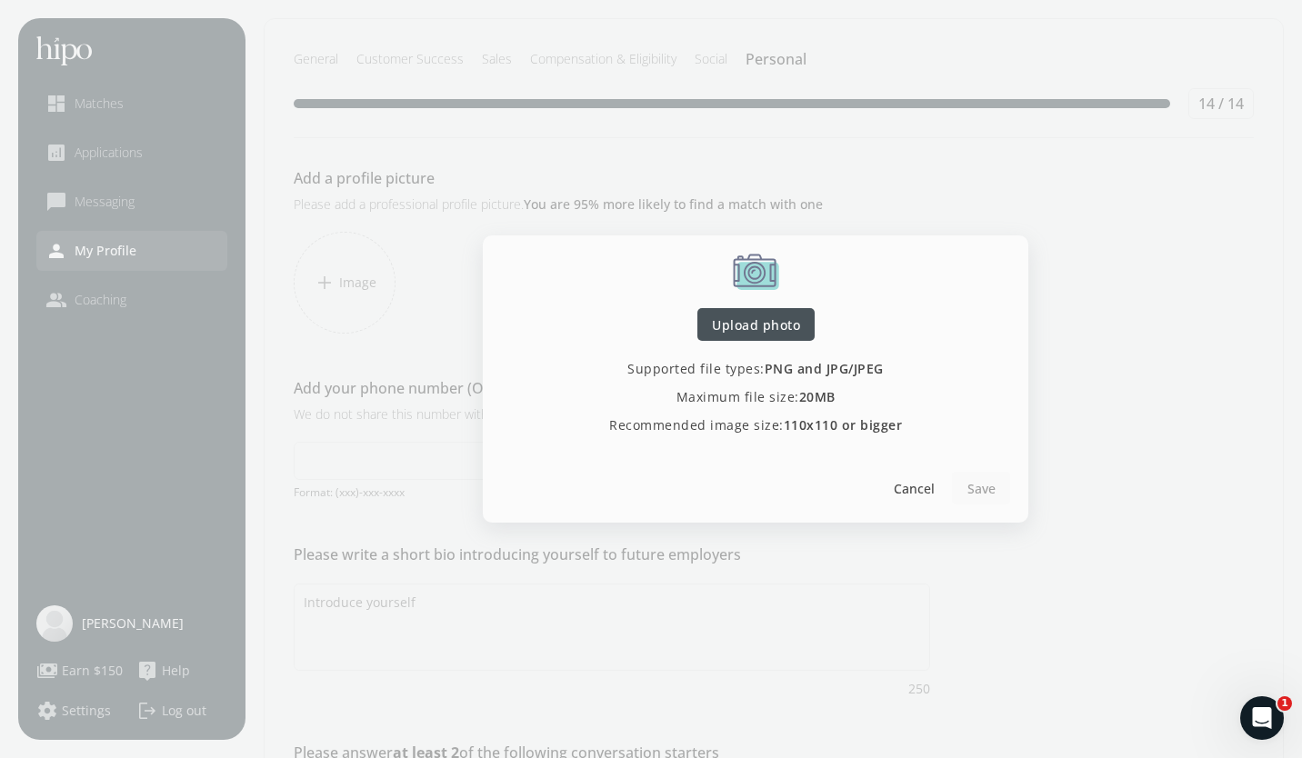
click at [767, 325] on span "Upload photo" at bounding box center [756, 324] width 88 height 19
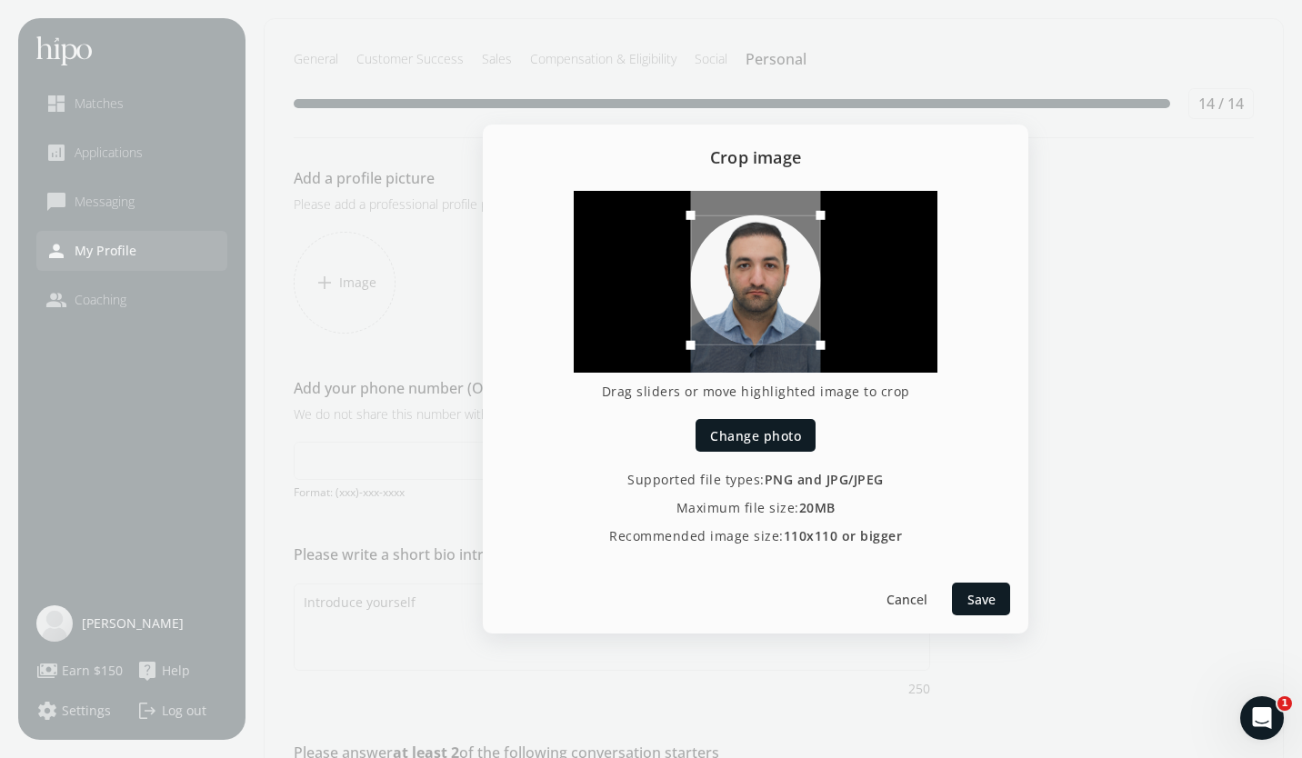
click at [745, 267] on div at bounding box center [756, 280] width 130 height 130
click at [977, 594] on span "Save" at bounding box center [981, 599] width 28 height 19
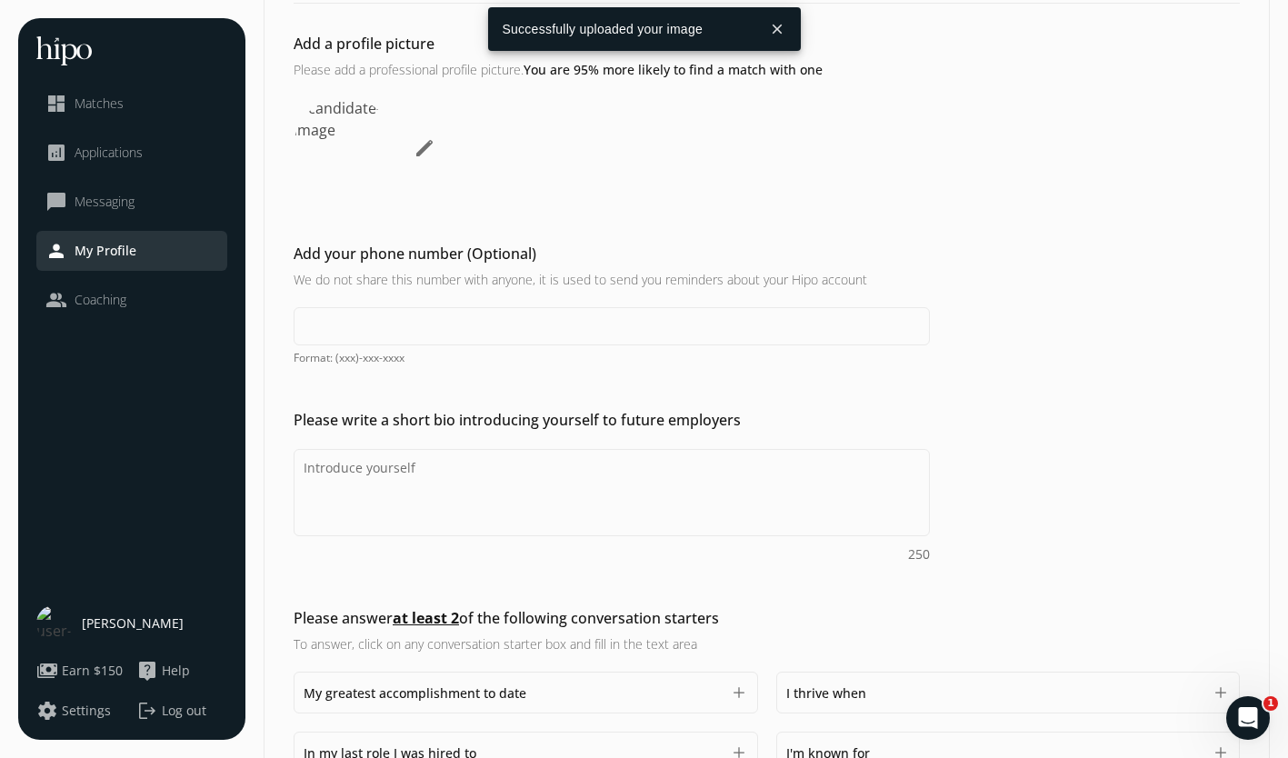
scroll to position [138, 0]
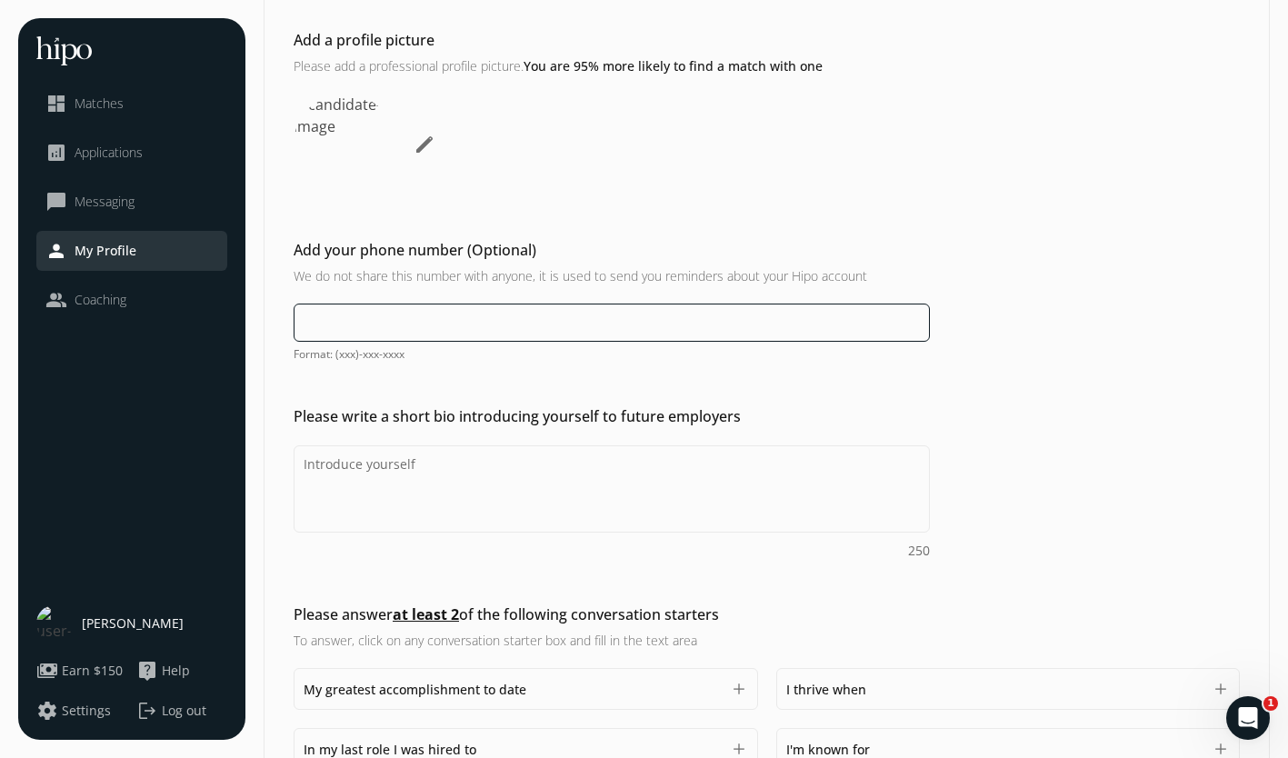
click at [376, 320] on input at bounding box center [612, 323] width 636 height 38
type input "[PHONE_NUMBER]"
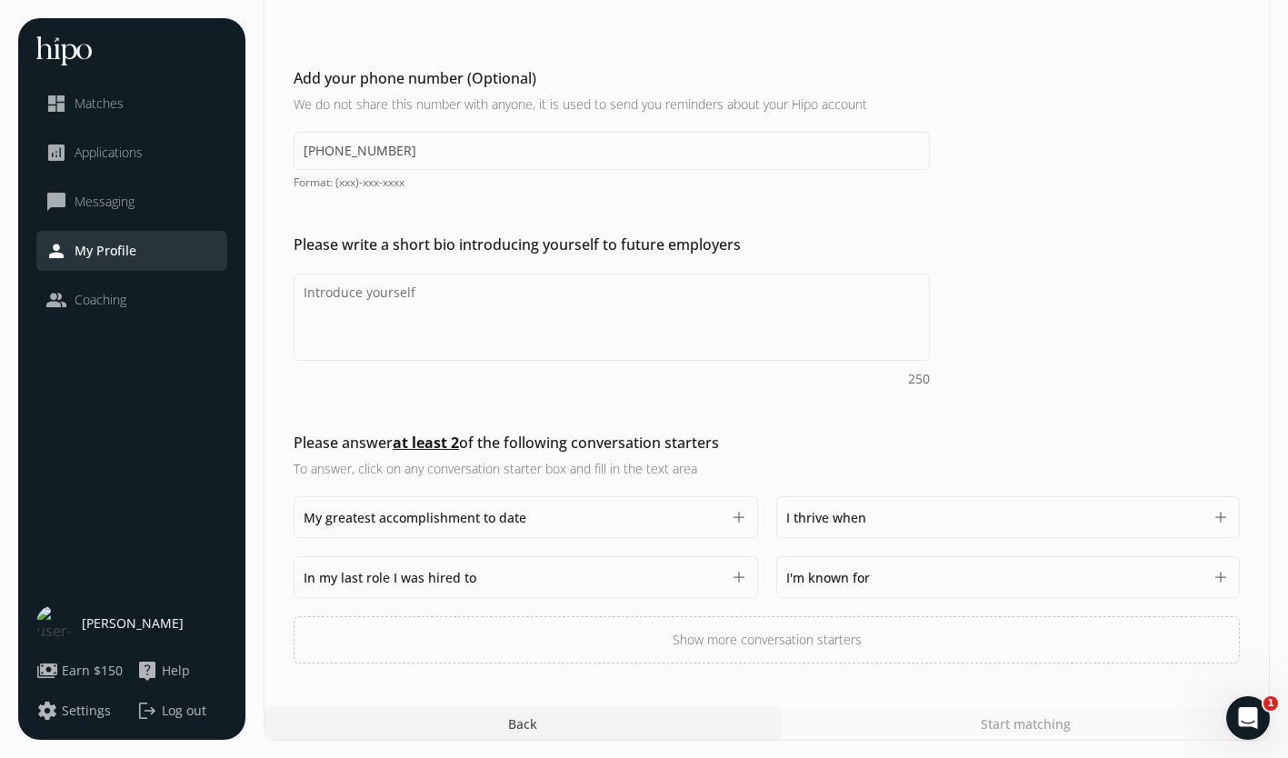
scroll to position [311, 0]
click at [412, 292] on textarea "Do you feel like we missed asking any questions that would improve your profile…" at bounding box center [612, 316] width 636 height 87
paste textarea "As a Market Manager at [PERSON_NAME], I leverage my MBA and marketing analytics…"
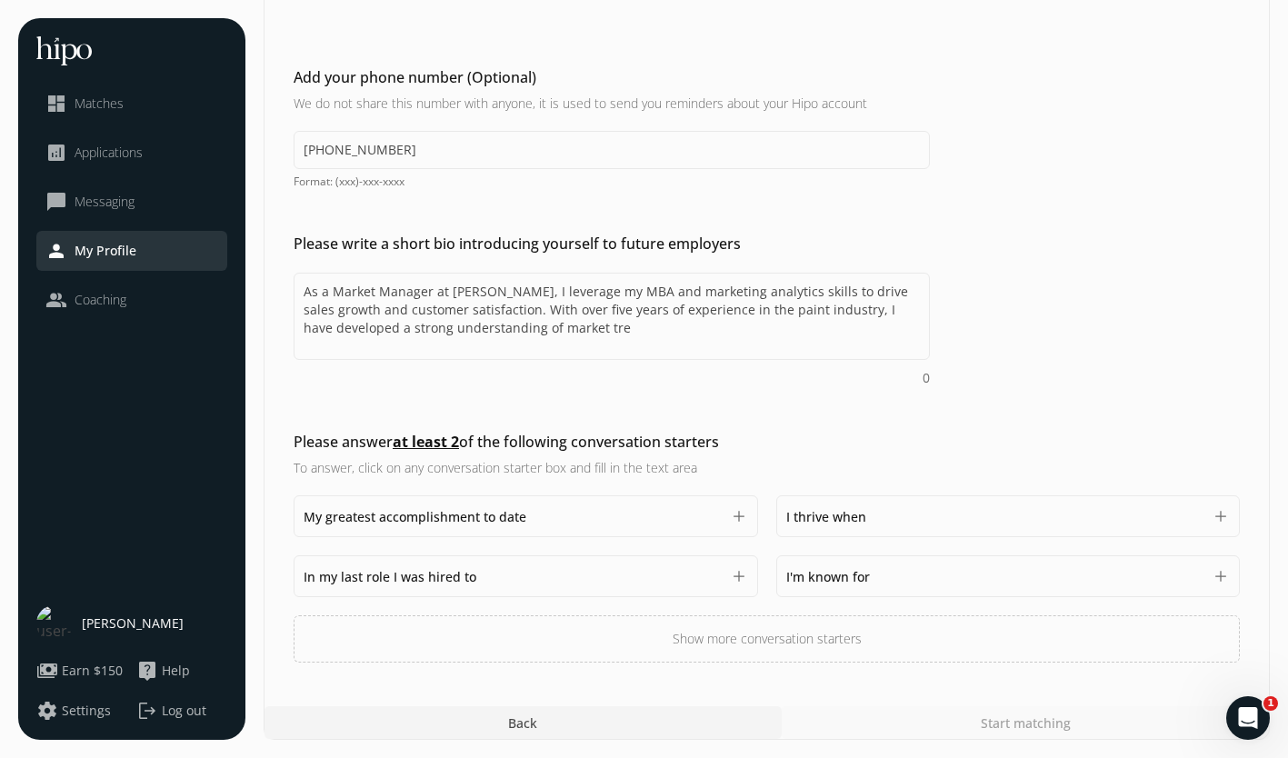
click at [1016, 431] on div "Please write a short bio introducing yourself to future employers As a Market M…" at bounding box center [767, 547] width 1005 height 232
drag, startPoint x: 544, startPoint y: 313, endPoint x: 605, endPoint y: 346, distance: 69.2
click at [605, 346] on textarea "As a Market Manager at [PERSON_NAME], I leverage my MBA and marketing analytics…" at bounding box center [612, 316] width 636 height 87
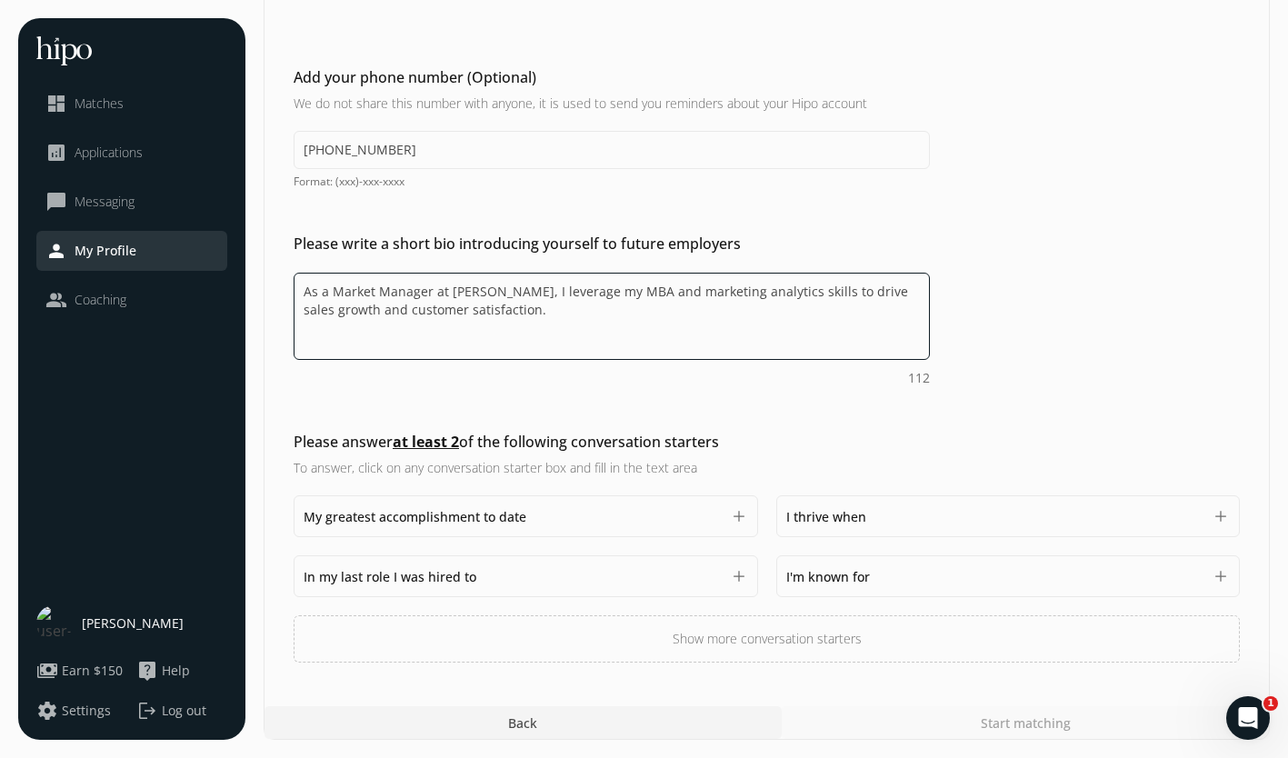
type textarea "As a Market Manager at [PERSON_NAME], I leverage my MBA and marketing analytics…"
click at [623, 519] on div "My greatest accomplishment to date 1500" at bounding box center [512, 517] width 417 height 22
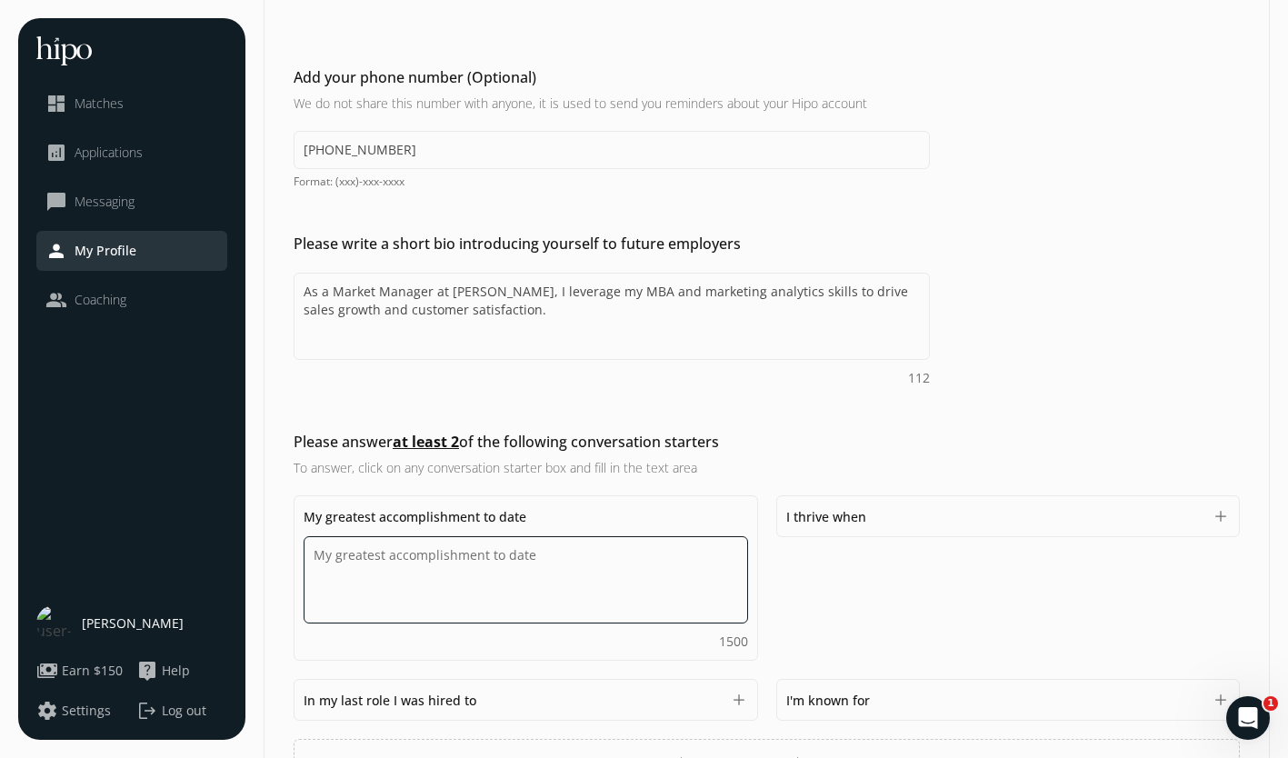
scroll to position [435, 0]
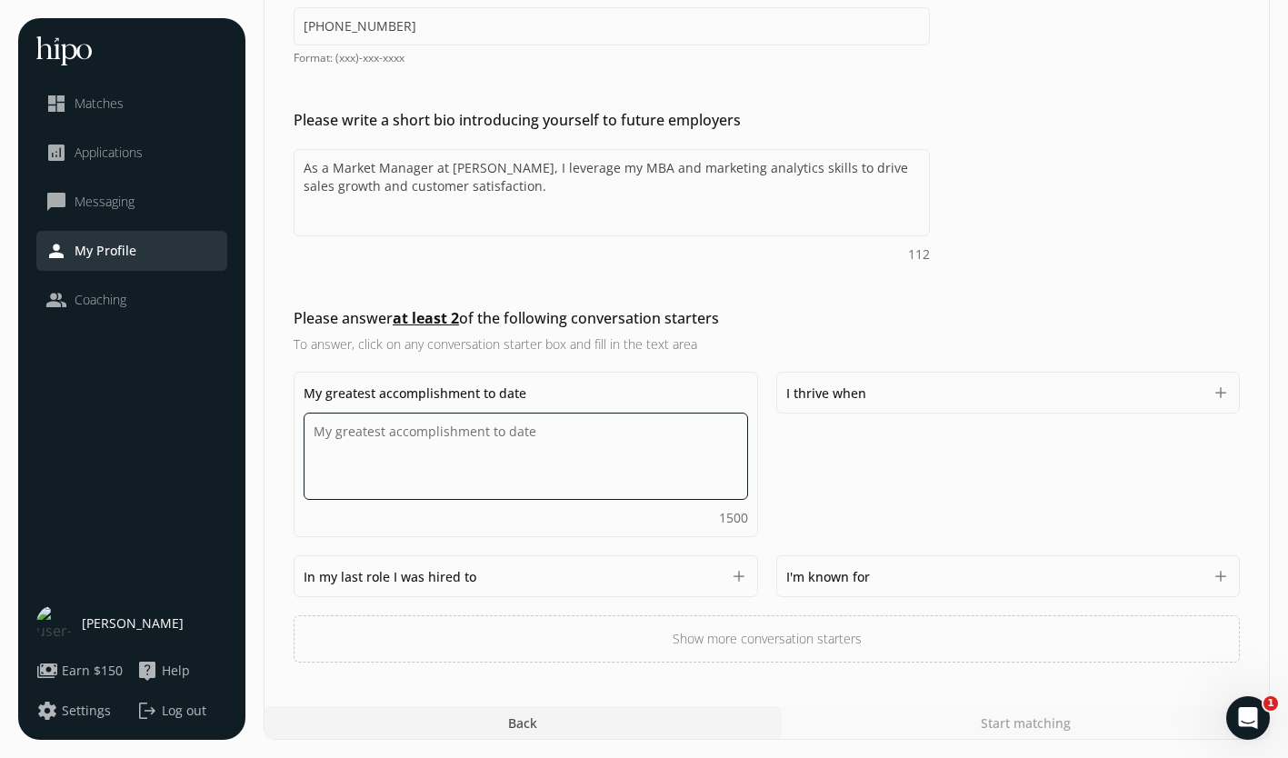
click at [540, 454] on textarea "Do you feel like we missed asking any questions that would improve your profile…" at bounding box center [526, 456] width 445 height 87
type textarea "N"
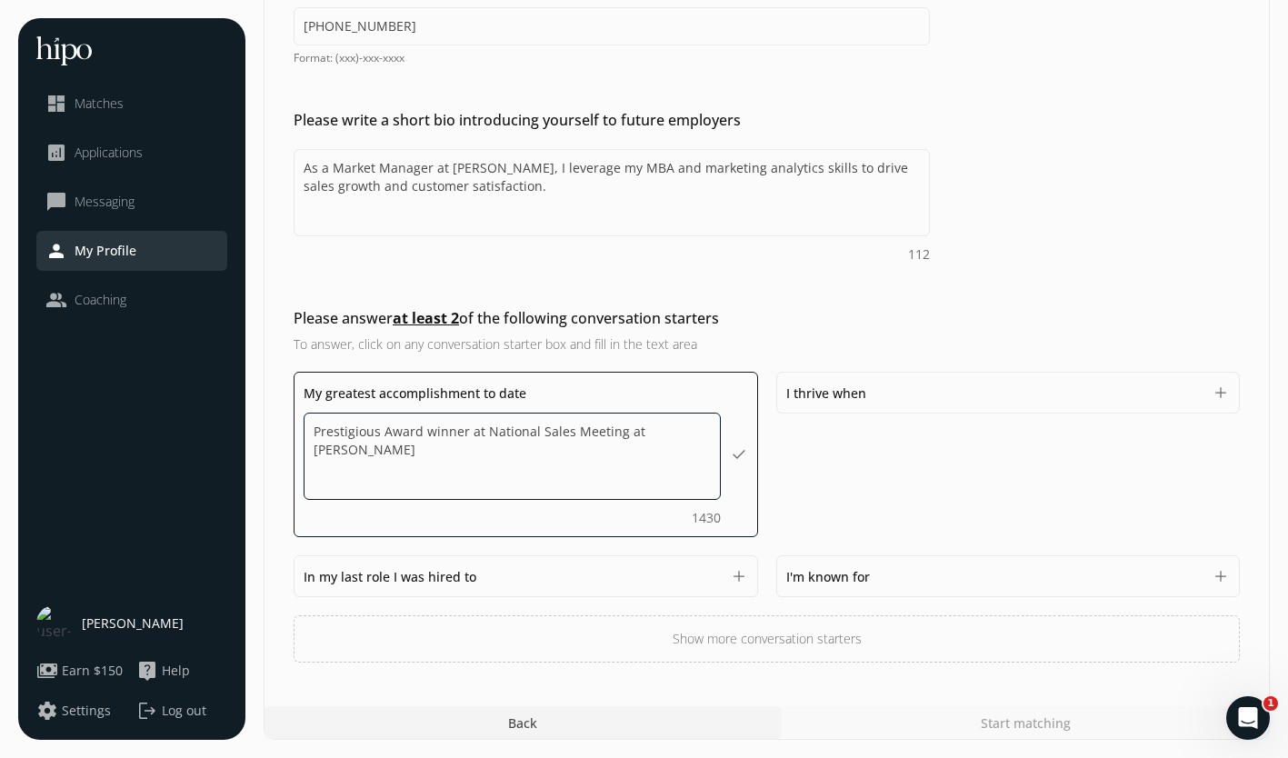
drag, startPoint x: 322, startPoint y: 426, endPoint x: 669, endPoint y: 486, distance: 352.5
click at [669, 486] on textarea "Prestigious Award winner at National Sales Meeting at [PERSON_NAME]" at bounding box center [512, 456] width 417 height 87
click at [428, 436] on textarea "Prestigious Award winner at National Sales Meeting at [PERSON_NAME]" at bounding box center [512, 456] width 417 height 87
type textarea "Prestigious Award-winner at National Sales Meeting at [PERSON_NAME]"
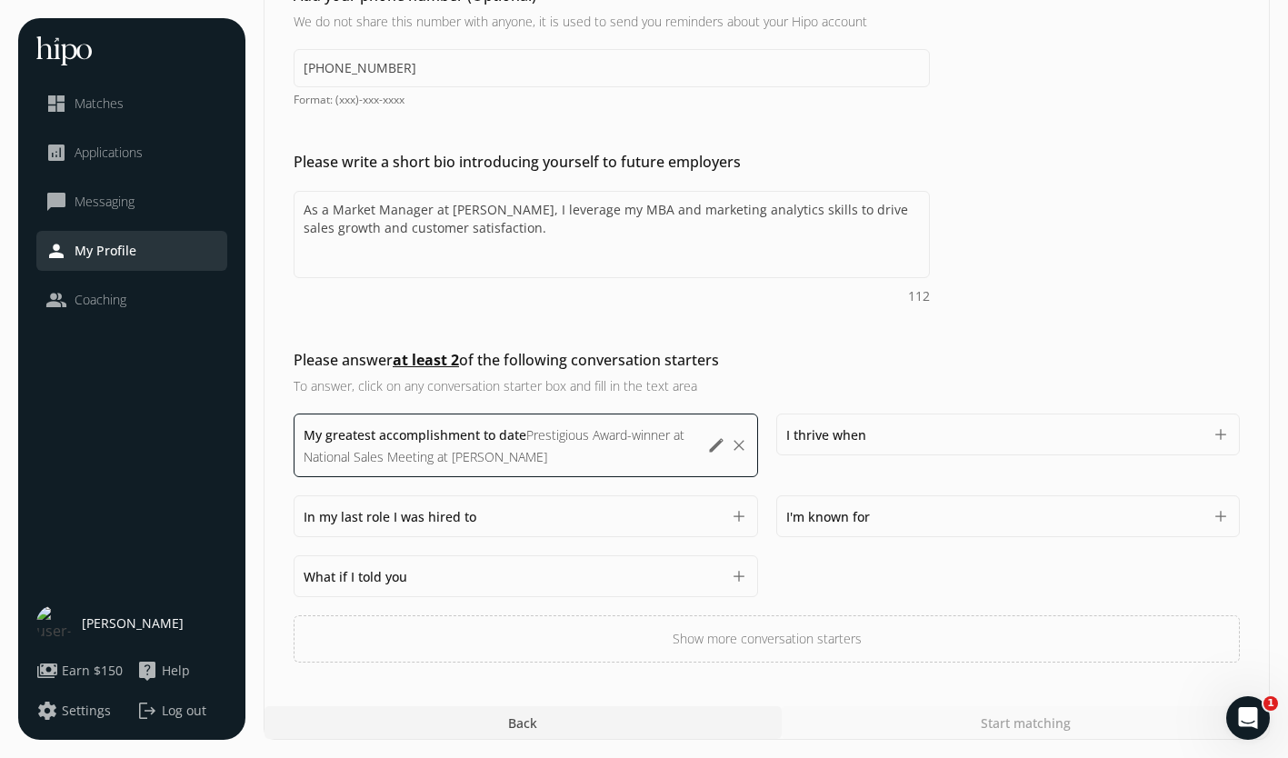
scroll to position [393, 0]
click at [868, 581] on div "My greatest accomplishment to date Prestigious Award-winner at National Sales M…" at bounding box center [767, 538] width 946 height 249
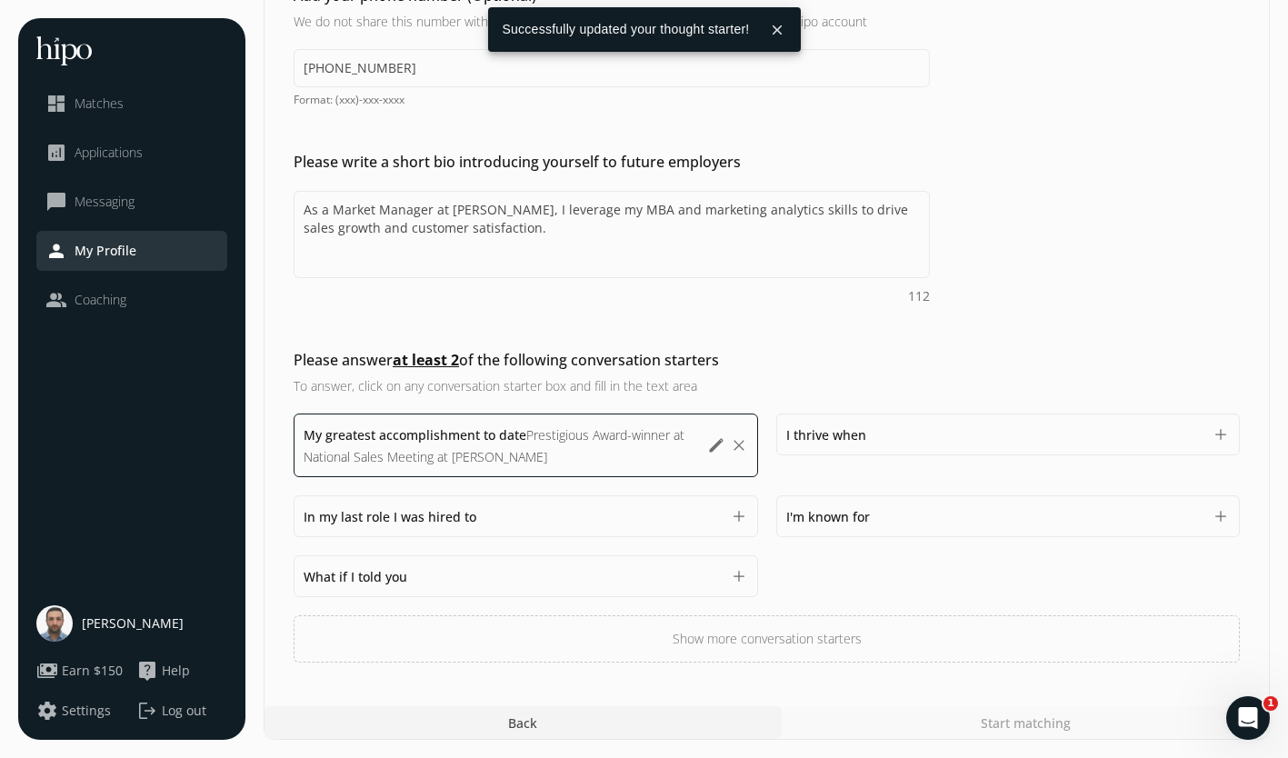
click at [877, 512] on div "I'm known for 1500" at bounding box center [994, 517] width 417 height 22
click at [877, 511] on div "I'm known for 1500" at bounding box center [1008, 578] width 445 height 145
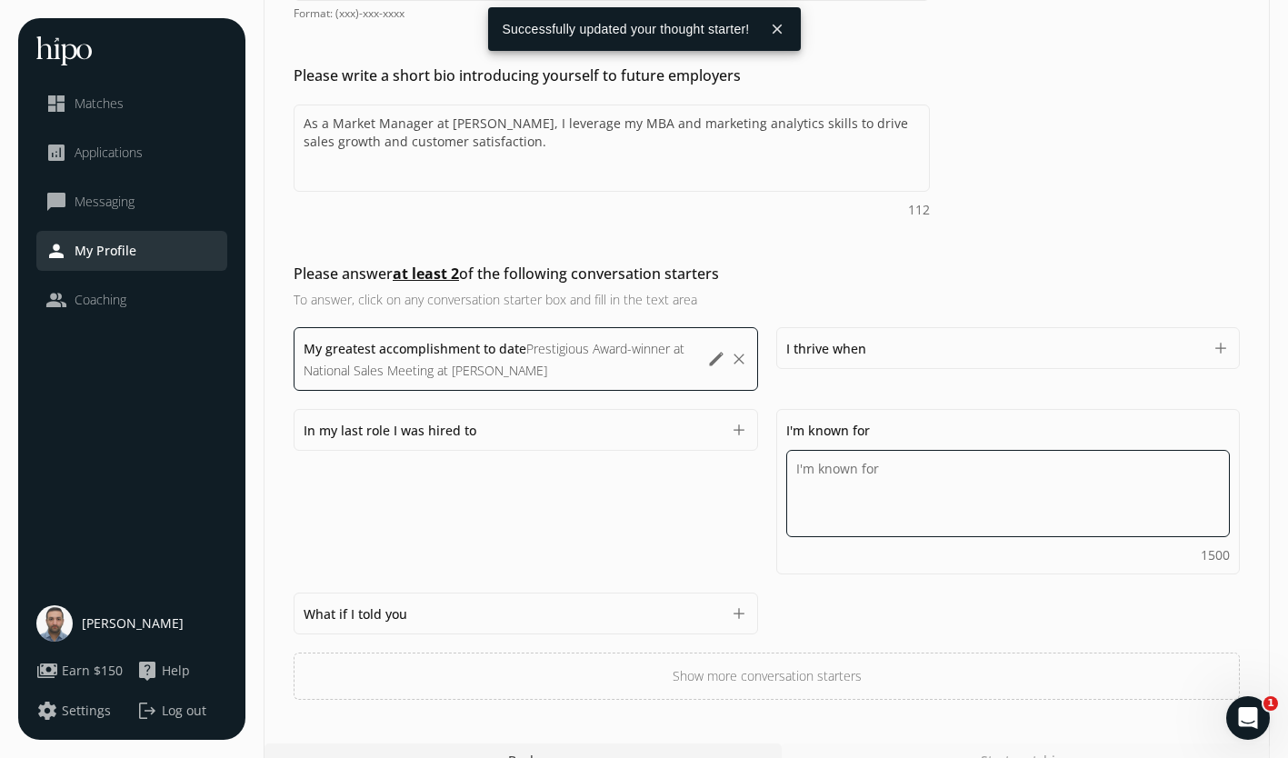
scroll to position [516, 0]
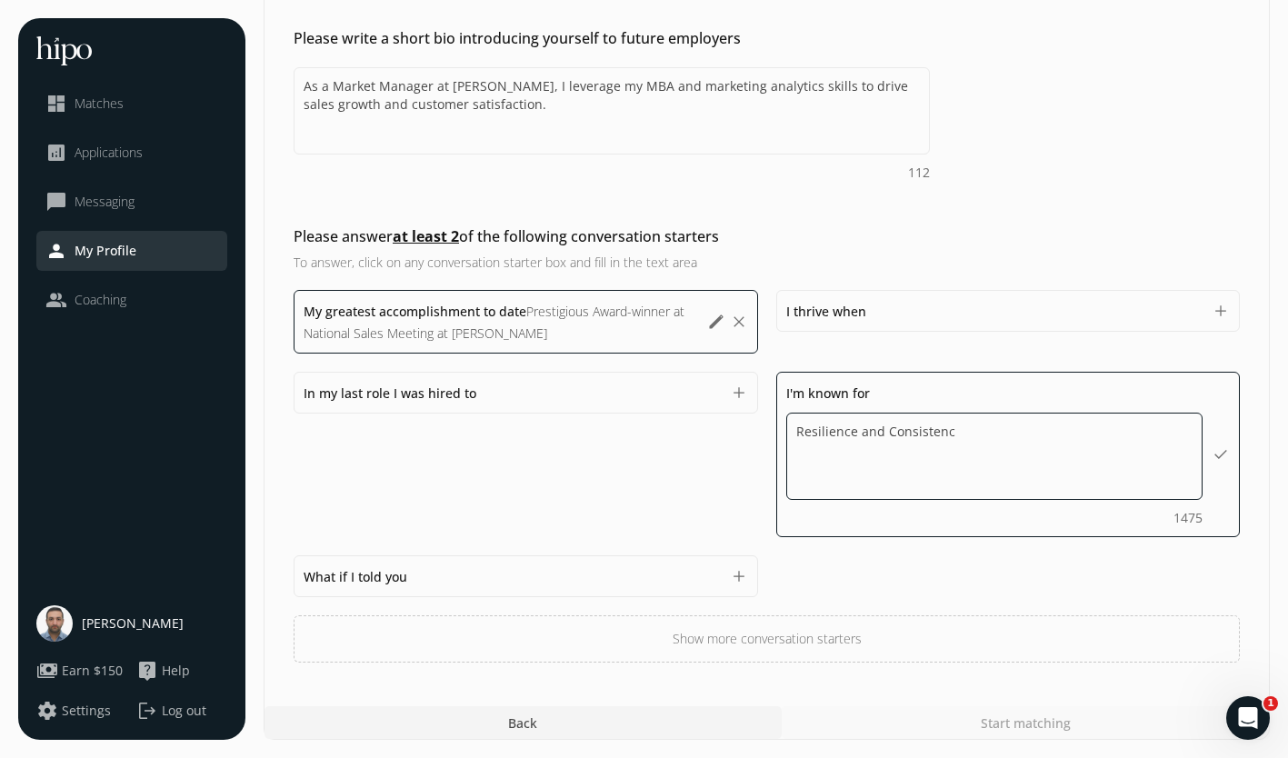
type textarea "Resilience and Consistency"
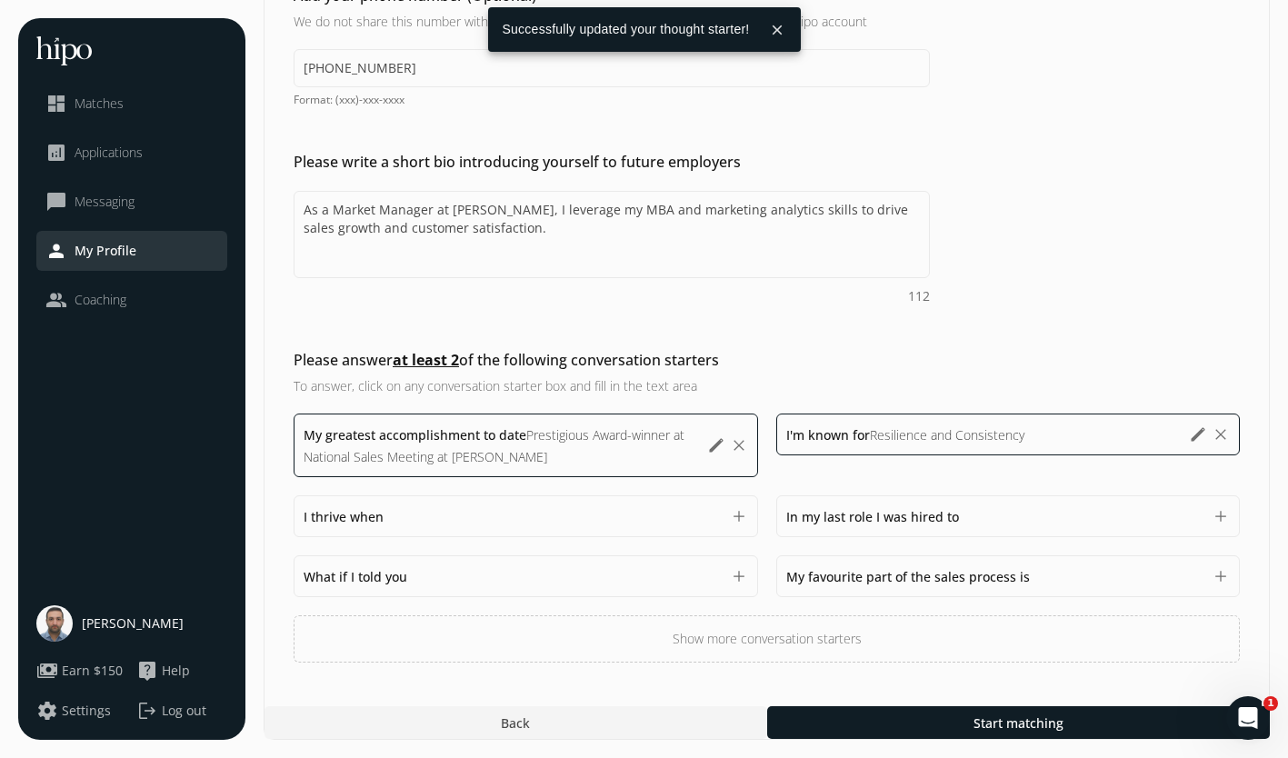
click at [1027, 572] on div "My greatest accomplishment to date Prestigious Award-winner at National Sales M…" at bounding box center [767, 538] width 946 height 249
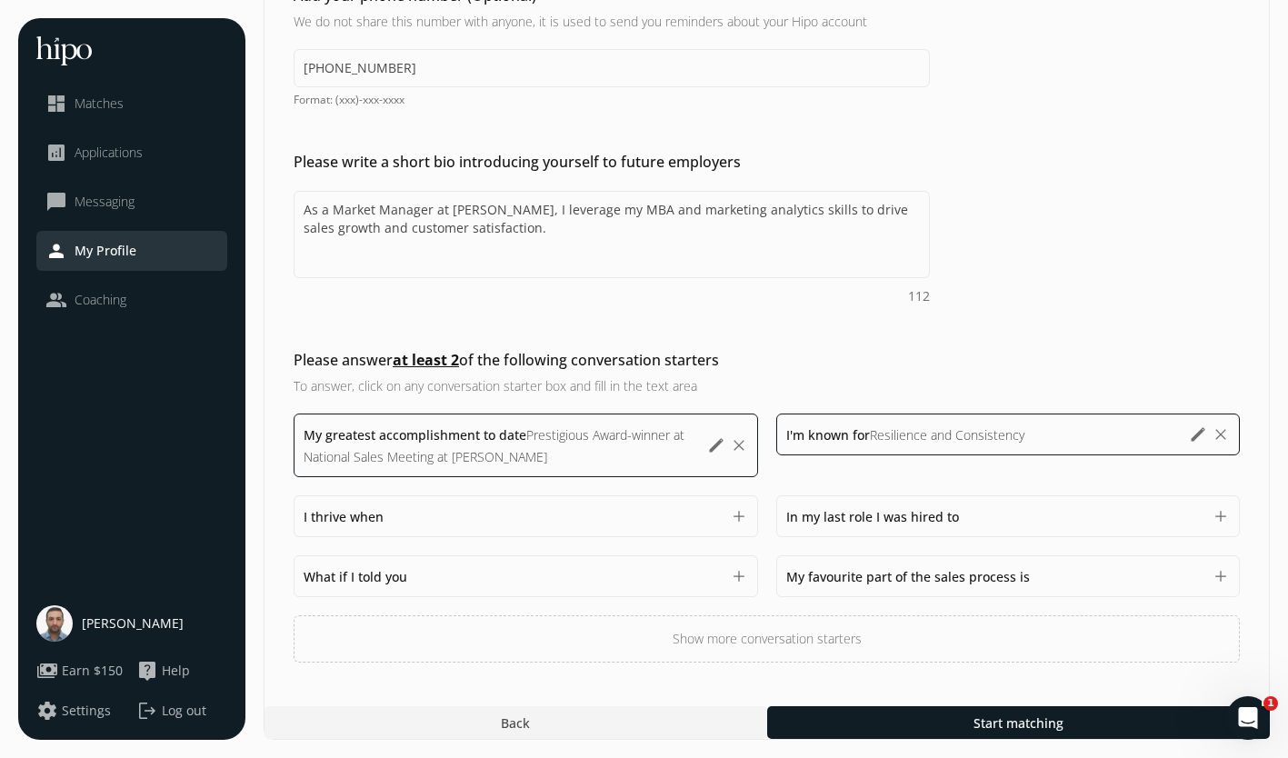
click at [1038, 576] on div "My favourite part of the sales process is 1500" at bounding box center [994, 577] width 417 height 22
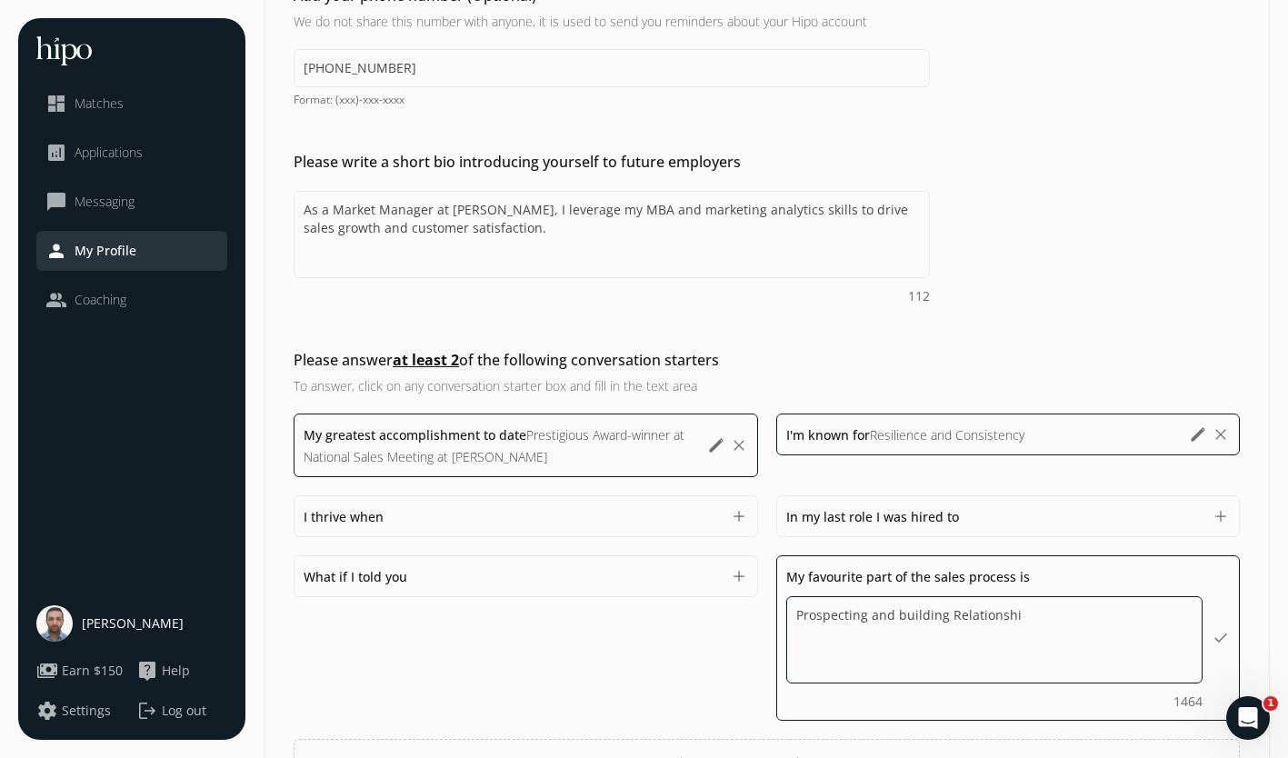
type textarea "Prospecting and building Relationship"
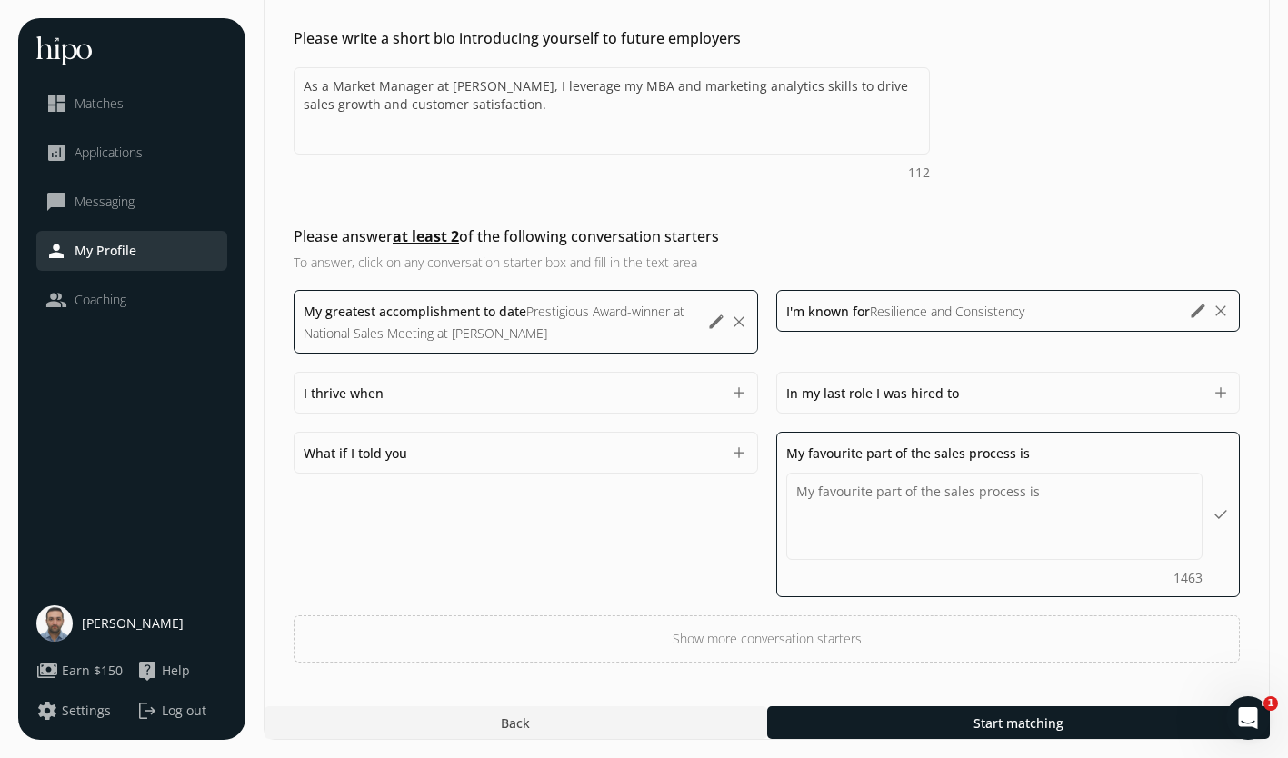
scroll to position [475, 0]
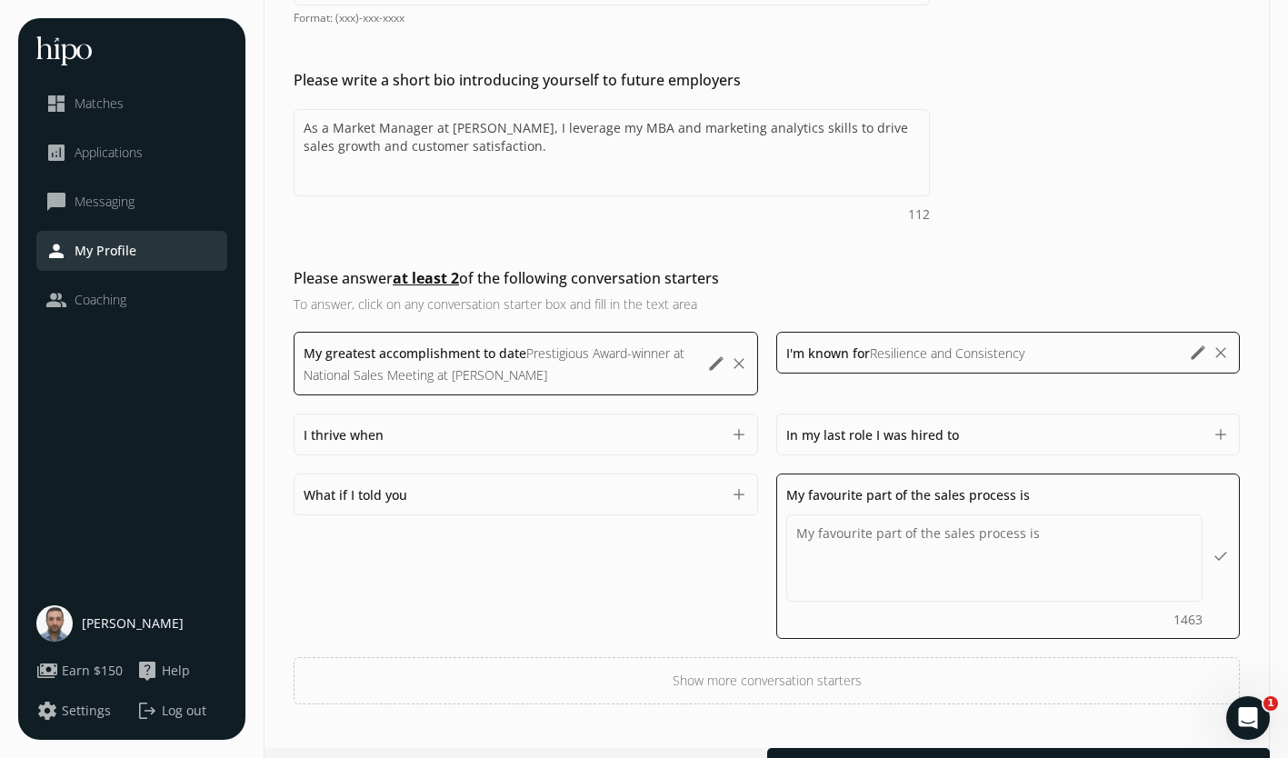
click at [502, 546] on div "My greatest accomplishment to date Prestigious Award-winner at National Sales M…" at bounding box center [767, 518] width 946 height 373
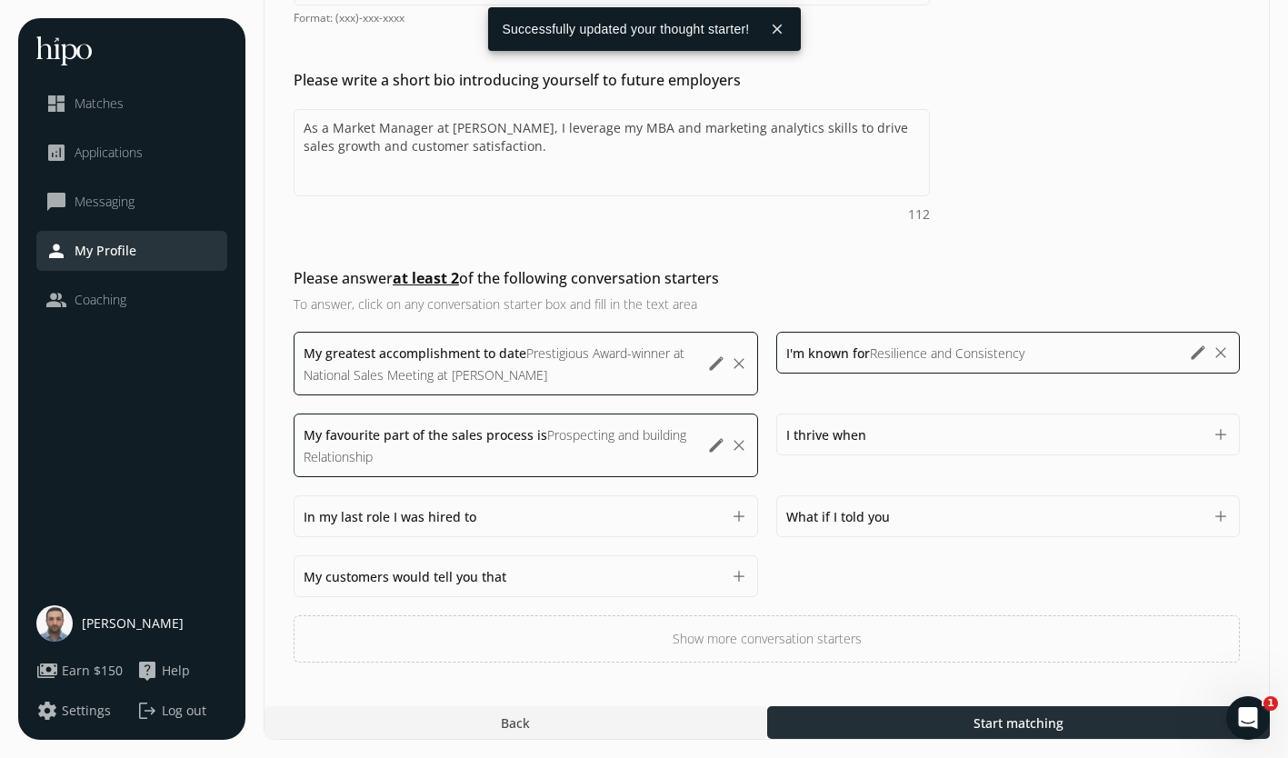
click at [948, 725] on div at bounding box center [1018, 722] width 503 height 33
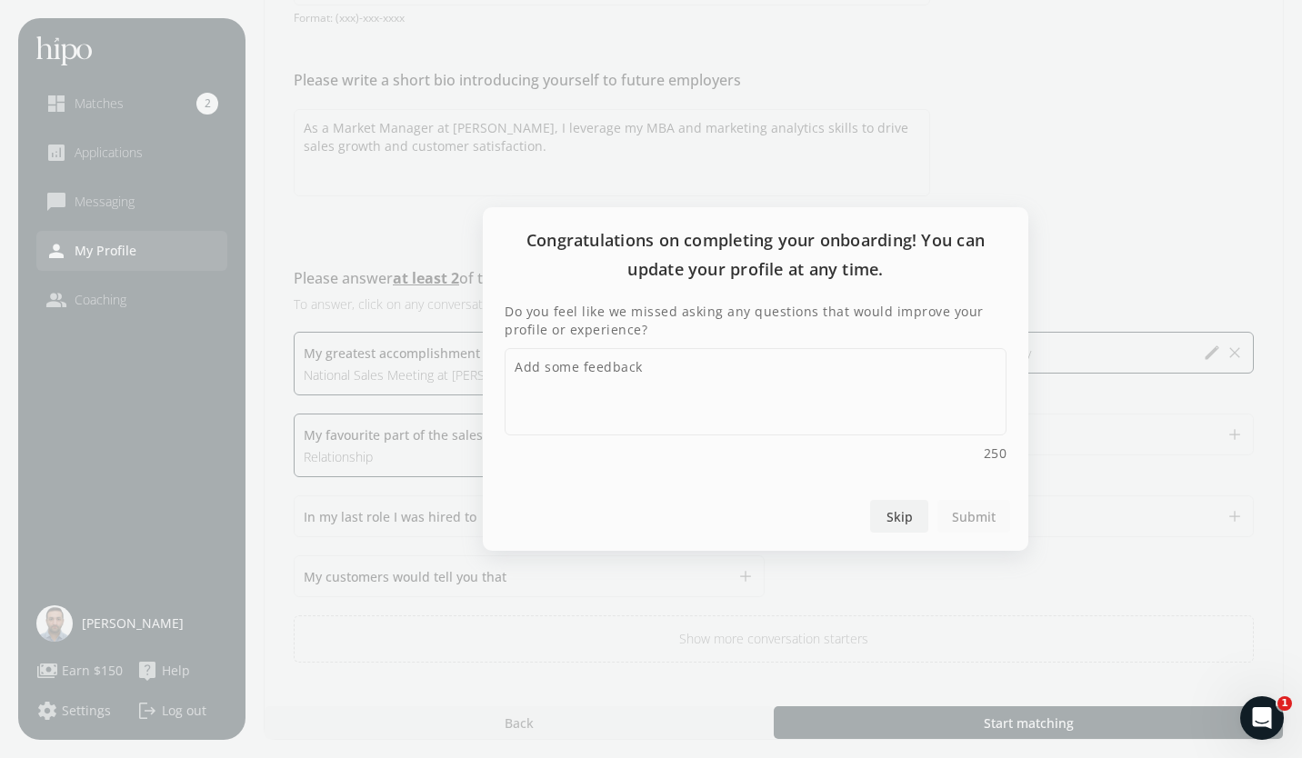
click at [900, 519] on span "Skip" at bounding box center [899, 516] width 26 height 19
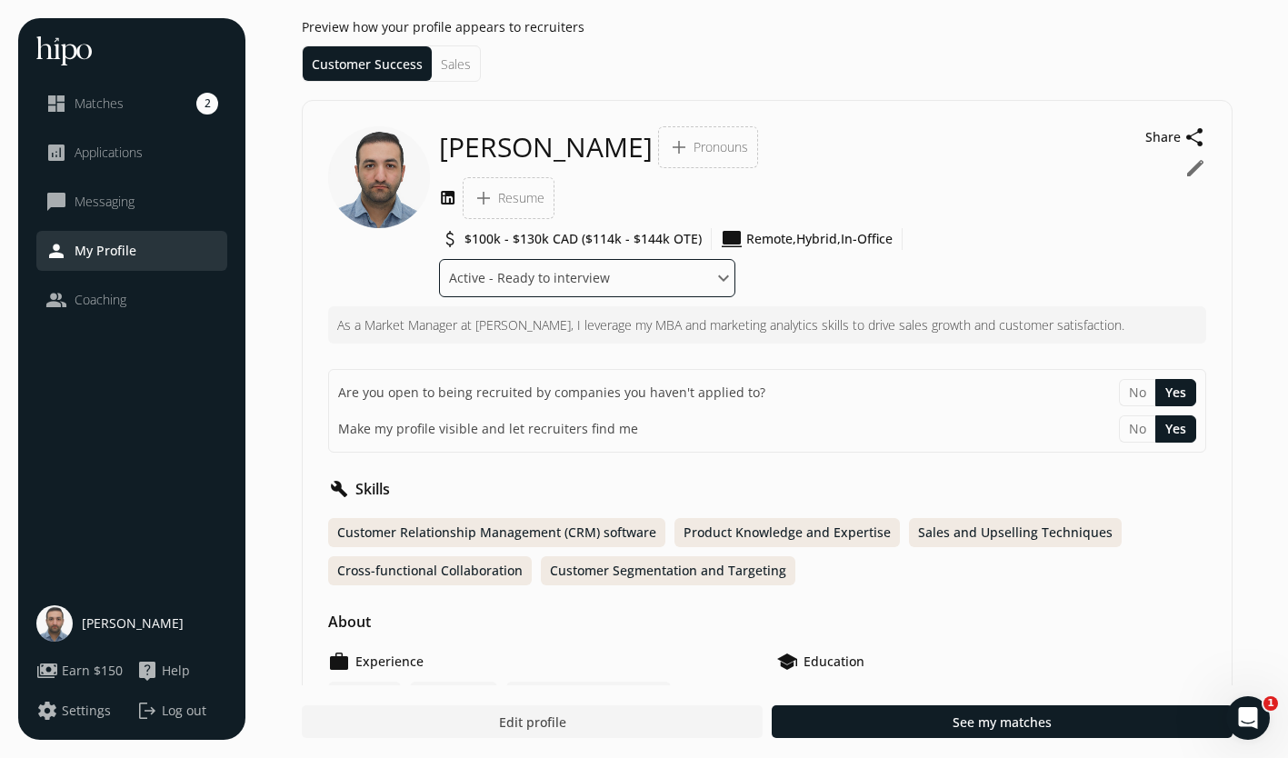
click at [702, 281] on select "Where are you in your job search? Active - Ready to interview Passive - Open to…" at bounding box center [587, 278] width 296 height 38
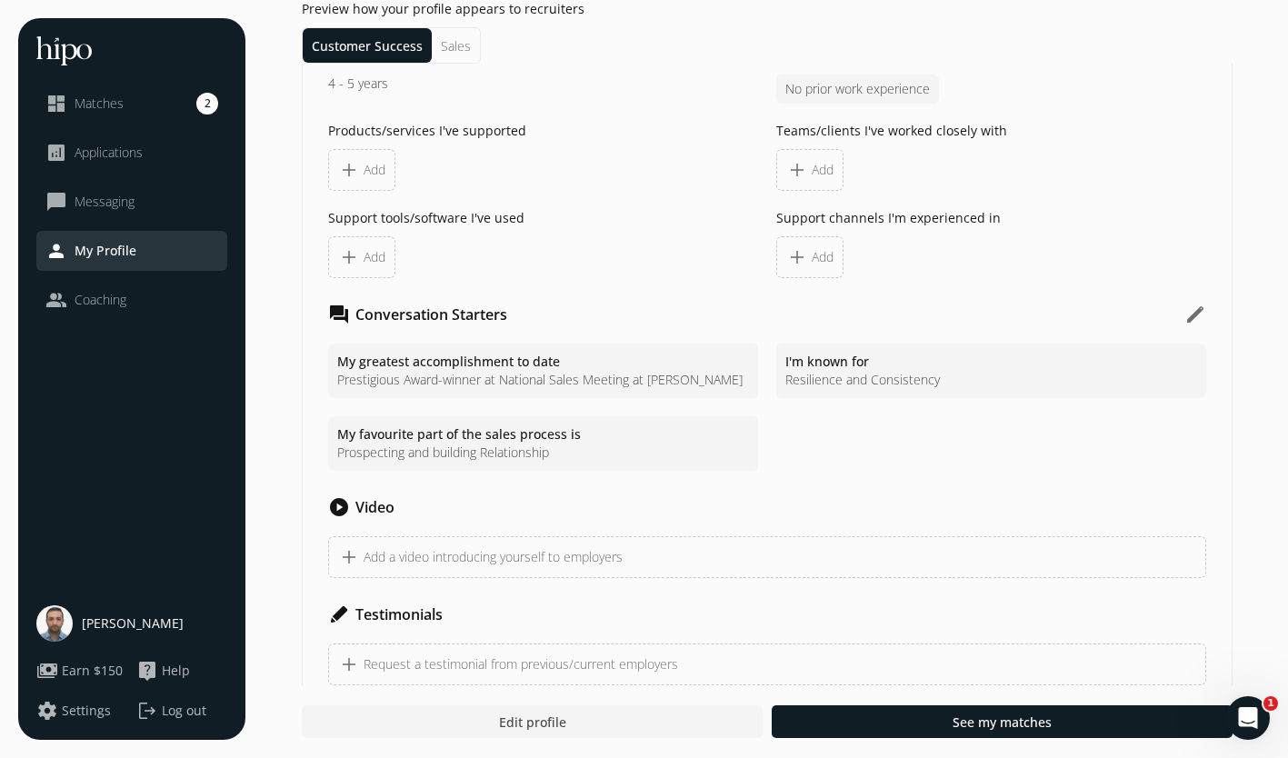
scroll to position [1948, 0]
